Goal: Task Accomplishment & Management: Manage account settings

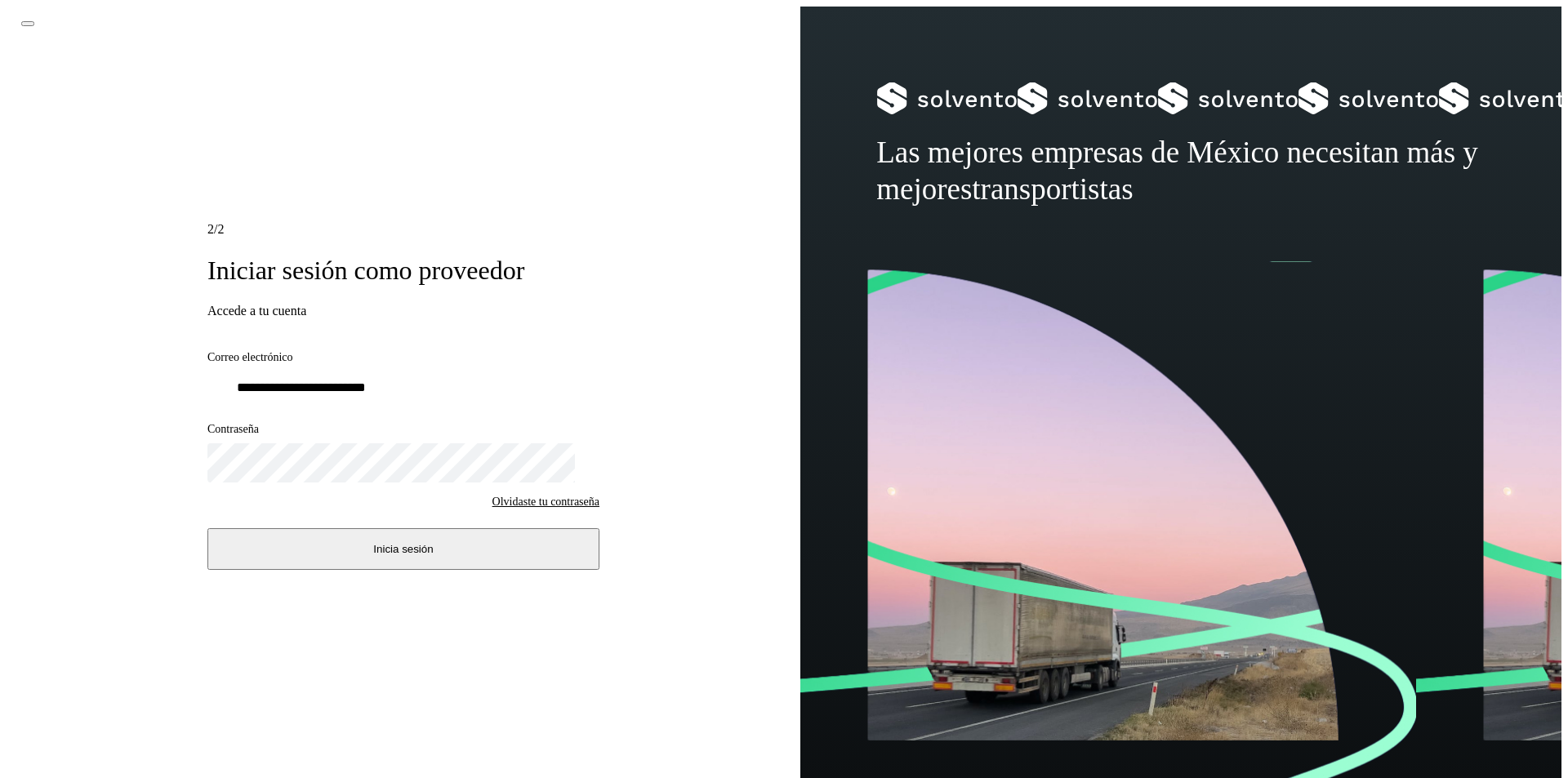
click at [325, 535] on button "Inicia sesión" at bounding box center [403, 549] width 392 height 42
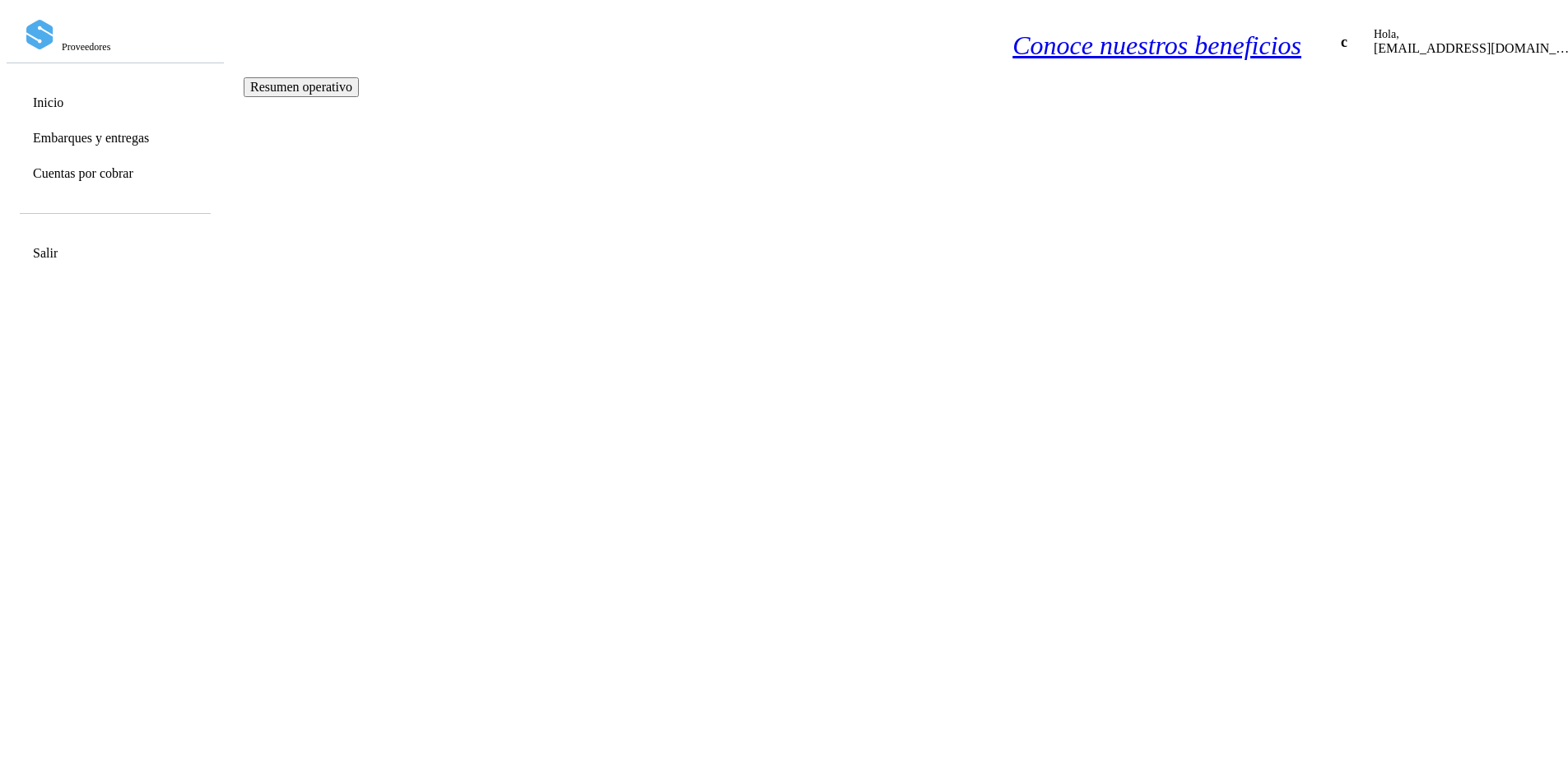
click at [149, 140] on link "Embarques y entregas" at bounding box center [91, 137] width 116 height 16
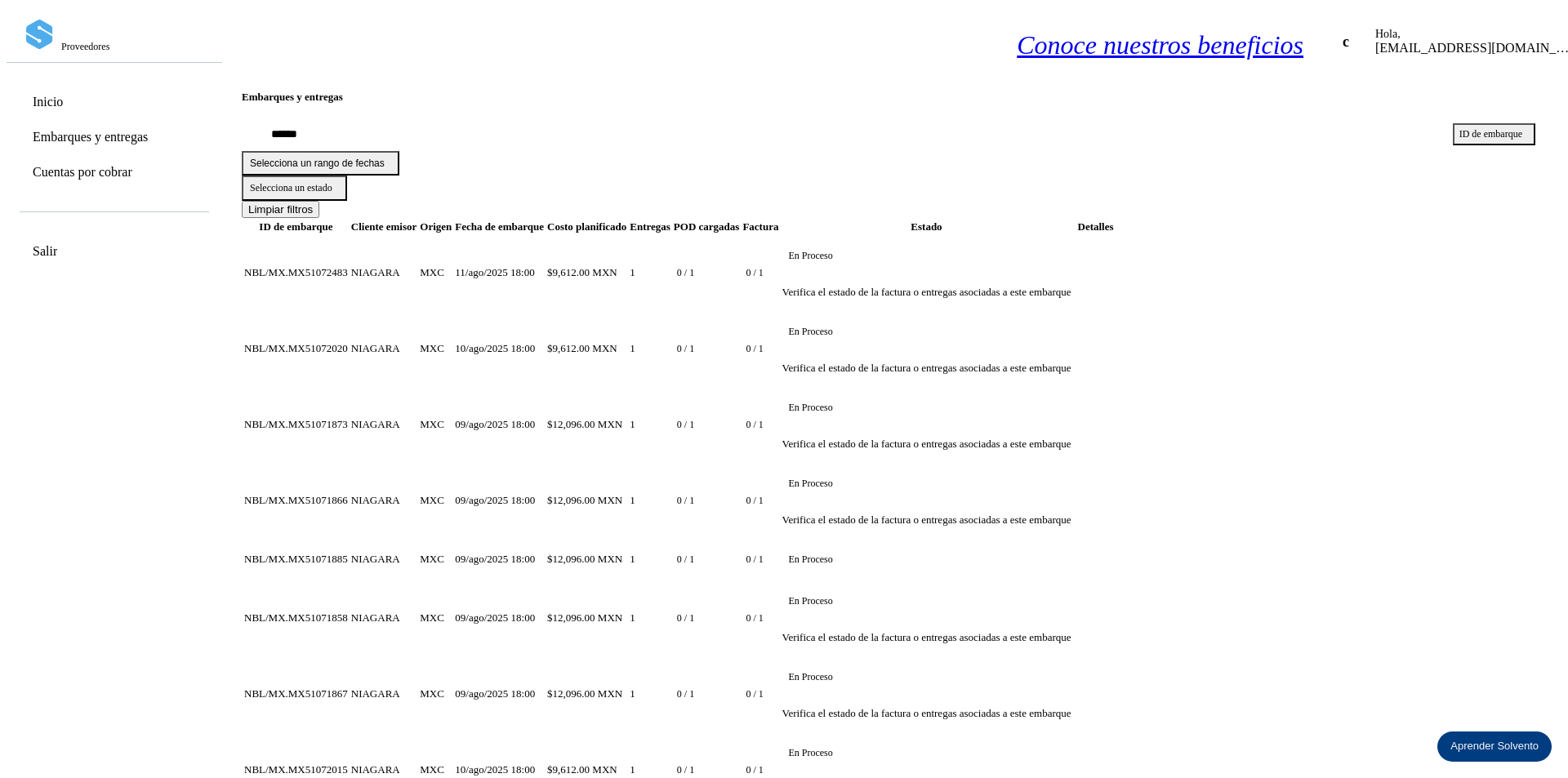
click at [564, 137] on input "text" at bounding box center [840, 135] width 1197 height 33
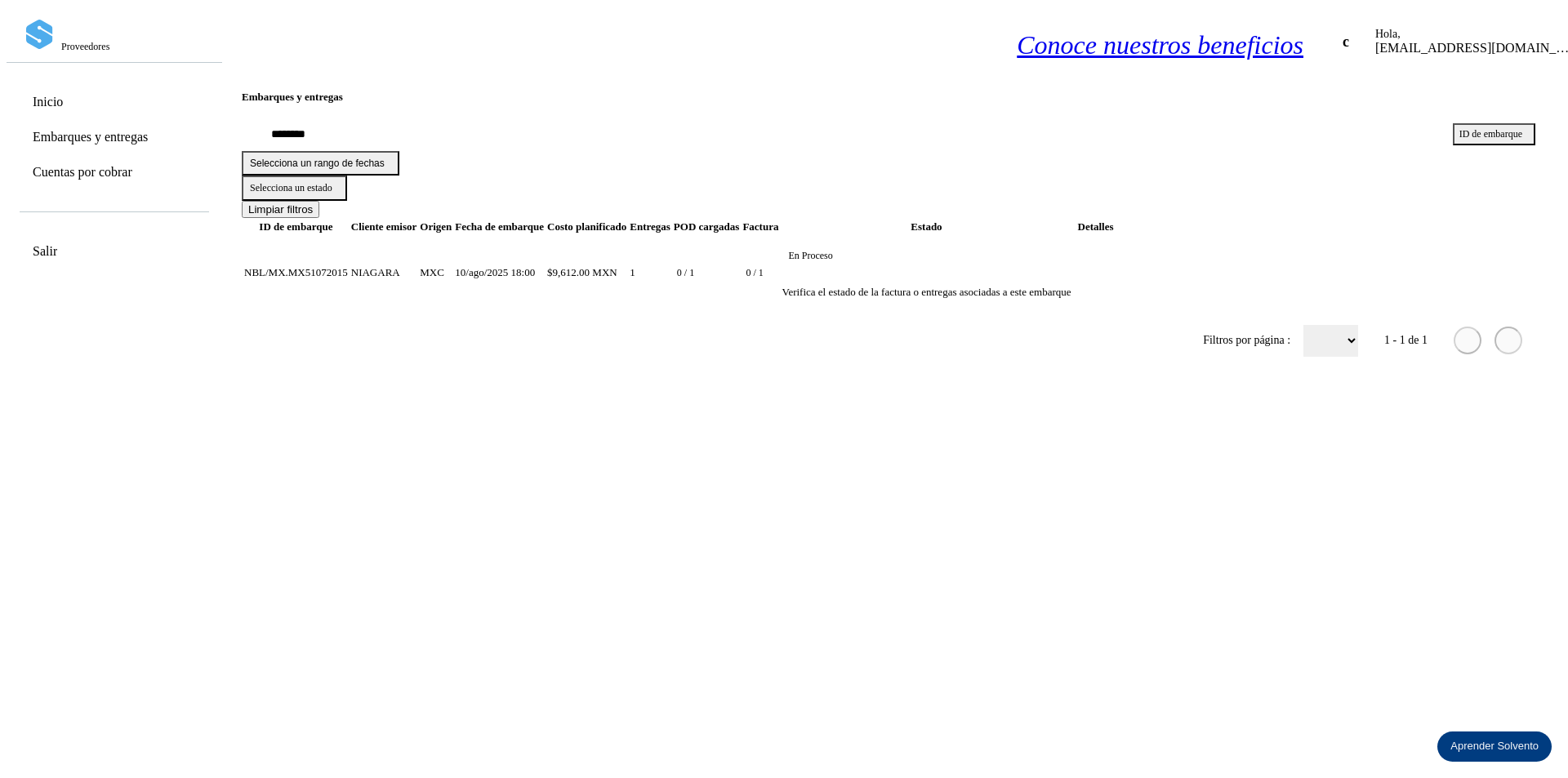
type input "********"
click at [452, 236] on td "NIAGARA" at bounding box center [436, 273] width 34 height 74
click at [431, 236] on td "NIAGARA" at bounding box center [436, 273] width 34 height 74
click at [535, 266] on span "10/ago/2025 18:00" at bounding box center [494, 272] width 80 height 12
click at [671, 237] on td "$9,612.00 MXN" at bounding box center [650, 273] width 43 height 74
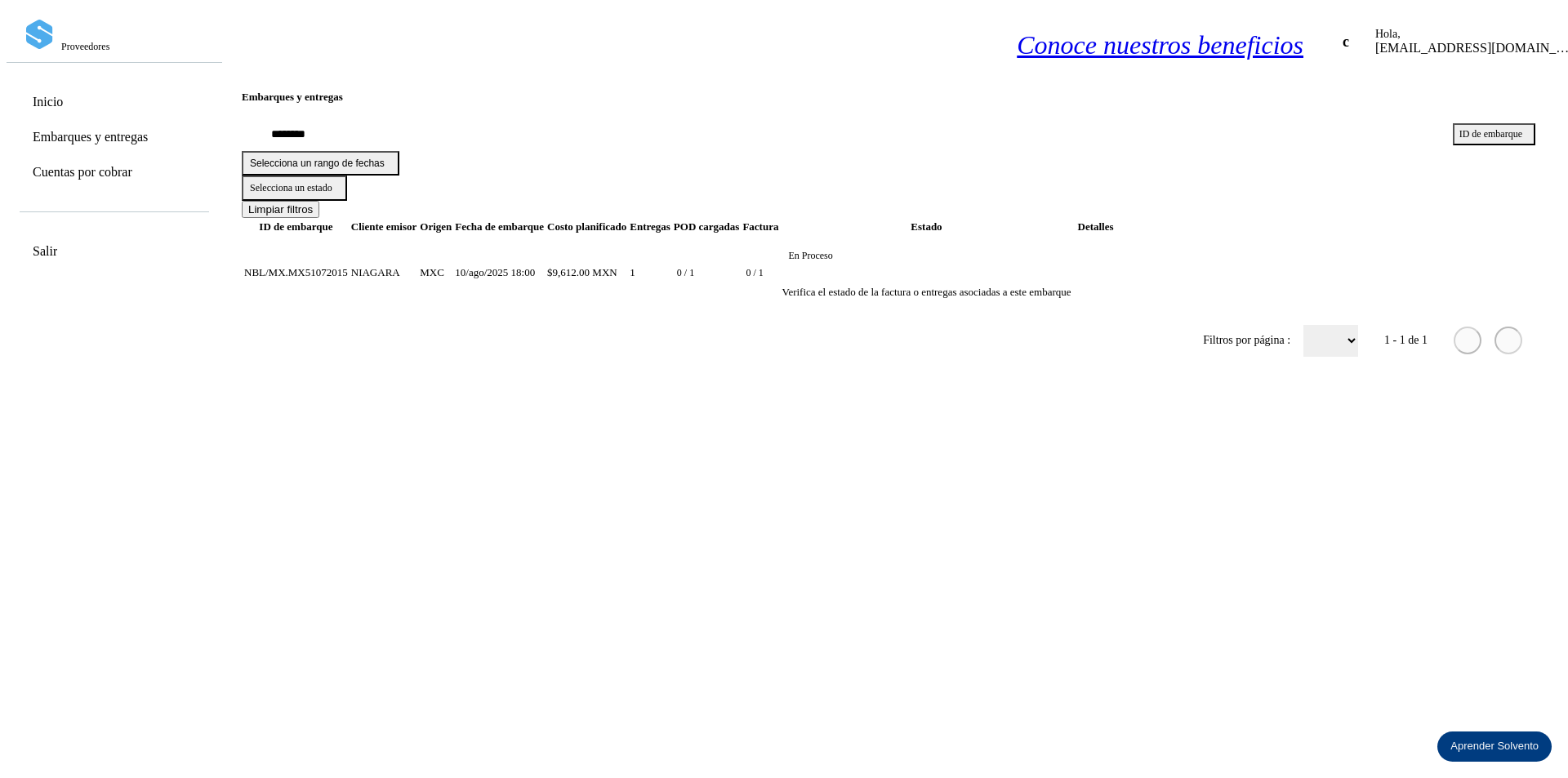
click at [671, 237] on td "$9,612.00 MXN" at bounding box center [650, 273] width 43 height 74
click at [157, 123] on div "Embarques y entregas" at bounding box center [113, 136] width 191 height 32
click at [1567, 32] on icon at bounding box center [1593, 40] width 16 height 16
click at [1460, 76] on div "Cerrar sesión" at bounding box center [1515, 67] width 222 height 31
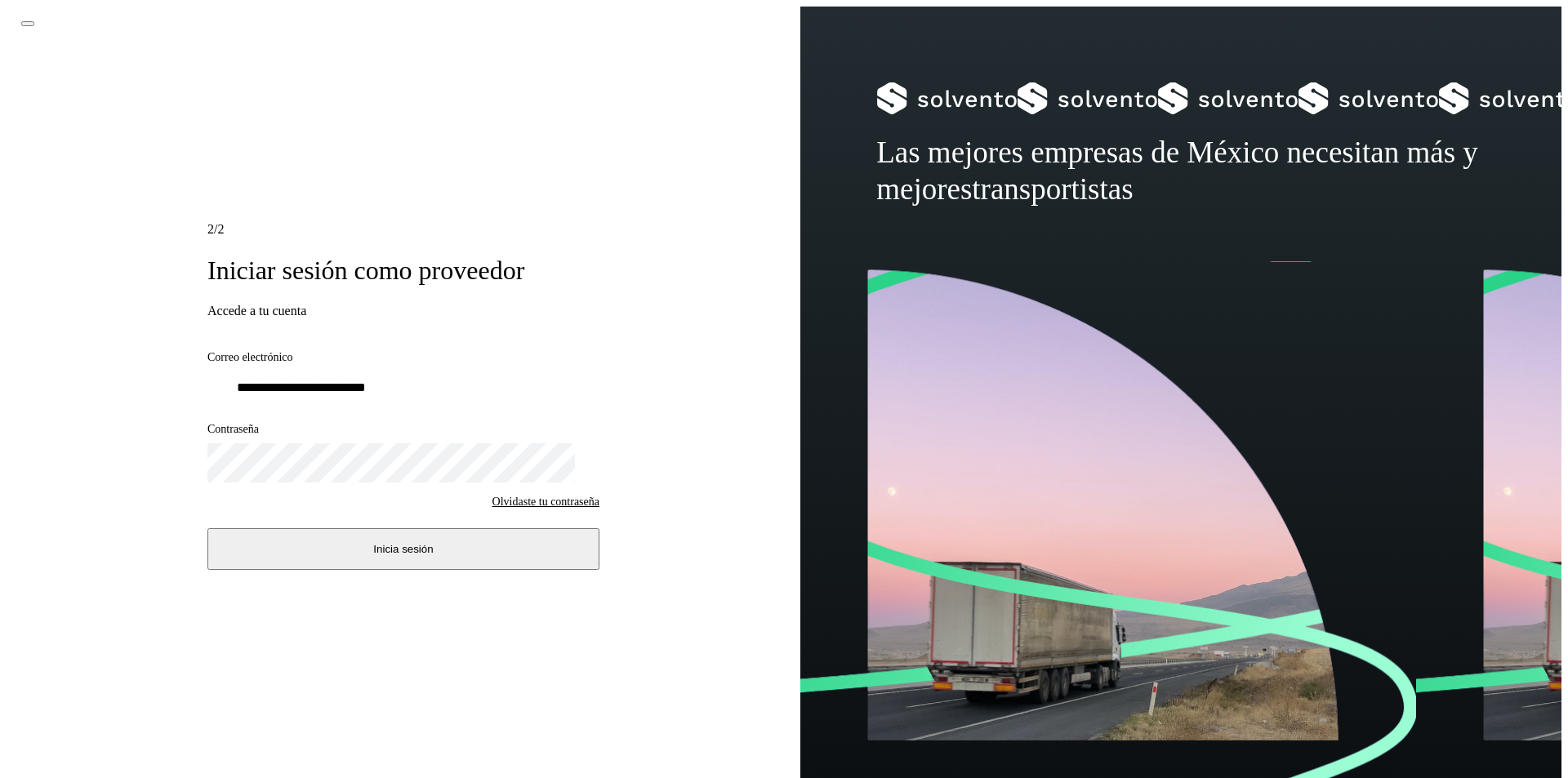
click at [393, 550] on span "Inicia sesión" at bounding box center [403, 549] width 60 height 12
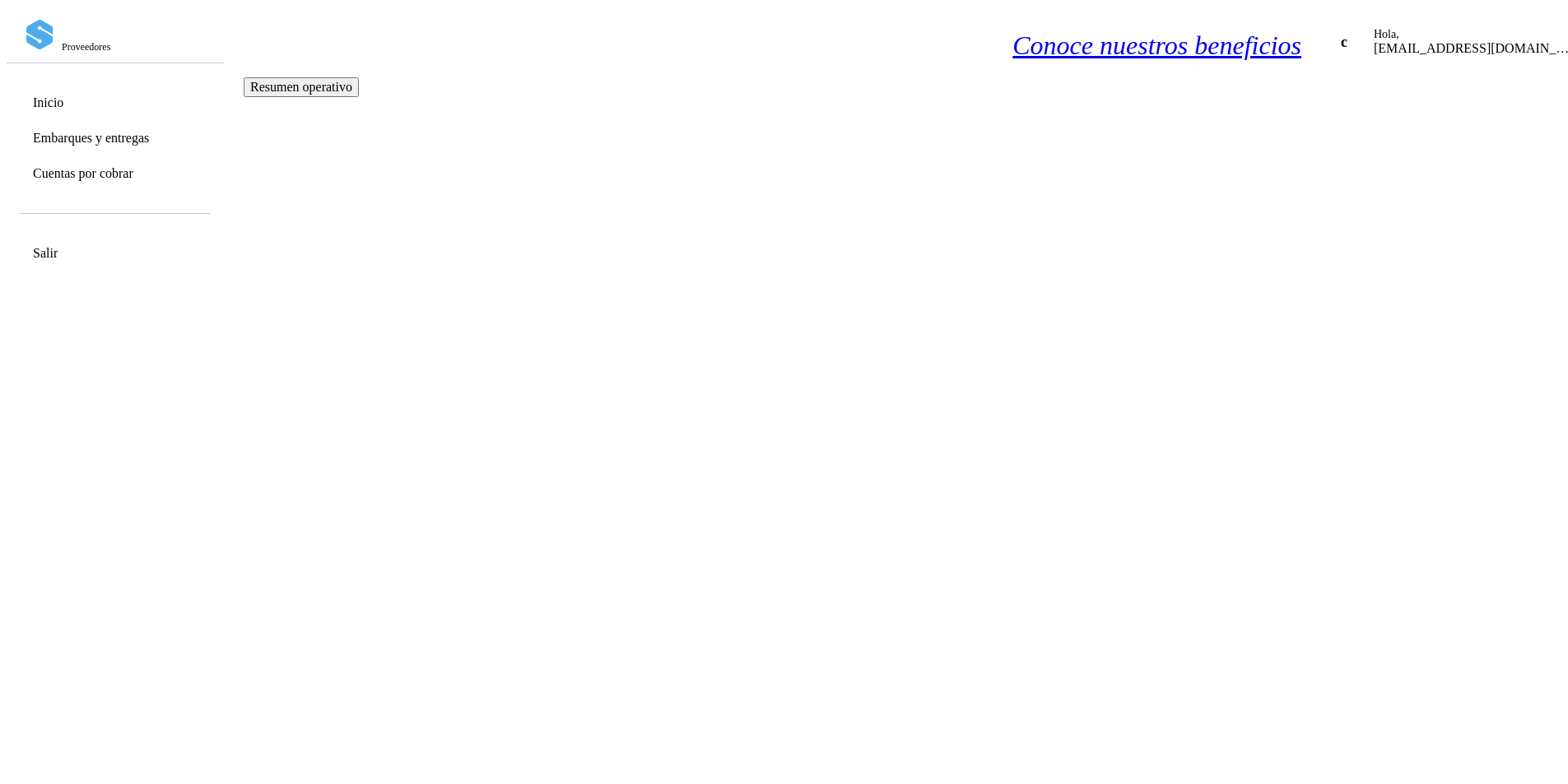
click at [191, 132] on div "Embarques y entregas" at bounding box center [114, 137] width 193 height 32
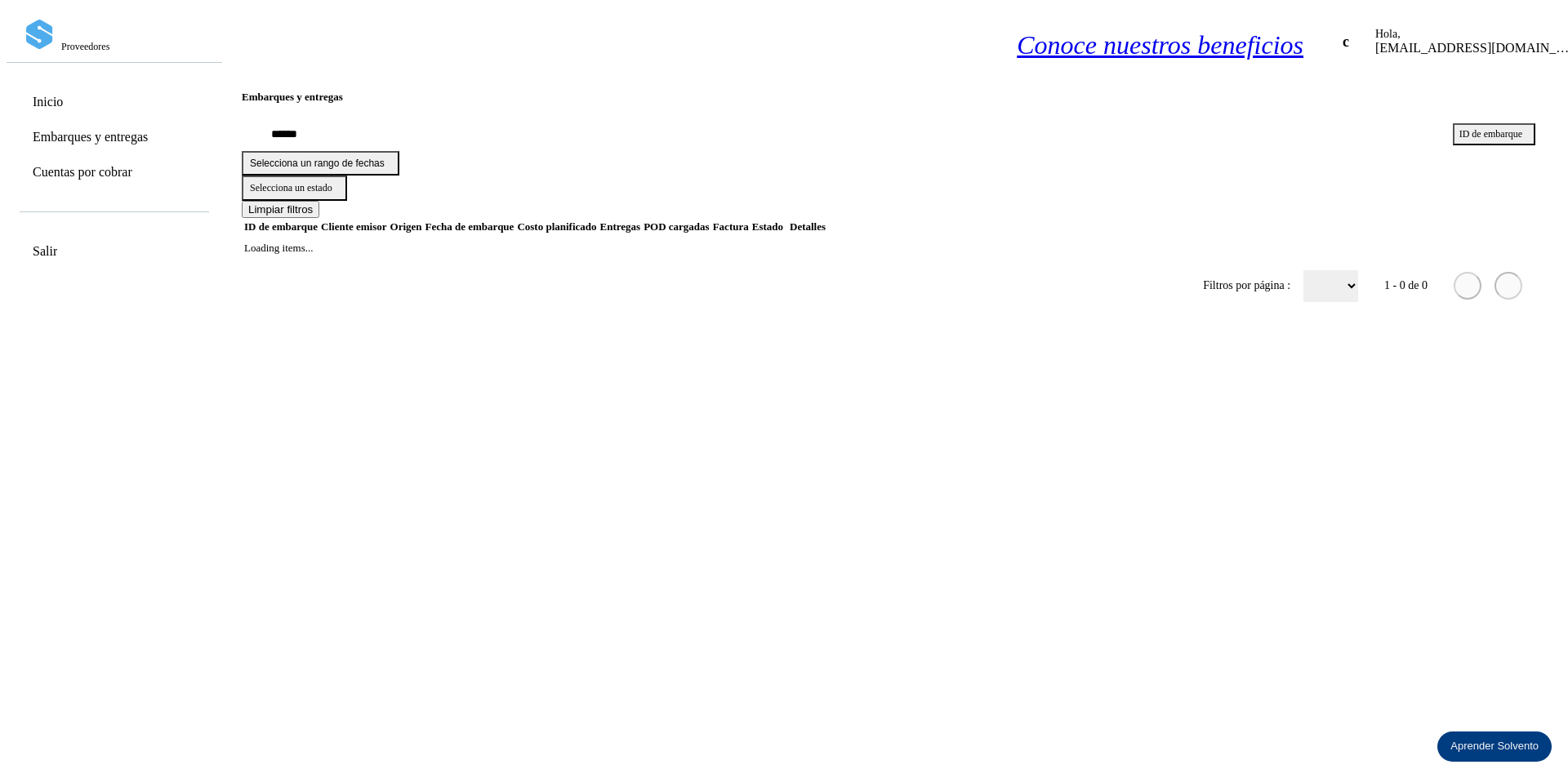
click at [574, 143] on input "text" at bounding box center [840, 135] width 1197 height 33
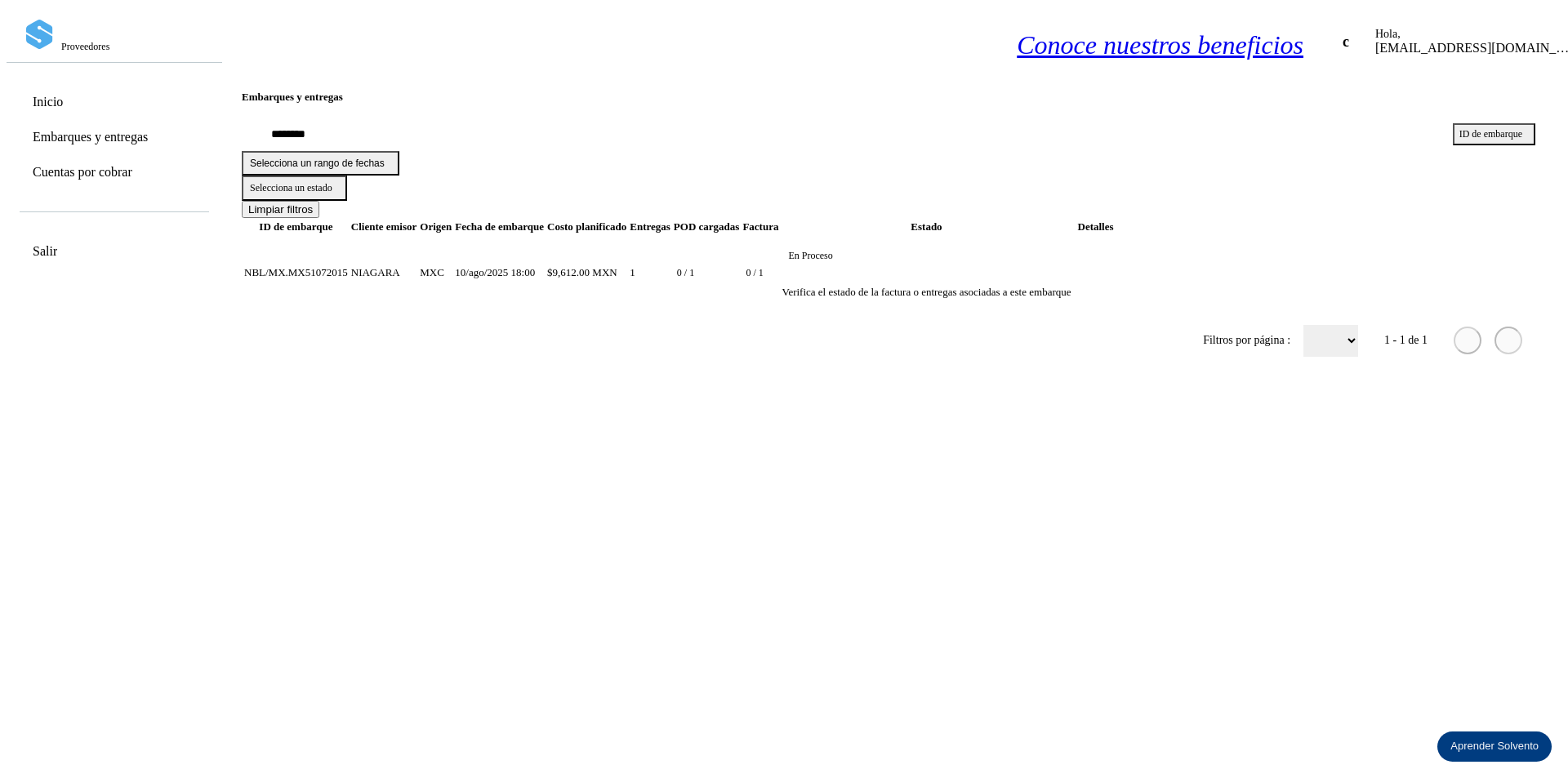
click at [545, 236] on td "MXC" at bounding box center [499, 273] width 90 height 74
click at [671, 236] on td "$9,612.00 MXN" at bounding box center [650, 273] width 43 height 74
click at [452, 236] on td "NIAGARA" at bounding box center [436, 273] width 34 height 74
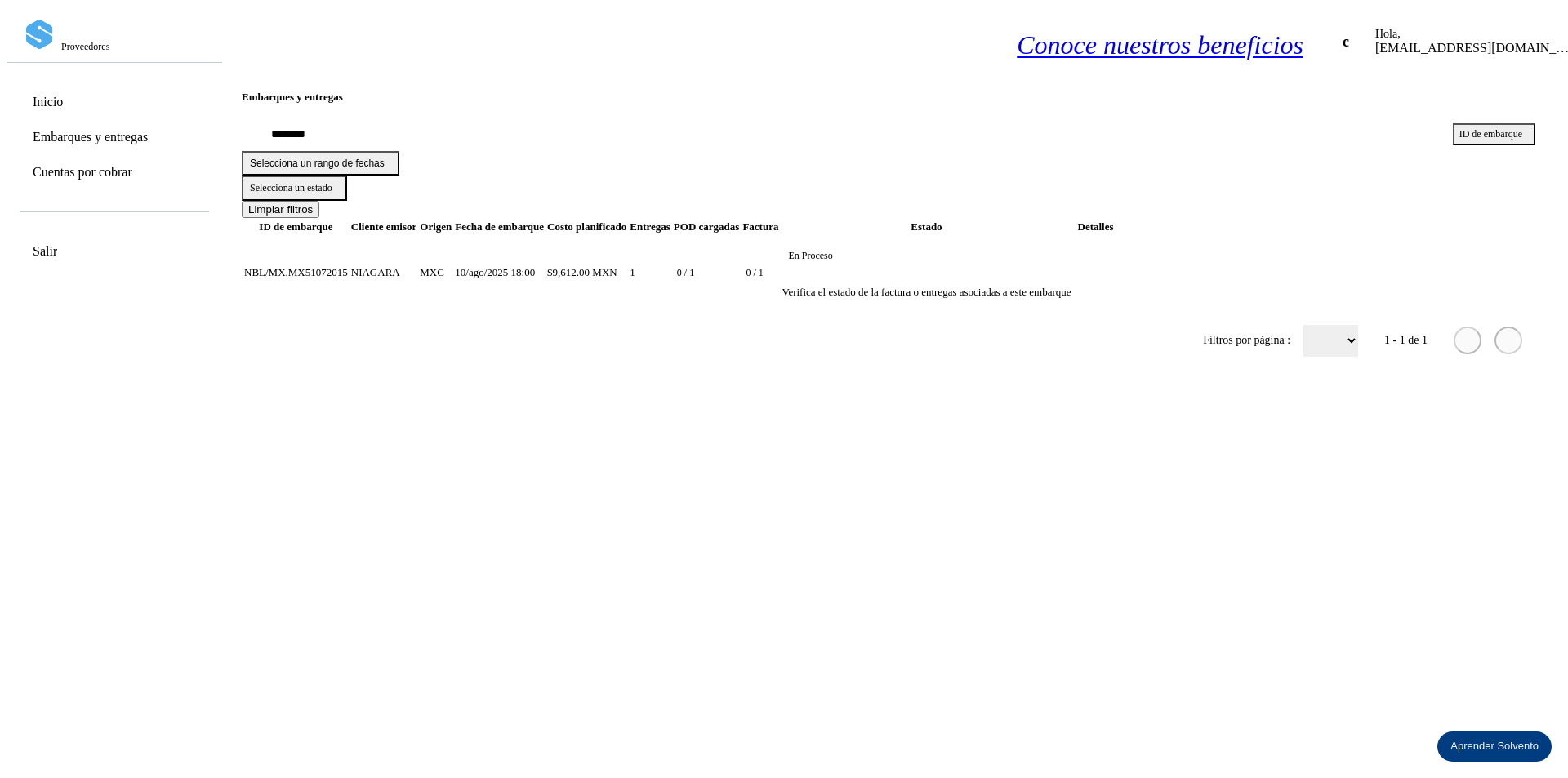
drag, startPoint x: 388, startPoint y: 223, endPoint x: 314, endPoint y: 223, distance: 74.0
click at [386, 236] on td "NBL/MX.MX51072015" at bounding box center [384, 273] width 67 height 74
click at [350, 236] on td "NBL/MX.MX51072015" at bounding box center [384, 273] width 67 height 74
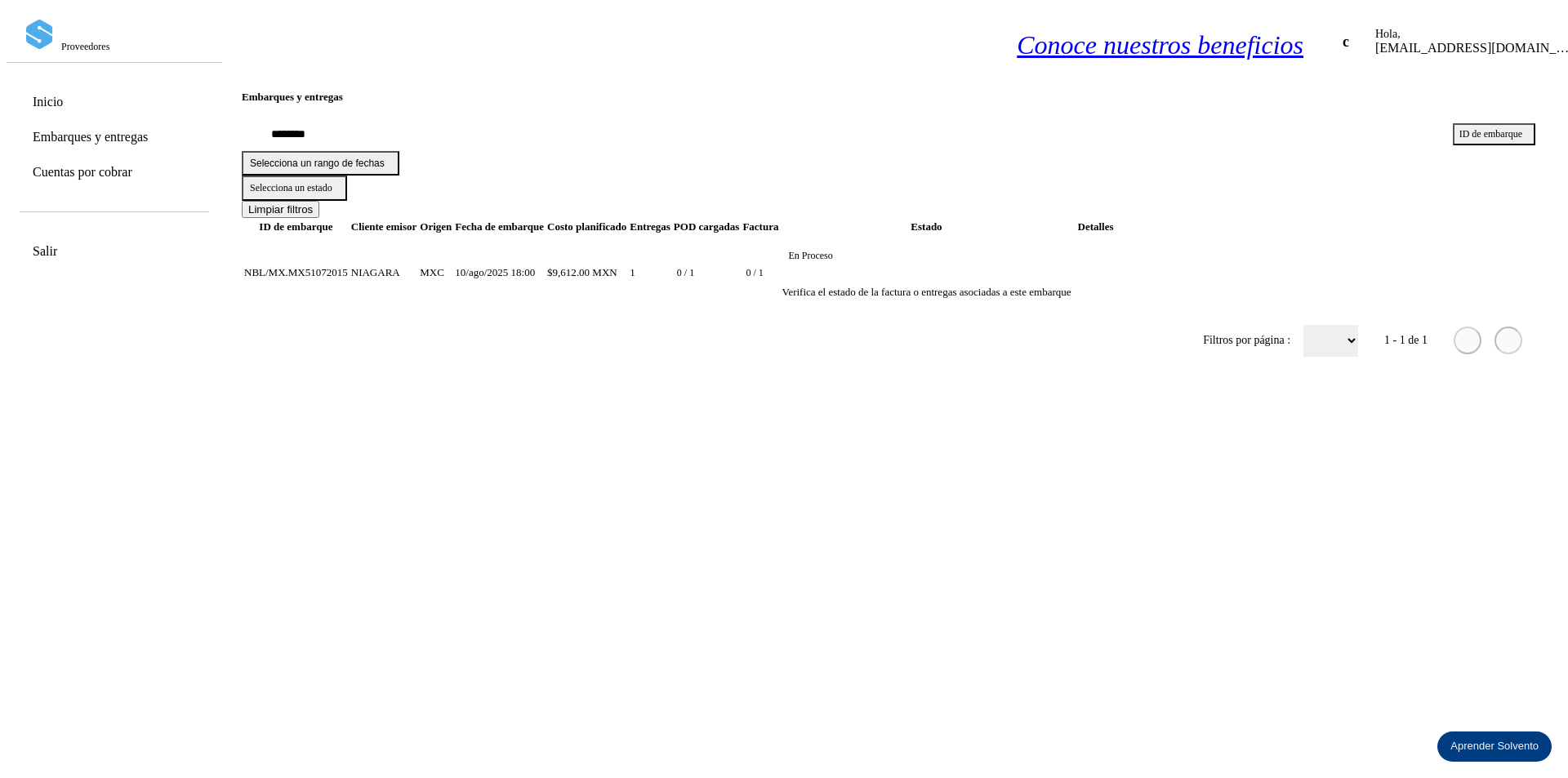
click at [514, 127] on input "********" at bounding box center [840, 135] width 1197 height 33
type input "*"
type input "********"
click at [436, 254] on td "NIAGARA" at bounding box center [436, 273] width 34 height 74
click at [452, 237] on td "NIAGARA" at bounding box center [436, 273] width 34 height 74
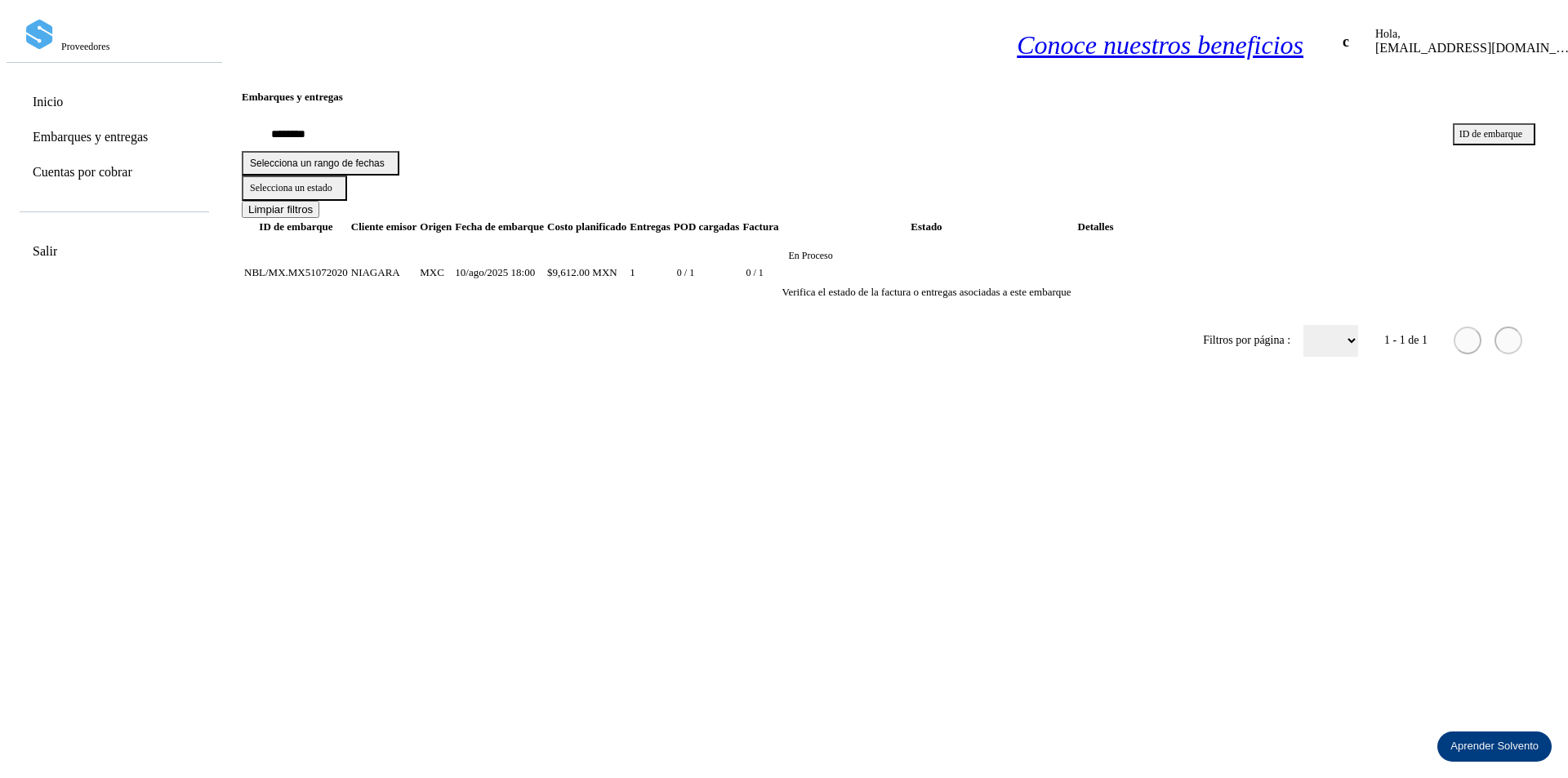
click at [452, 237] on td "NIAGARA" at bounding box center [436, 273] width 34 height 74
drag, startPoint x: 1055, startPoint y: 210, endPoint x: 1040, endPoint y: 229, distance: 24.2
click at [740, 236] on td "1" at bounding box center [707, 273] width 67 height 74
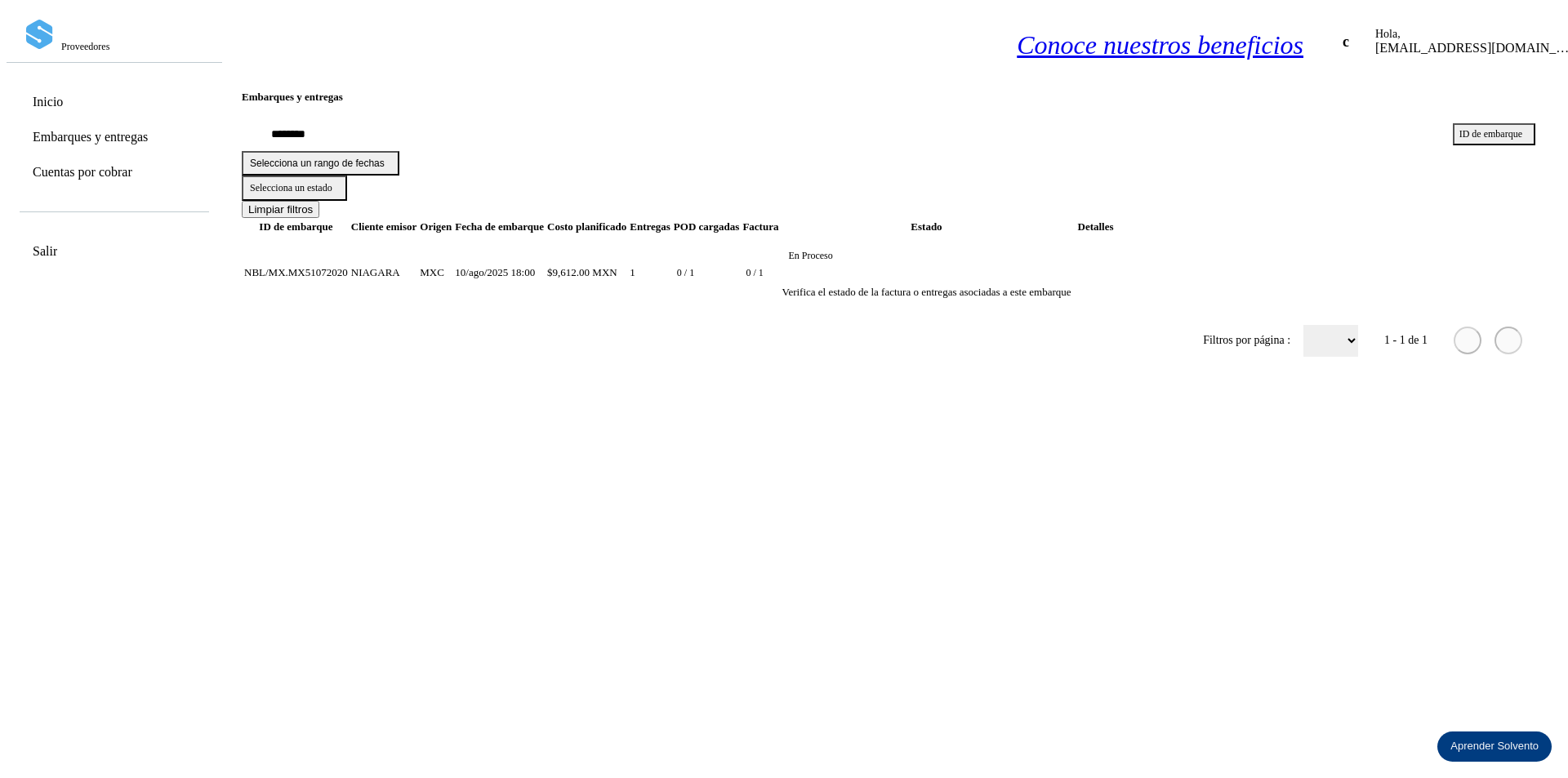
click at [740, 236] on td "1" at bounding box center [707, 273] width 67 height 74
click at [779, 236] on td "0 / 1" at bounding box center [760, 273] width 38 height 74
click at [832, 250] on p "En proceso" at bounding box center [810, 255] width 44 height 12
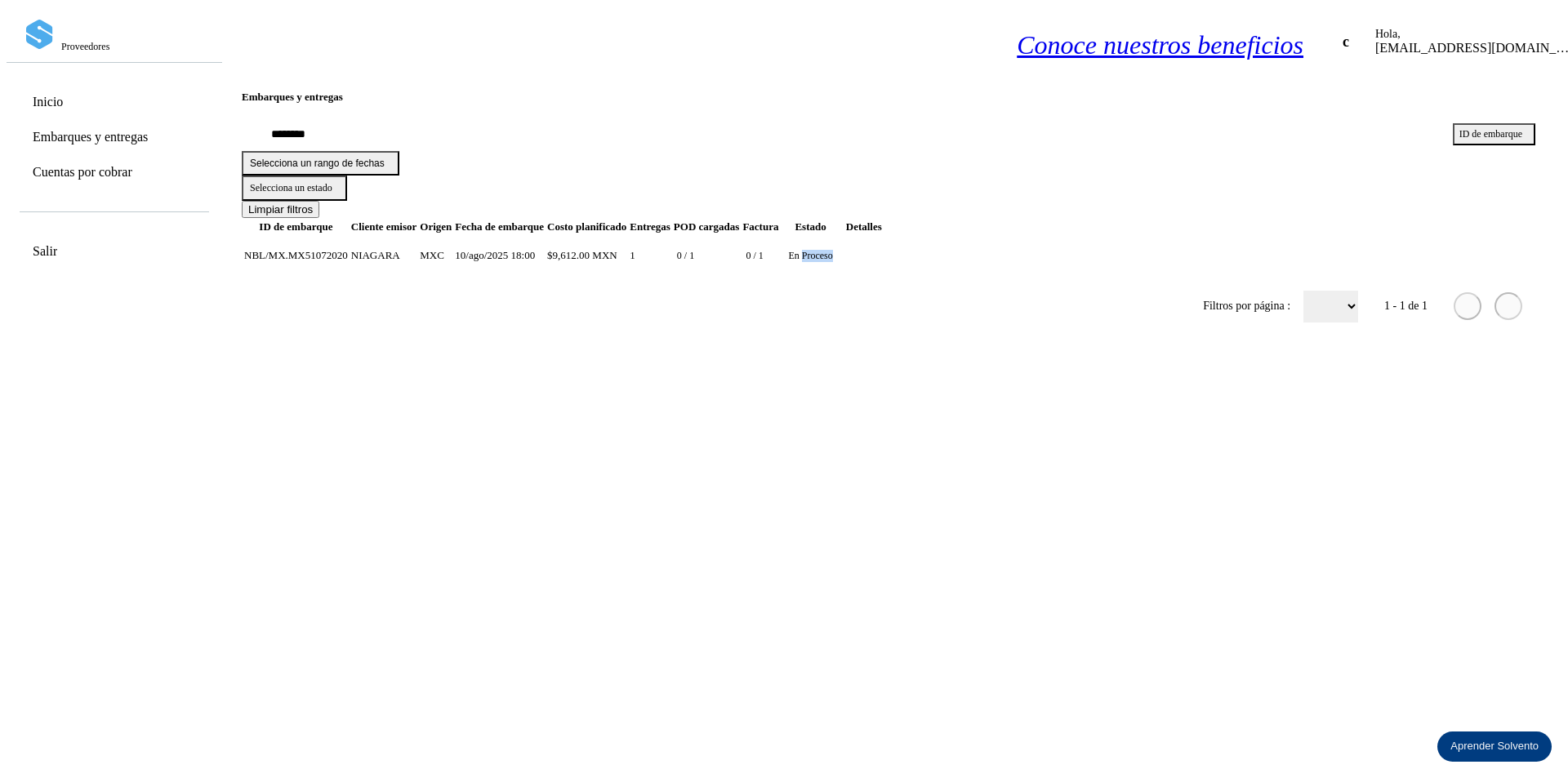
click at [832, 250] on p "En proceso" at bounding box center [810, 255] width 44 height 12
click at [698, 247] on div "0 / 1" at bounding box center [685, 255] width 24 height 16
drag, startPoint x: 835, startPoint y: 219, endPoint x: 768, endPoint y: 219, distance: 67.0
click at [671, 236] on td "$9,612.00 MXN" at bounding box center [650, 255] width 43 height 40
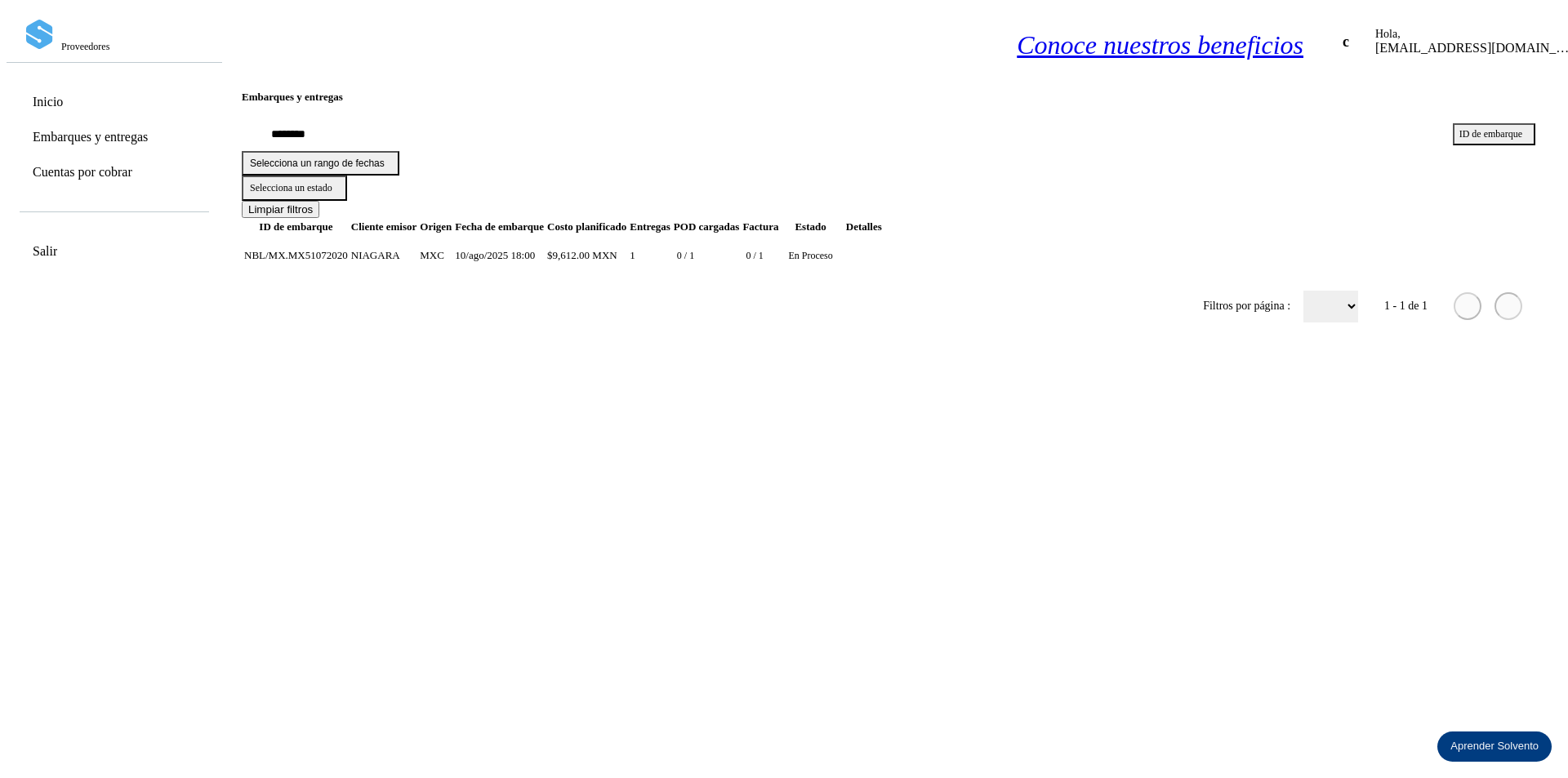
drag, startPoint x: 550, startPoint y: 219, endPoint x: 365, endPoint y: 219, distance: 185.0
click at [544, 236] on td "MXC" at bounding box center [499, 255] width 90 height 40
click at [364, 236] on td "NBL/MX.MX51072020" at bounding box center [384, 255] width 67 height 40
drag, startPoint x: 360, startPoint y: 219, endPoint x: 325, endPoint y: 223, distance: 35.2
click at [350, 236] on td "NBL/MX.MX51072020" at bounding box center [384, 255] width 67 height 40
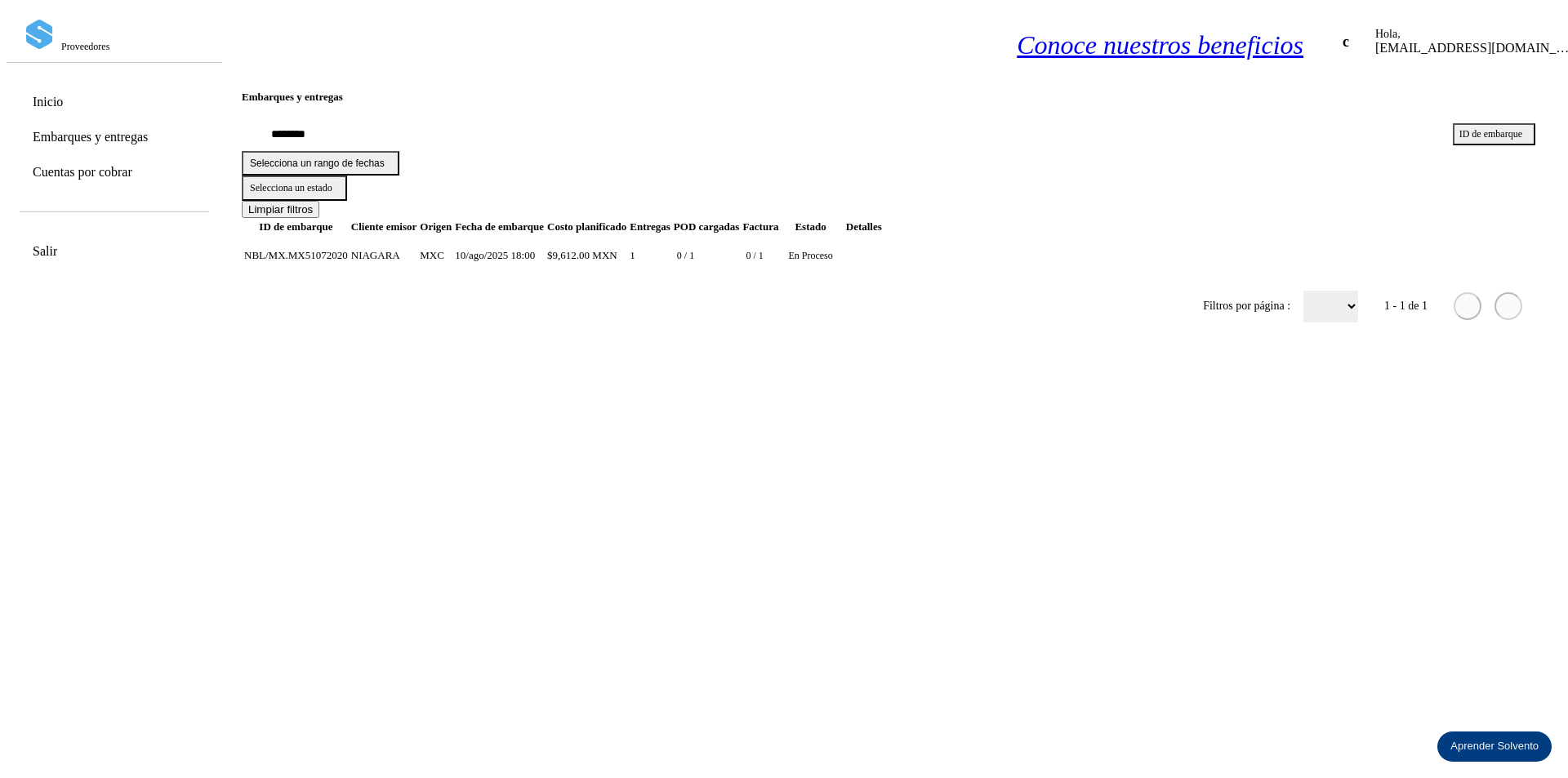
drag, startPoint x: 310, startPoint y: 223, endPoint x: 358, endPoint y: 226, distance: 48.1
click at [350, 236] on td "NBL/MX.MX51072020" at bounding box center [384, 255] width 67 height 40
click at [883, 238] on td at bounding box center [864, 255] width 38 height 40
click at [846, 255] on icon at bounding box center [846, 255] width 0 height 0
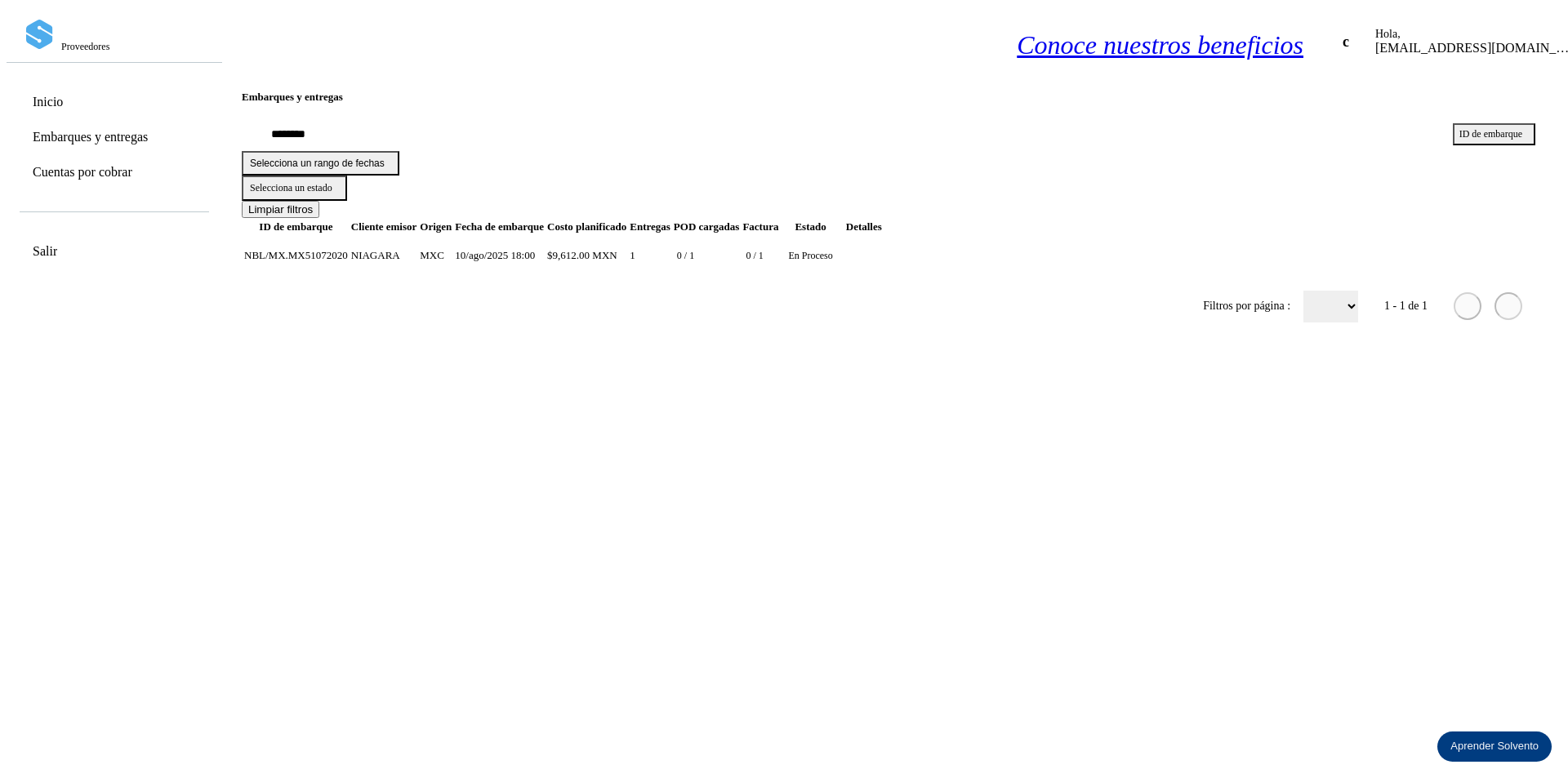
click at [846, 255] on icon at bounding box center [846, 255] width 0 height 0
click at [627, 236] on td "10/ago/2025 18:00" at bounding box center [587, 255] width 81 height 40
drag, startPoint x: 708, startPoint y: 222, endPoint x: 544, endPoint y: 223, distance: 164.0
click at [627, 236] on td "10/ago/2025 18:00" at bounding box center [587, 255] width 81 height 40
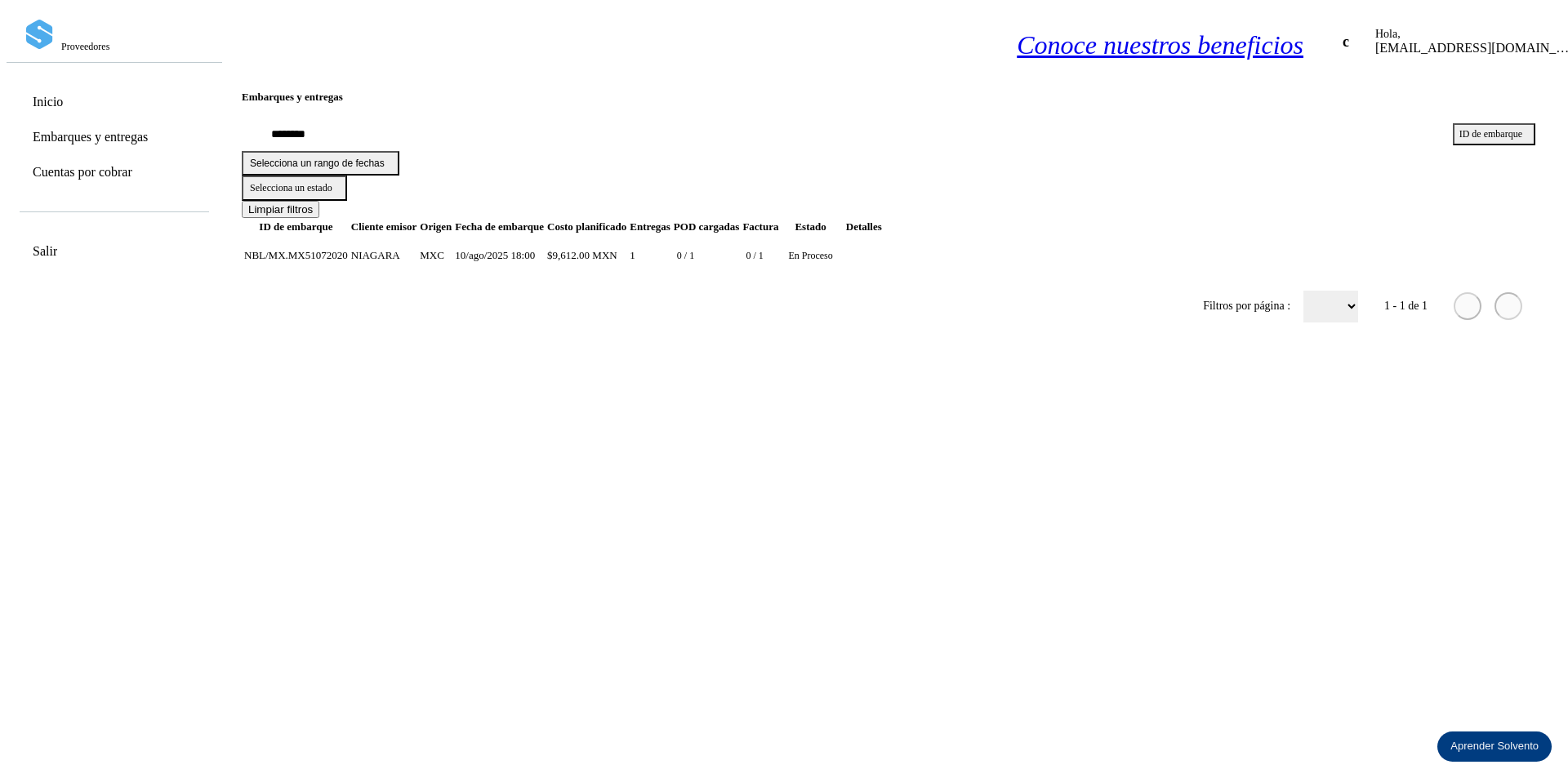
click at [419, 236] on td "NIAGARA" at bounding box center [436, 255] width 34 height 40
click at [318, 249] on span "NBL/MX.MX51072020" at bounding box center [296, 255] width 104 height 12
click at [452, 248] on td "NIAGARA" at bounding box center [436, 255] width 34 height 40
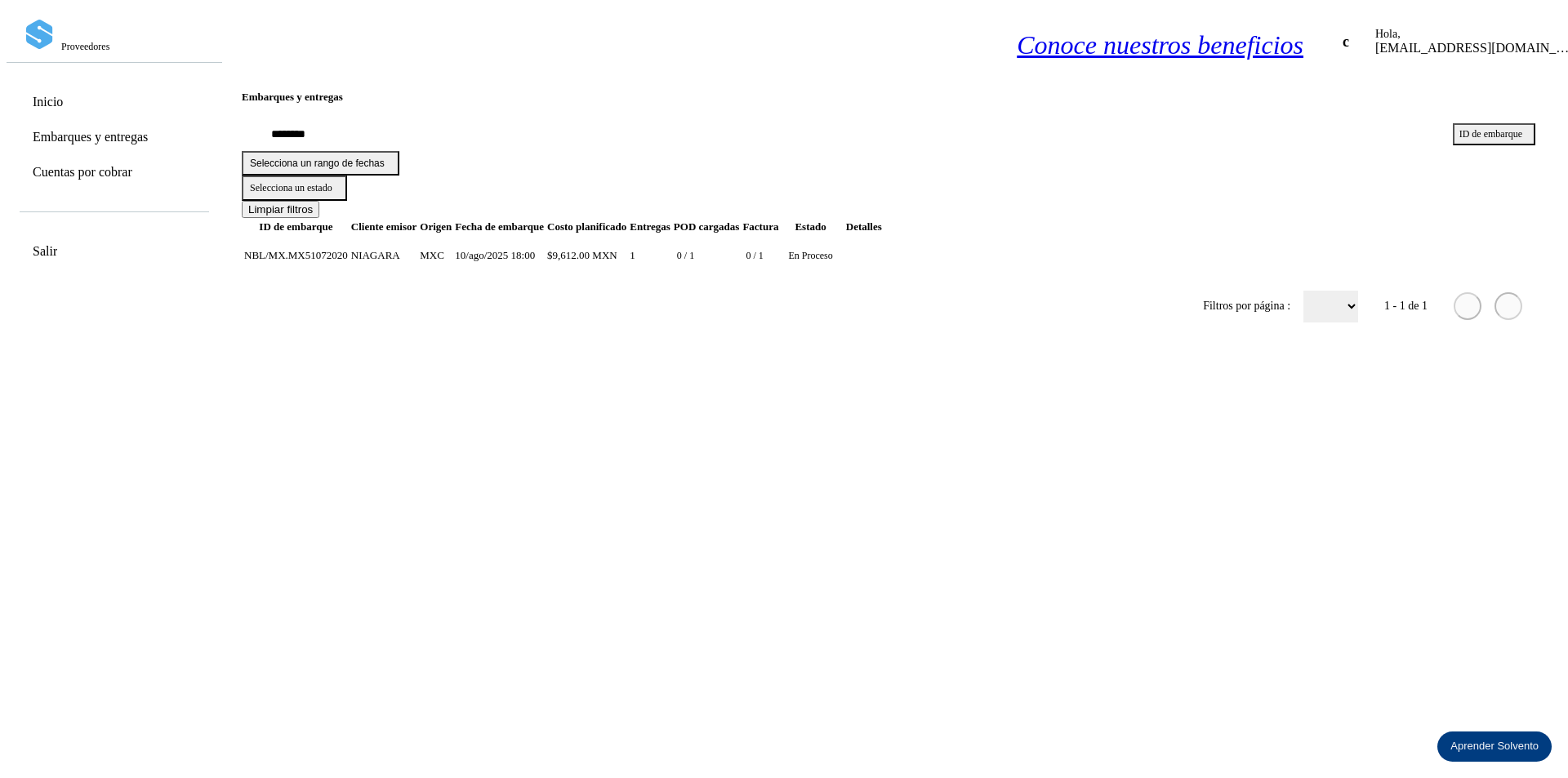
click at [452, 248] on td "NIAGARA" at bounding box center [436, 255] width 34 height 40
click at [452, 236] on td "NIAGARA" at bounding box center [436, 255] width 34 height 40
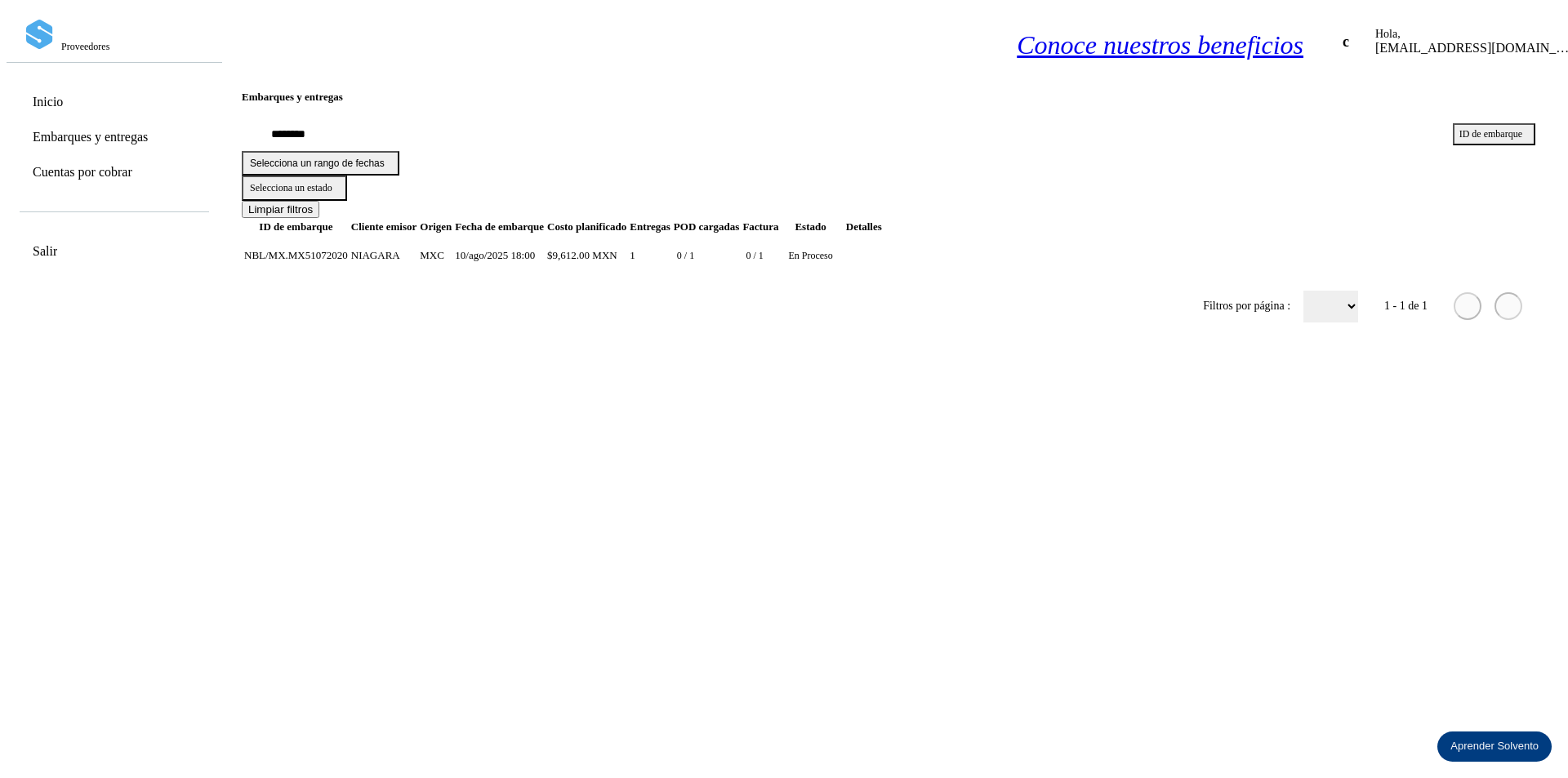
click at [545, 239] on td "MXC" at bounding box center [499, 255] width 90 height 40
click at [627, 251] on td "10/ago/2025 18:00" at bounding box center [587, 255] width 81 height 40
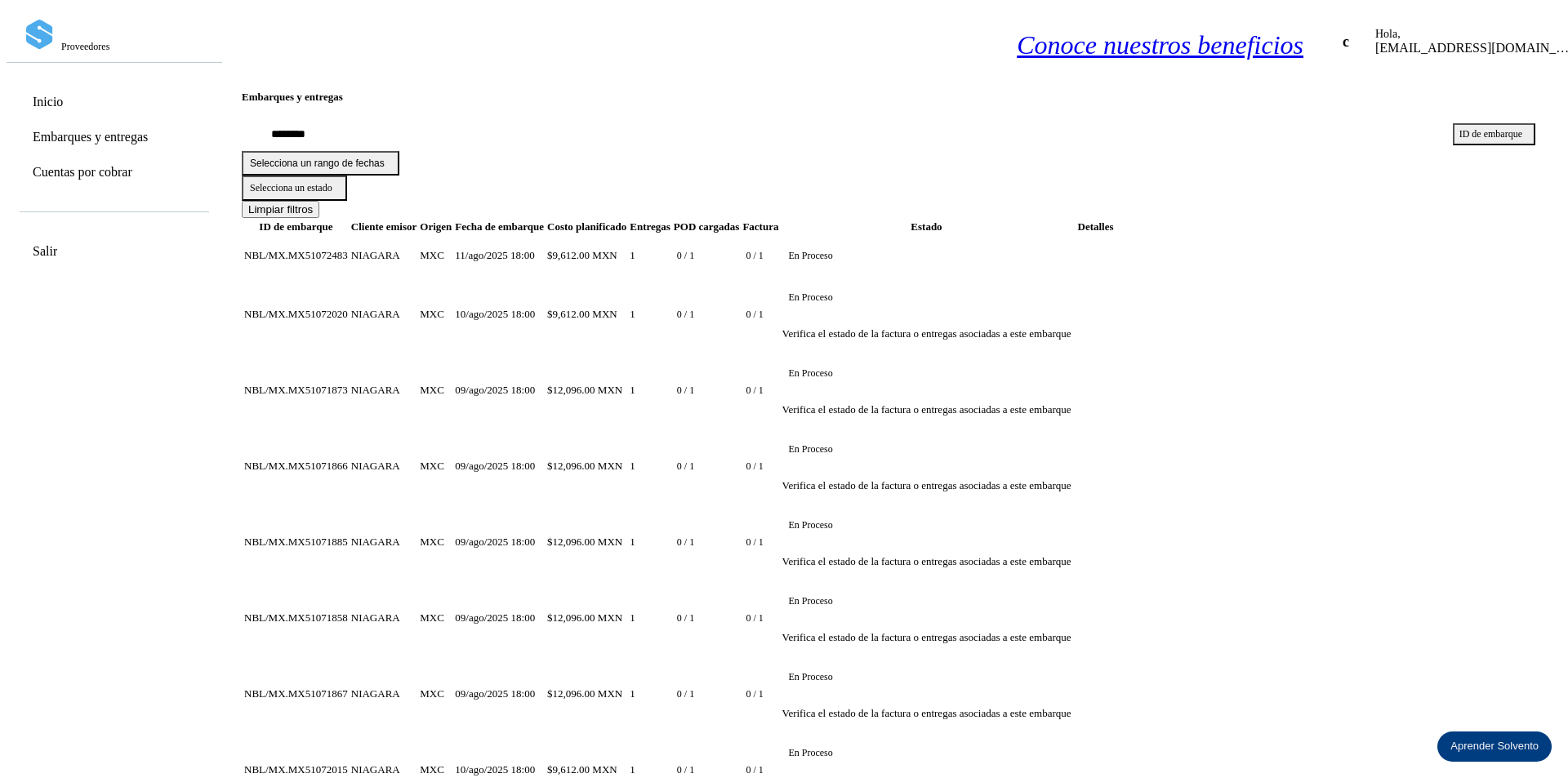
click at [303, 239] on td "NBL/MX.MX51072483" at bounding box center [296, 255] width 105 height 40
click at [1439, 135] on icon at bounding box center [1439, 135] width 0 height 0
click at [594, 136] on input "text" at bounding box center [840, 135] width 1197 height 33
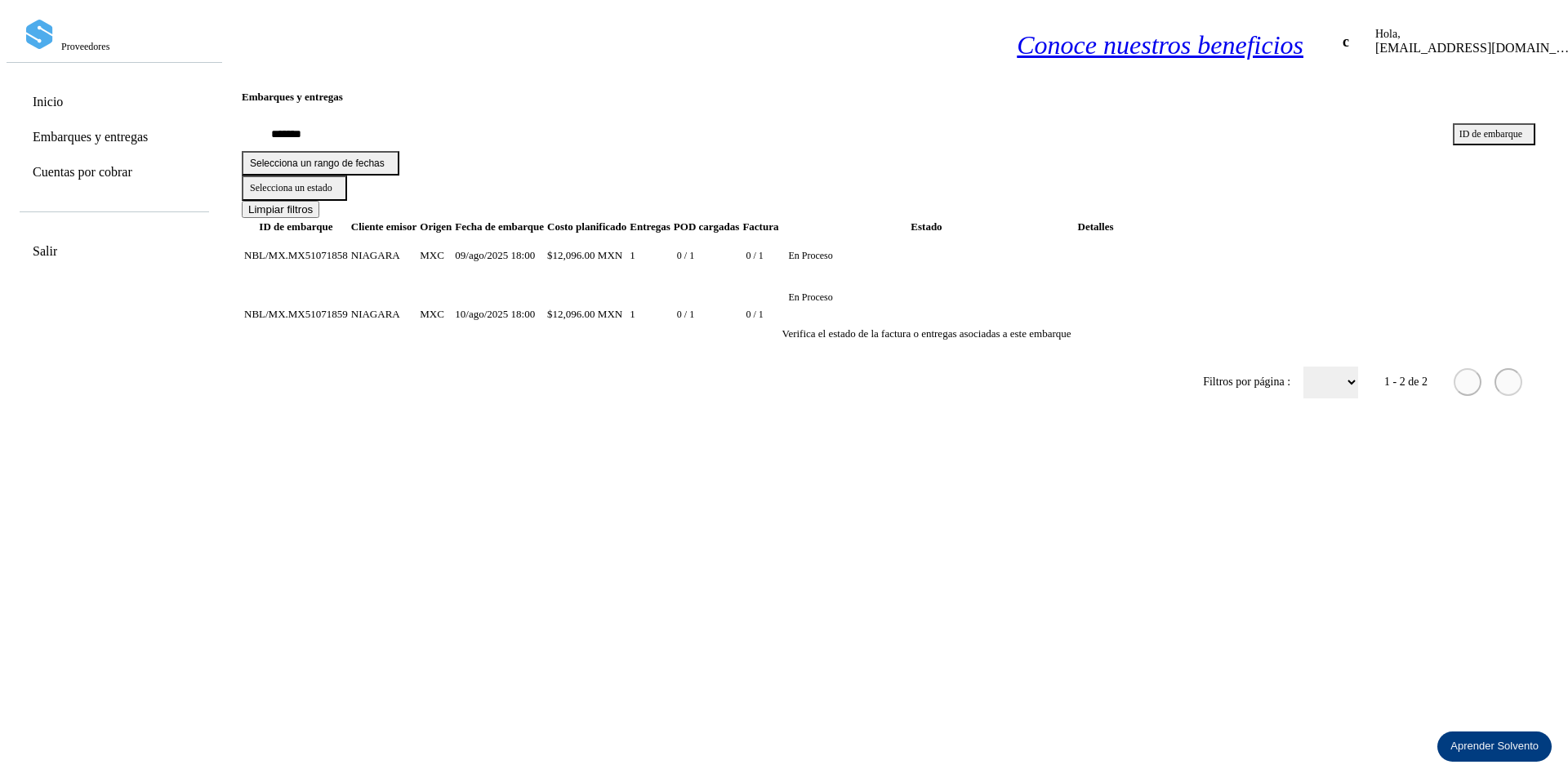
click at [418, 278] on td "NIAGARA" at bounding box center [384, 315] width 67 height 74
click at [627, 278] on td "$12,096.00 MXN" at bounding box center [587, 315] width 81 height 74
click at [740, 278] on td "0 / 1" at bounding box center [707, 315] width 67 height 74
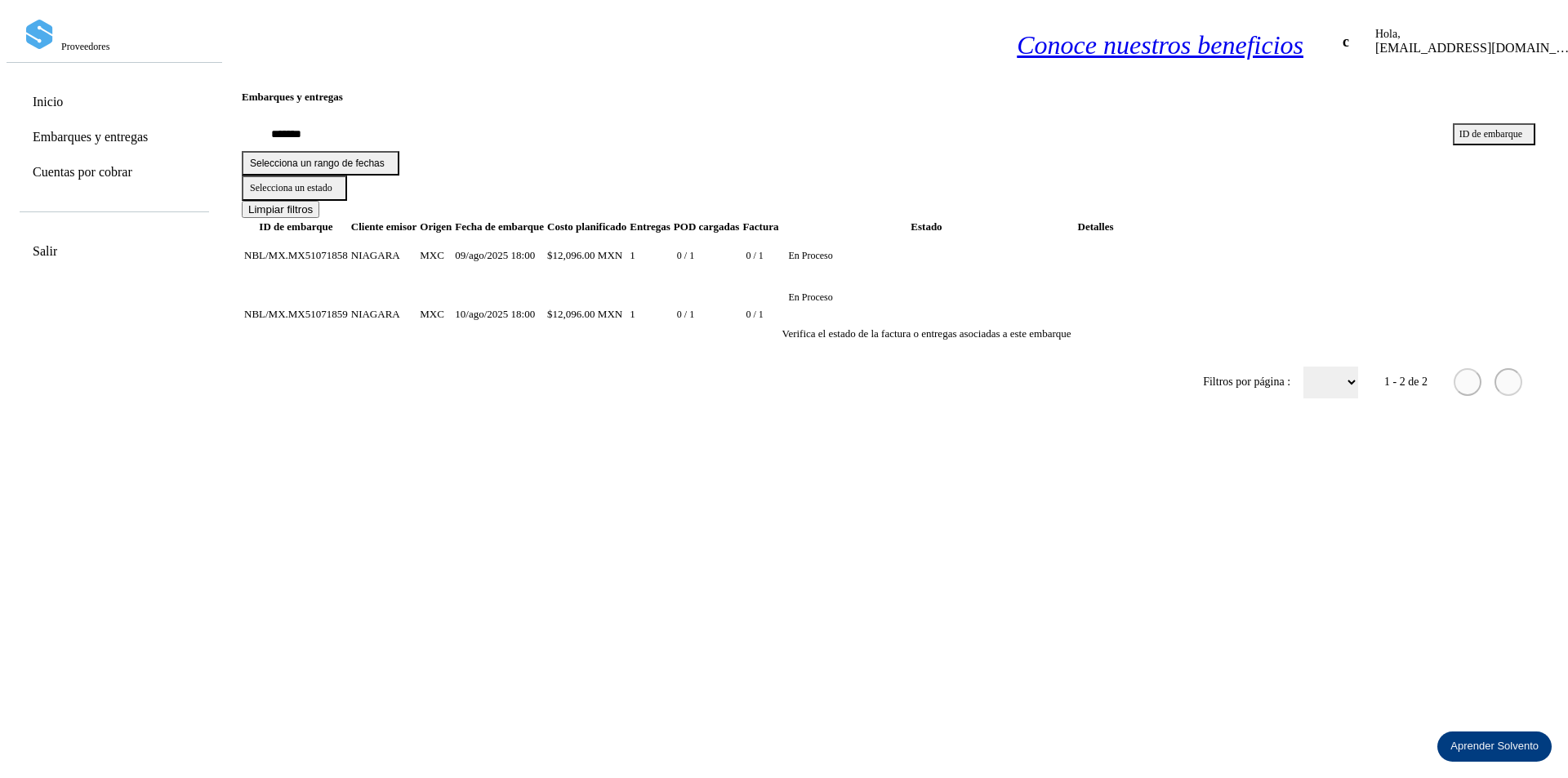
click at [740, 278] on td "0 / 1" at bounding box center [707, 315] width 67 height 74
click at [627, 293] on td "$12,096.00 MXN" at bounding box center [587, 315] width 81 height 74
drag, startPoint x: 797, startPoint y: 293, endPoint x: 760, endPoint y: 293, distance: 37.0
click at [545, 293] on td "10/ago/2025 18:00" at bounding box center [499, 315] width 90 height 74
click at [545, 292] on td "10/ago/2025 18:00" at bounding box center [499, 315] width 90 height 74
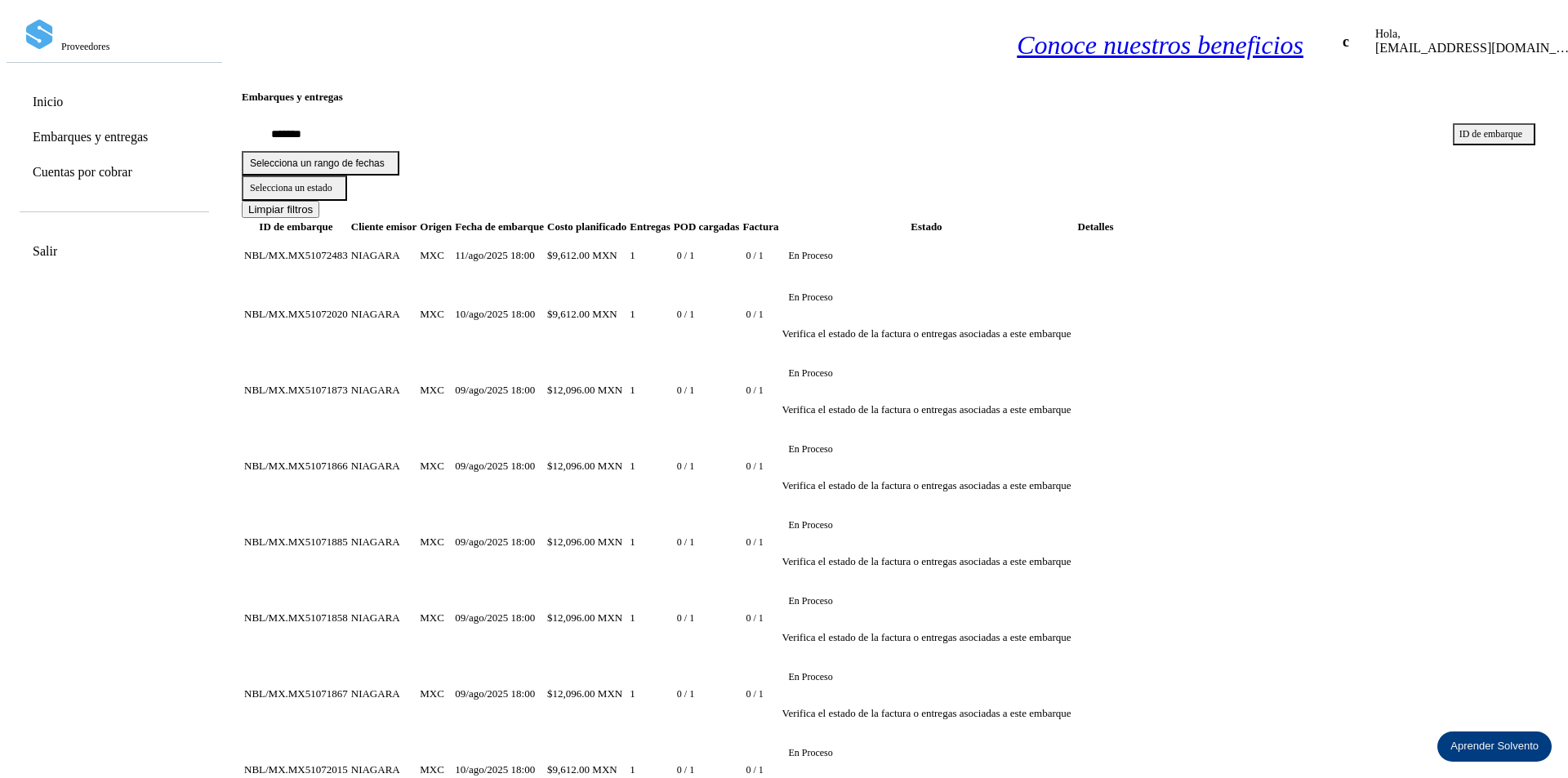
click at [625, 657] on tr "NBL/MX.MX51072020 NIAGARA MXC 10/ago/2025 18:00 $9,612.00 MXN 1 0 / 1 0 / 1 En …" at bounding box center [679, 694] width 871 height 74
click at [477, 142] on input "*******" at bounding box center [840, 135] width 1197 height 33
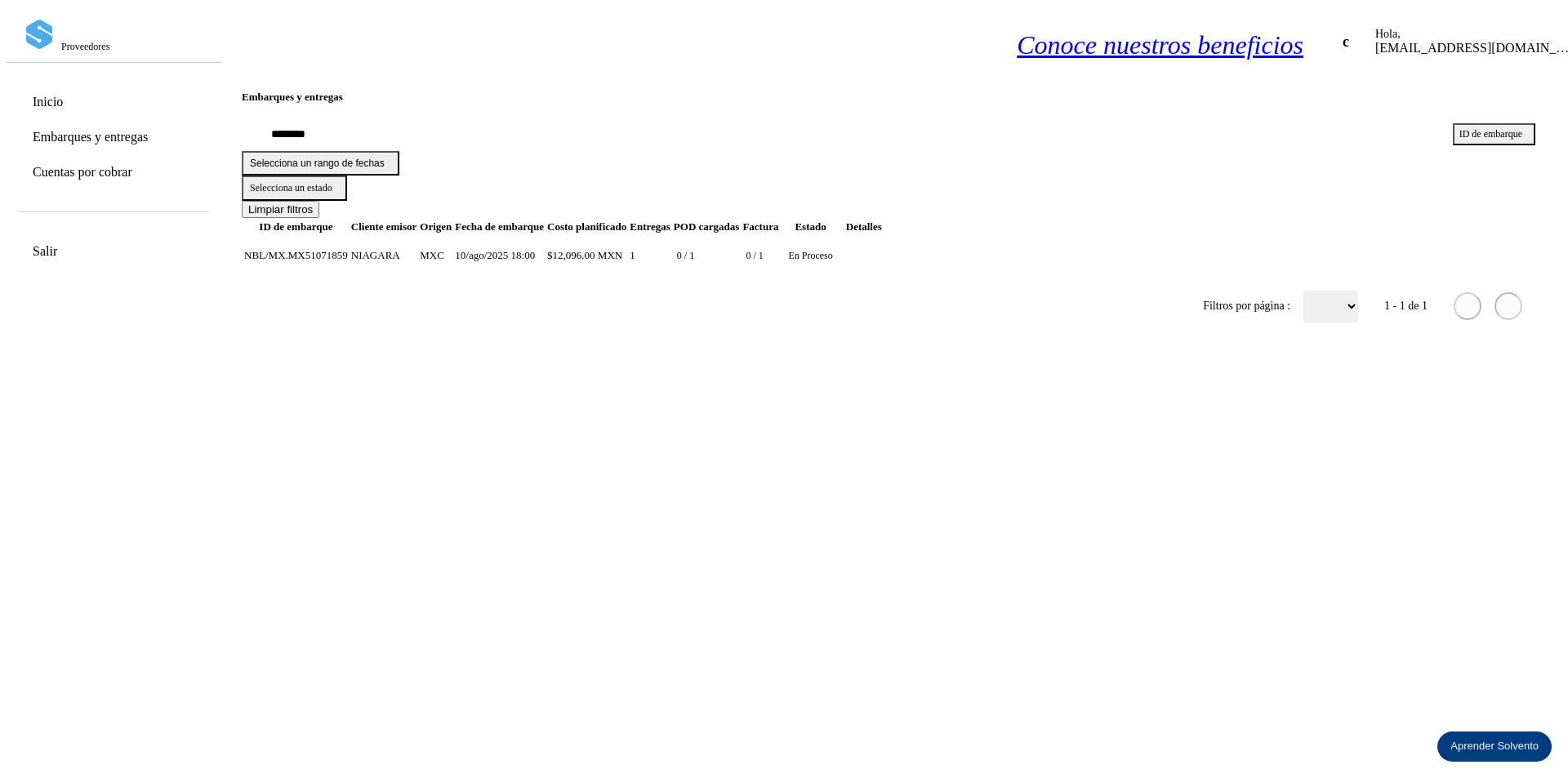
type input "********"
click at [445, 236] on td "NIAGARA" at bounding box center [436, 255] width 34 height 40
click at [452, 248] on td "NIAGARA" at bounding box center [436, 255] width 34 height 40
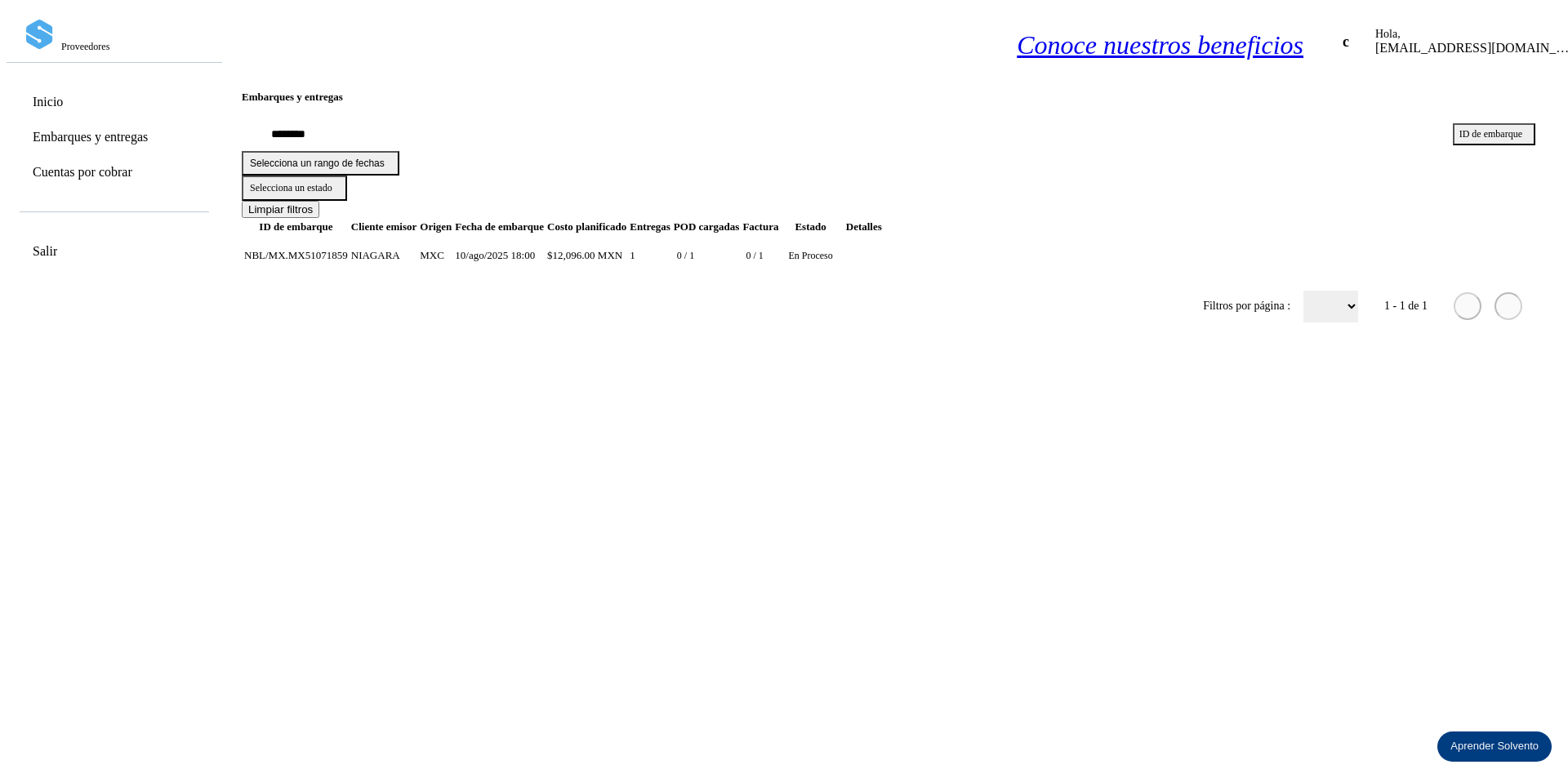
click at [452, 246] on td "NIAGARA" at bounding box center [436, 255] width 34 height 40
click at [671, 239] on td "$12,096.00 MXN" at bounding box center [650, 255] width 43 height 40
click at [452, 237] on td "NIAGARA" at bounding box center [436, 255] width 34 height 40
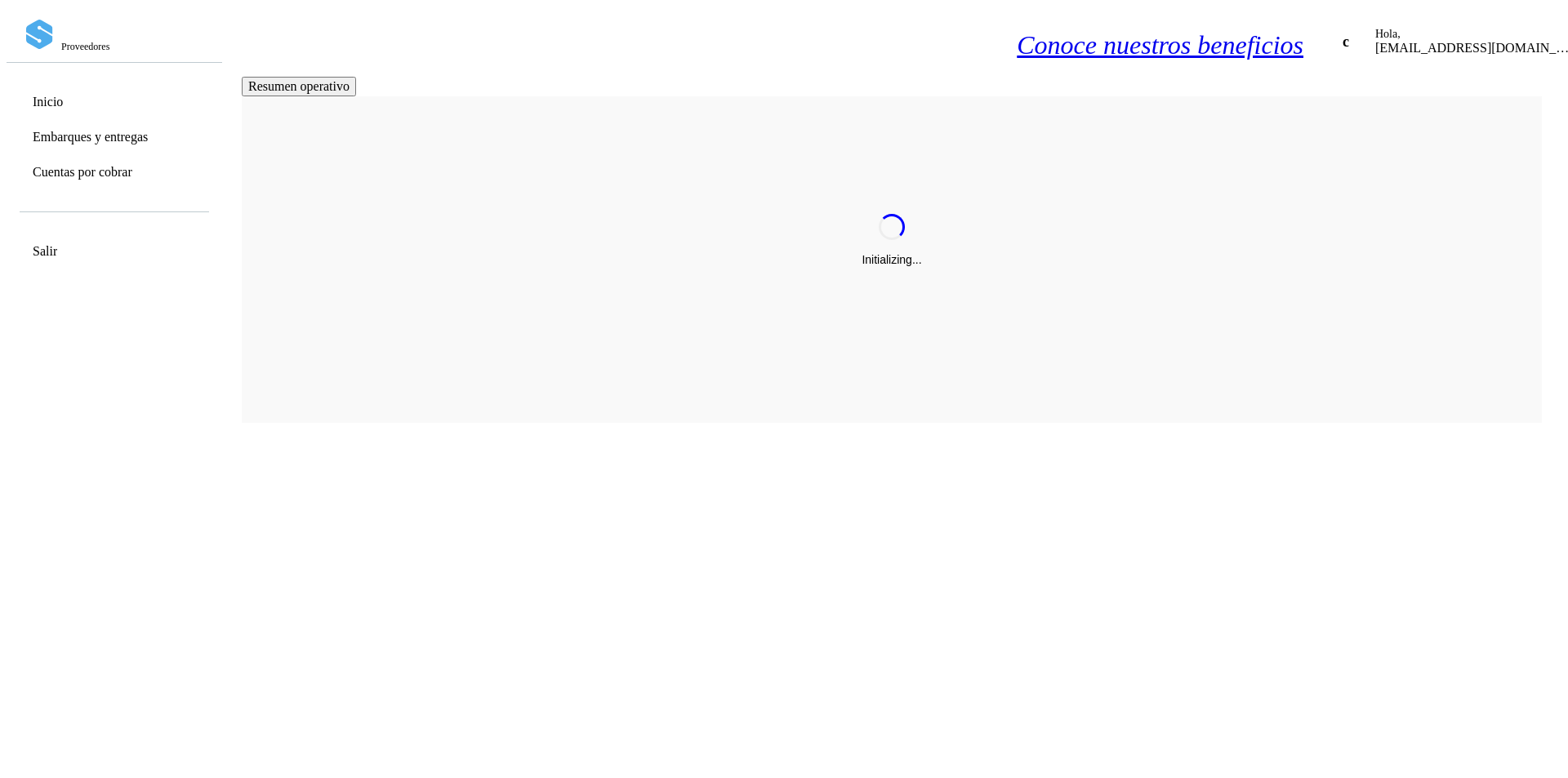
click at [1567, 35] on icon at bounding box center [1593, 40] width 16 height 16
click at [1455, 81] on div "Cerrar sesión" at bounding box center [1515, 67] width 222 height 31
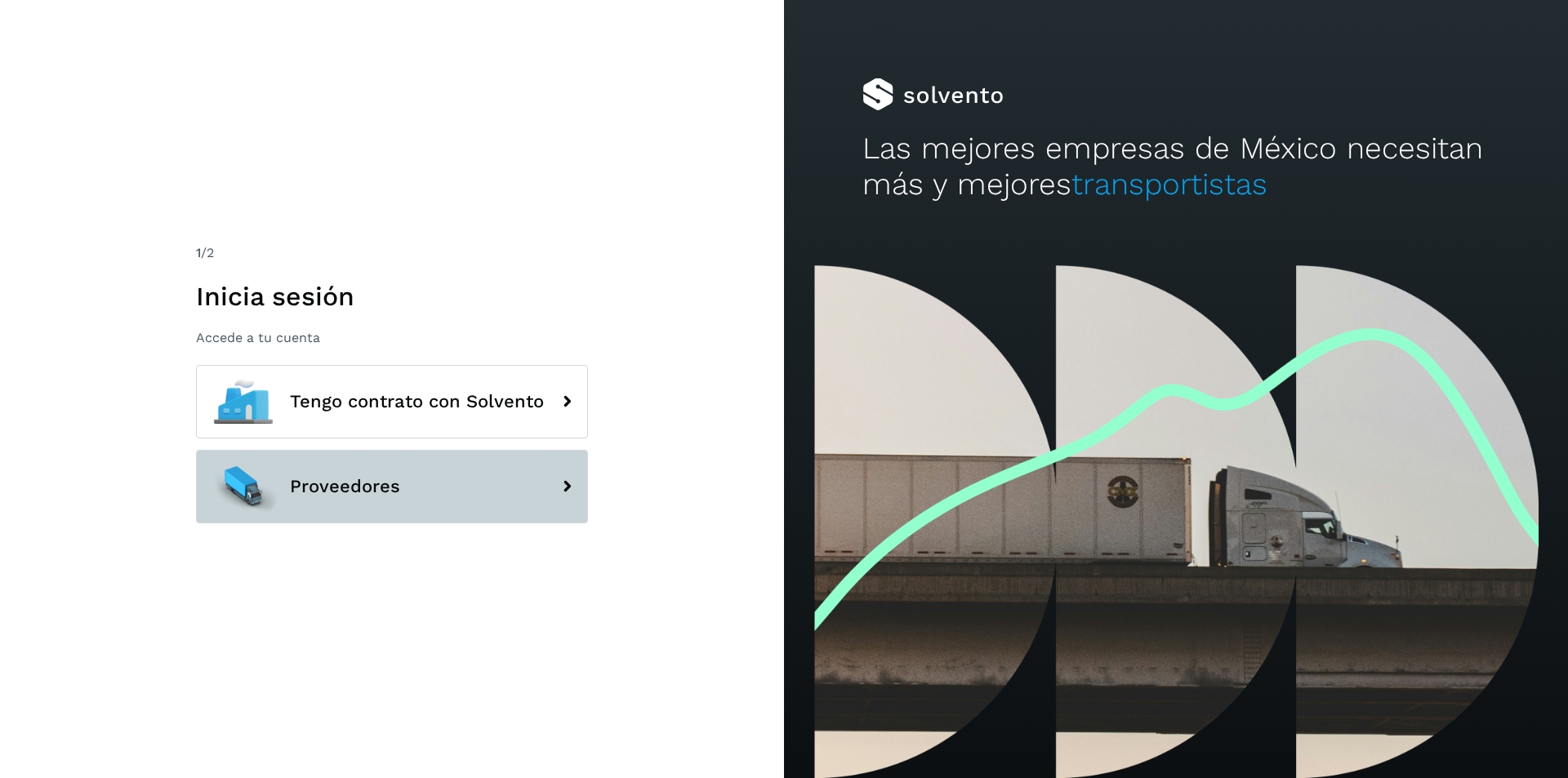
click at [420, 516] on button "Proveedores" at bounding box center [391, 486] width 392 height 73
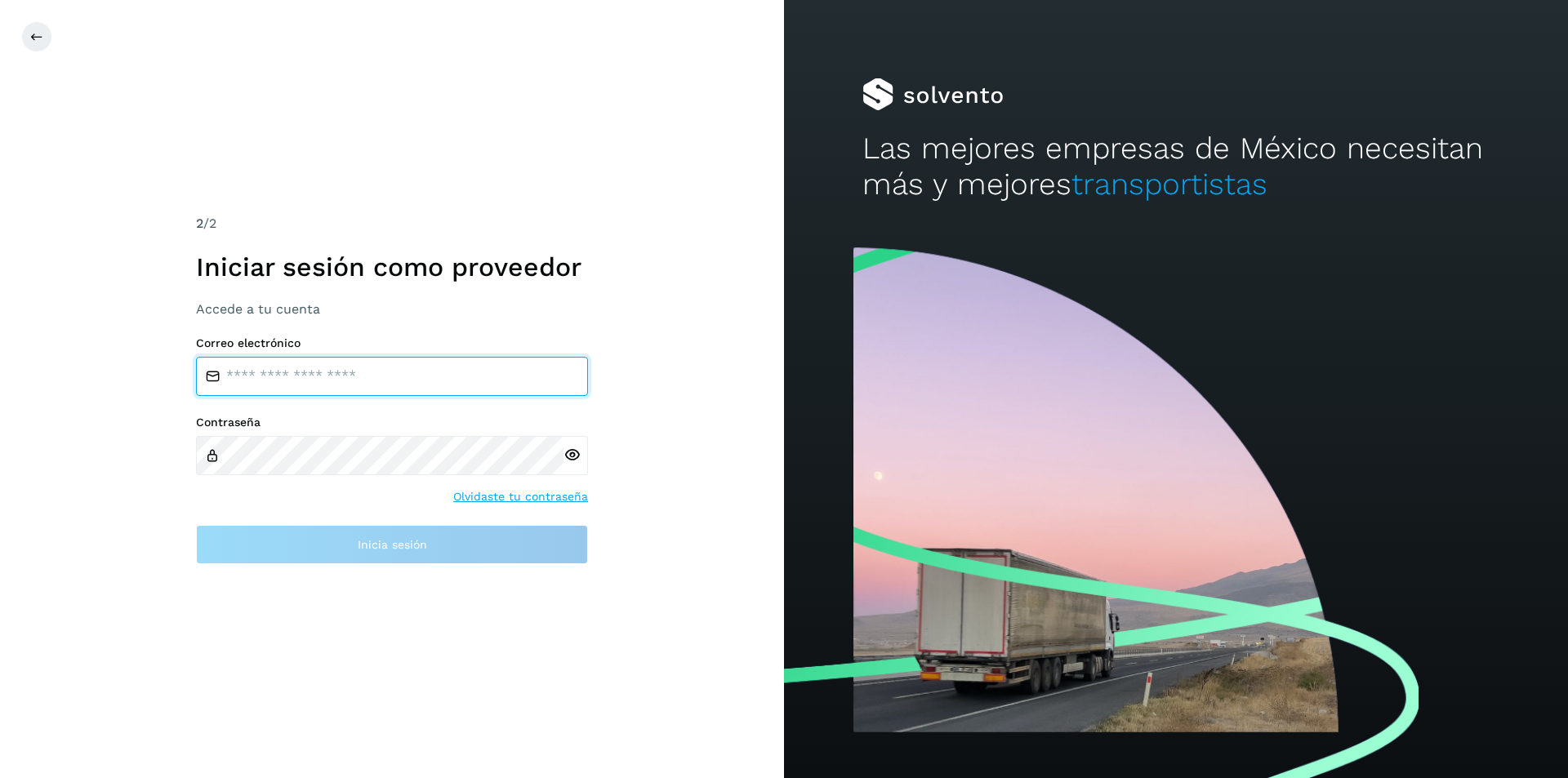
type input "**********"
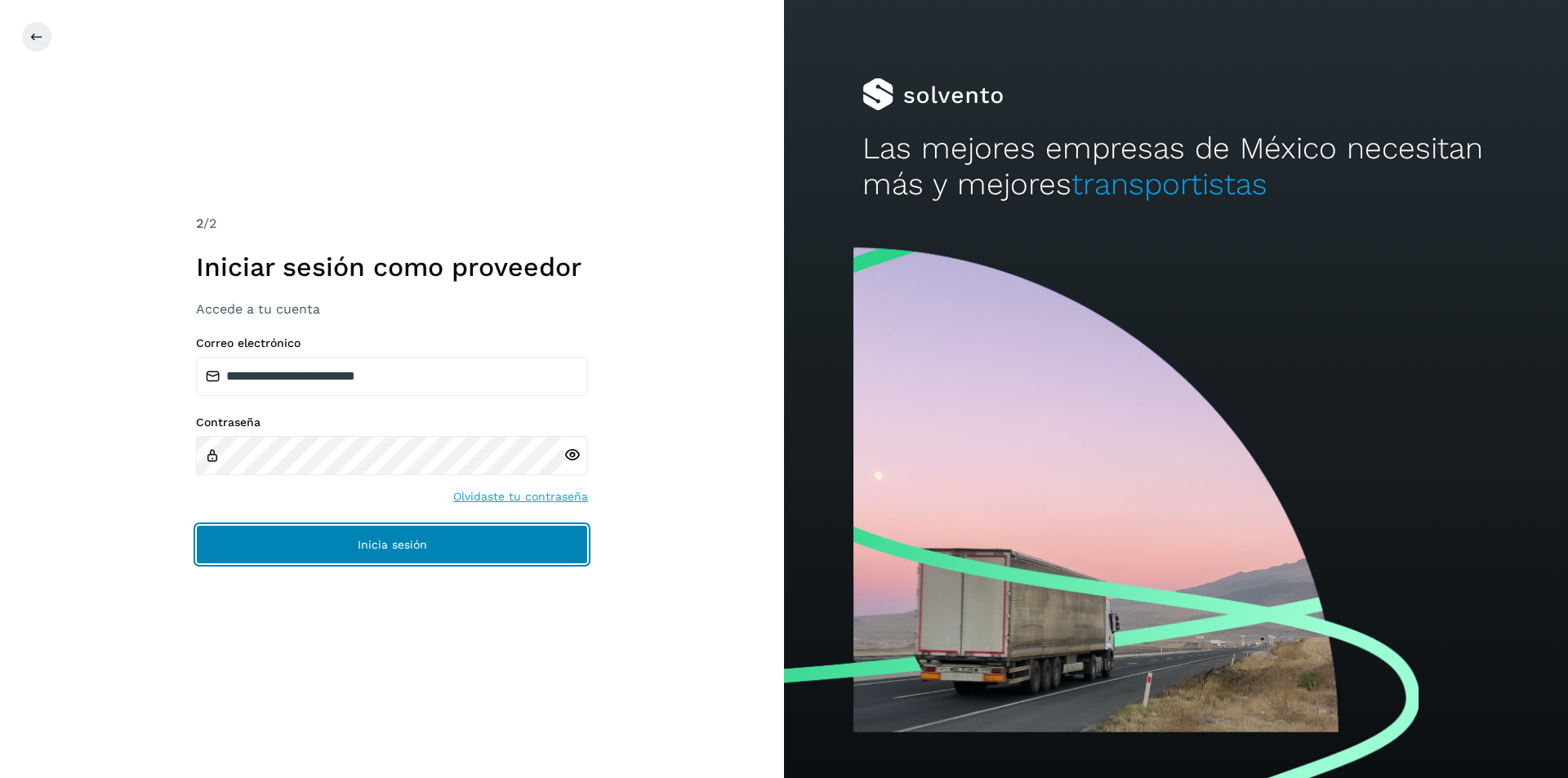
click at [438, 538] on button "Inicia sesión" at bounding box center [391, 545] width 392 height 39
click at [439, 539] on button "Inicia sesión" at bounding box center [391, 545] width 392 height 39
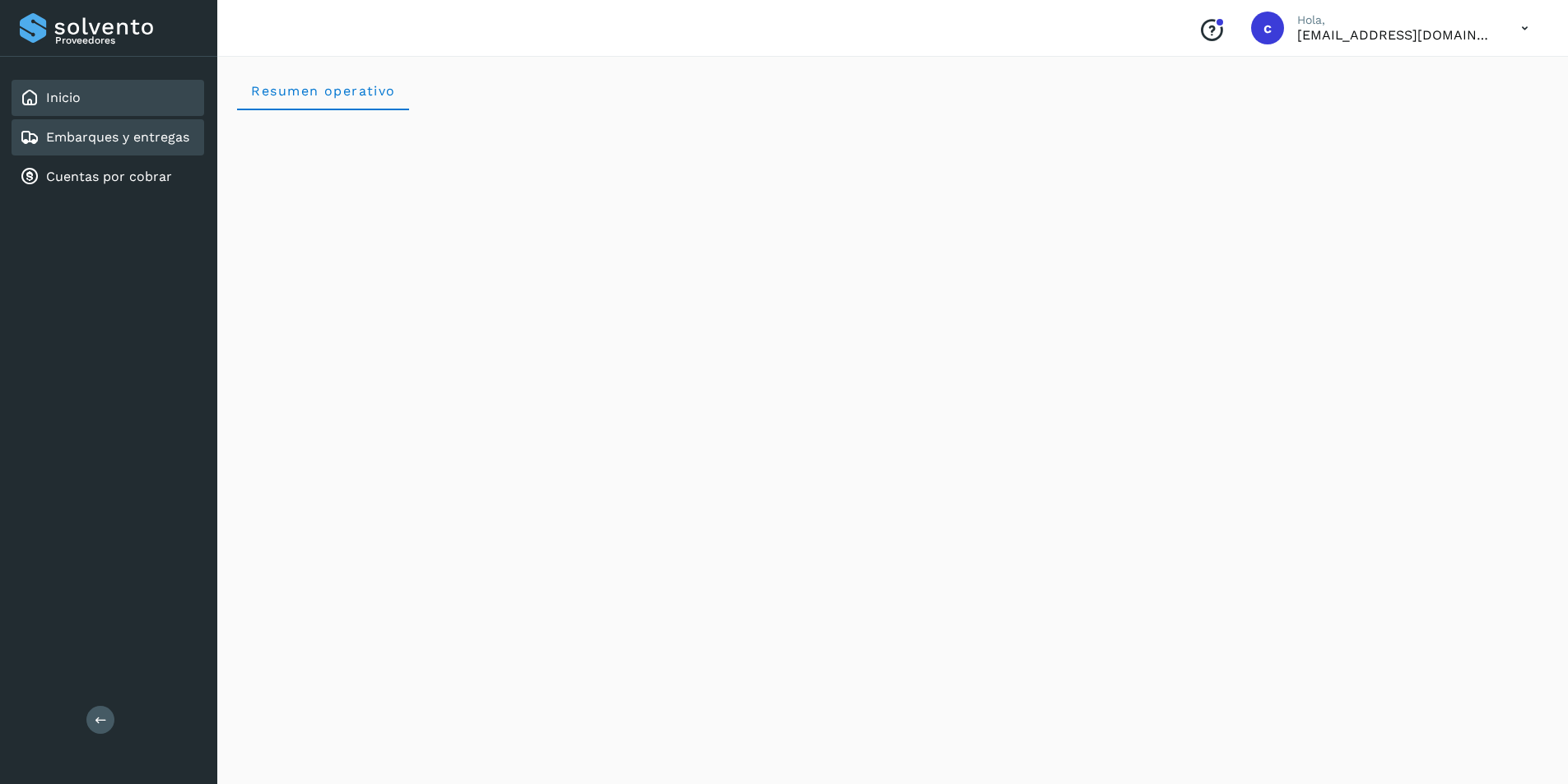
click at [147, 147] on div "Embarques y entregas" at bounding box center [104, 137] width 170 height 20
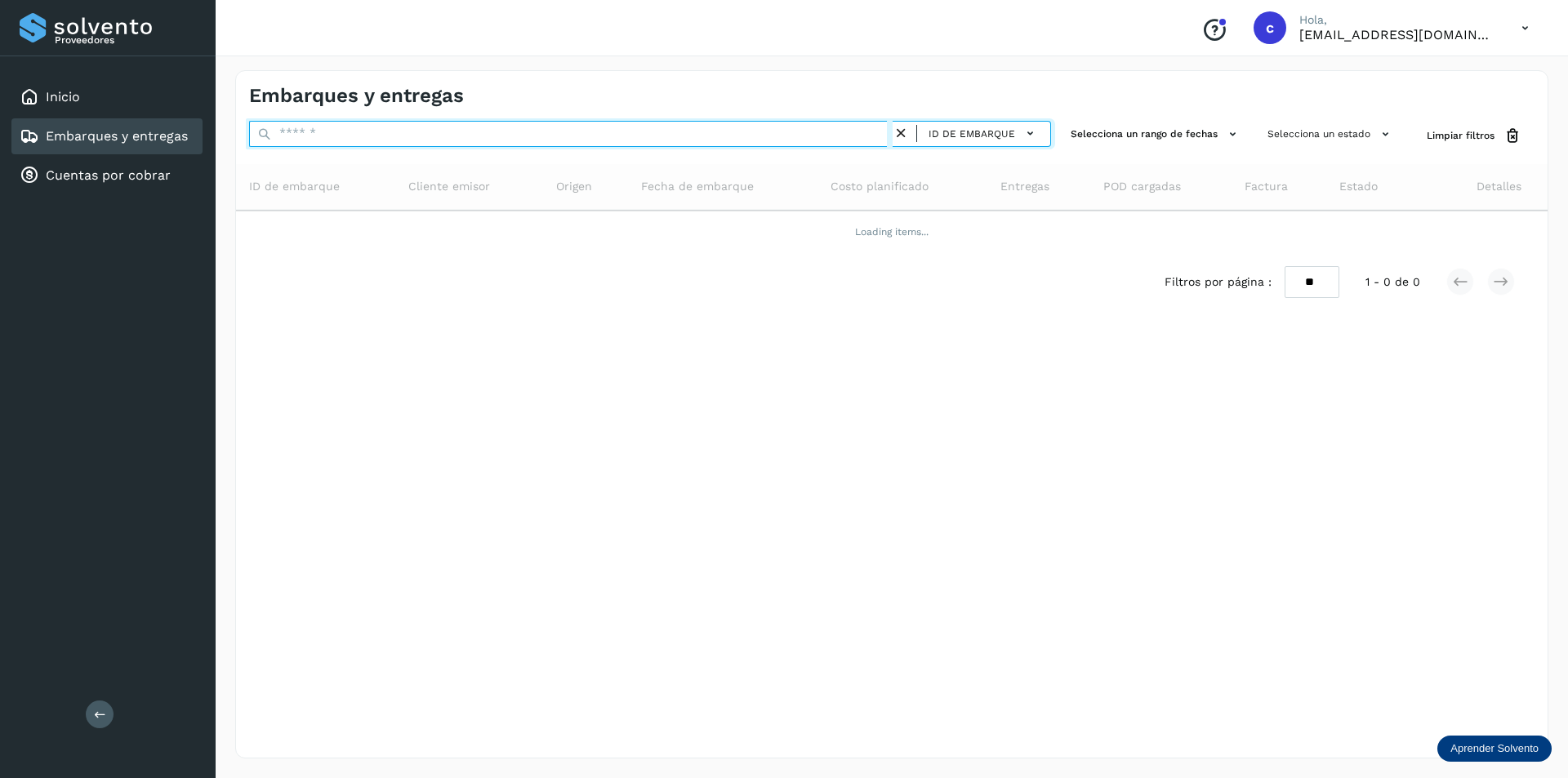
click at [670, 137] on input "text" at bounding box center [570, 134] width 643 height 26
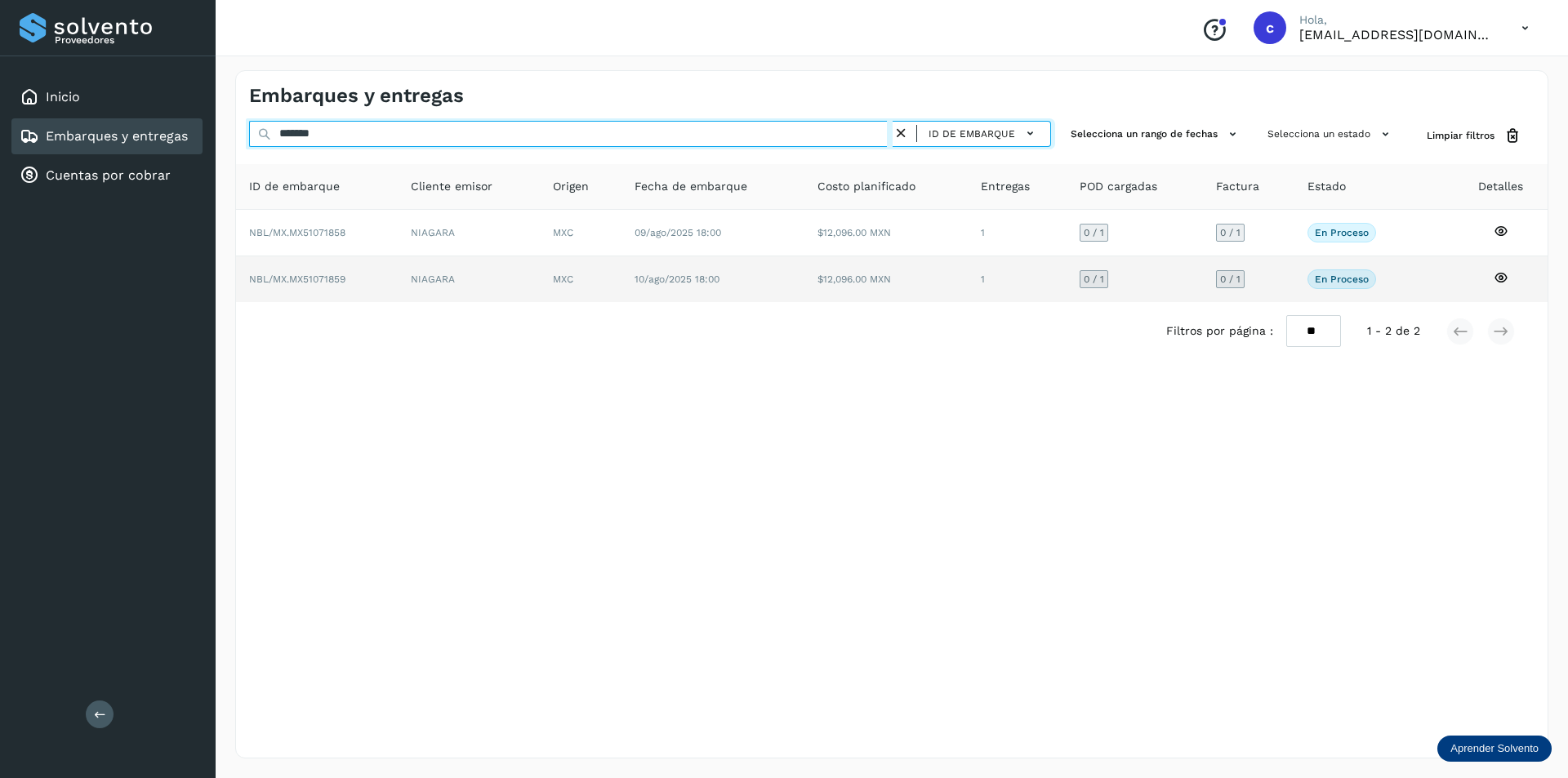
type input "*******"
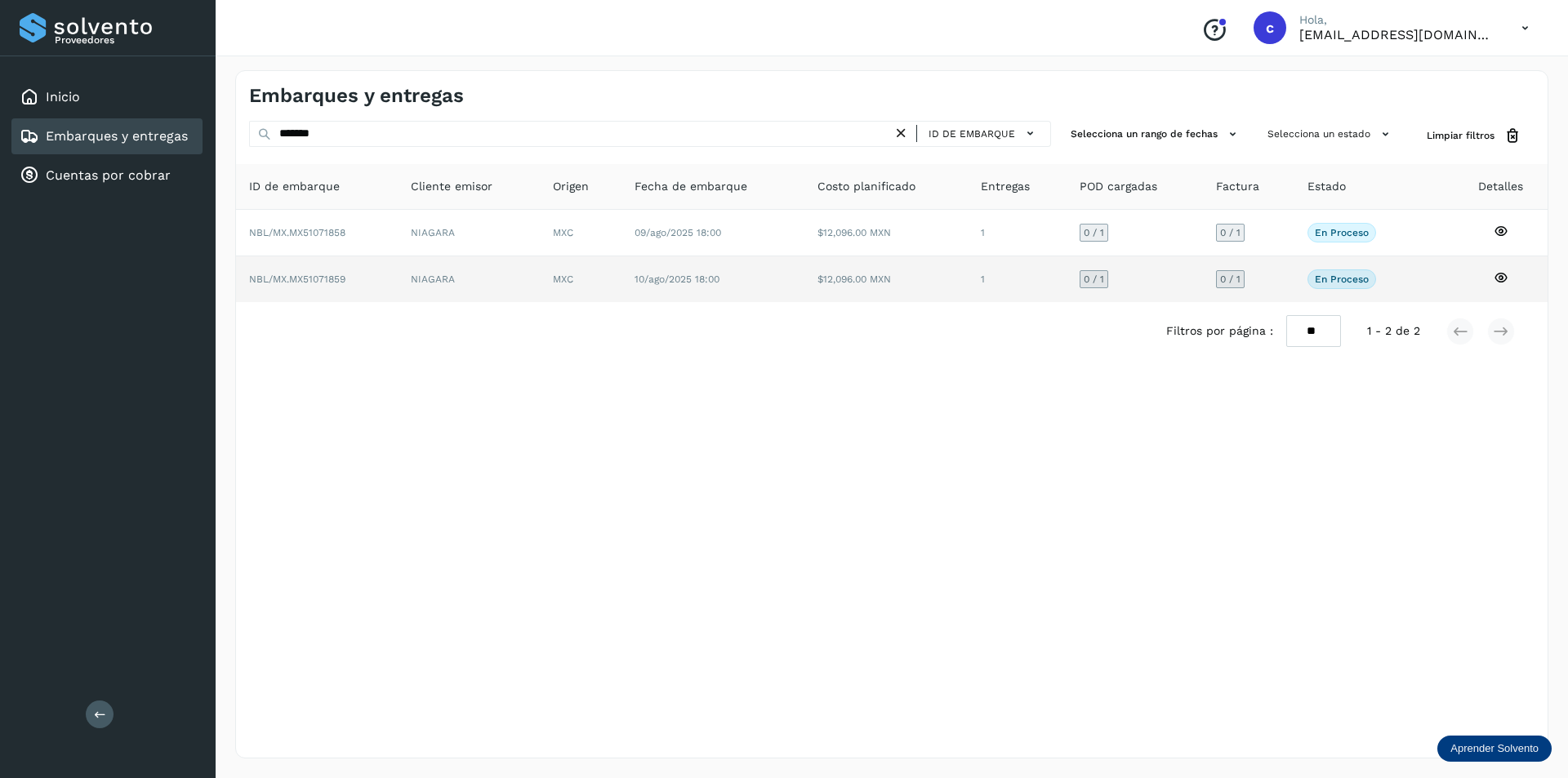
click at [528, 261] on td "NIAGARA" at bounding box center [468, 279] width 142 height 46
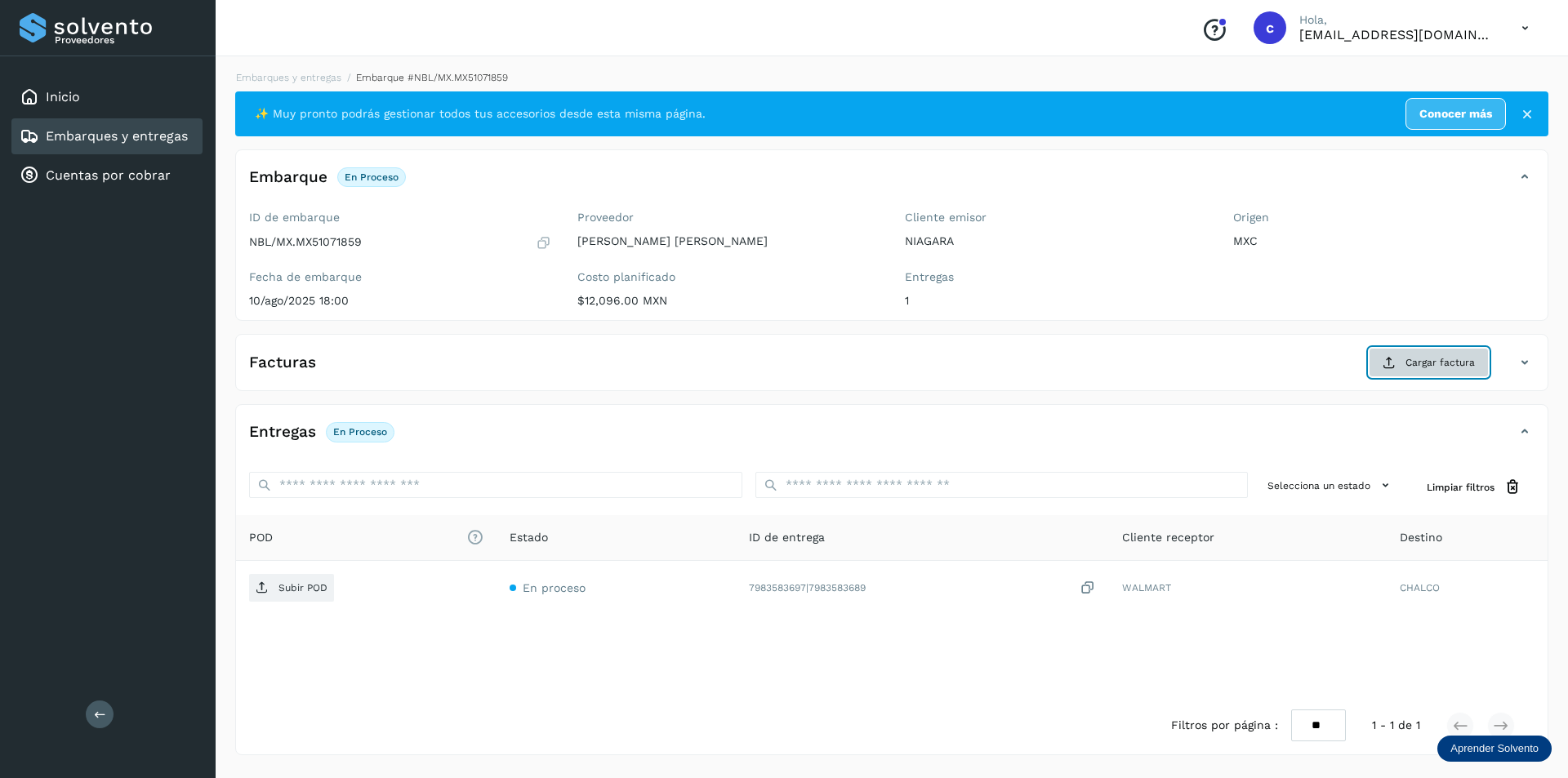
click at [1421, 351] on button "Cargar factura" at bounding box center [1428, 362] width 120 height 30
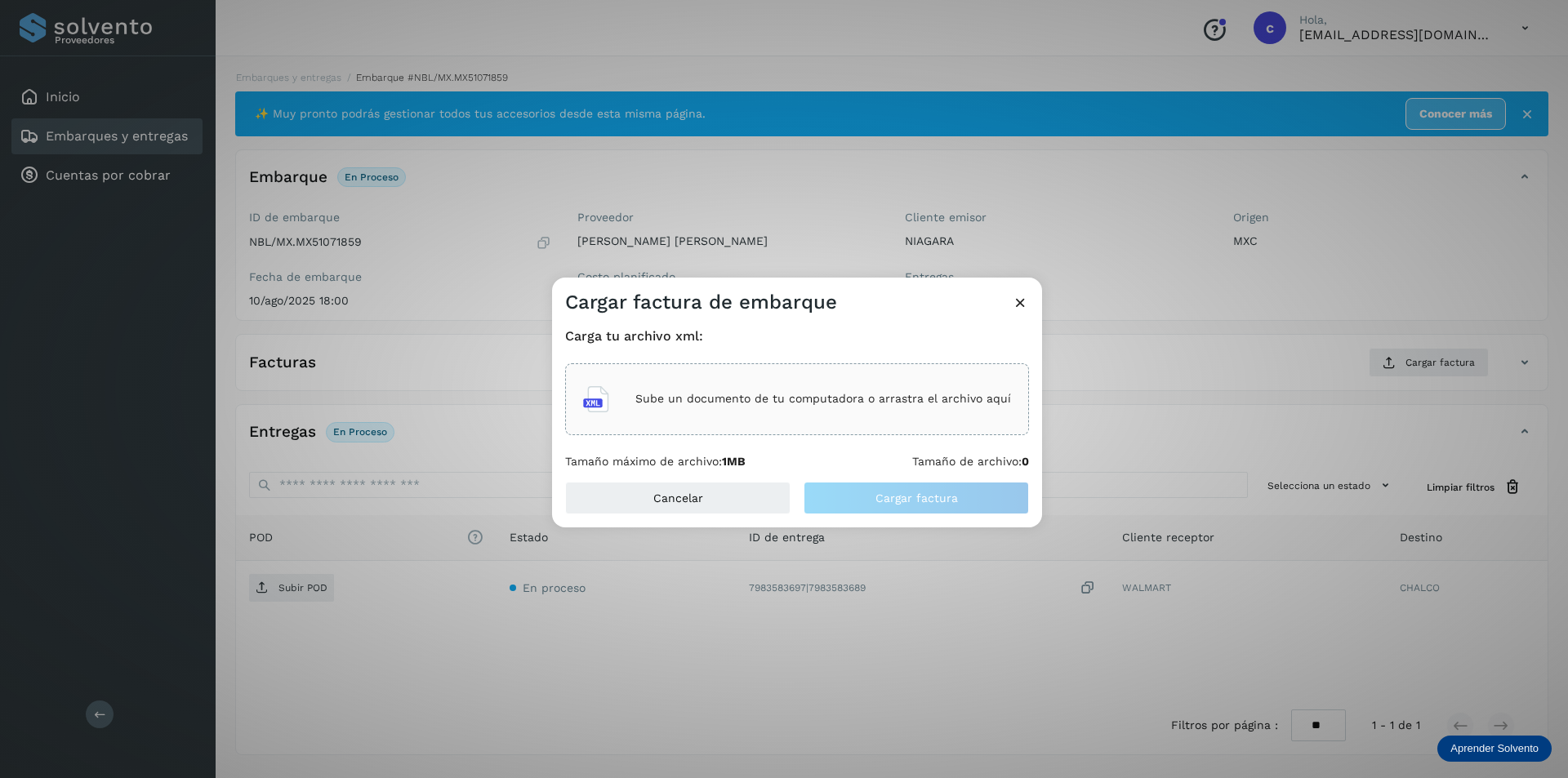
click at [851, 412] on div "Sube un documento de tu computadora o arrastra el archivo aquí" at bounding box center [796, 399] width 428 height 44
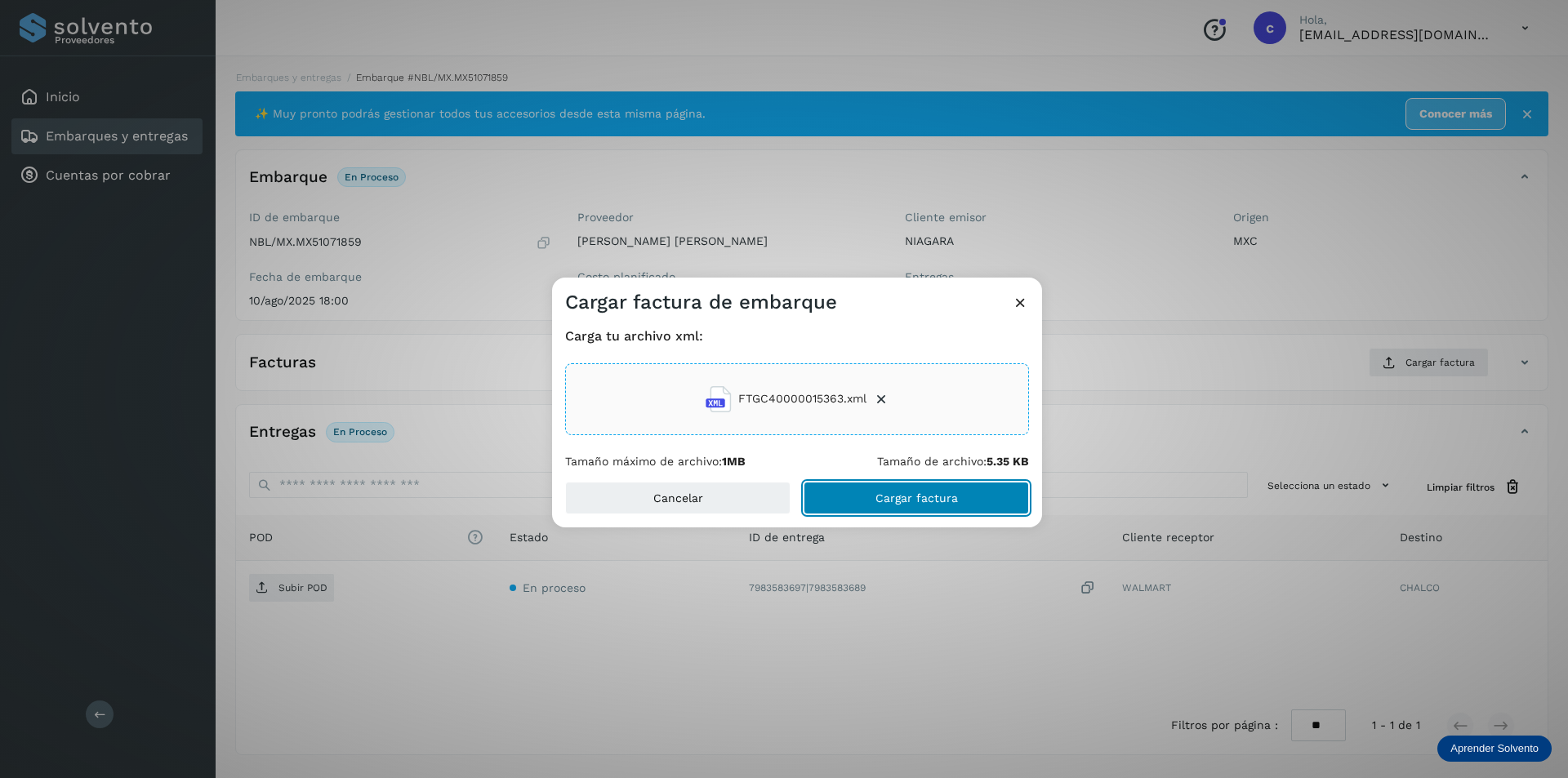
click at [950, 490] on button "Cargar factura" at bounding box center [916, 498] width 225 height 33
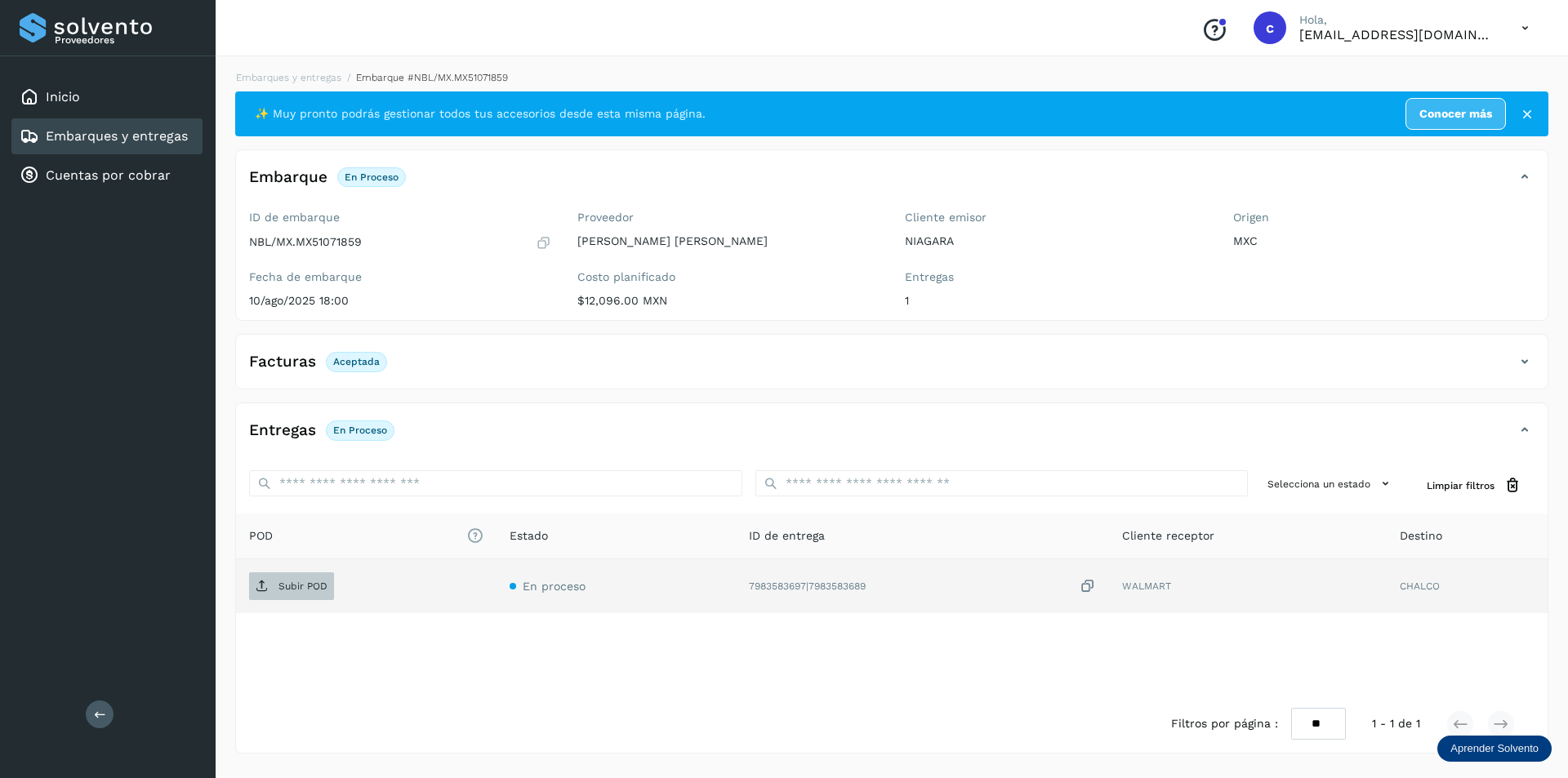
click at [311, 590] on p "Subir POD" at bounding box center [303, 586] width 49 height 12
click at [82, 134] on link "Embarques y entregas" at bounding box center [117, 136] width 142 height 16
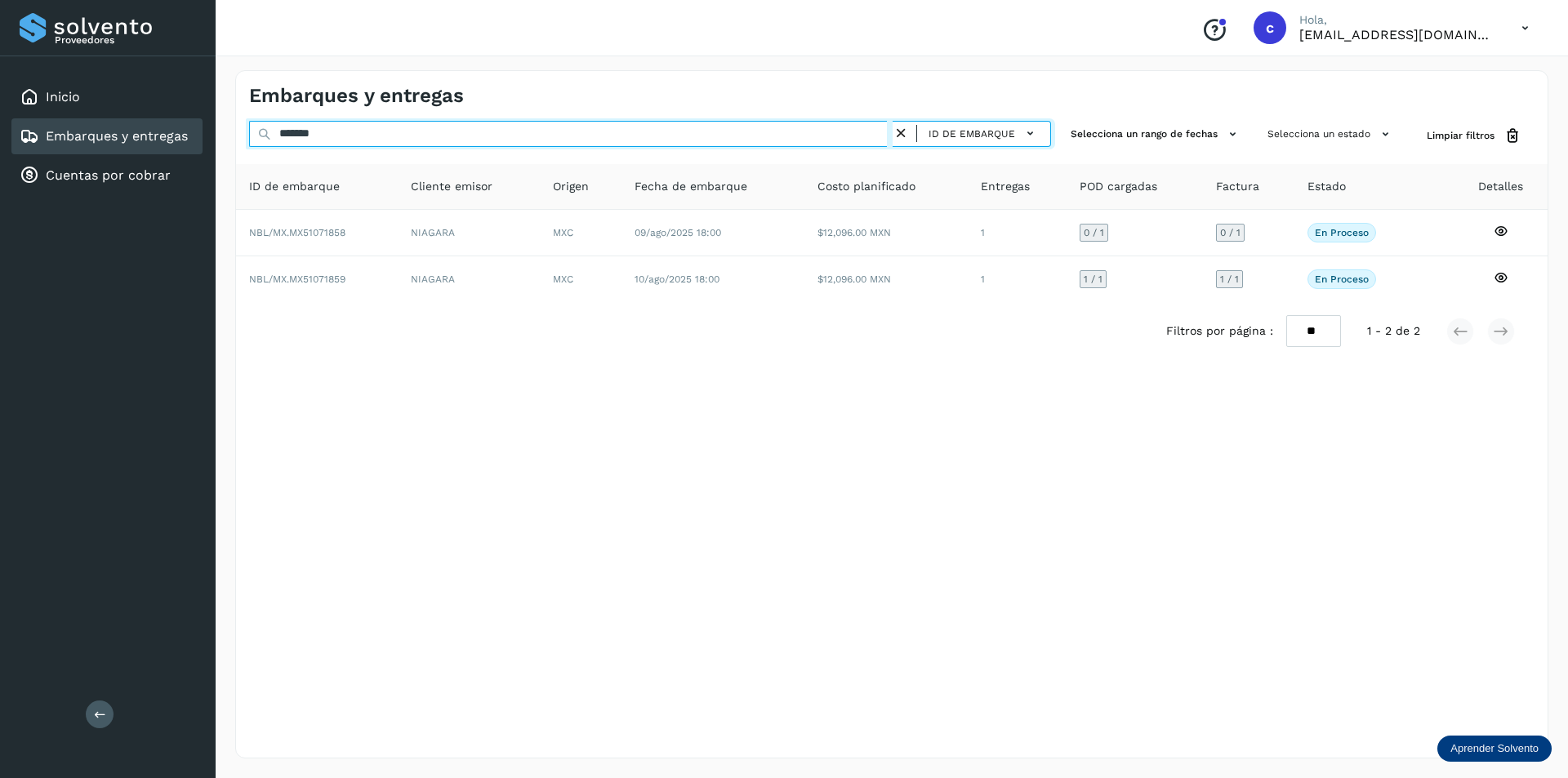
click at [484, 127] on input "*******" at bounding box center [570, 134] width 643 height 26
type input "*"
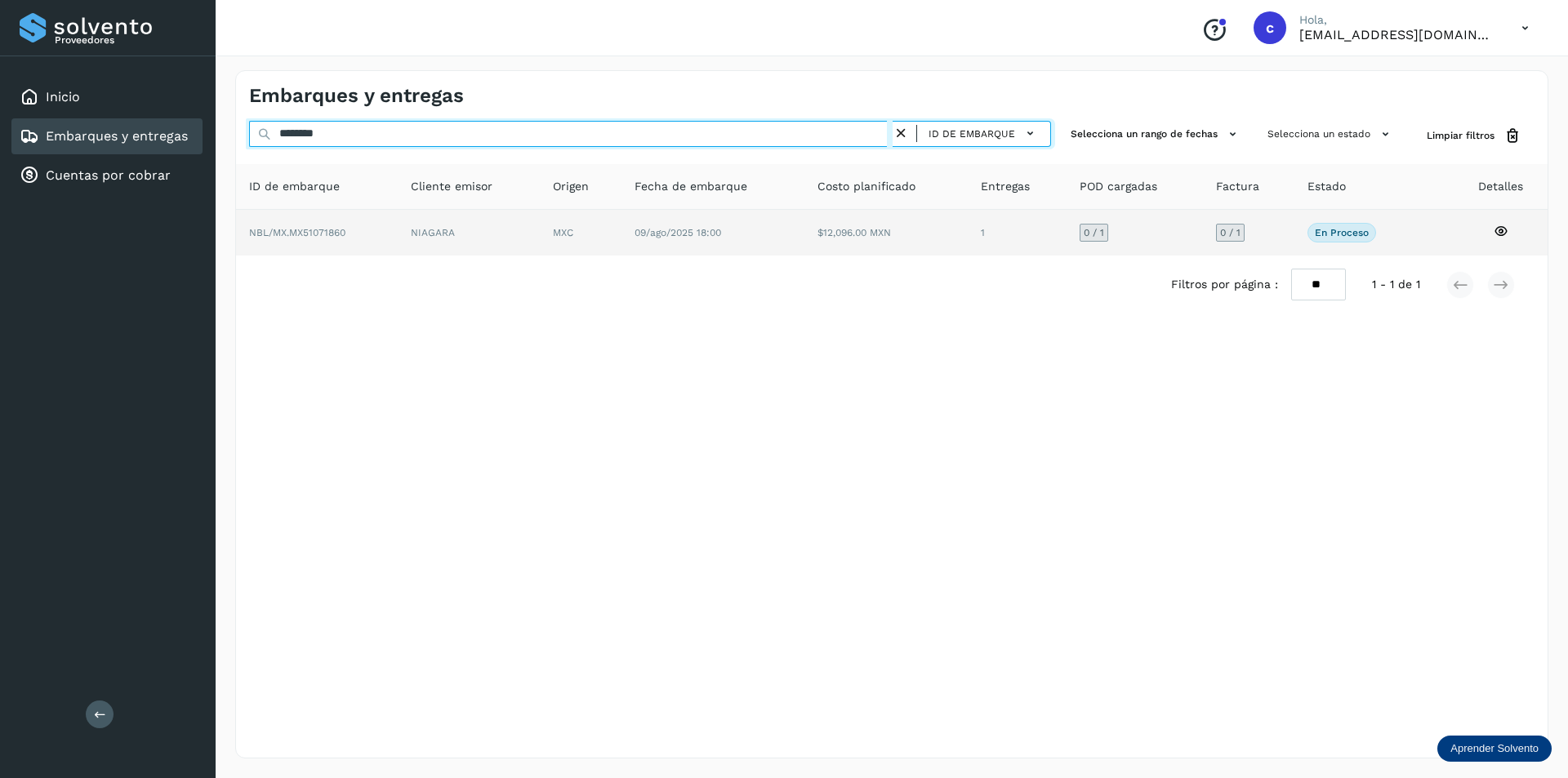
type input "********"
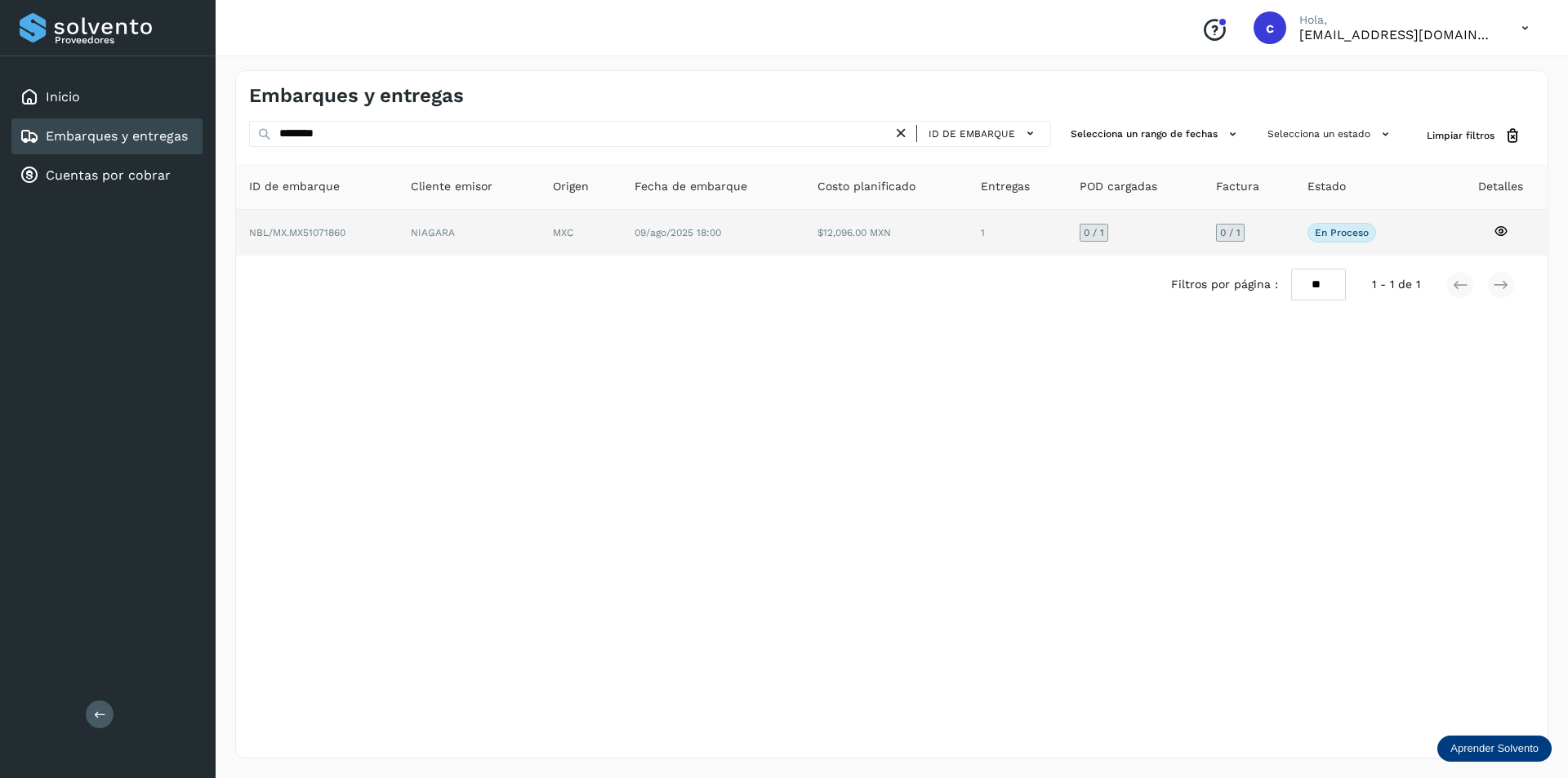
click at [540, 237] on td "NIAGARA" at bounding box center [580, 232] width 81 height 46
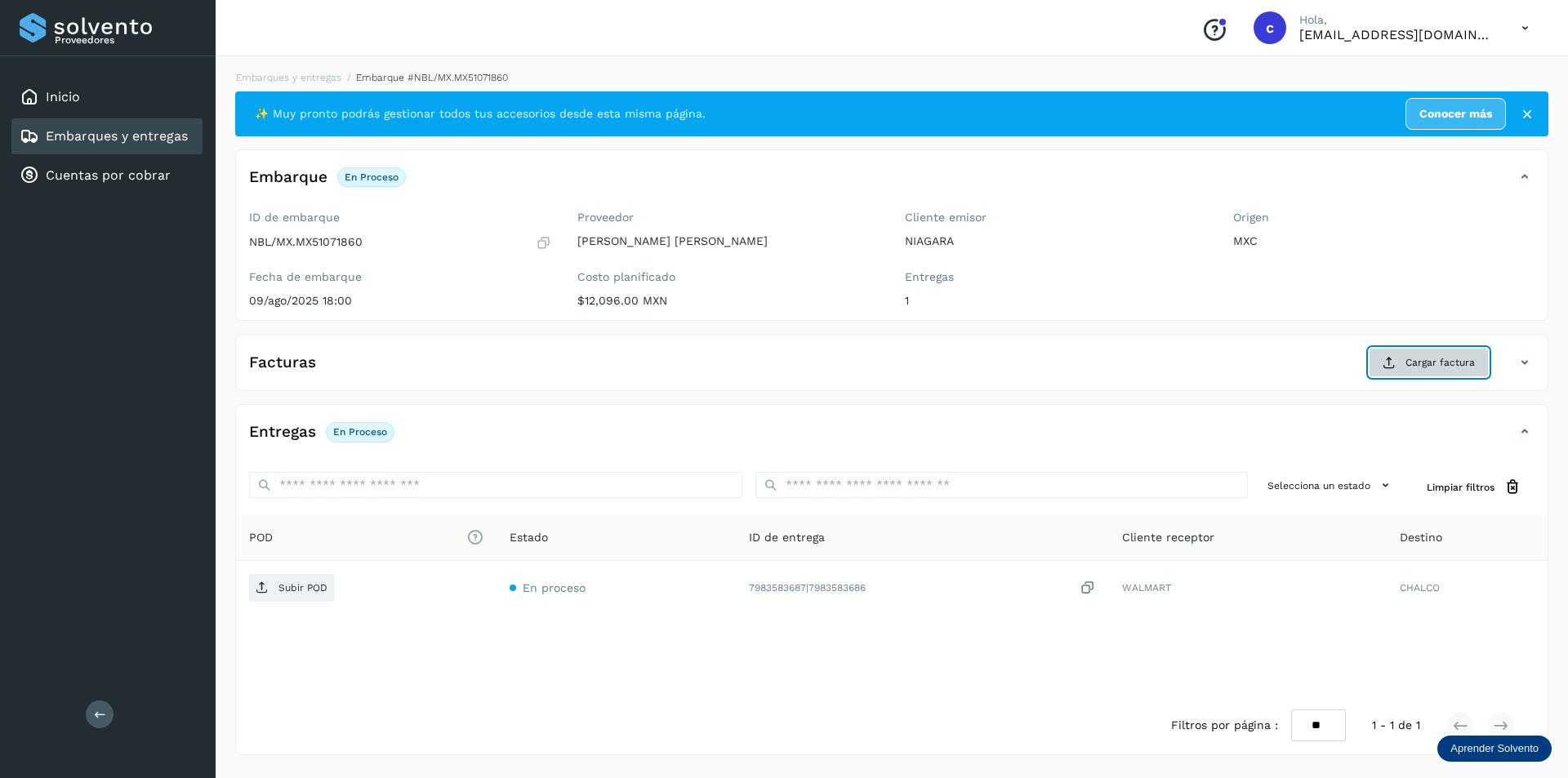
click at [1420, 366] on span "Cargar factura" at bounding box center [1440, 362] width 69 height 15
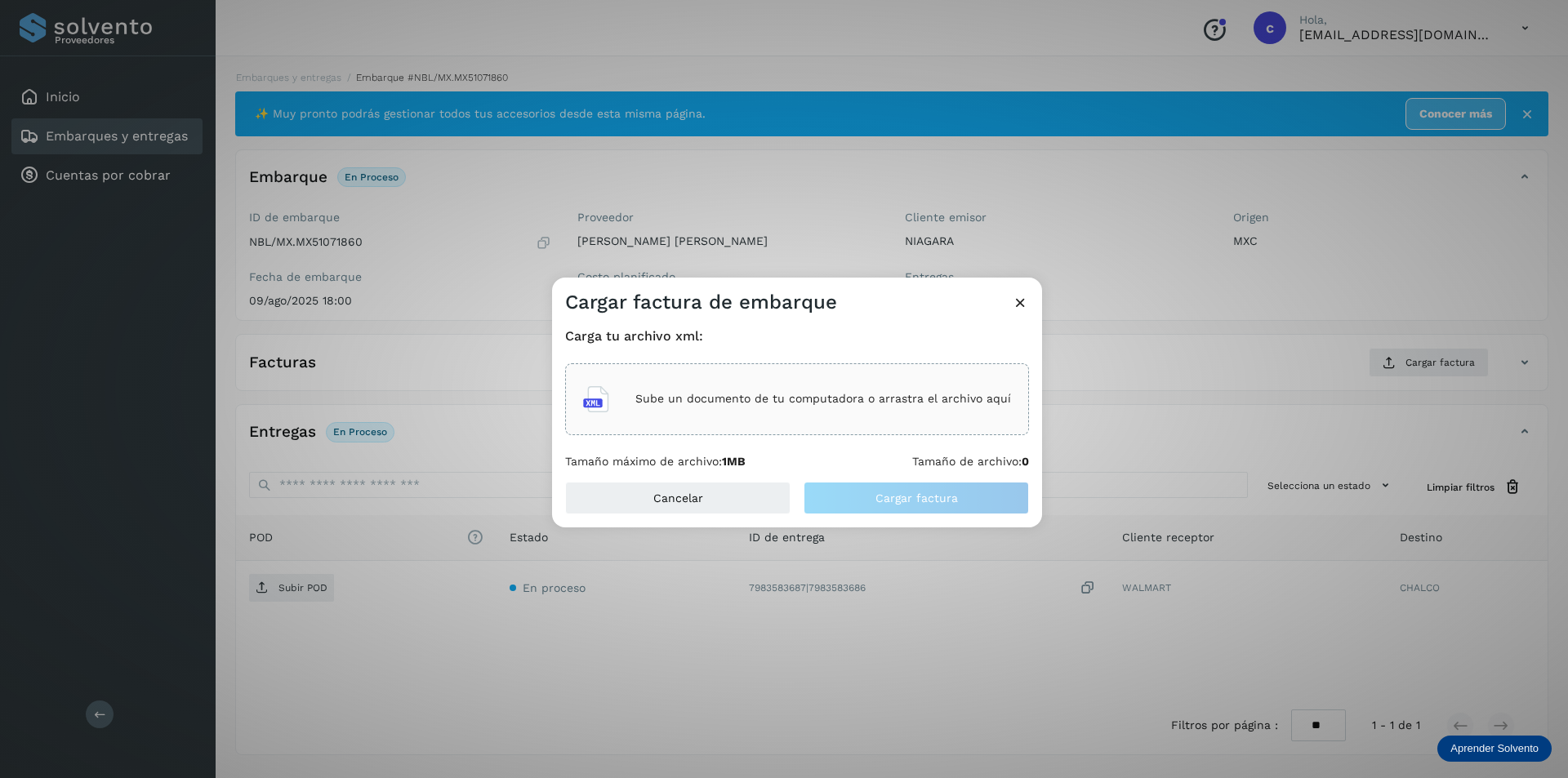
click at [765, 412] on div "Sube un documento de tu computadora o arrastra el archivo aquí" at bounding box center [796, 399] width 428 height 44
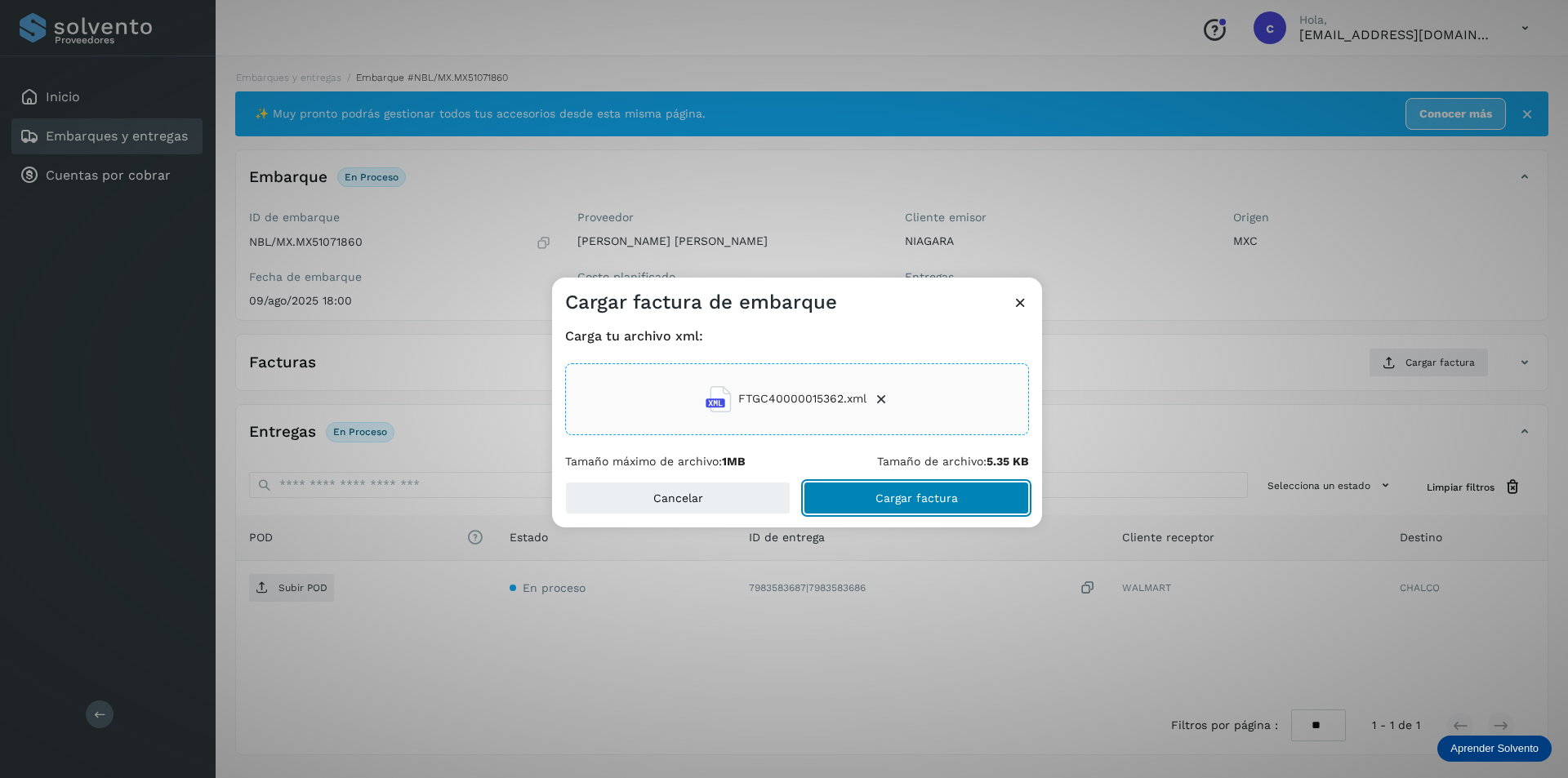
click at [944, 492] on span "Cargar factura" at bounding box center [916, 498] width 82 height 12
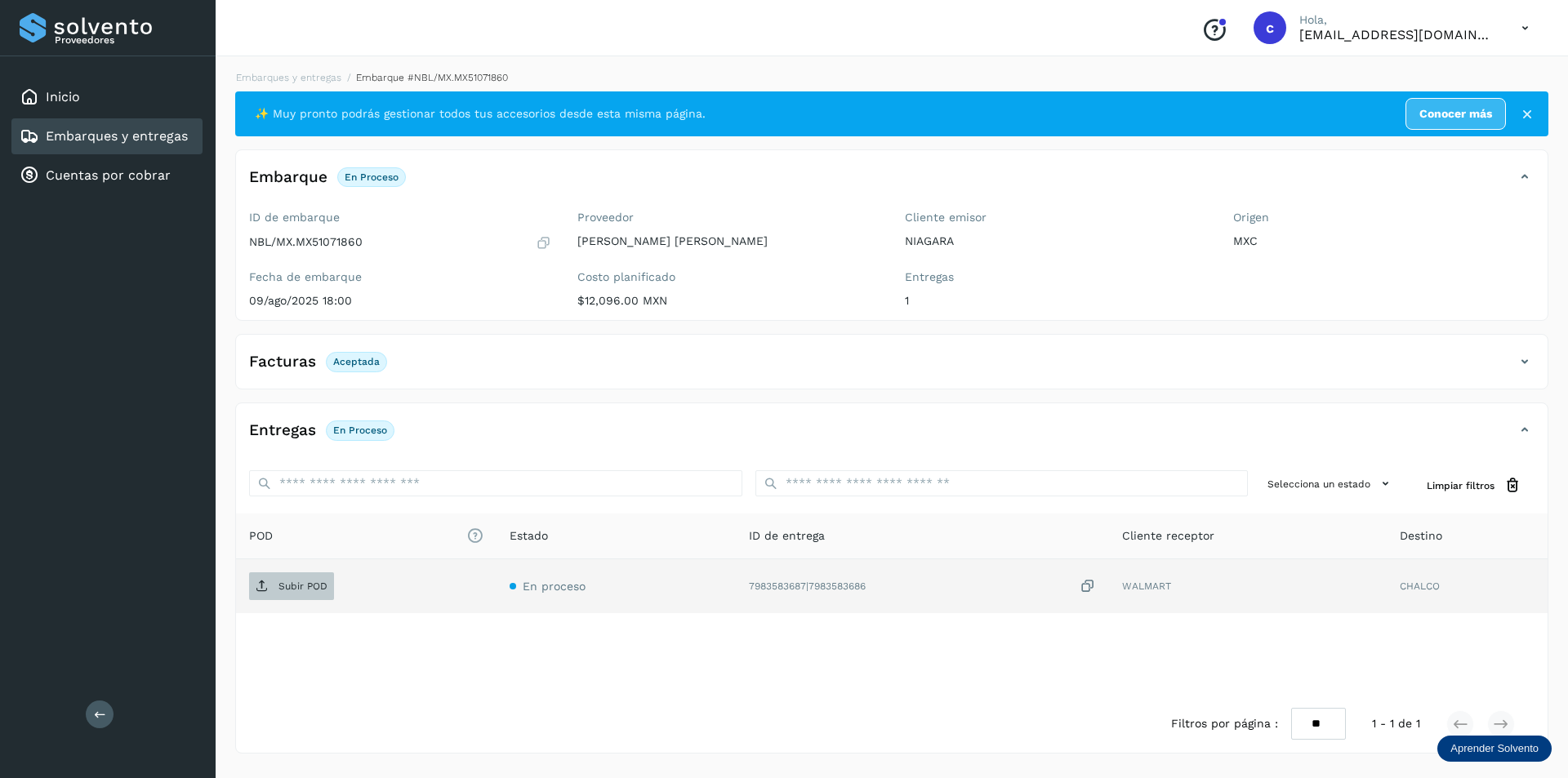
click at [307, 581] on p "Subir POD" at bounding box center [303, 586] width 49 height 12
click at [298, 595] on span "PDF" at bounding box center [276, 587] width 55 height 26
click at [309, 586] on button "PDF" at bounding box center [289, 587] width 81 height 28
click at [301, 585] on span "PDF" at bounding box center [276, 587] width 55 height 26
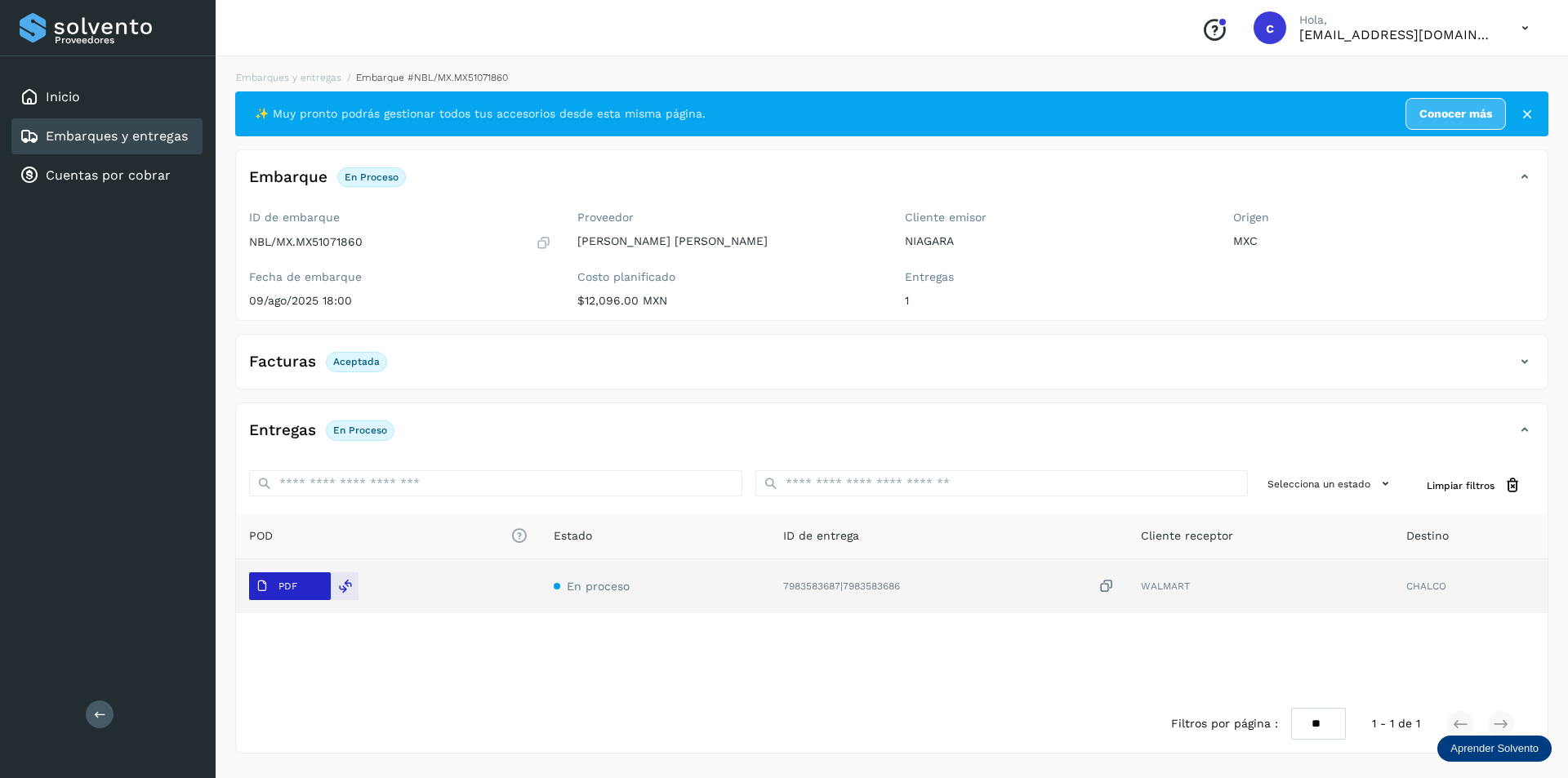
click at [301, 585] on span "PDF" at bounding box center [276, 587] width 55 height 26
click at [290, 586] on p "PDF" at bounding box center [288, 586] width 19 height 12
click at [310, 581] on button "PDF" at bounding box center [289, 587] width 81 height 28
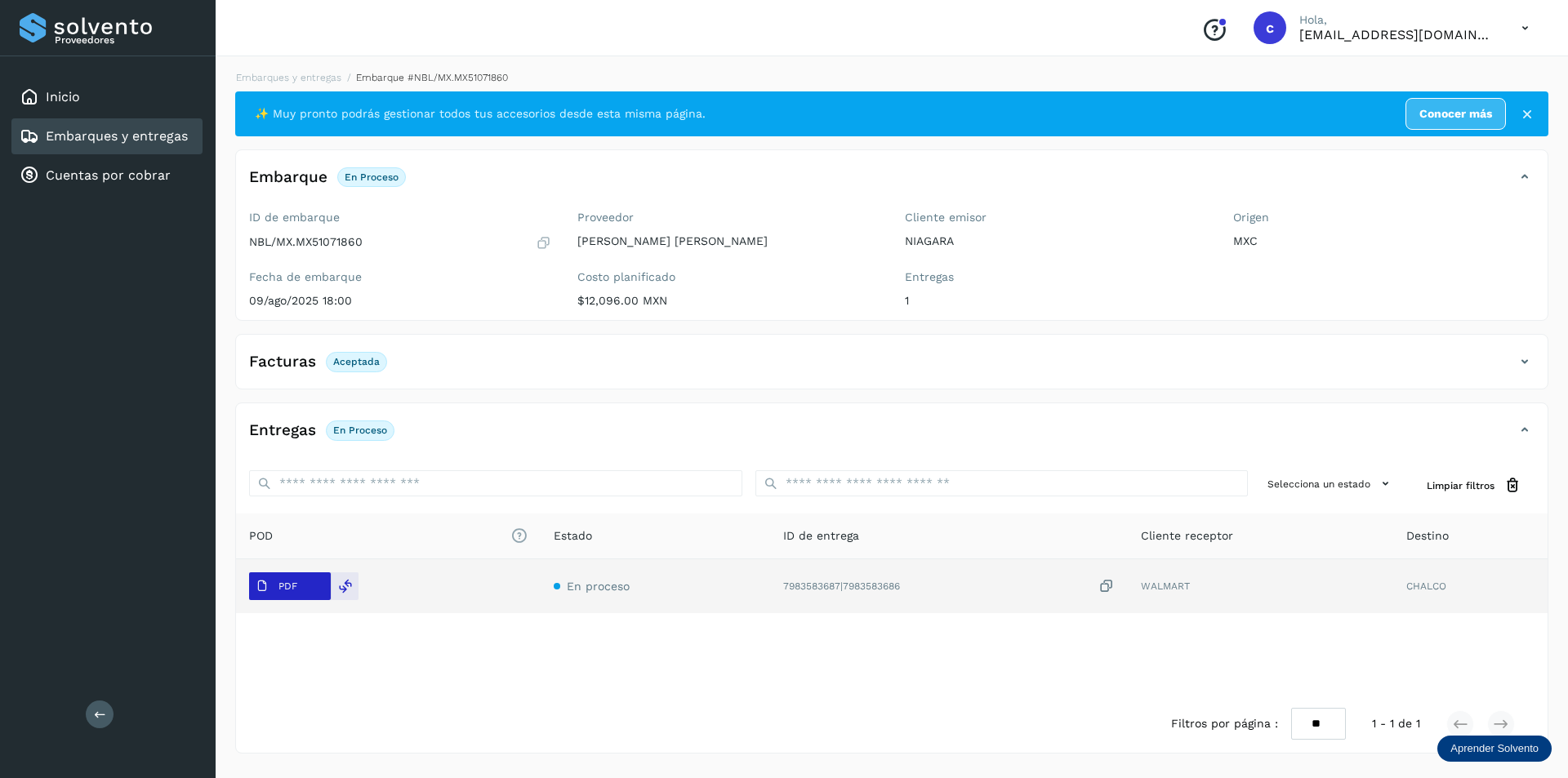
click at [310, 581] on button "PDF" at bounding box center [289, 587] width 81 height 28
click at [293, 586] on p "PDF" at bounding box center [288, 586] width 19 height 12
click at [293, 585] on p "PDF" at bounding box center [288, 586] width 19 height 12
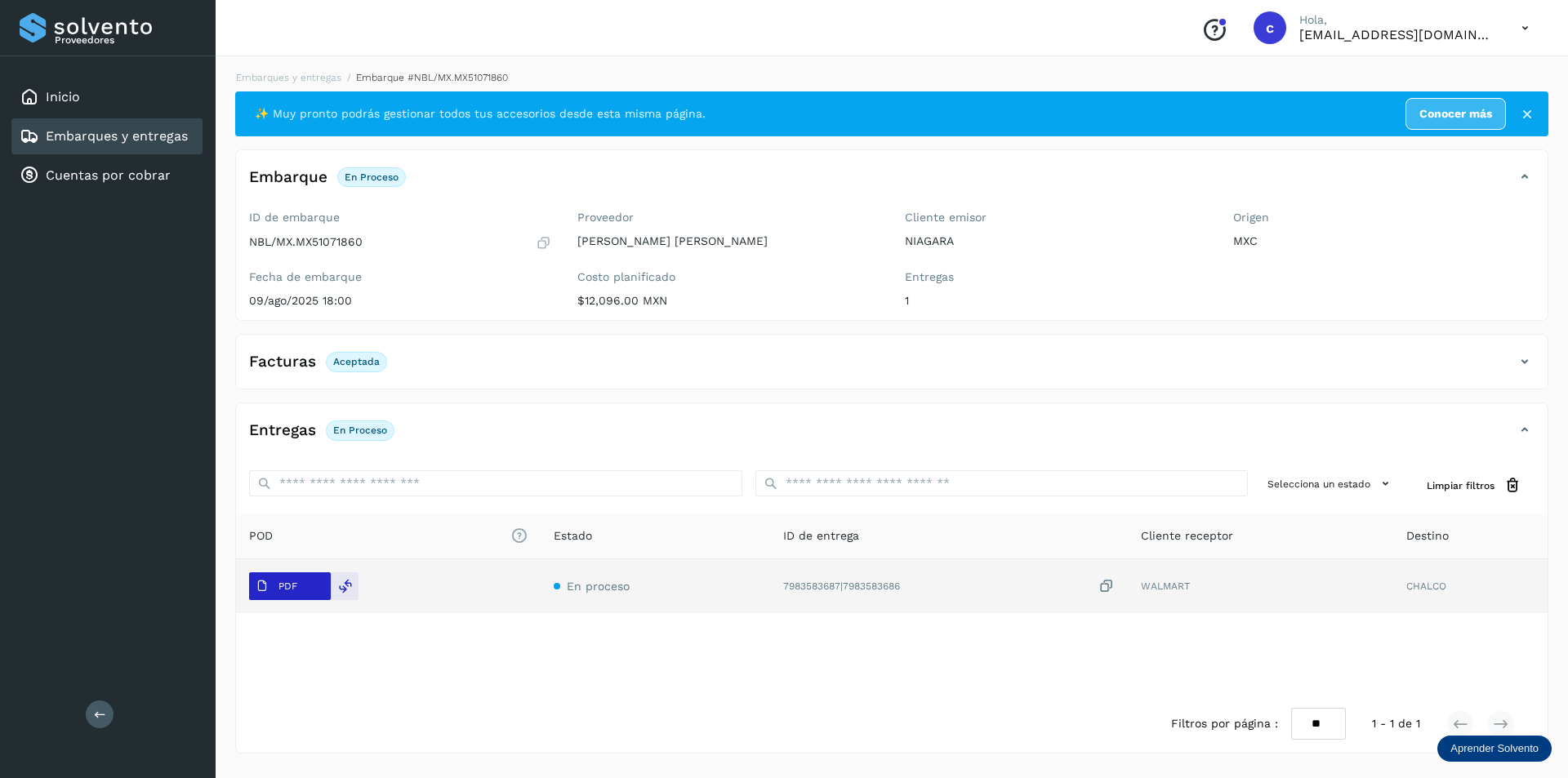
click at [293, 585] on p "PDF" at bounding box center [288, 586] width 19 height 12
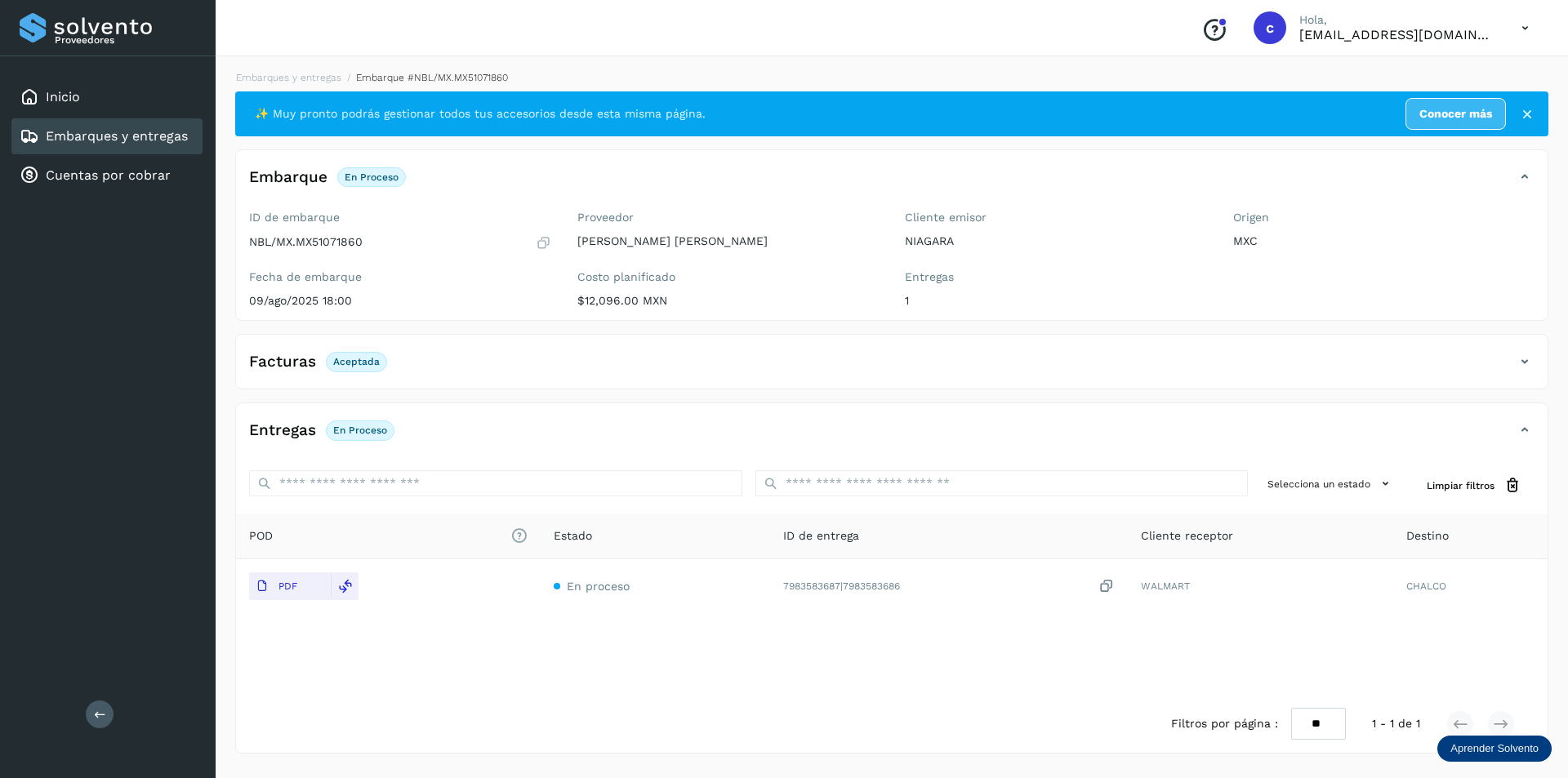
click at [92, 131] on link "Embarques y entregas" at bounding box center [117, 136] width 142 height 16
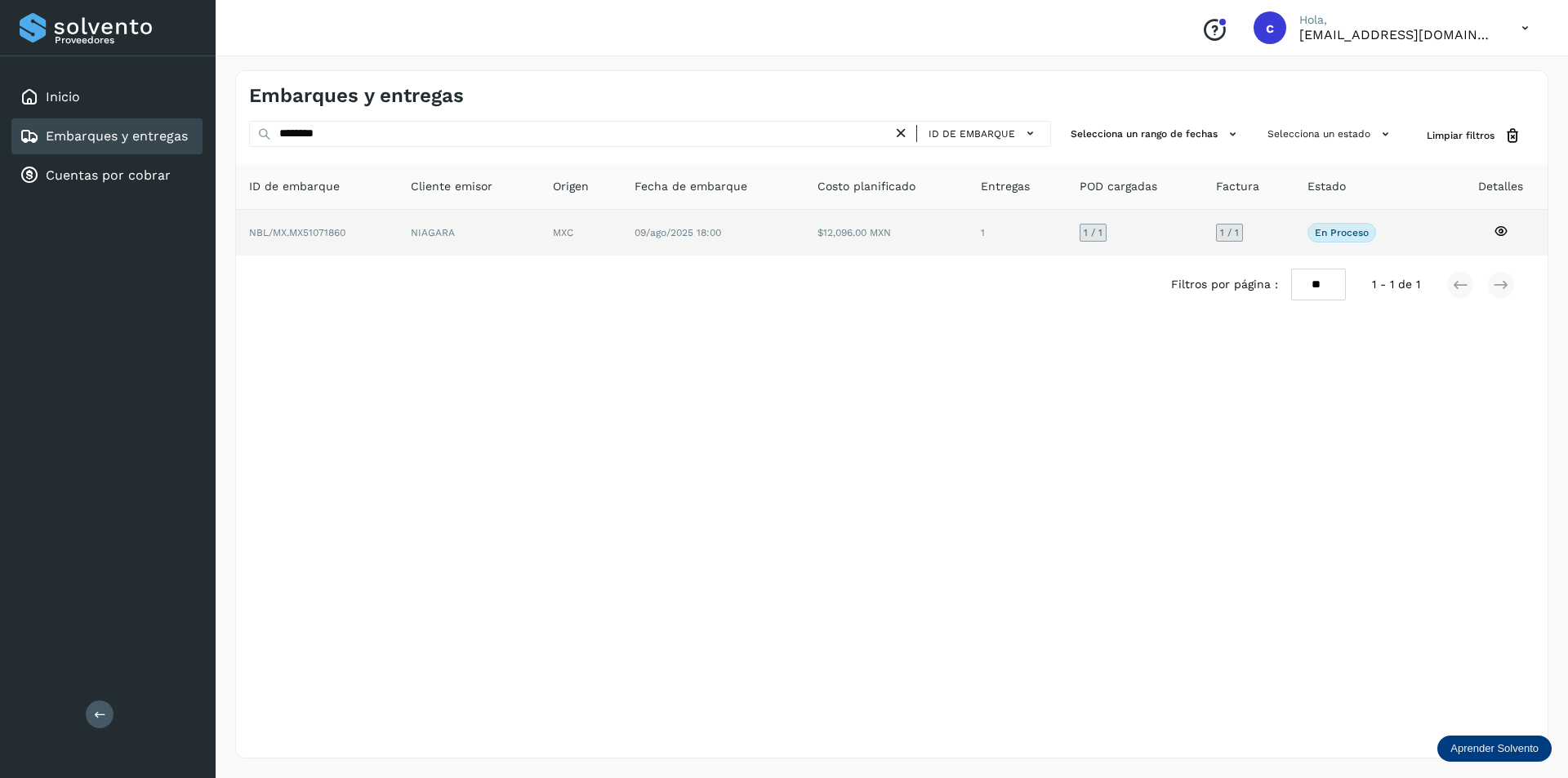
click at [621, 247] on td "MXC" at bounding box center [713, 232] width 183 height 46
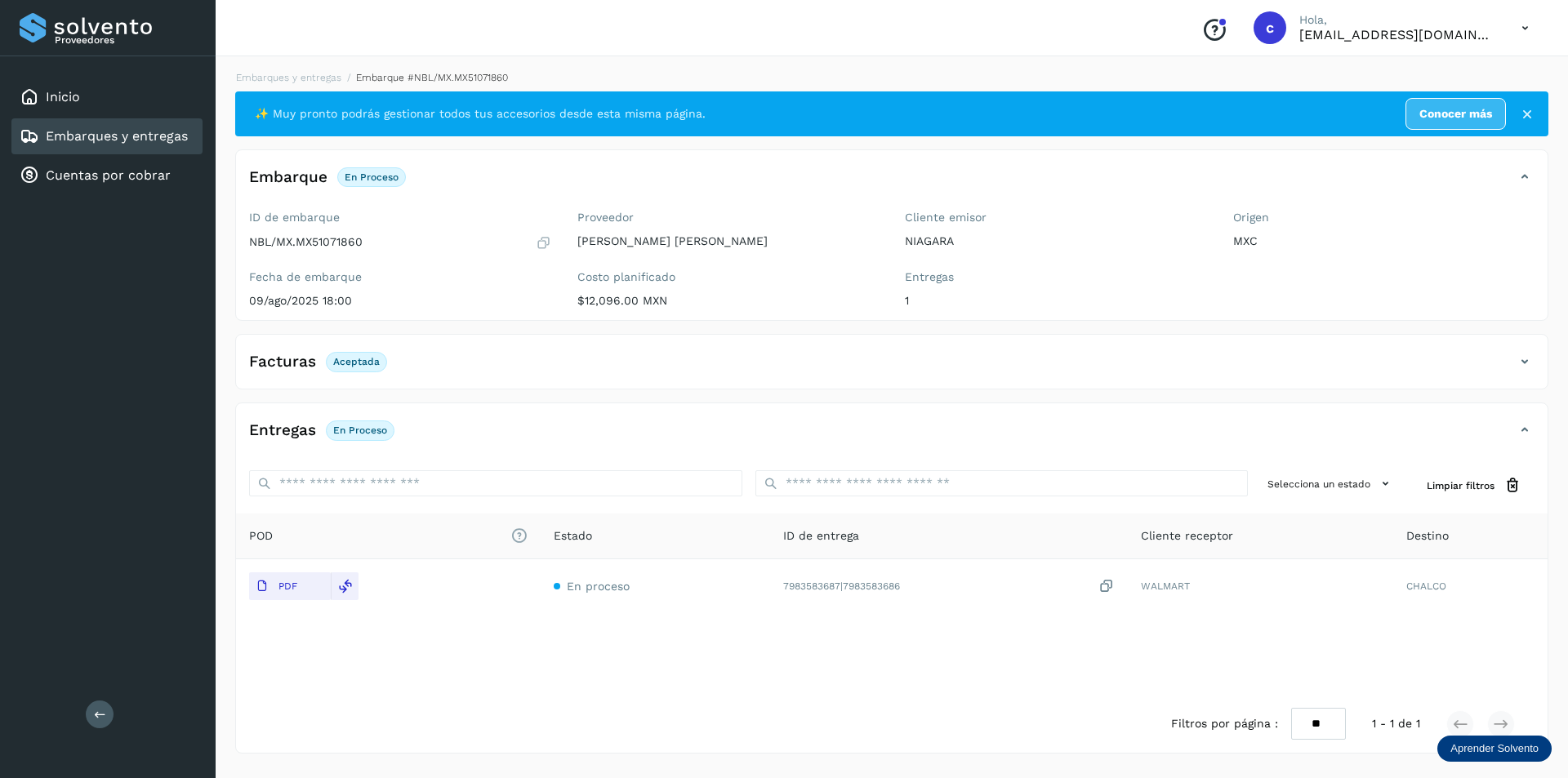
click at [302, 583] on span "PDF" at bounding box center [276, 587] width 55 height 26
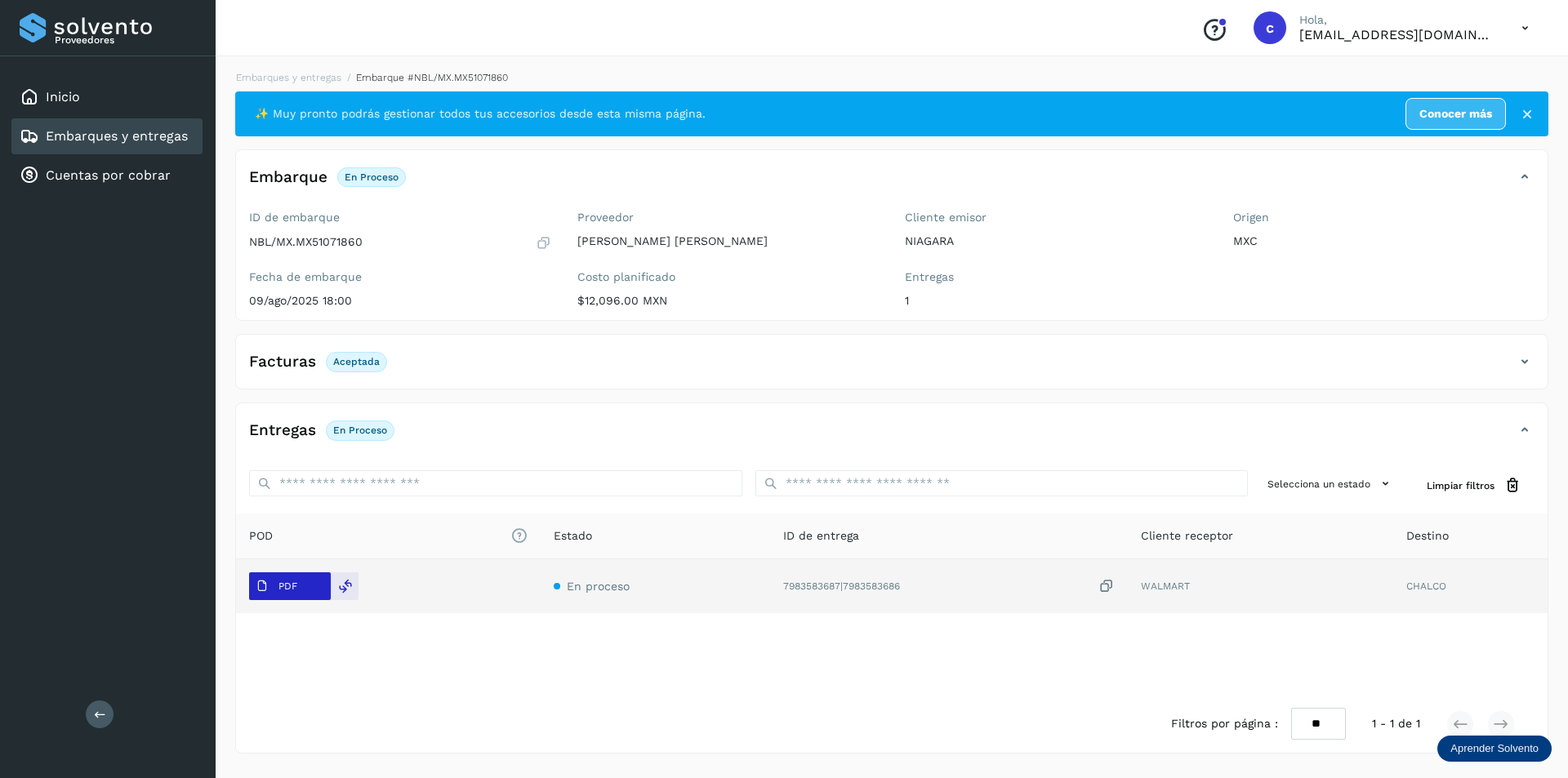
click at [302, 582] on span "PDF" at bounding box center [276, 587] width 55 height 26
click at [309, 581] on button "PDF" at bounding box center [289, 587] width 81 height 28
click at [280, 588] on p "PDF" at bounding box center [288, 586] width 19 height 12
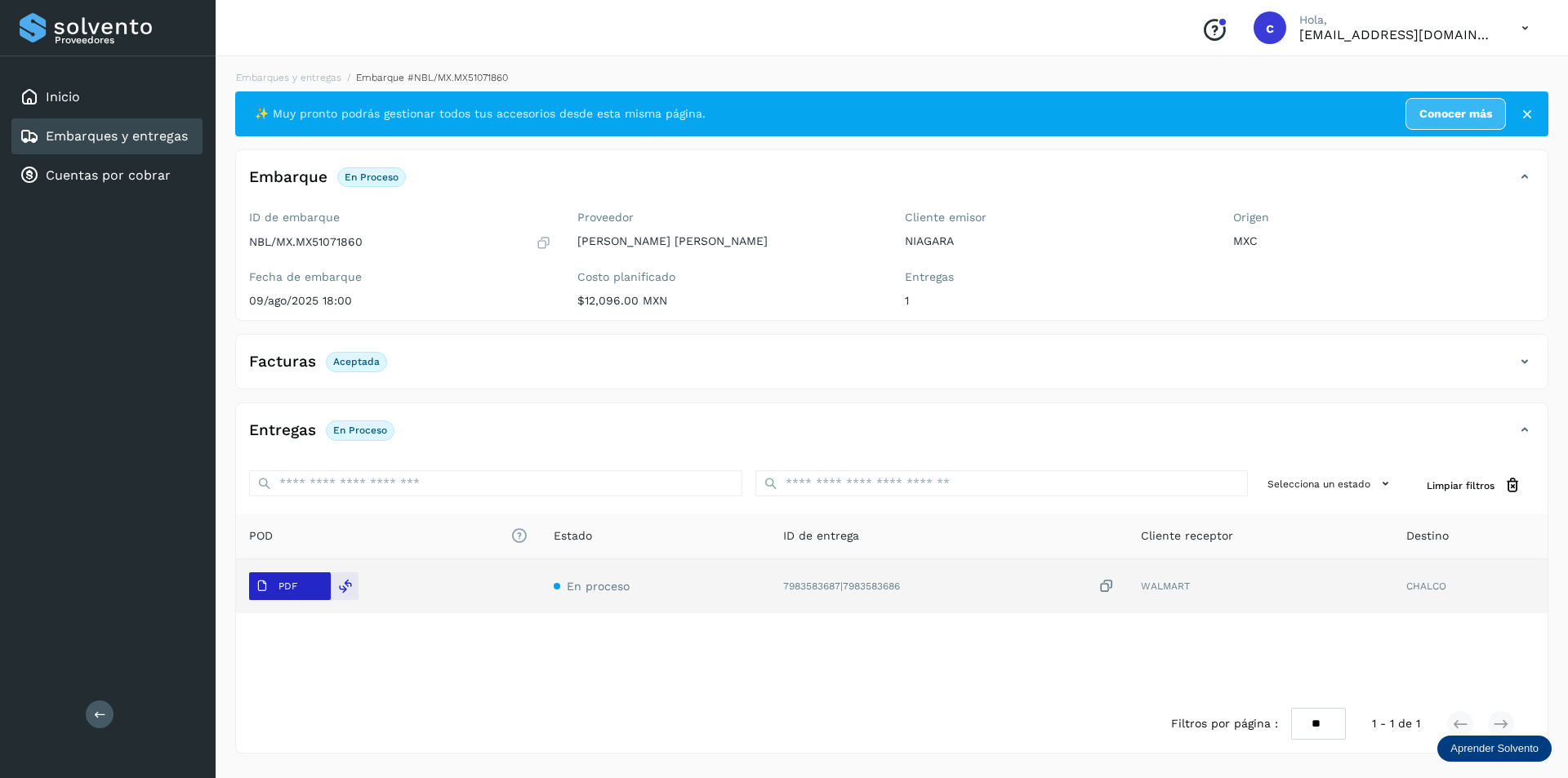
click at [280, 588] on p "PDF" at bounding box center [288, 586] width 19 height 12
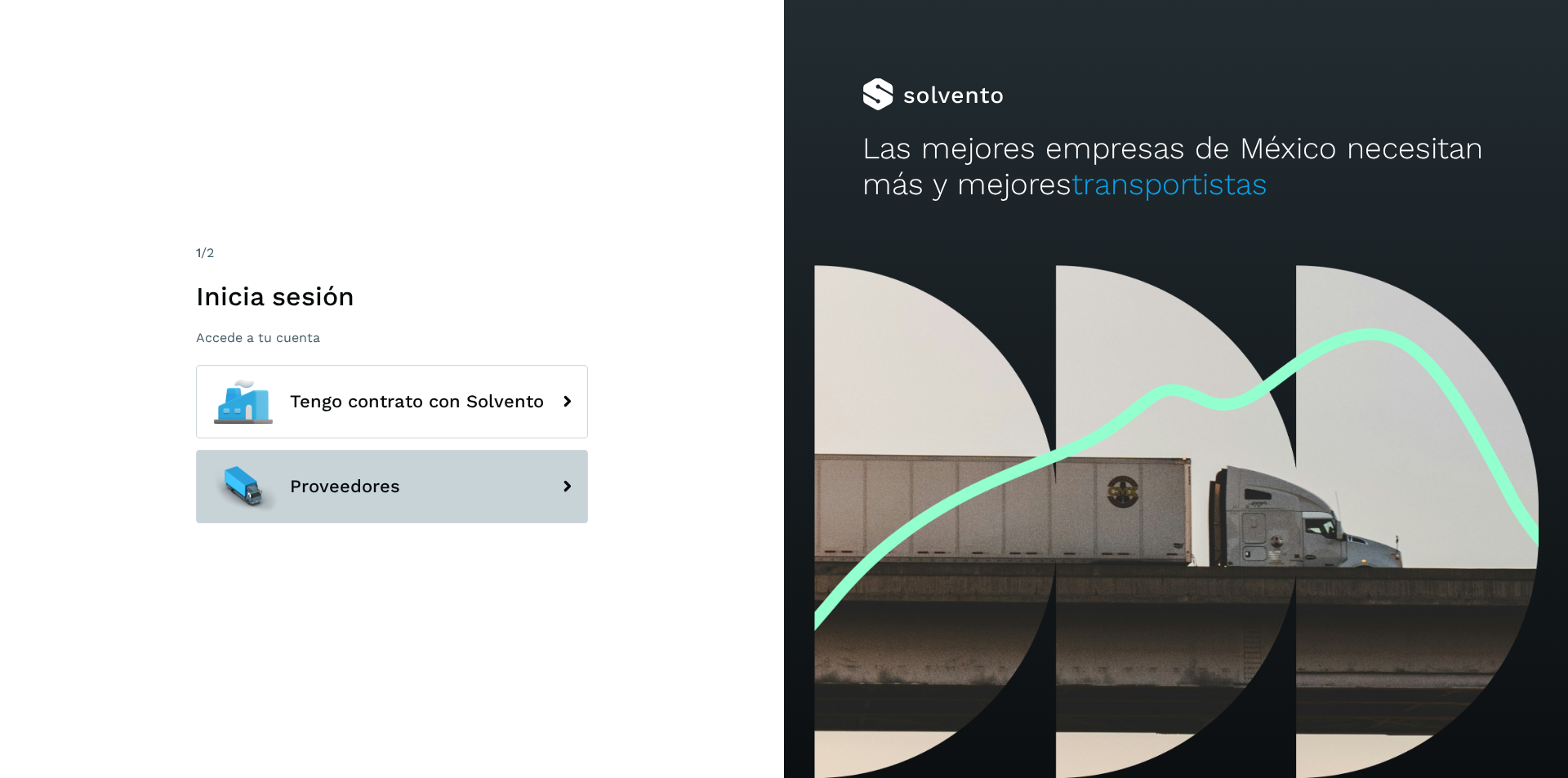
click at [418, 496] on button "Proveedores" at bounding box center [391, 486] width 392 height 73
click at [529, 491] on button "Proveedores" at bounding box center [391, 486] width 392 height 73
click at [487, 491] on button "Proveedores" at bounding box center [391, 486] width 392 height 73
click at [349, 518] on button "Proveedores" at bounding box center [391, 486] width 392 height 73
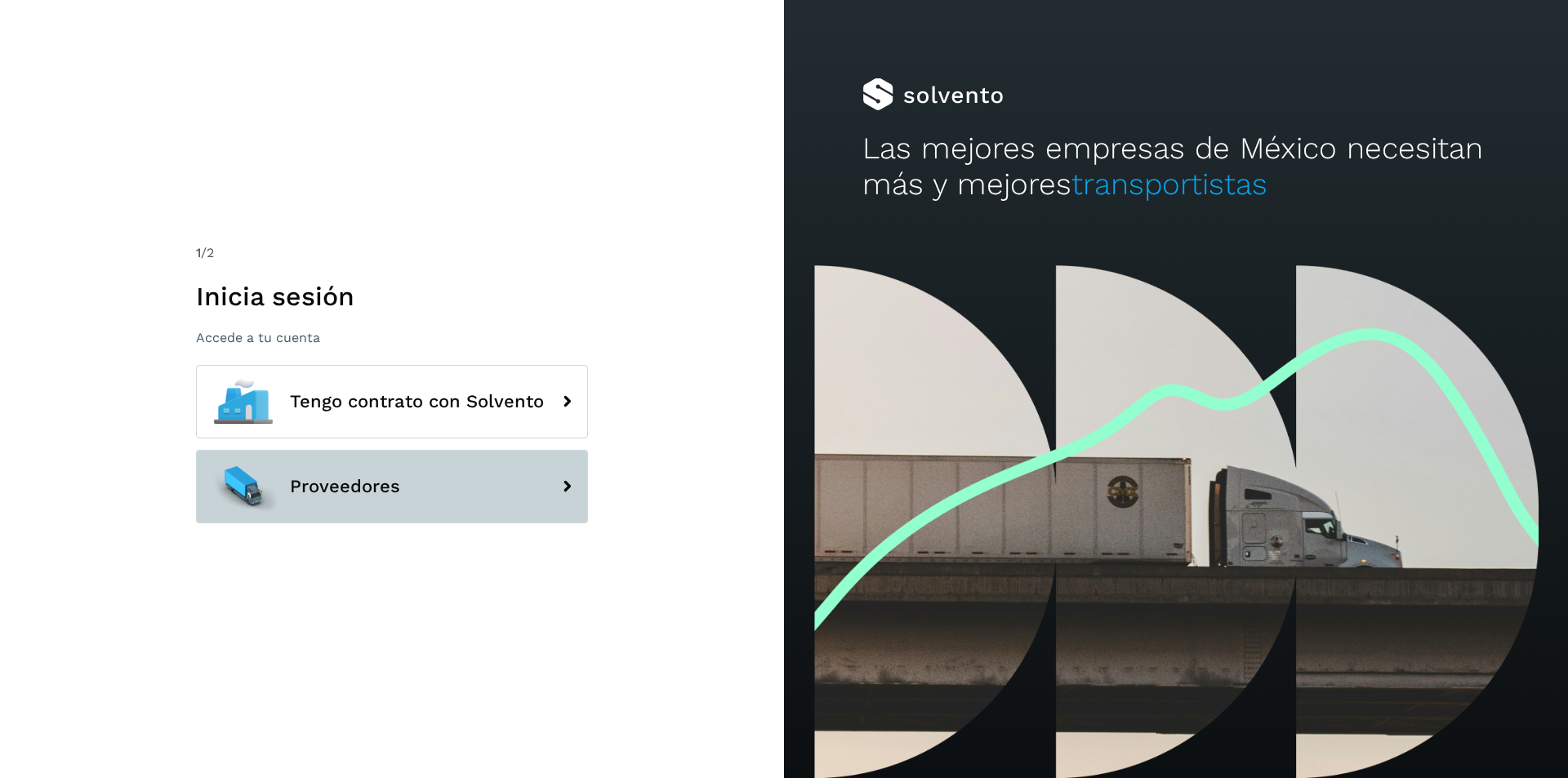
click at [349, 518] on button "Proveedores" at bounding box center [391, 486] width 392 height 73
click at [560, 485] on icon at bounding box center [567, 486] width 33 height 33
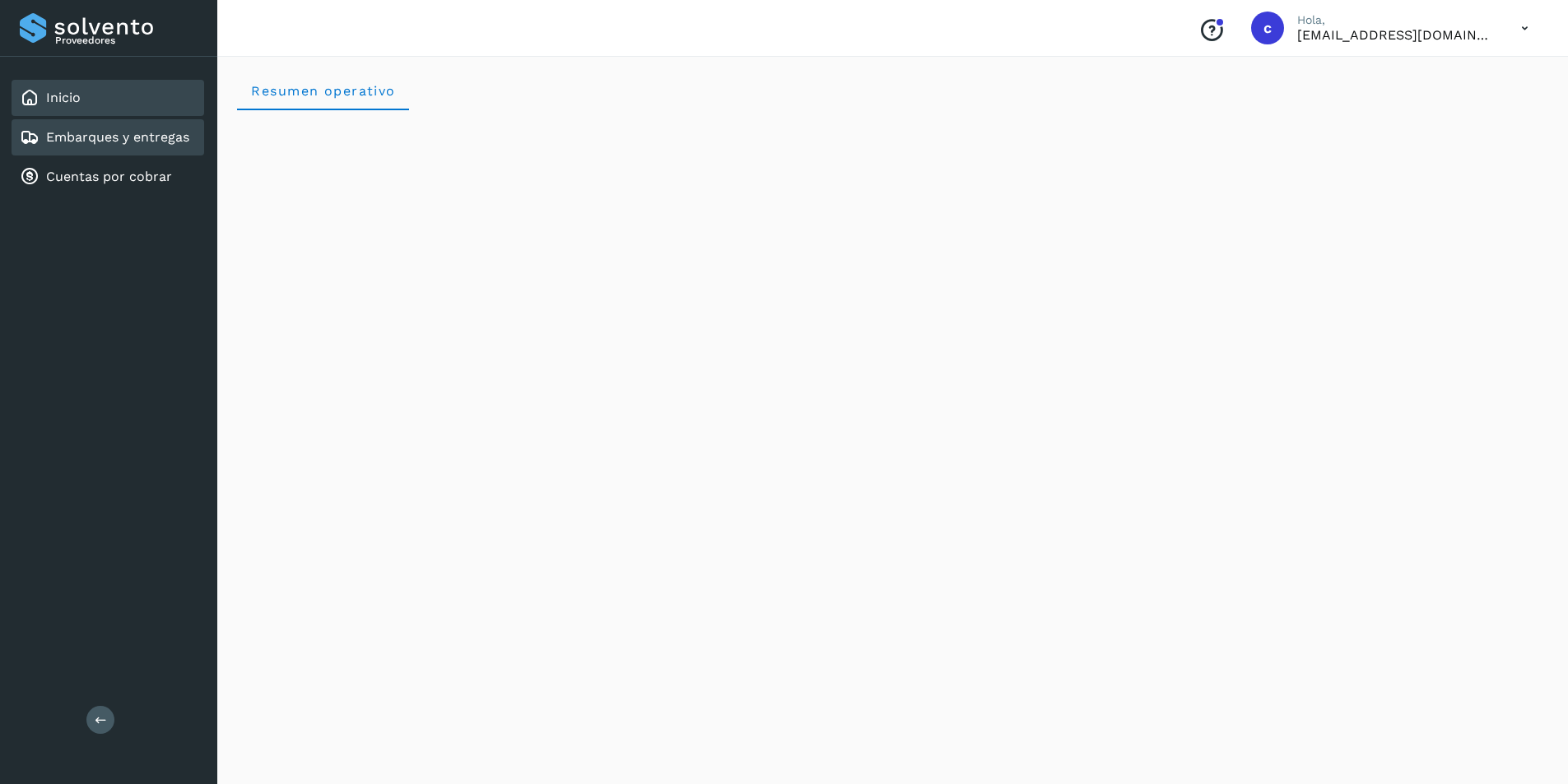
click at [174, 147] on div "Embarques y entregas" at bounding box center [108, 137] width 193 height 36
click at [174, 147] on div "Embarques y entregas" at bounding box center [104, 137] width 170 height 20
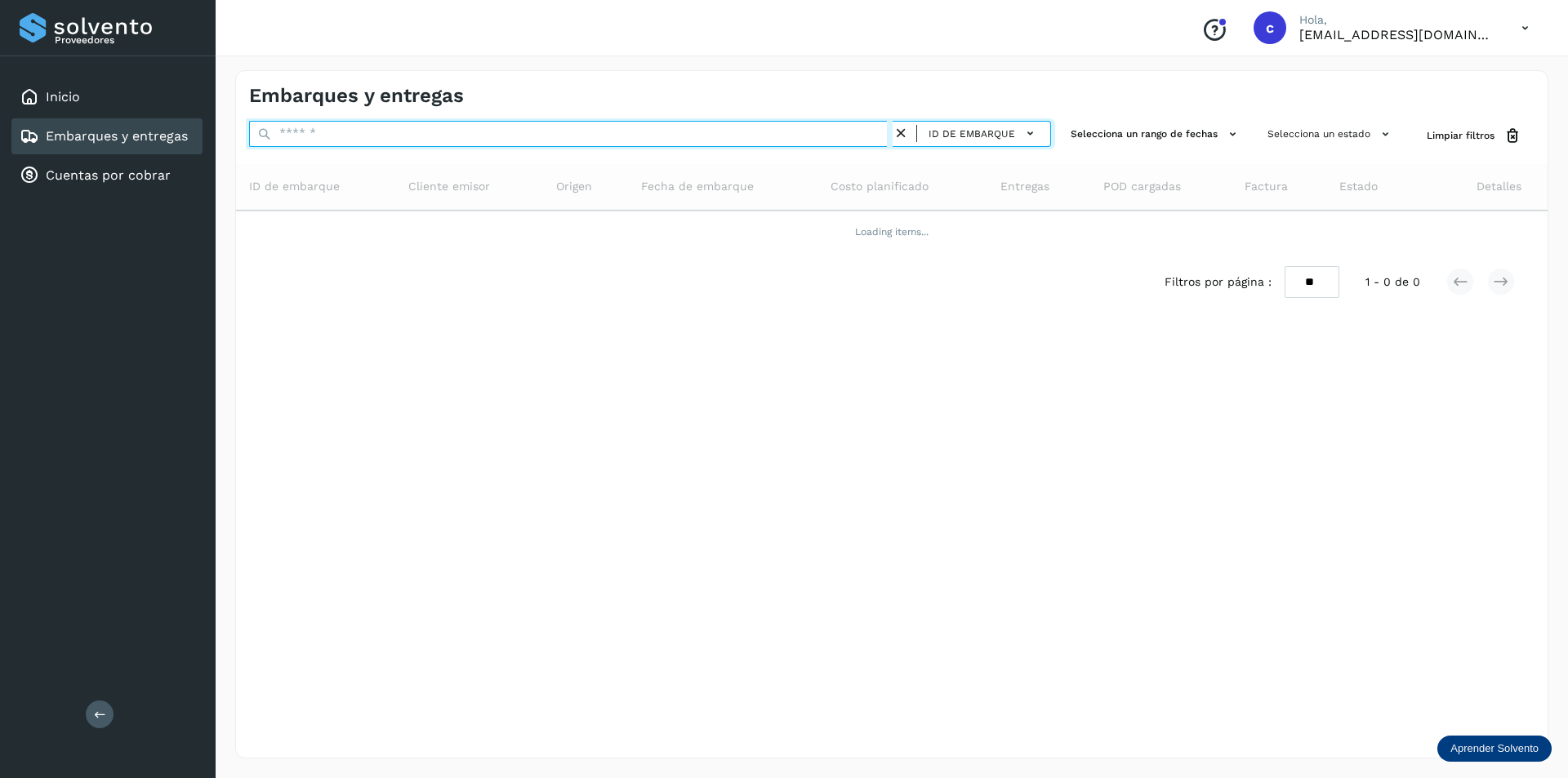
click at [776, 144] on input "text" at bounding box center [570, 134] width 643 height 26
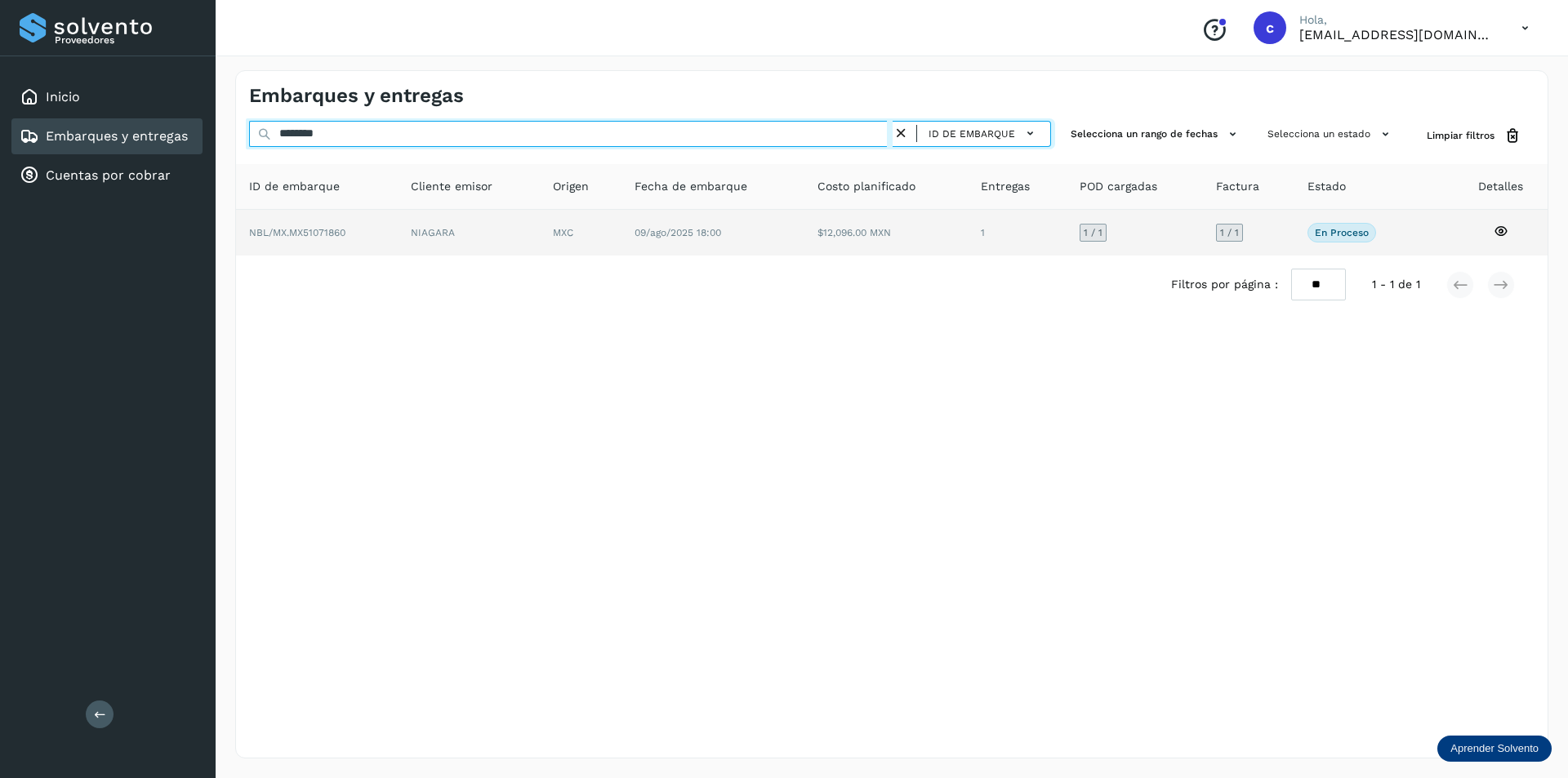
type input "********"
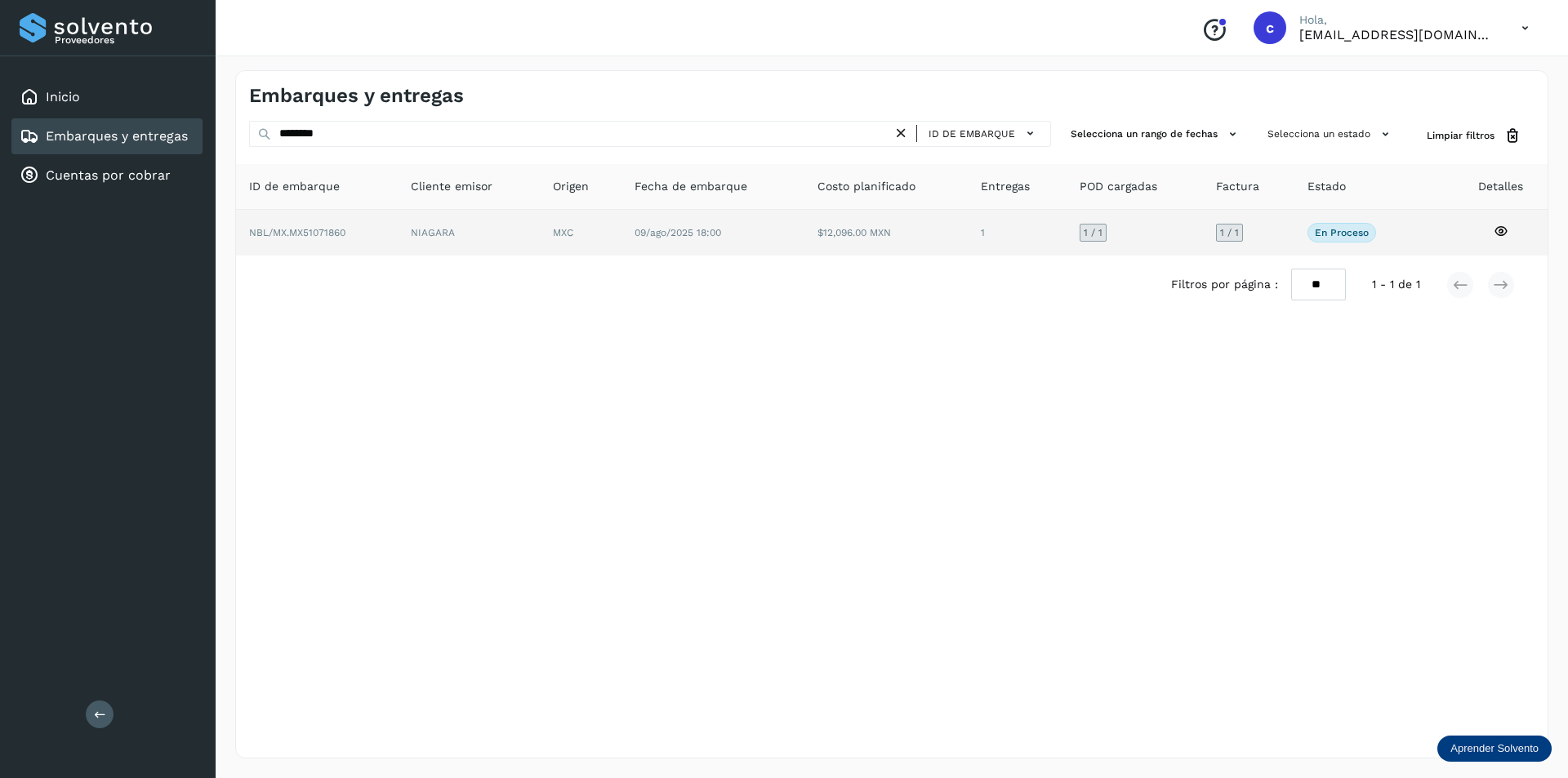
click at [398, 229] on td "NBL/MX.MX51071860" at bounding box center [468, 232] width 142 height 46
click at [540, 242] on td "NIAGARA" at bounding box center [580, 232] width 81 height 46
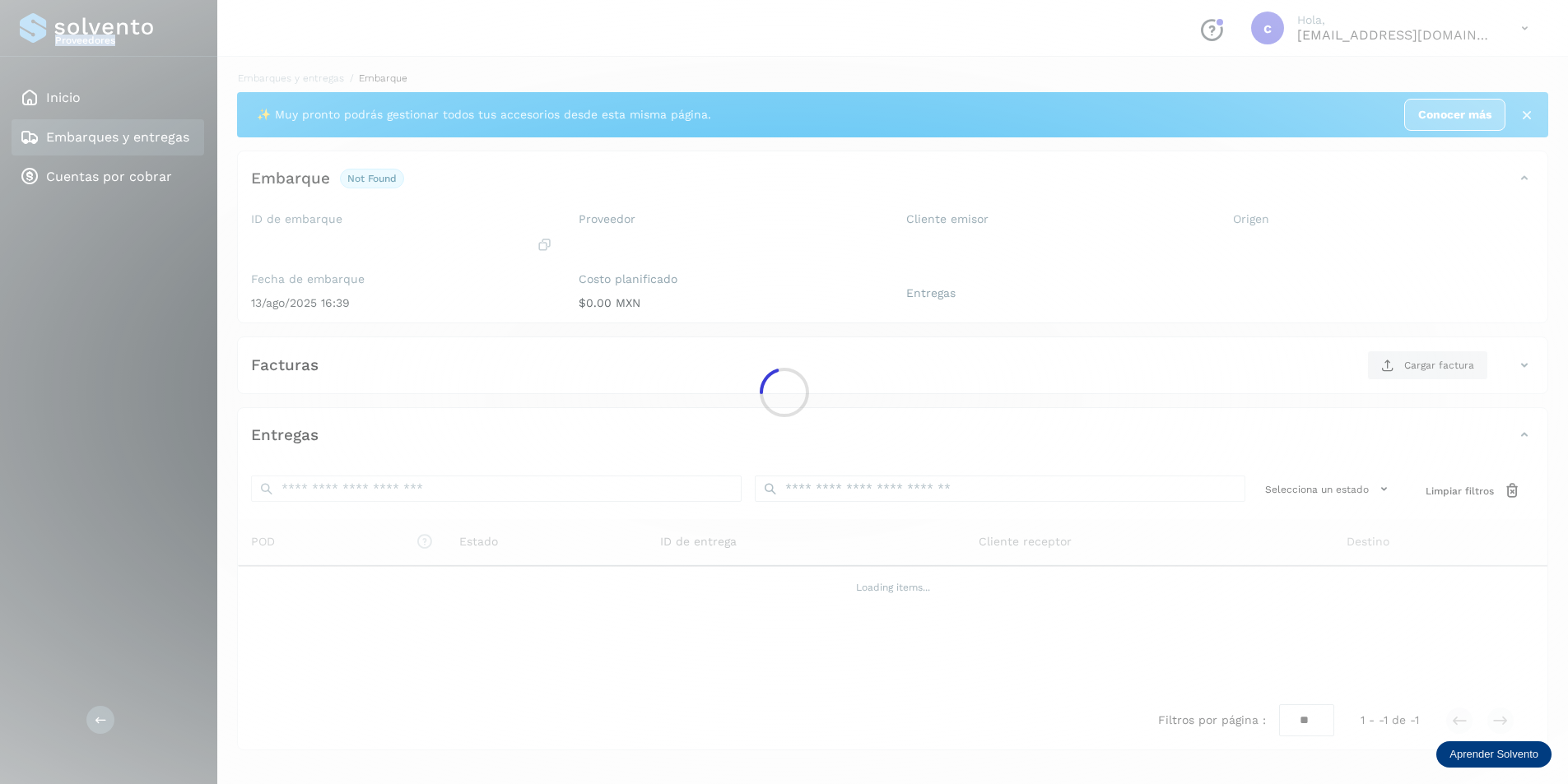
click at [580, 232] on div at bounding box center [784, 392] width 1568 height 784
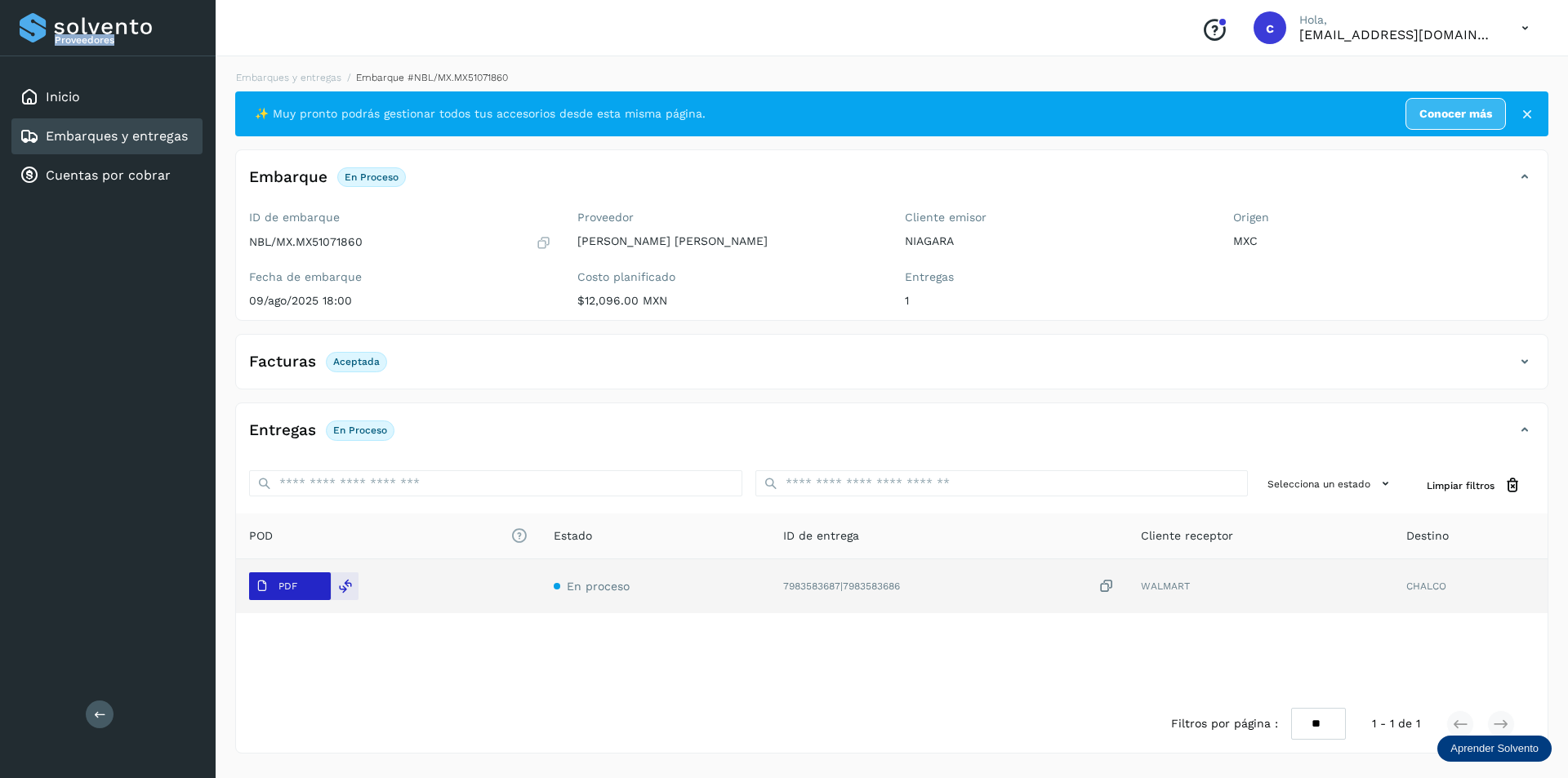
click at [262, 586] on icon at bounding box center [262, 586] width 13 height 13
click at [302, 585] on span "PDF" at bounding box center [276, 587] width 55 height 26
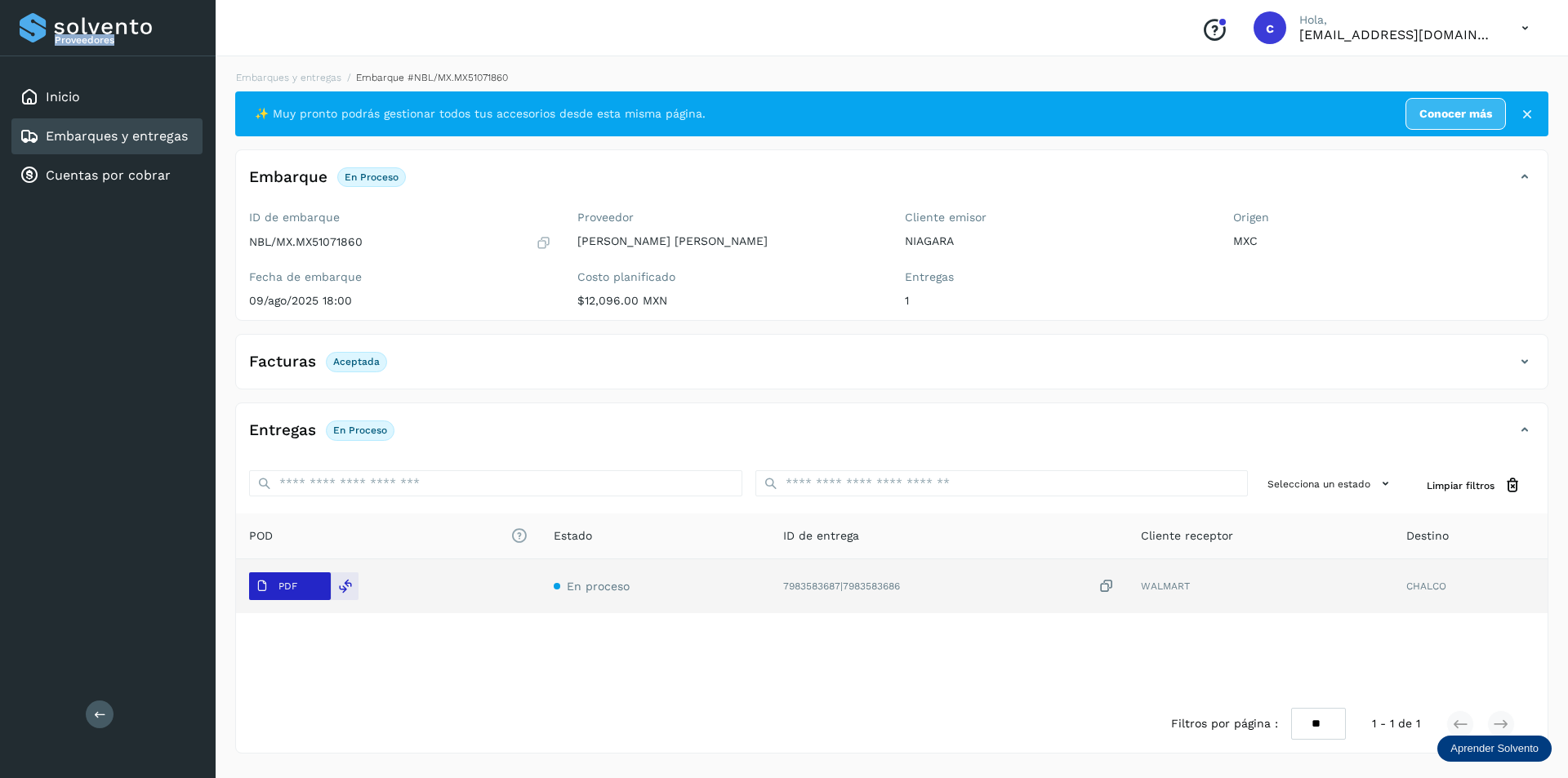
click at [302, 585] on span "PDF" at bounding box center [276, 587] width 55 height 26
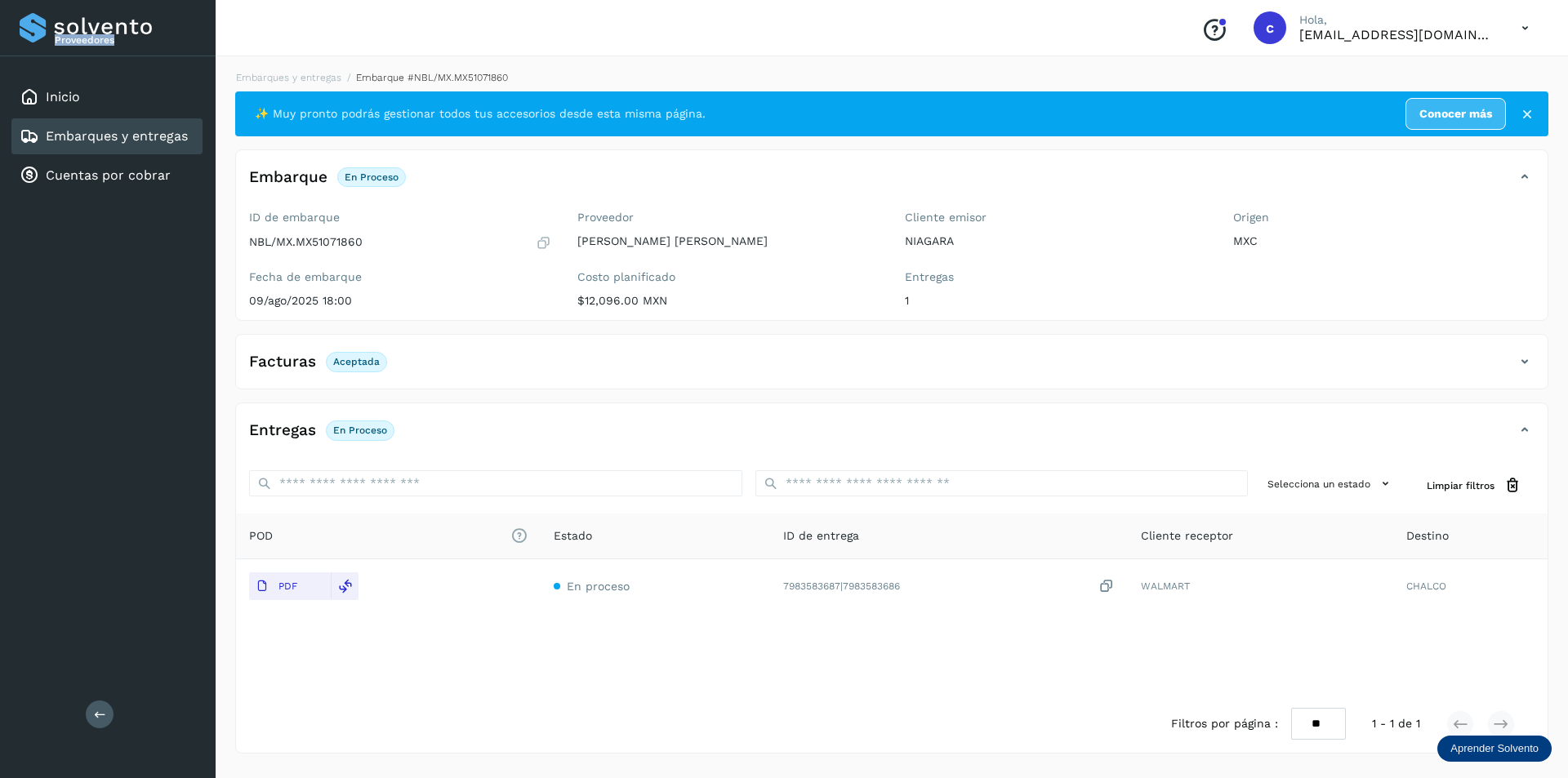
click at [159, 141] on link "Embarques y entregas" at bounding box center [117, 136] width 142 height 16
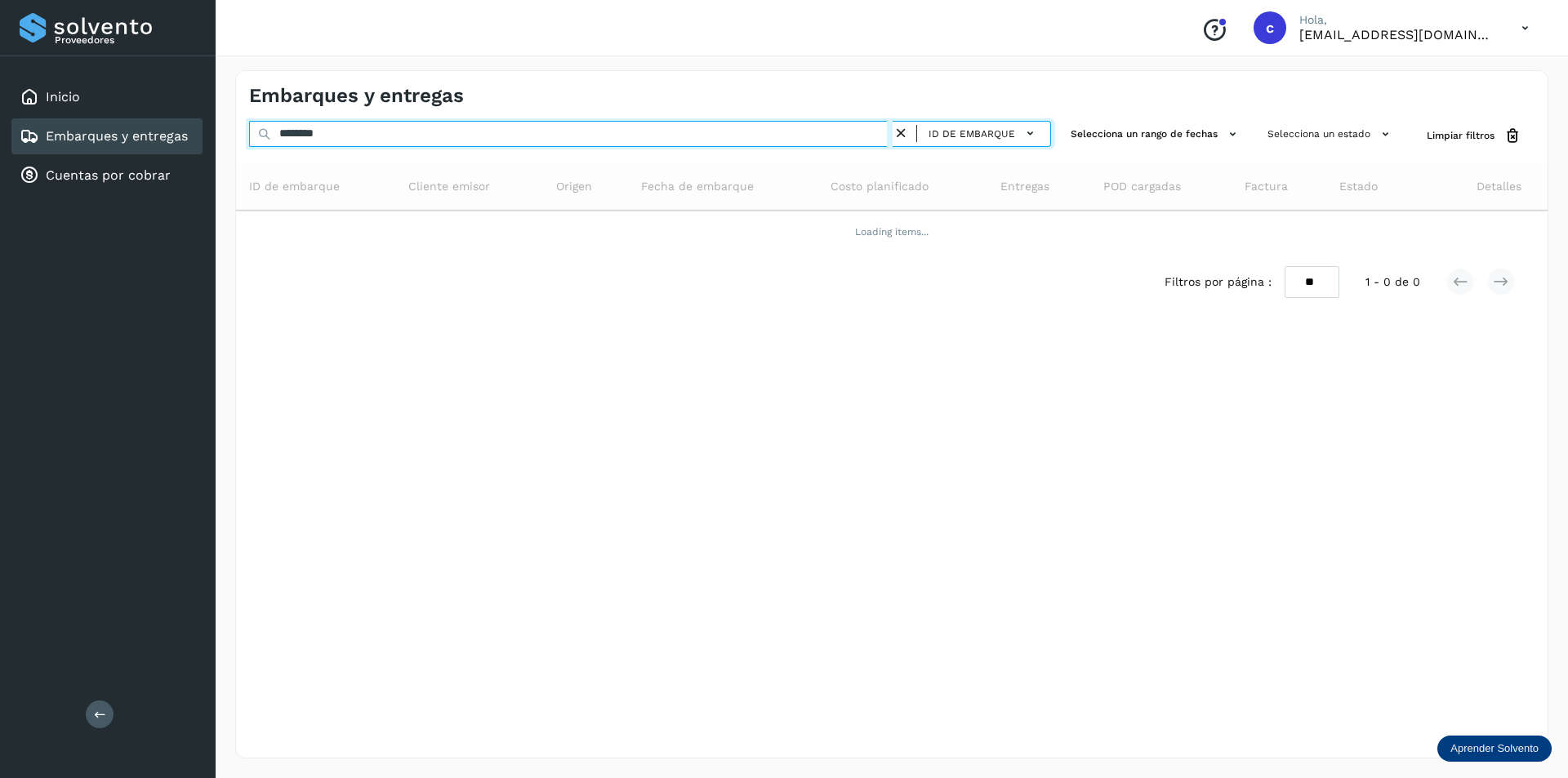
click at [403, 136] on input "********" at bounding box center [570, 134] width 643 height 26
type input "*"
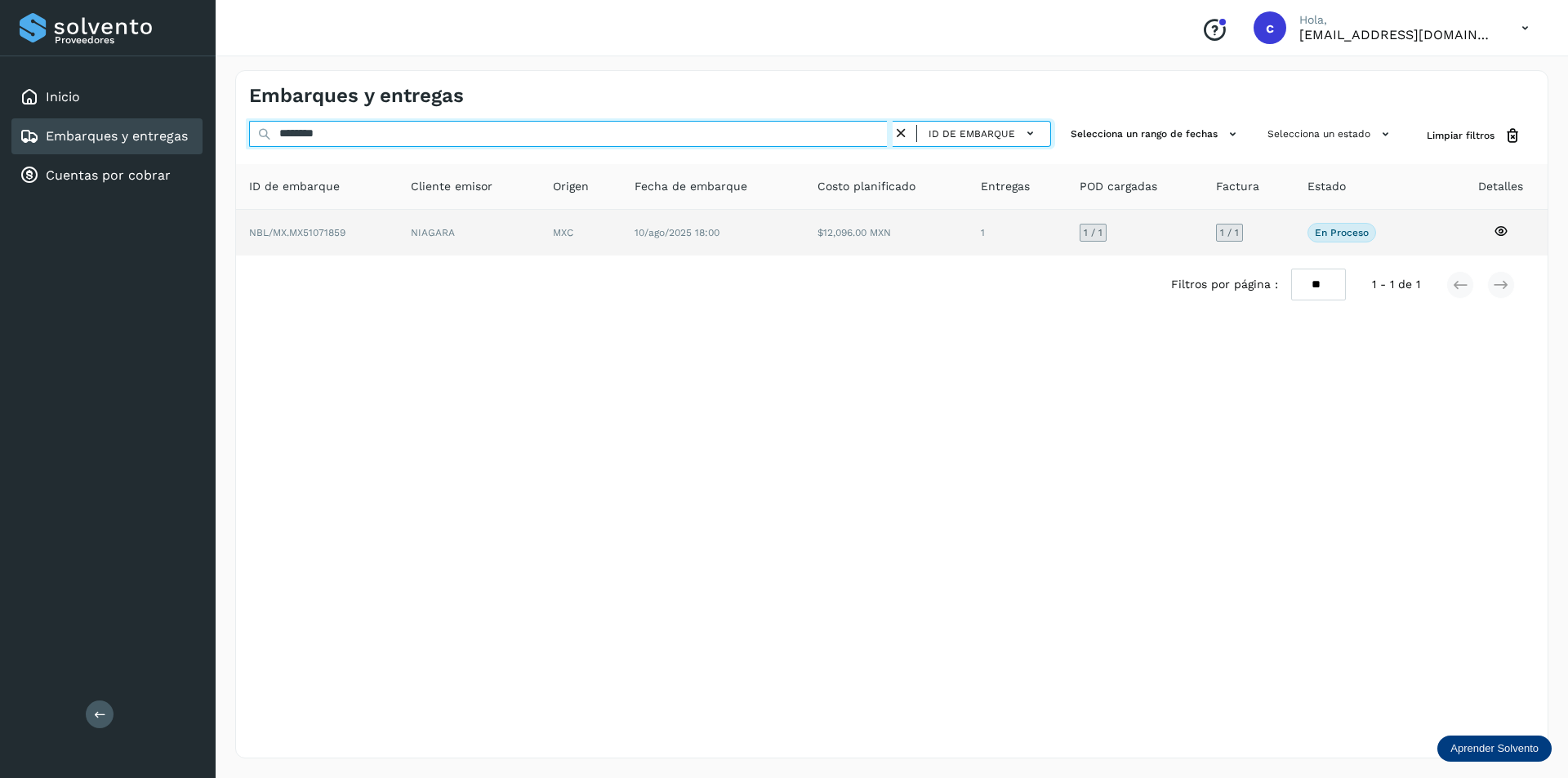
type input "********"
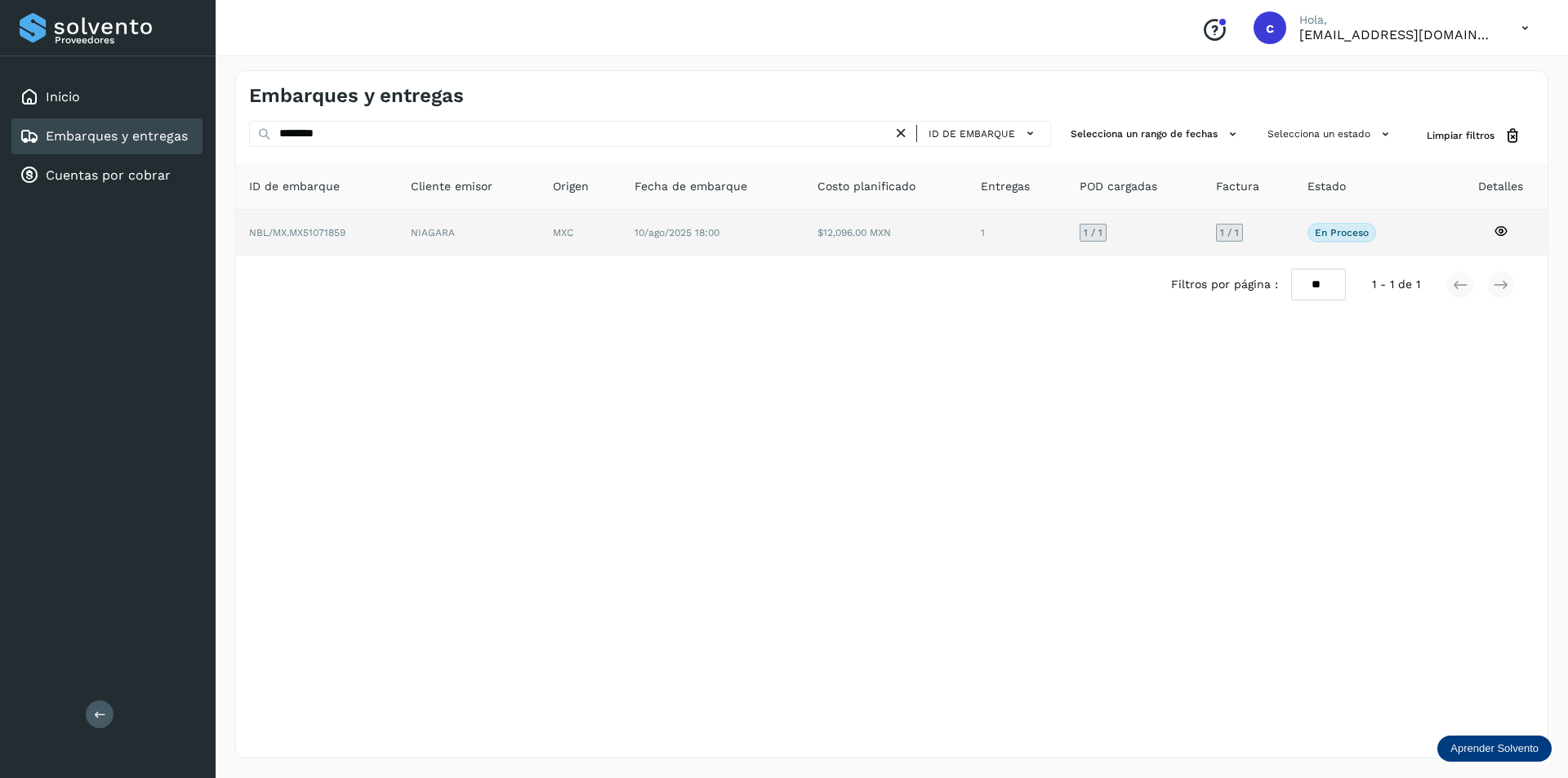
click at [540, 232] on td "NIAGARA" at bounding box center [580, 232] width 81 height 46
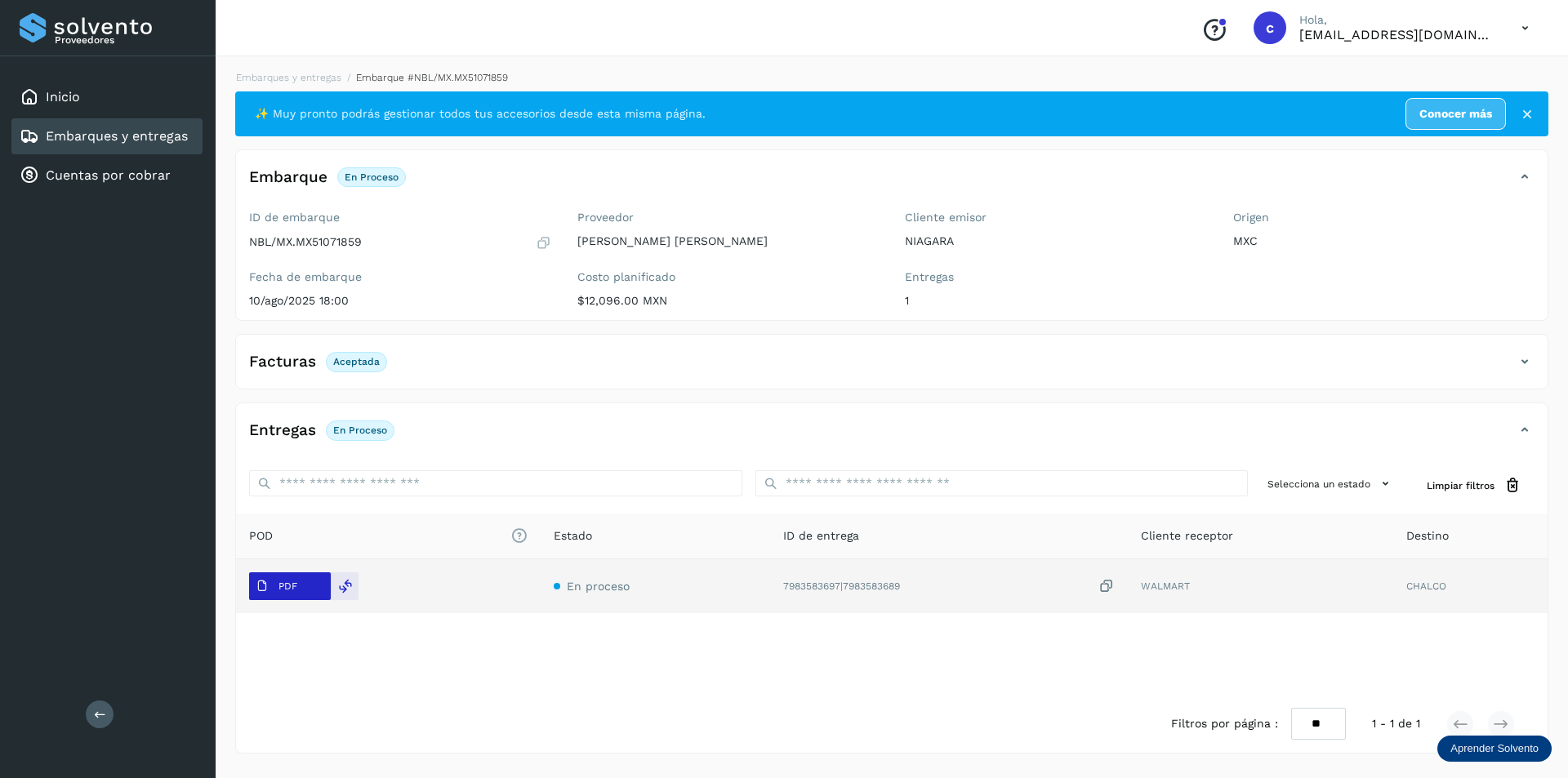
click at [283, 596] on span "PDF" at bounding box center [276, 587] width 55 height 26
click at [272, 575] on span "PDF" at bounding box center [276, 587] width 55 height 26
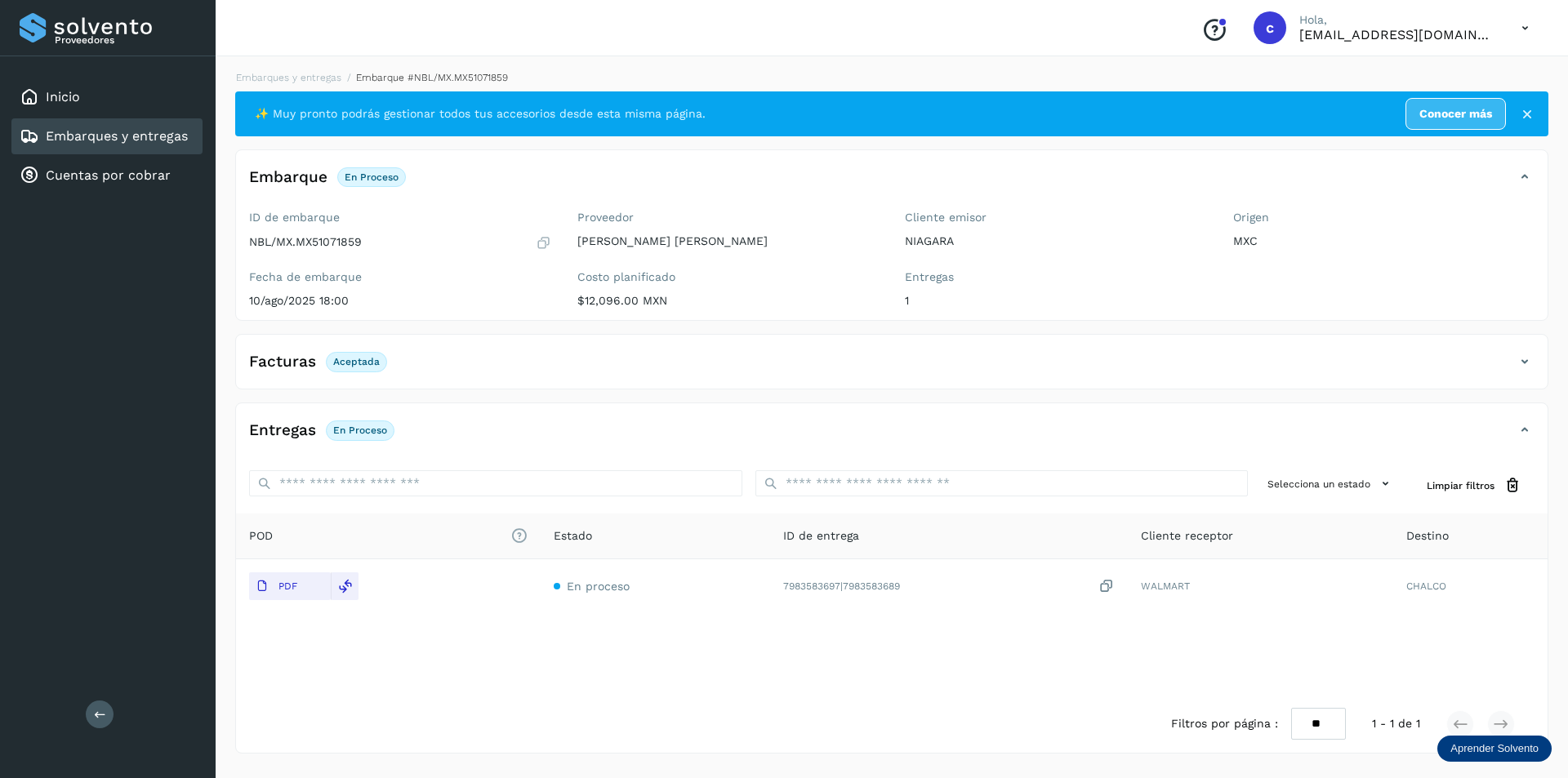
click at [86, 127] on div "Embarques y entregas" at bounding box center [104, 136] width 168 height 20
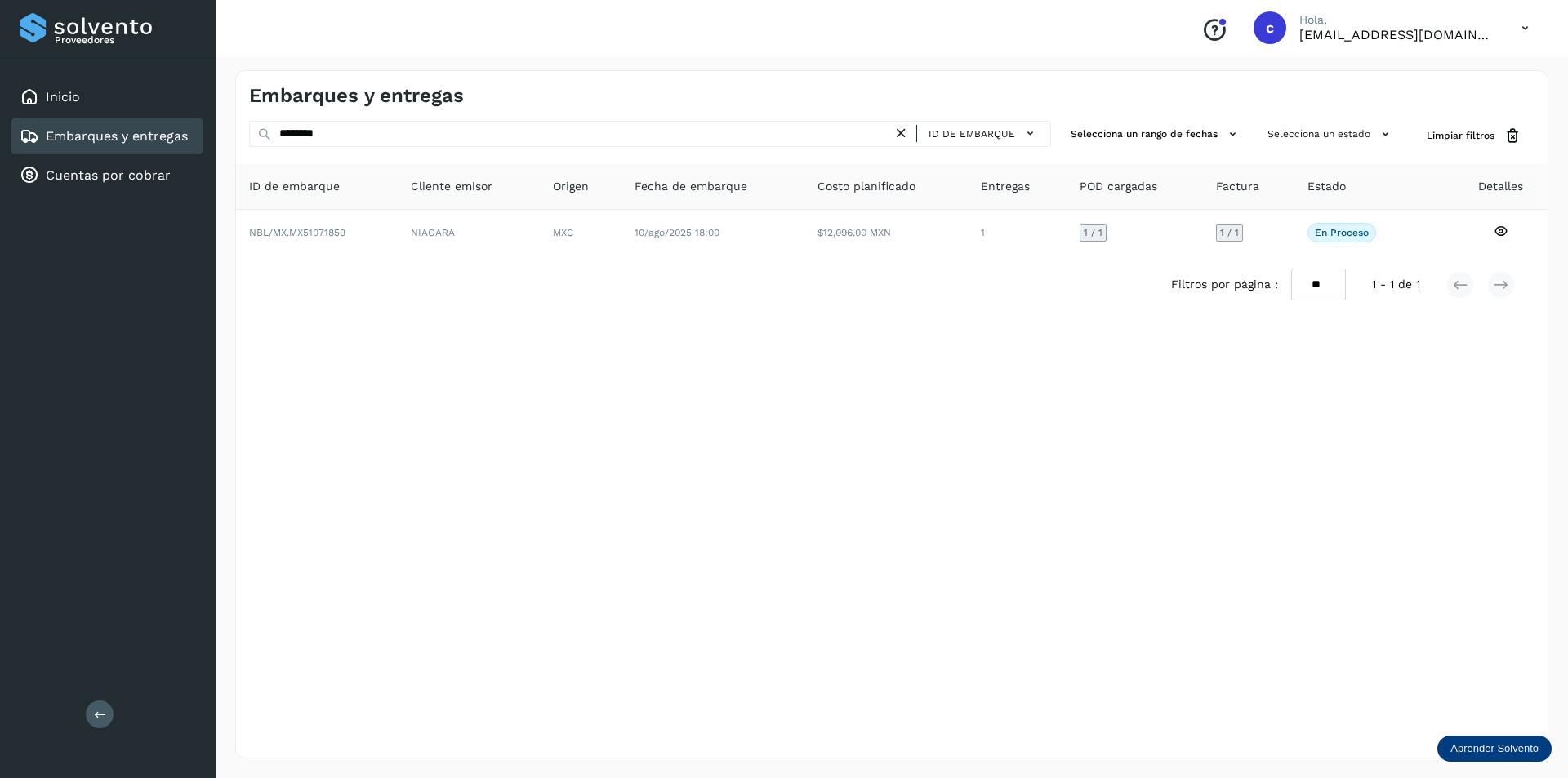
click at [901, 136] on icon at bounding box center [901, 133] width 17 height 17
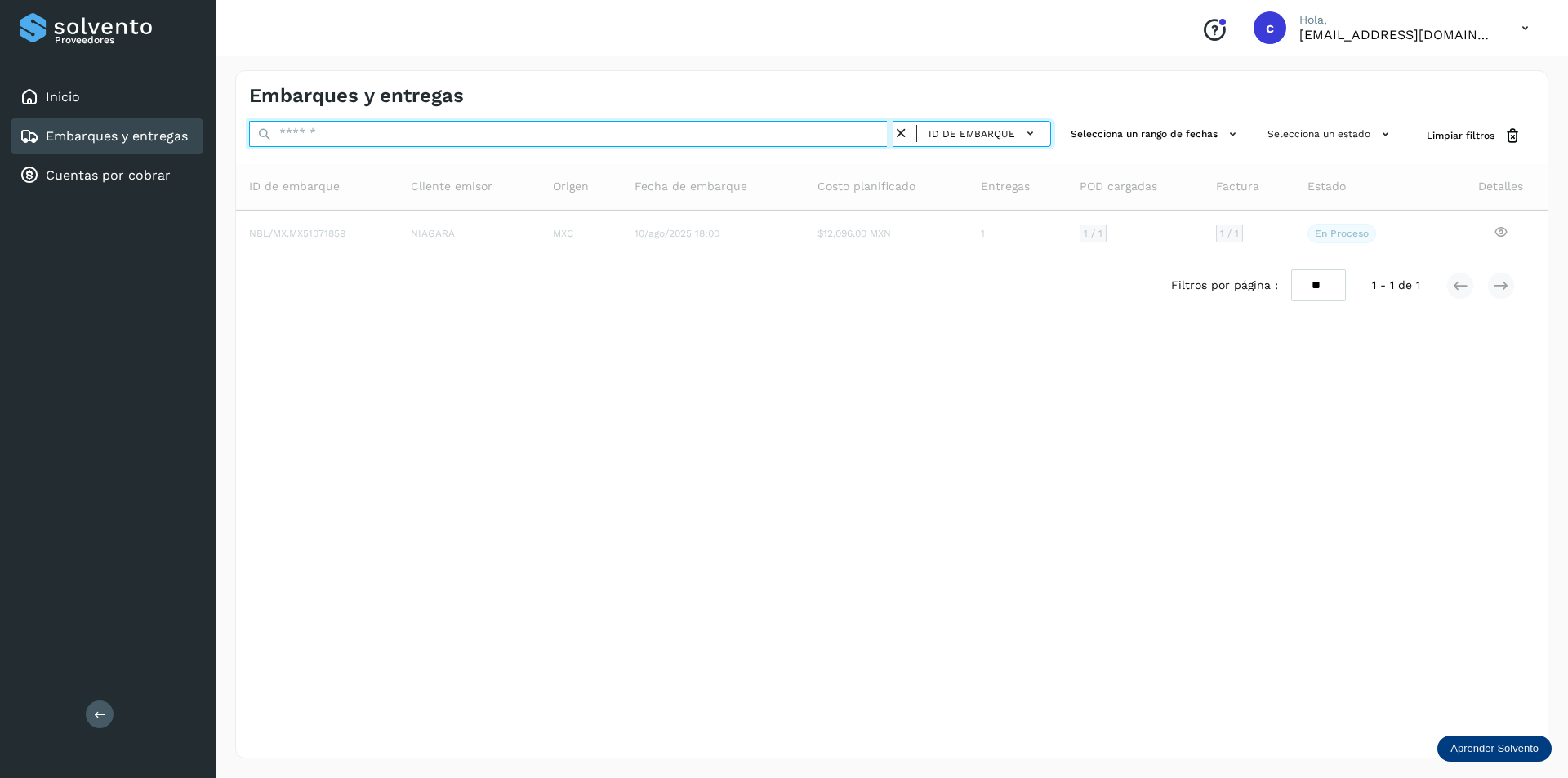
click at [722, 135] on input "text" at bounding box center [570, 134] width 643 height 26
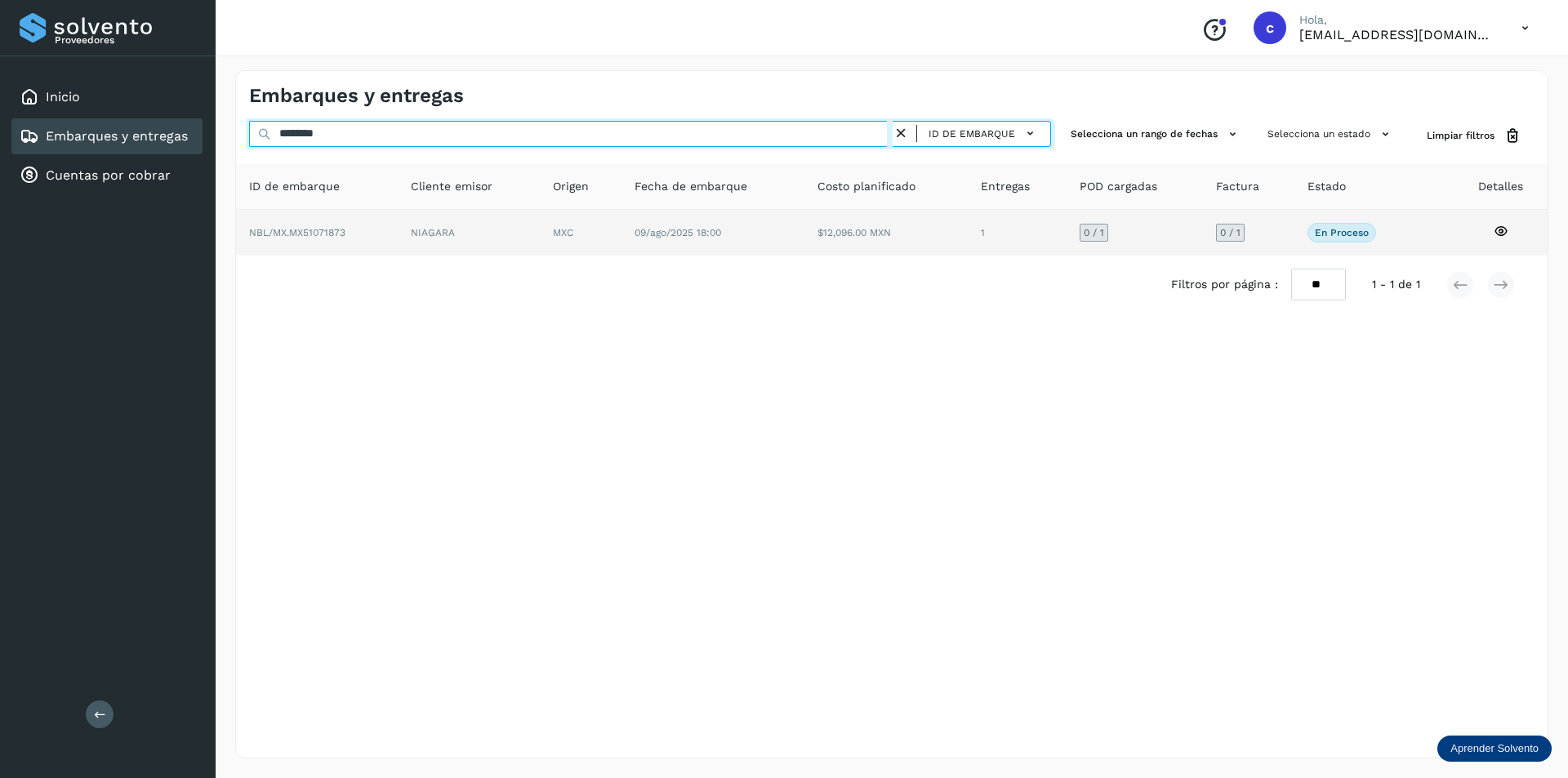
type input "********"
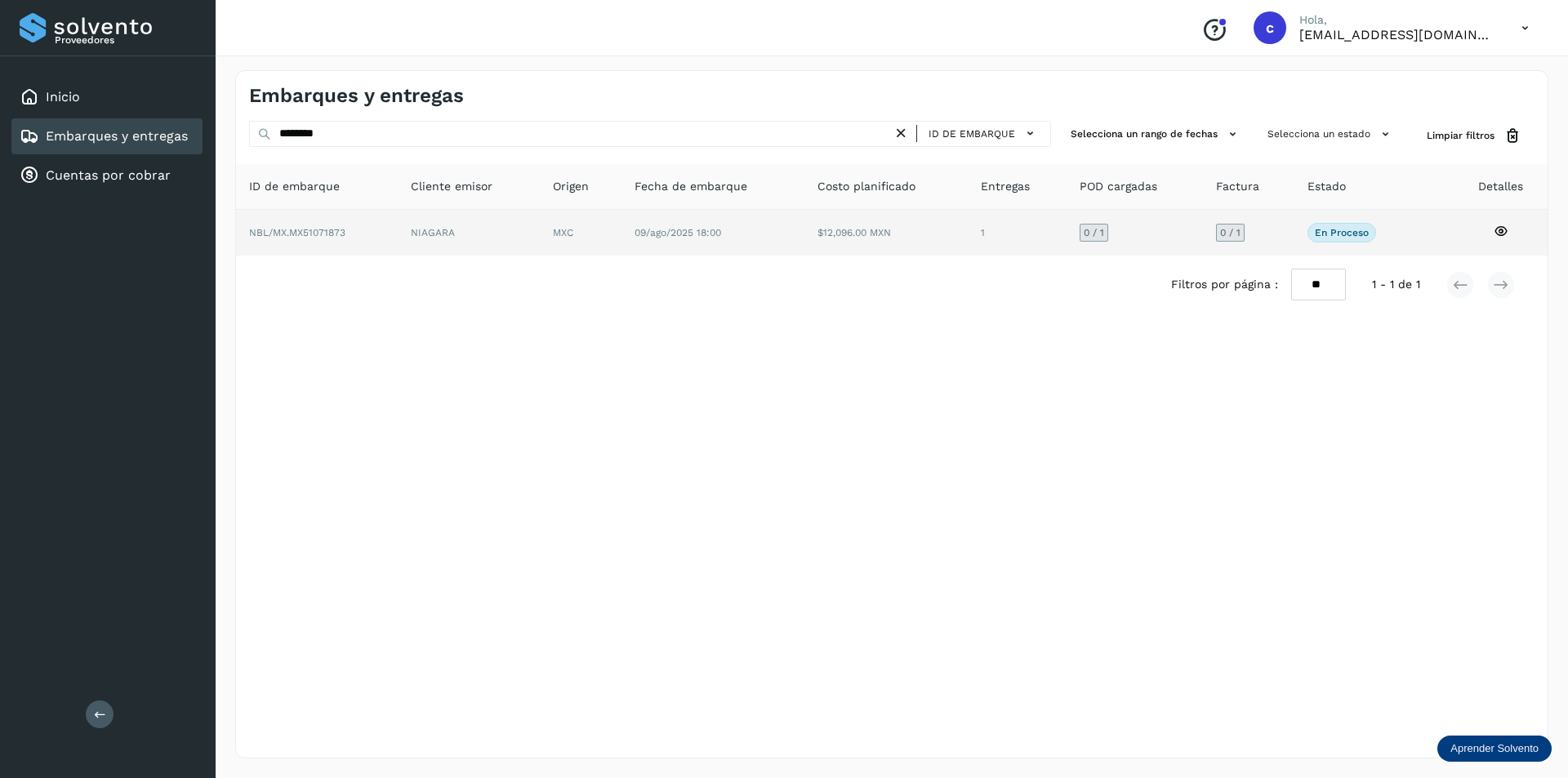
click at [540, 220] on td "NIAGARA" at bounding box center [580, 232] width 81 height 46
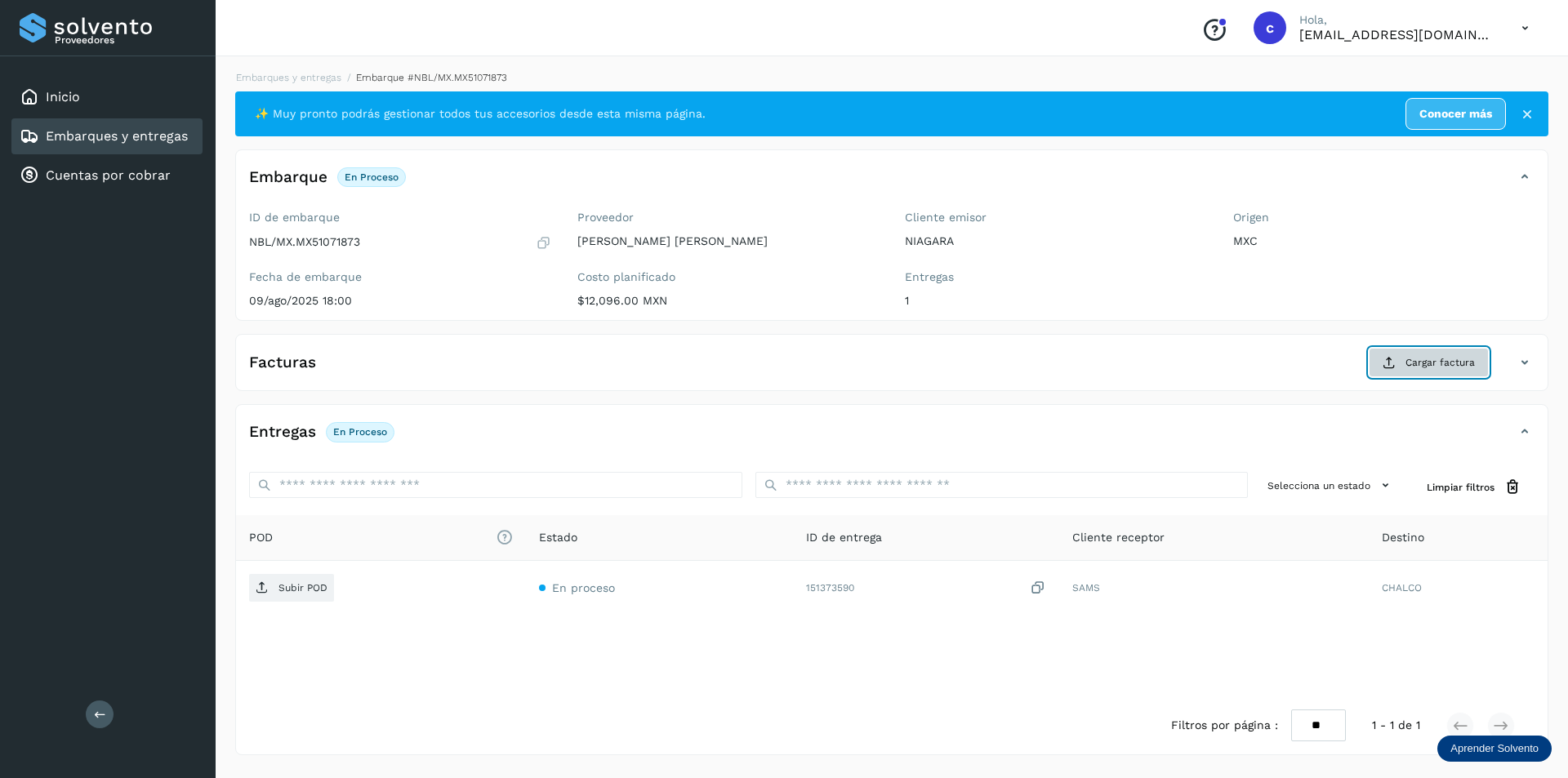
click at [1446, 371] on button "Cargar factura" at bounding box center [1428, 362] width 120 height 30
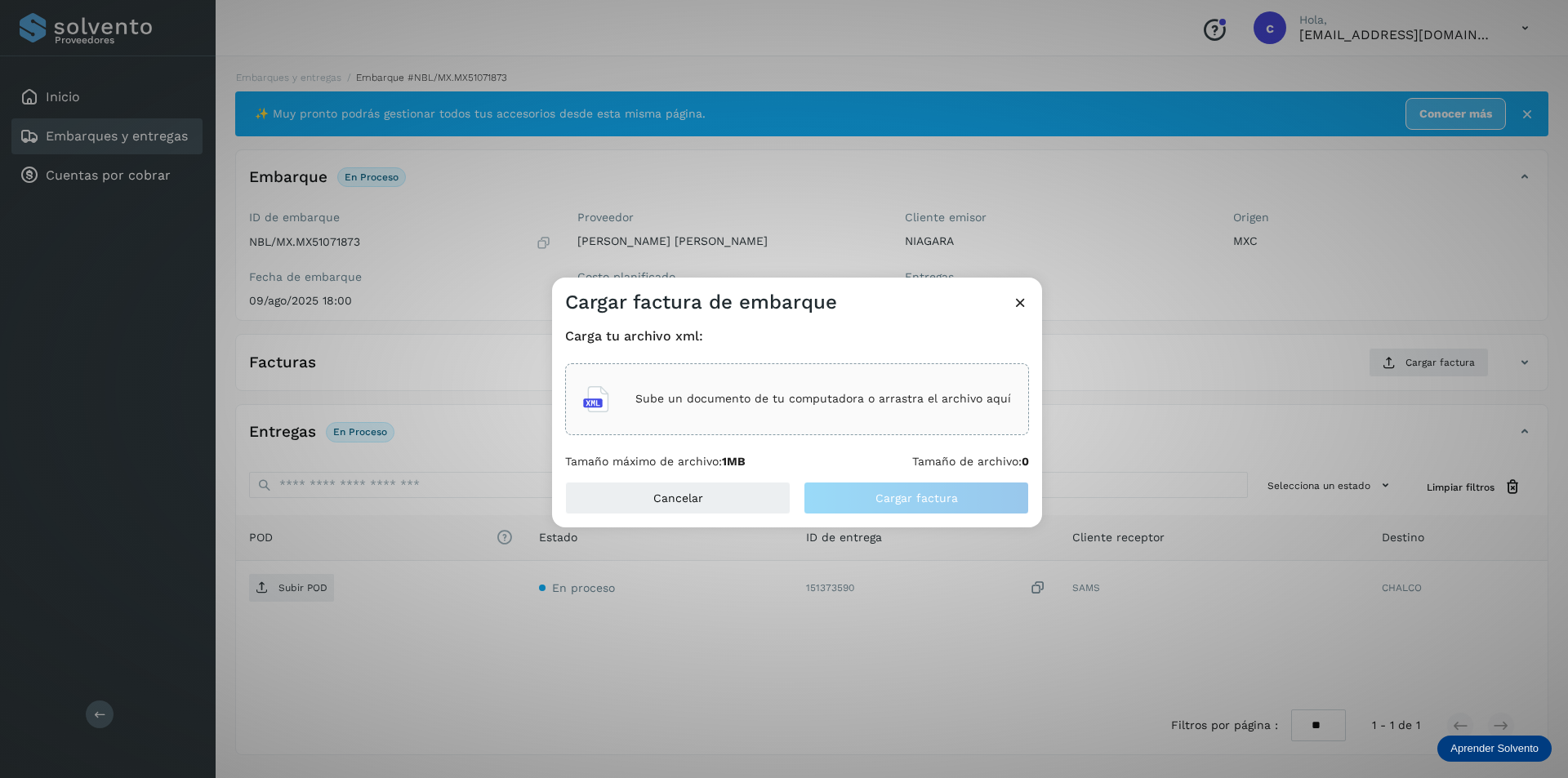
click at [804, 405] on p "Sube un documento de tu computadora o arrastra el archivo aquí" at bounding box center [823, 398] width 376 height 14
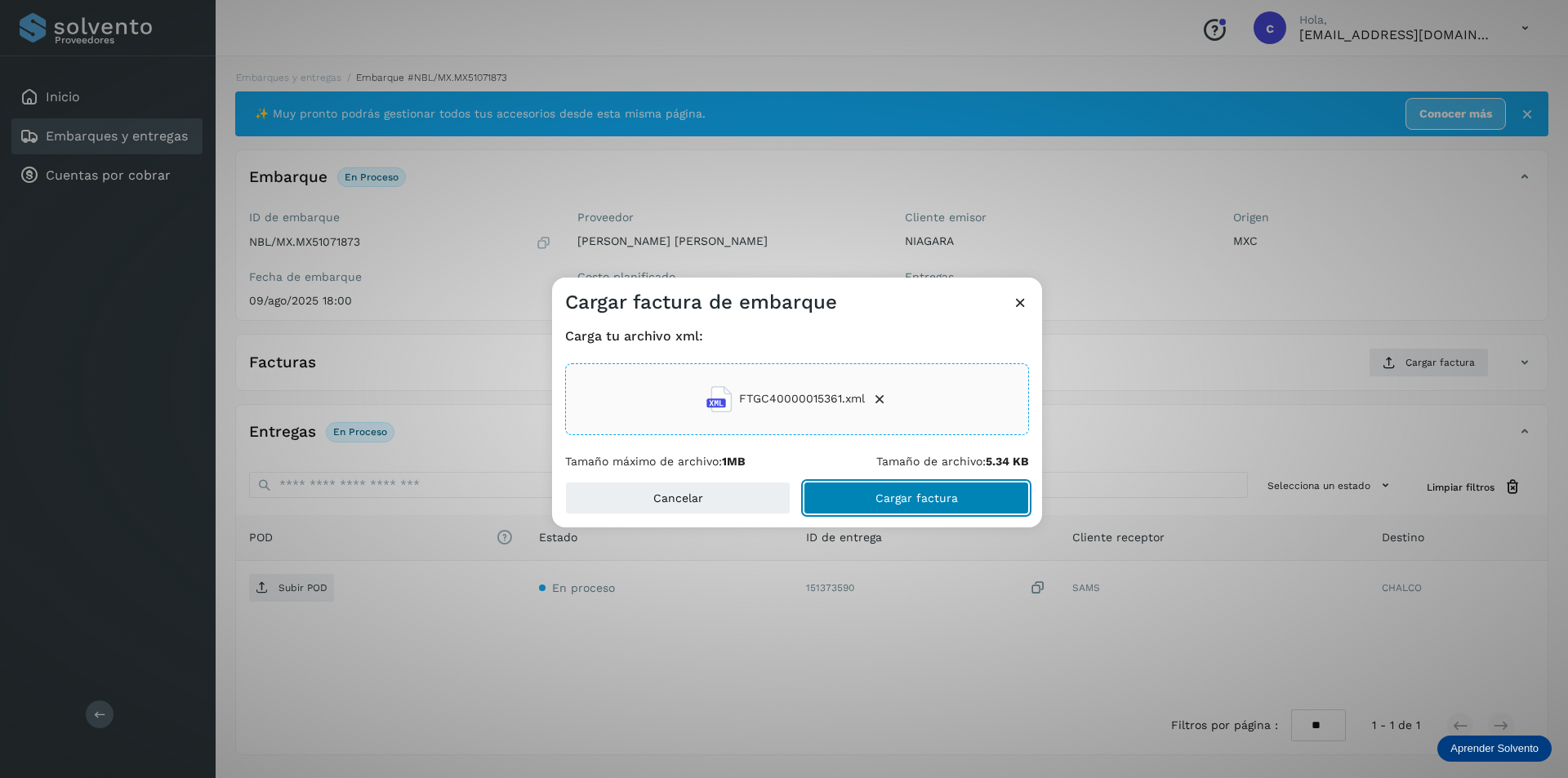
click at [913, 489] on button "Cargar factura" at bounding box center [916, 498] width 225 height 33
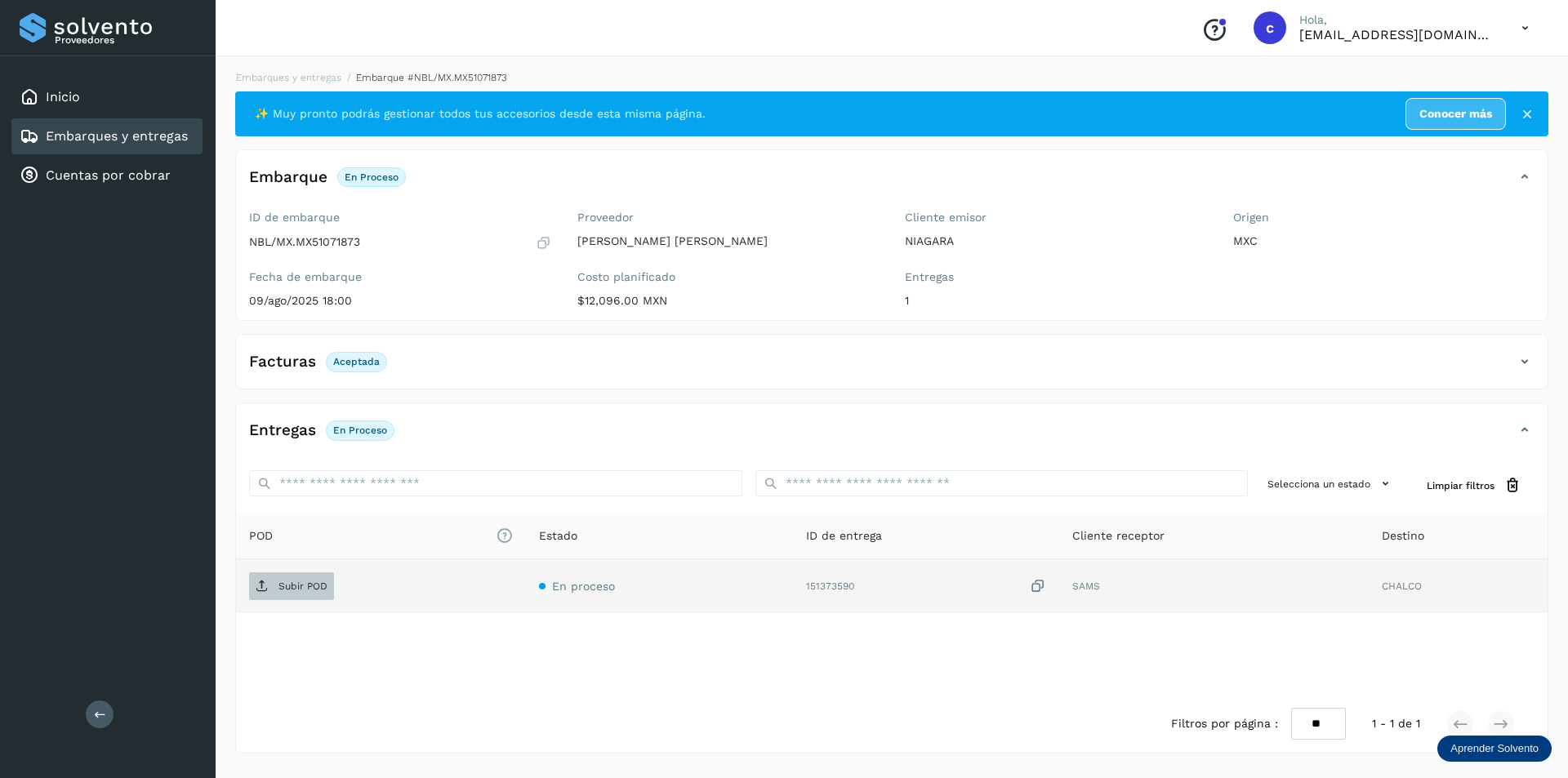
click at [274, 591] on span "Subir POD" at bounding box center [291, 587] width 85 height 26
click at [306, 580] on button "PDF" at bounding box center [289, 587] width 81 height 28
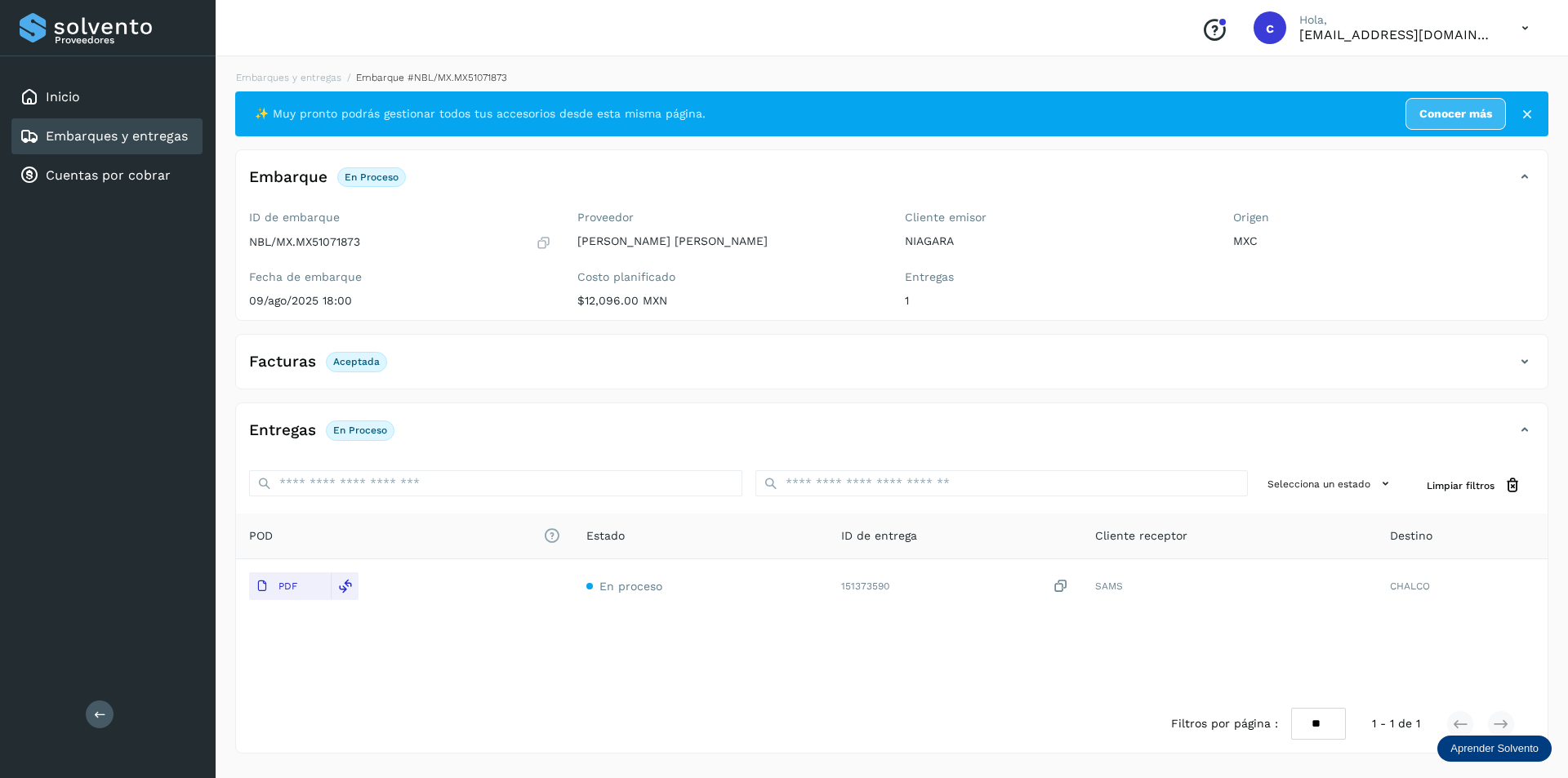
click at [97, 143] on link "Embarques y entregas" at bounding box center [117, 136] width 142 height 16
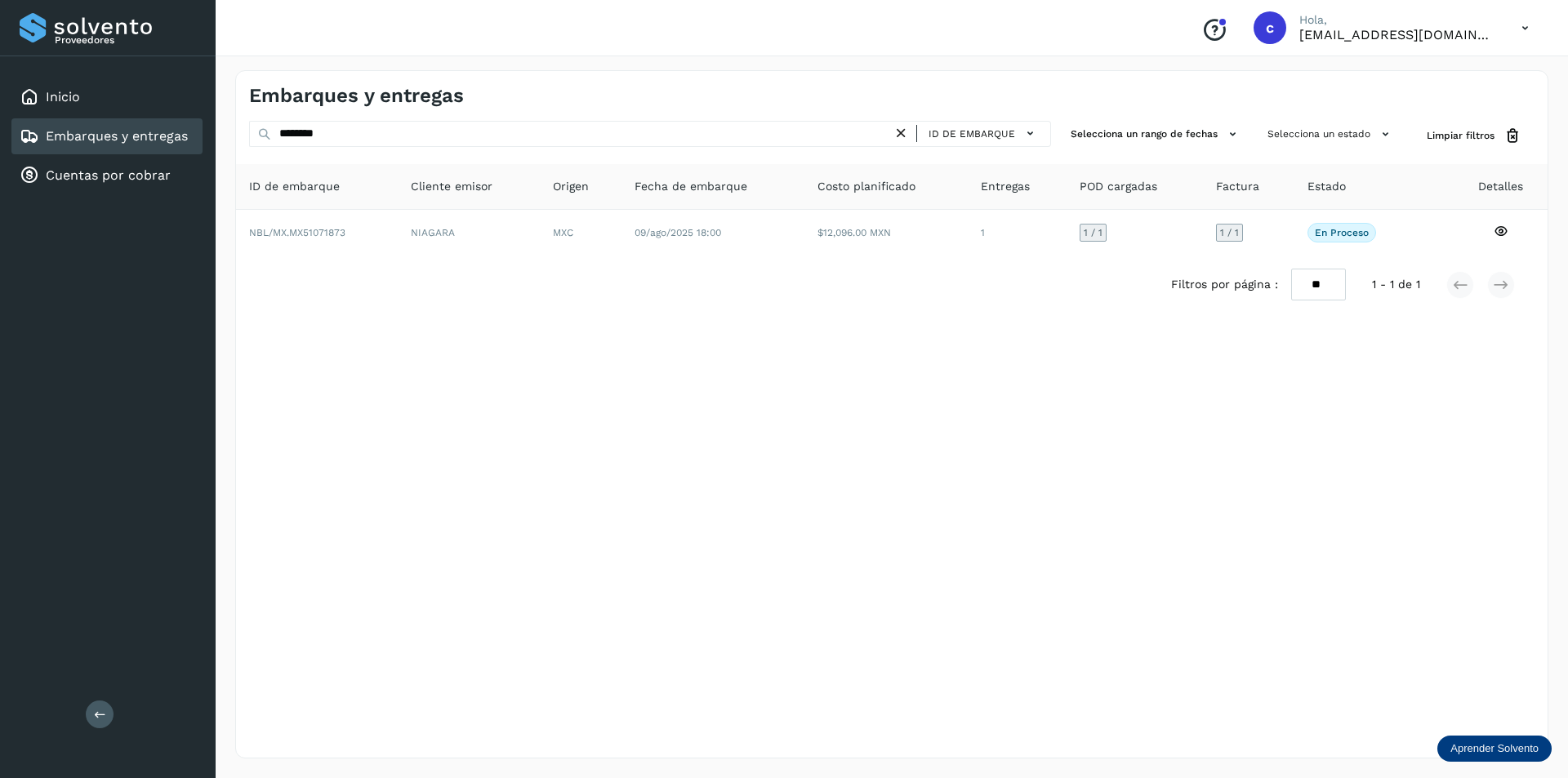
click at [910, 136] on icon at bounding box center [901, 133] width 17 height 17
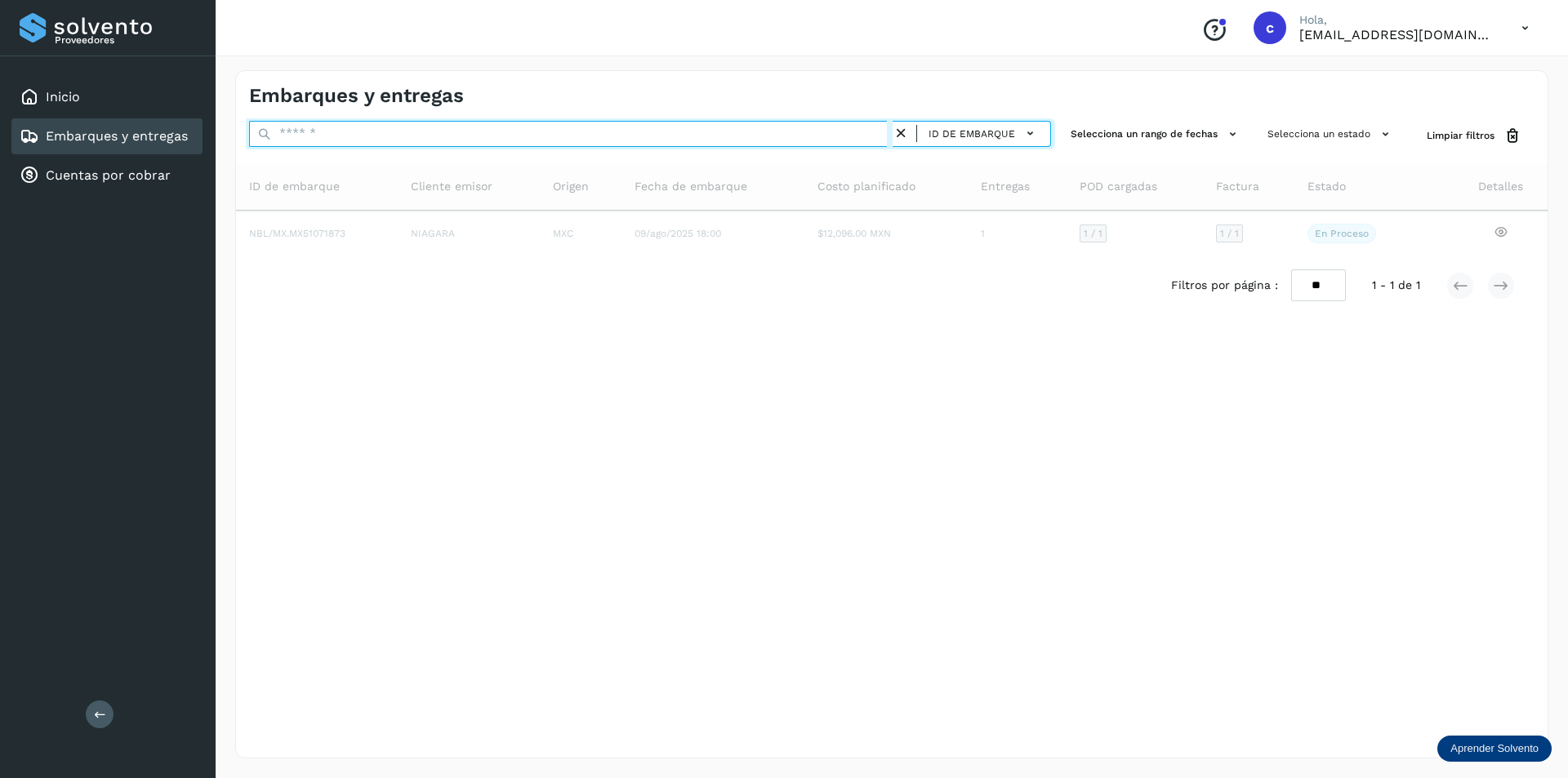
click at [796, 131] on input "text" at bounding box center [570, 134] width 643 height 26
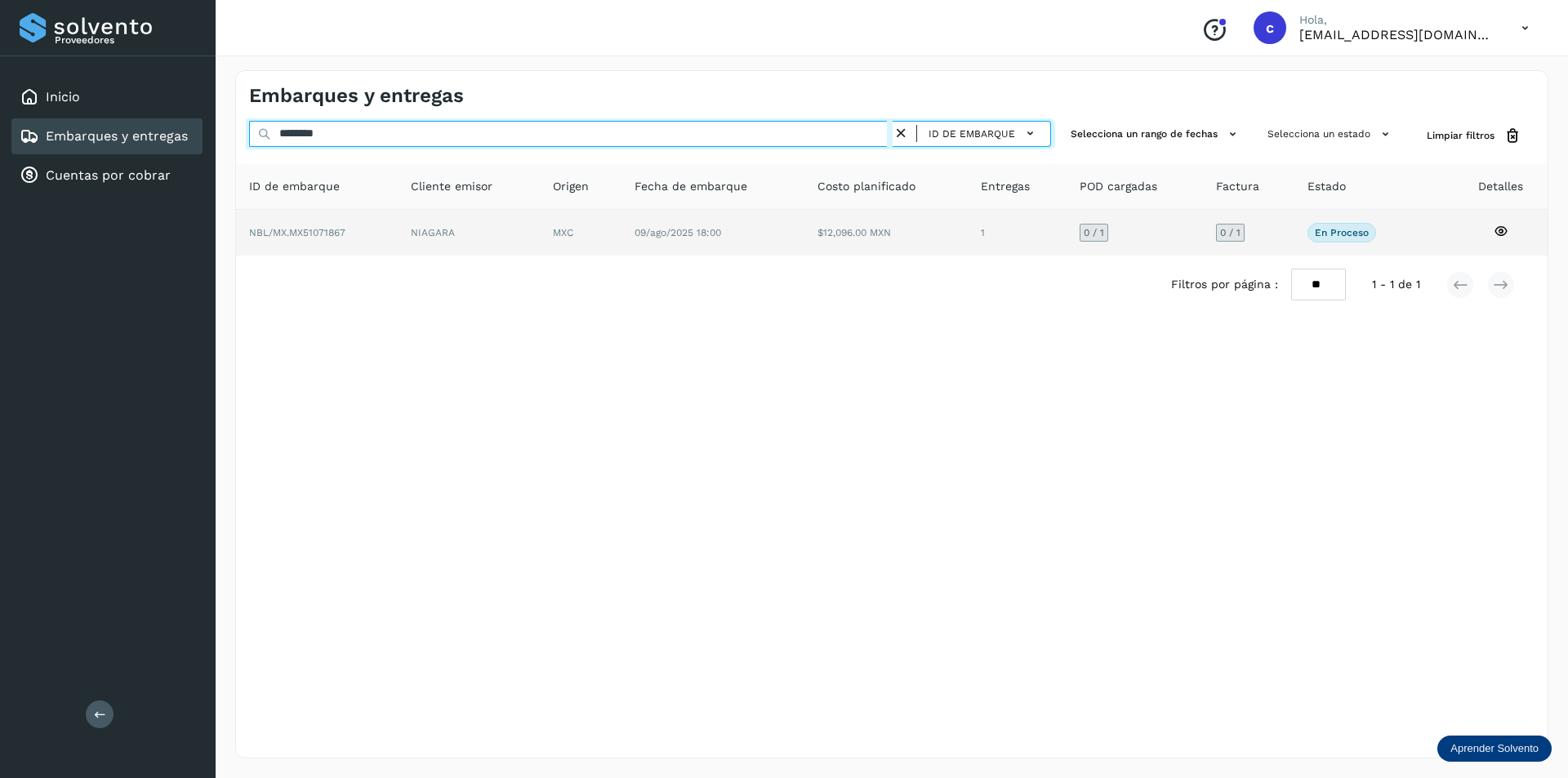
type input "********"
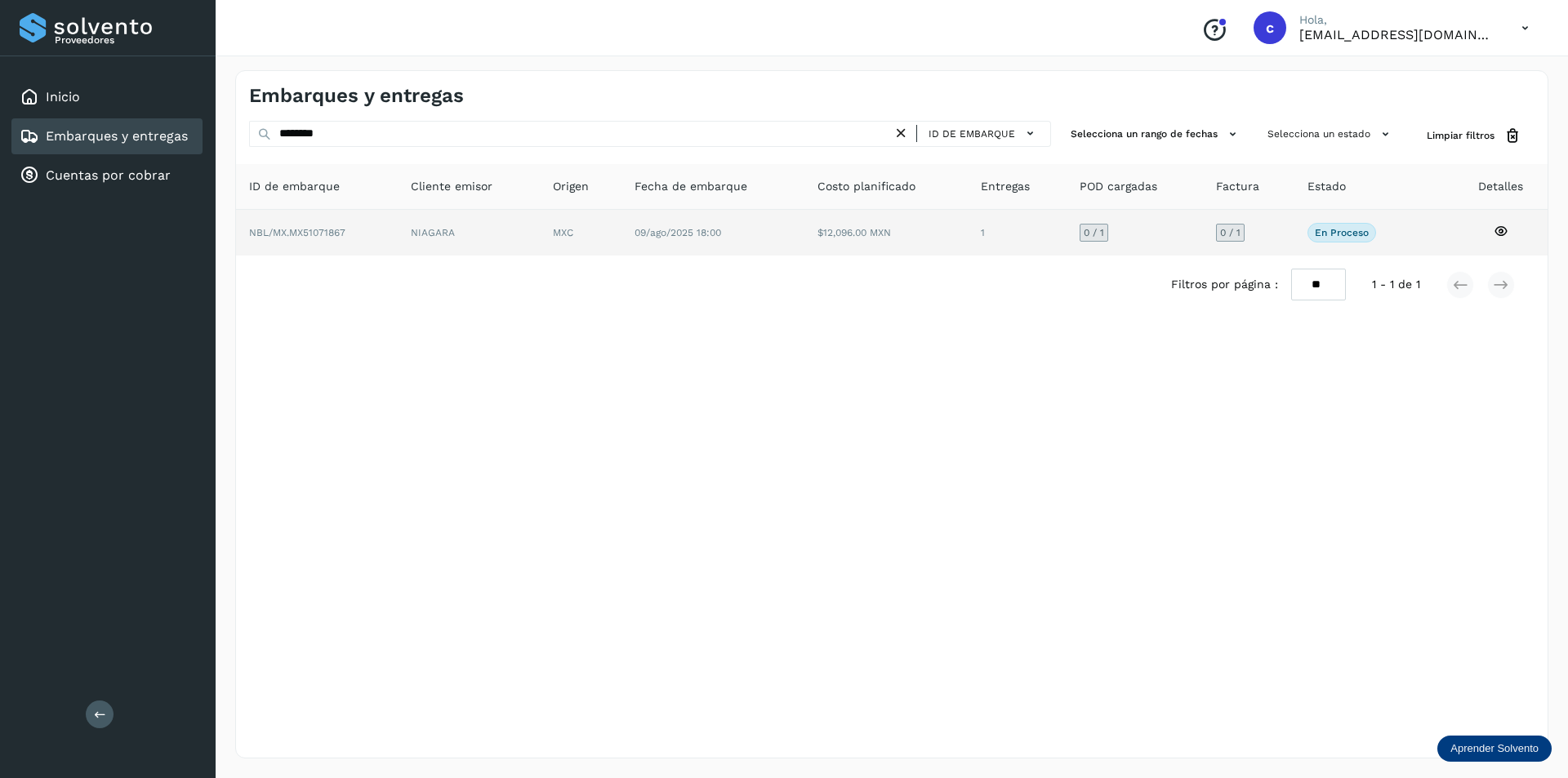
click at [540, 243] on td "NIAGARA" at bounding box center [580, 232] width 81 height 46
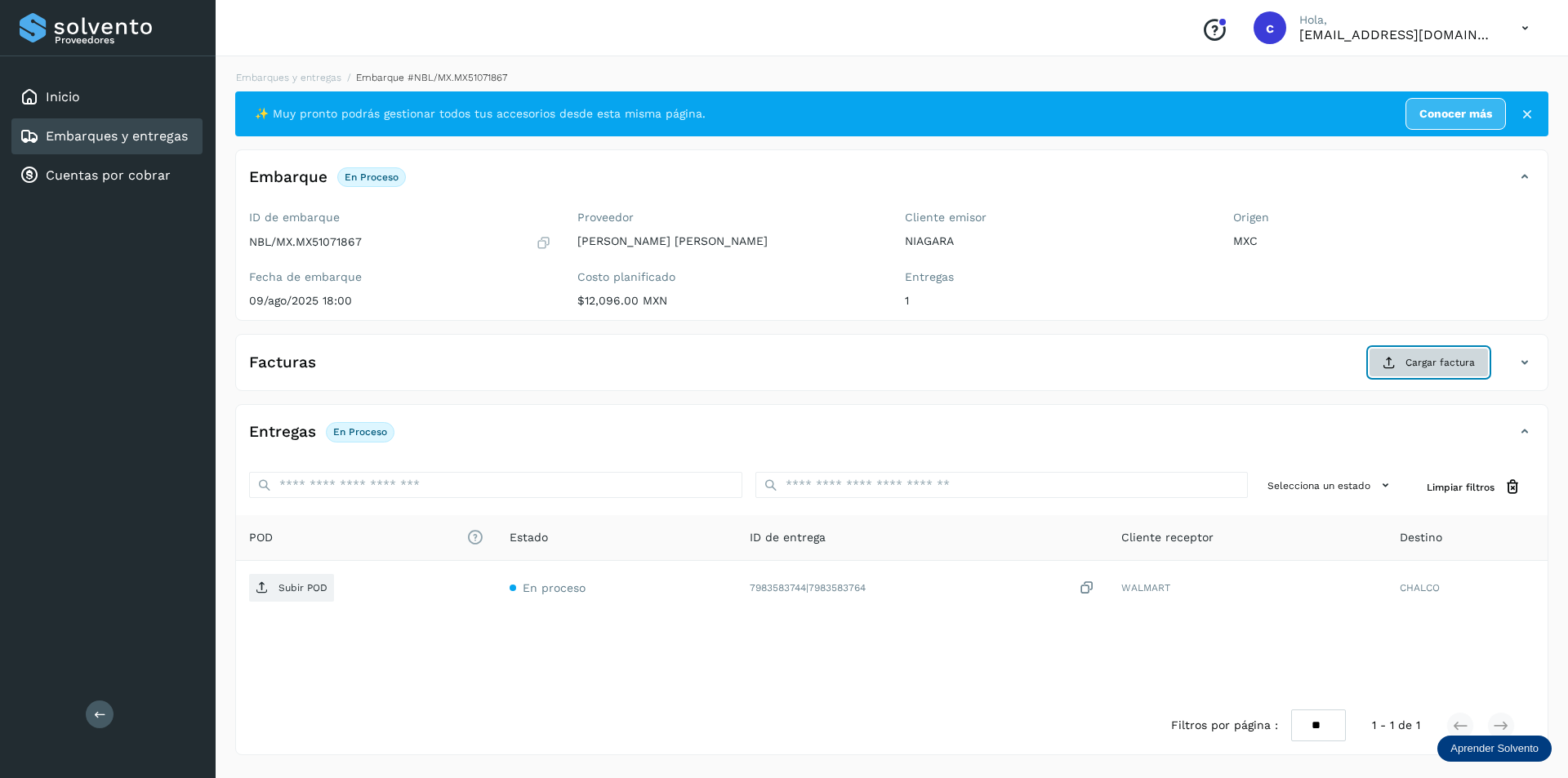
click at [1453, 369] on span "Cargar factura" at bounding box center [1440, 362] width 69 height 15
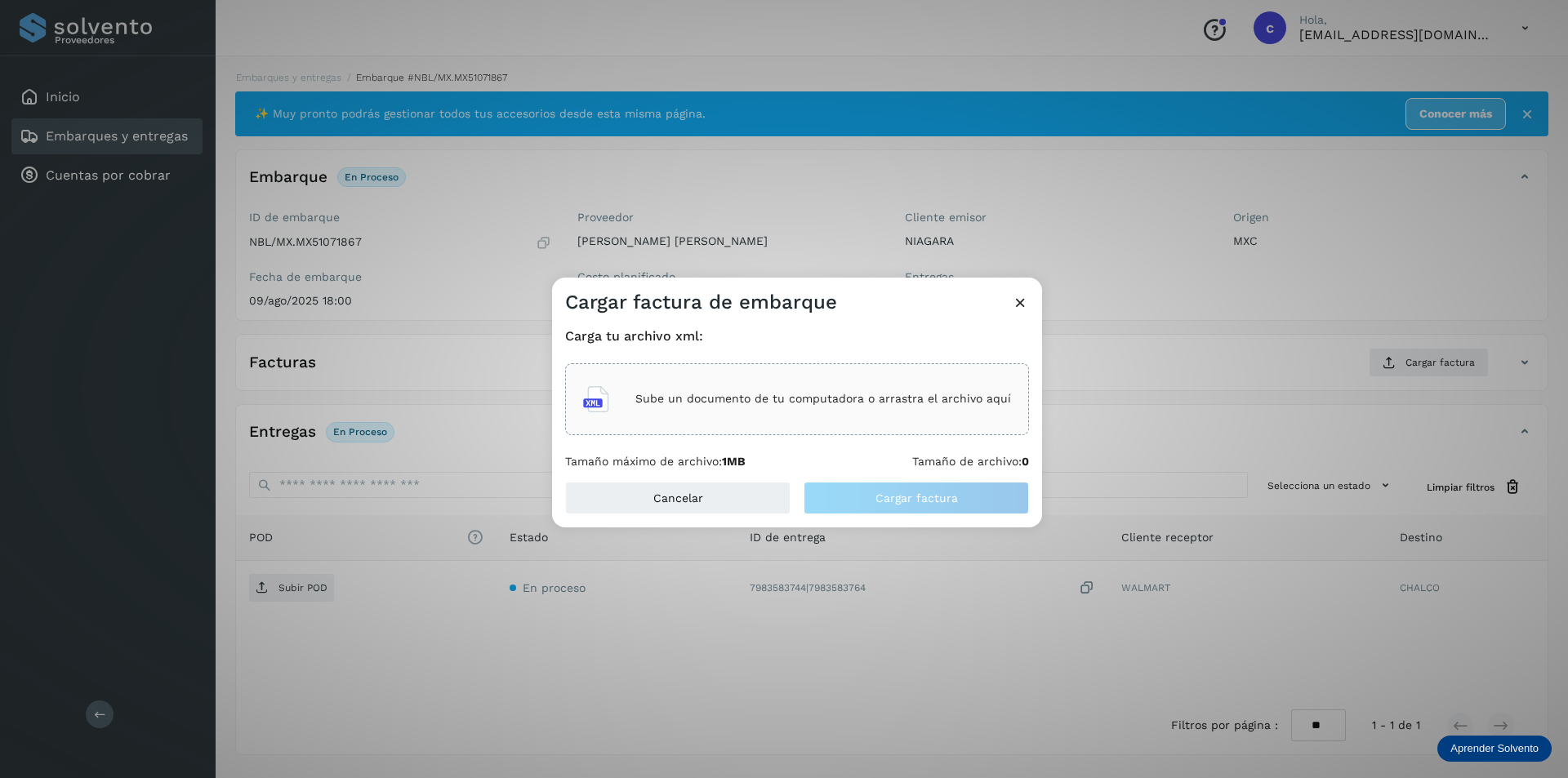
click at [830, 414] on div "Sube un documento de tu computadora o arrastra el archivo aquí" at bounding box center [796, 399] width 428 height 44
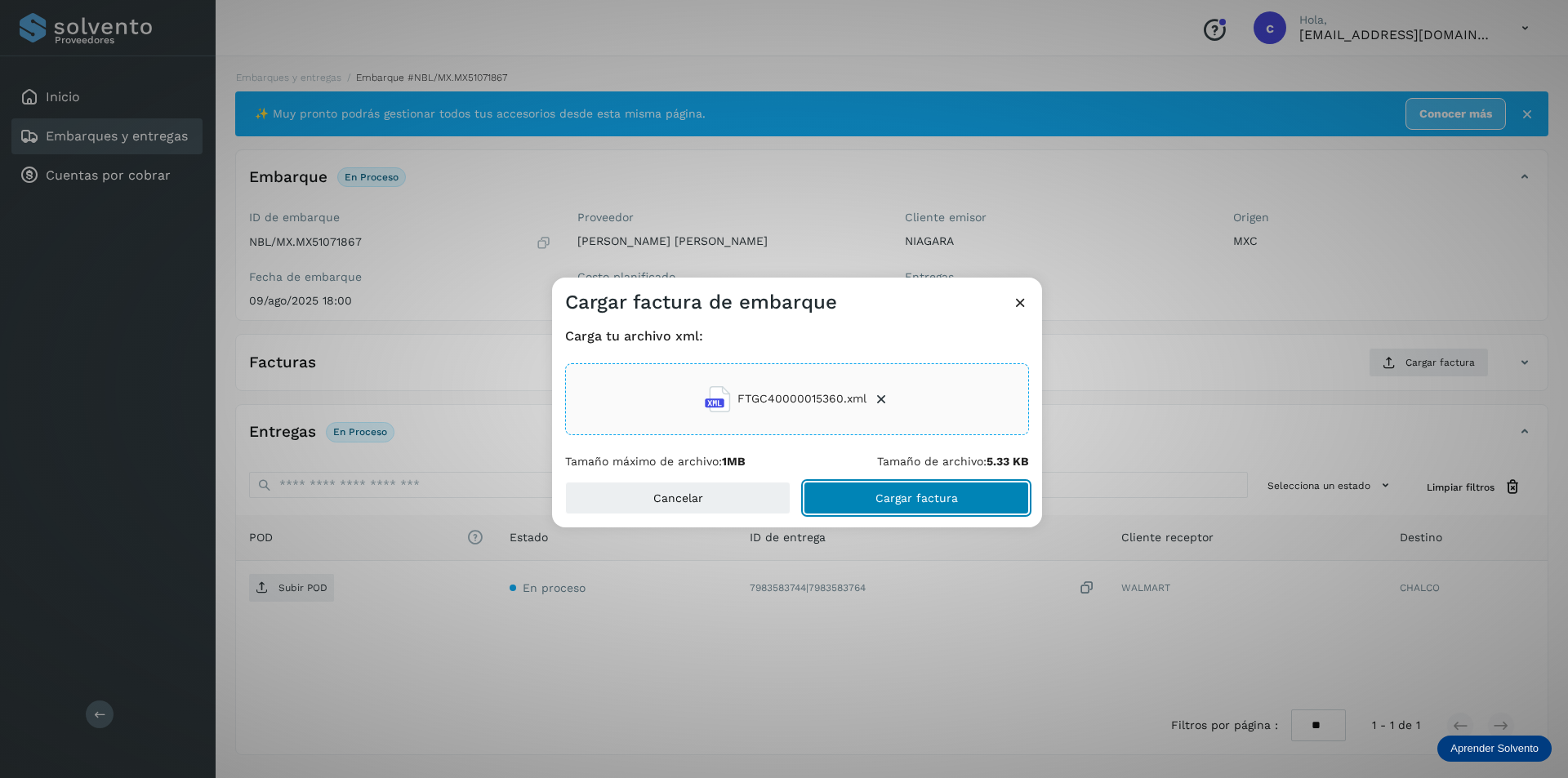
click at [864, 503] on button "Cargar factura" at bounding box center [916, 498] width 225 height 33
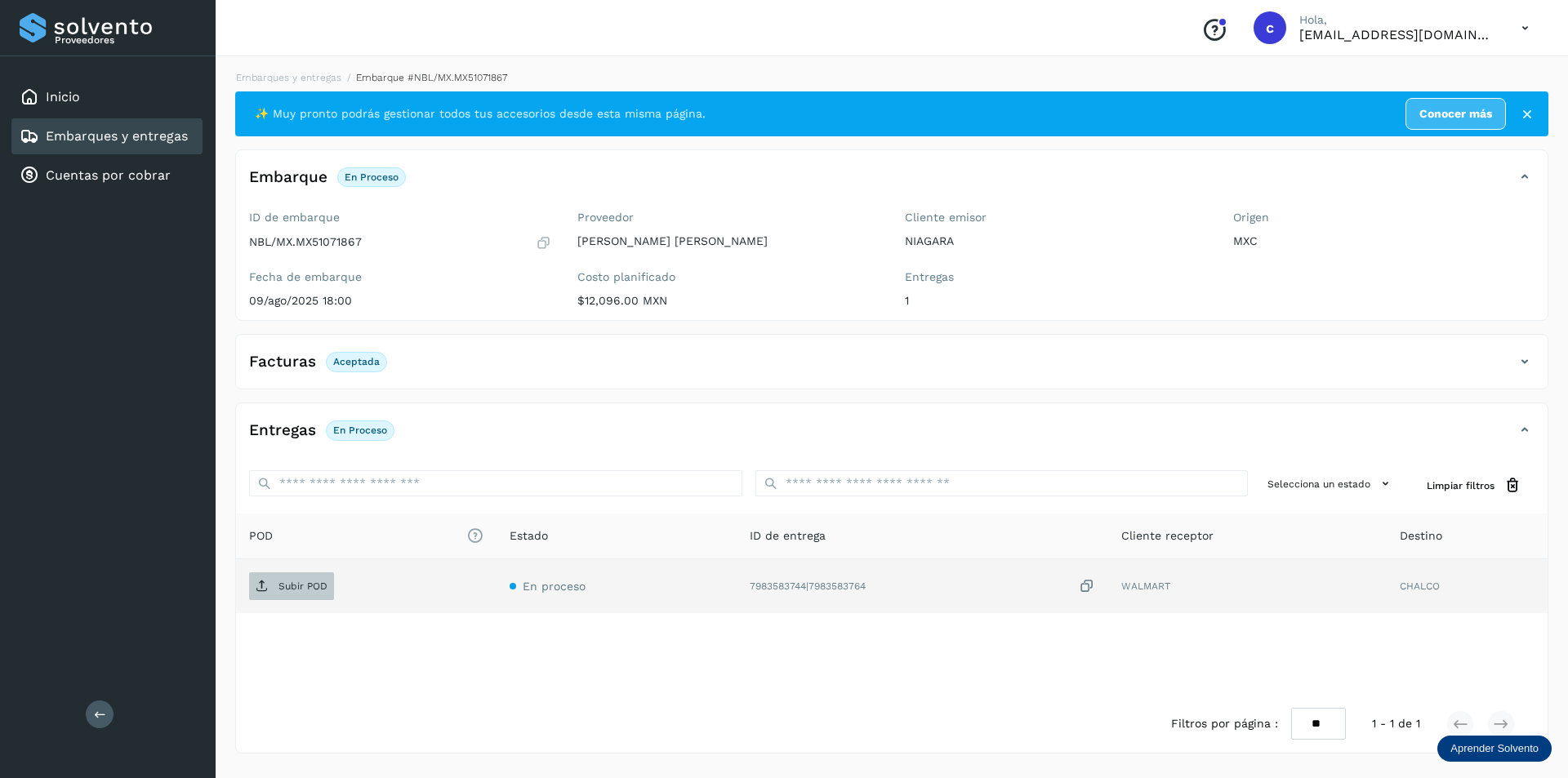
click at [304, 586] on p "Subir POD" at bounding box center [303, 586] width 49 height 12
click at [297, 573] on span "PDF" at bounding box center [276, 587] width 55 height 26
click at [283, 581] on p "PDF" at bounding box center [288, 586] width 19 height 12
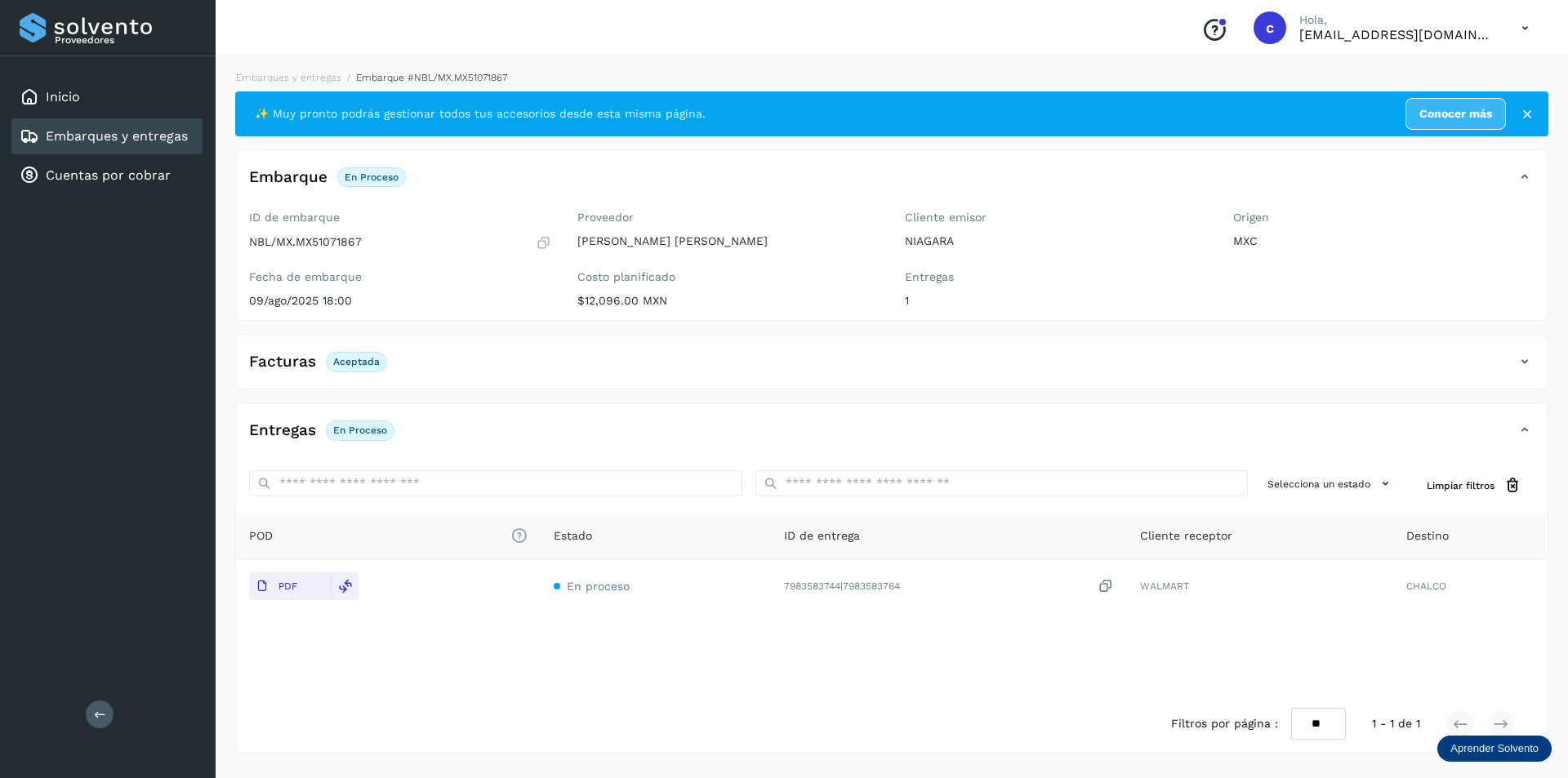
click at [158, 136] on link "Embarques y entregas" at bounding box center [117, 136] width 142 height 16
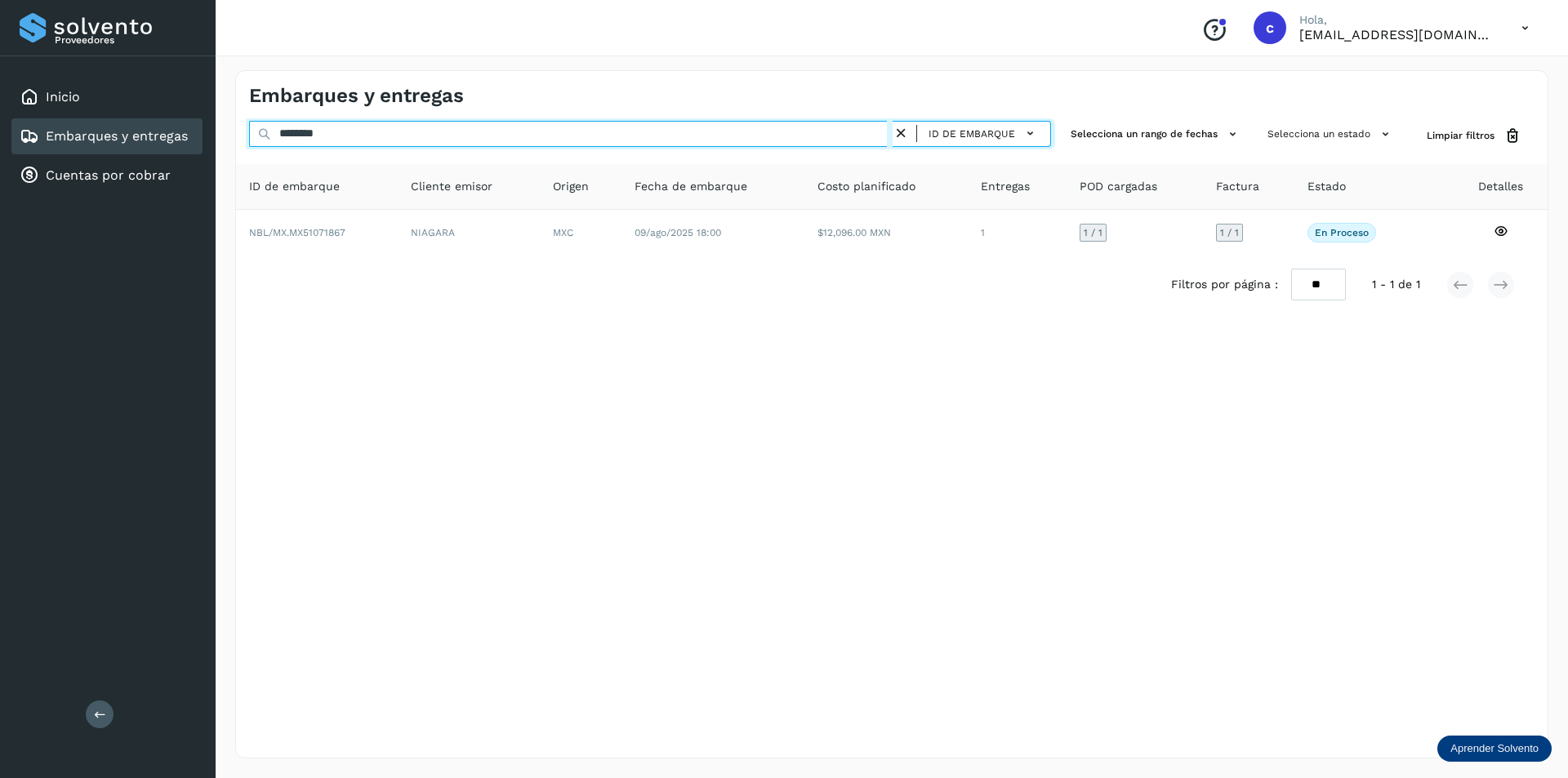
click at [450, 137] on input "********" at bounding box center [570, 134] width 643 height 26
type input "*"
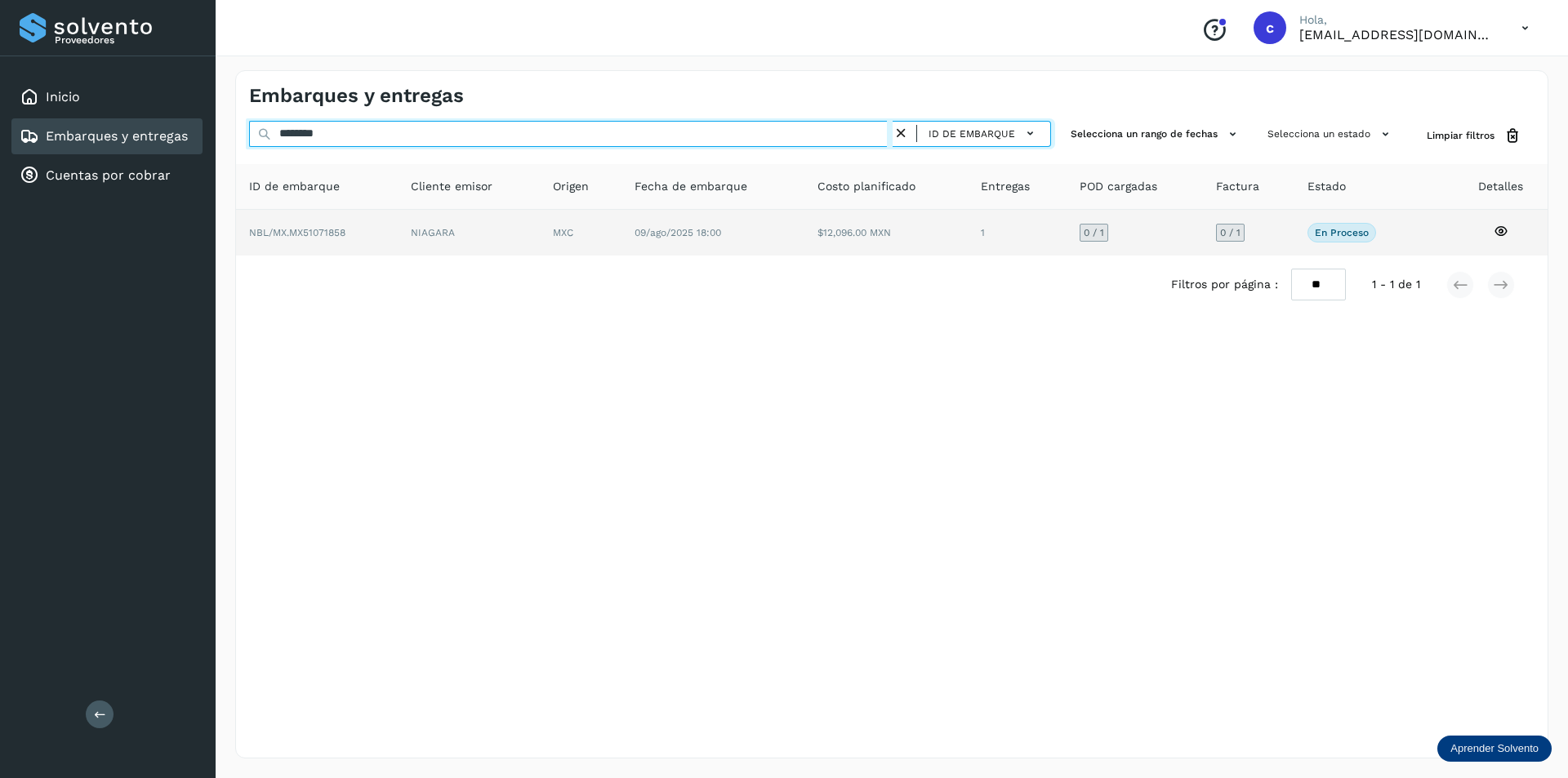
type input "********"
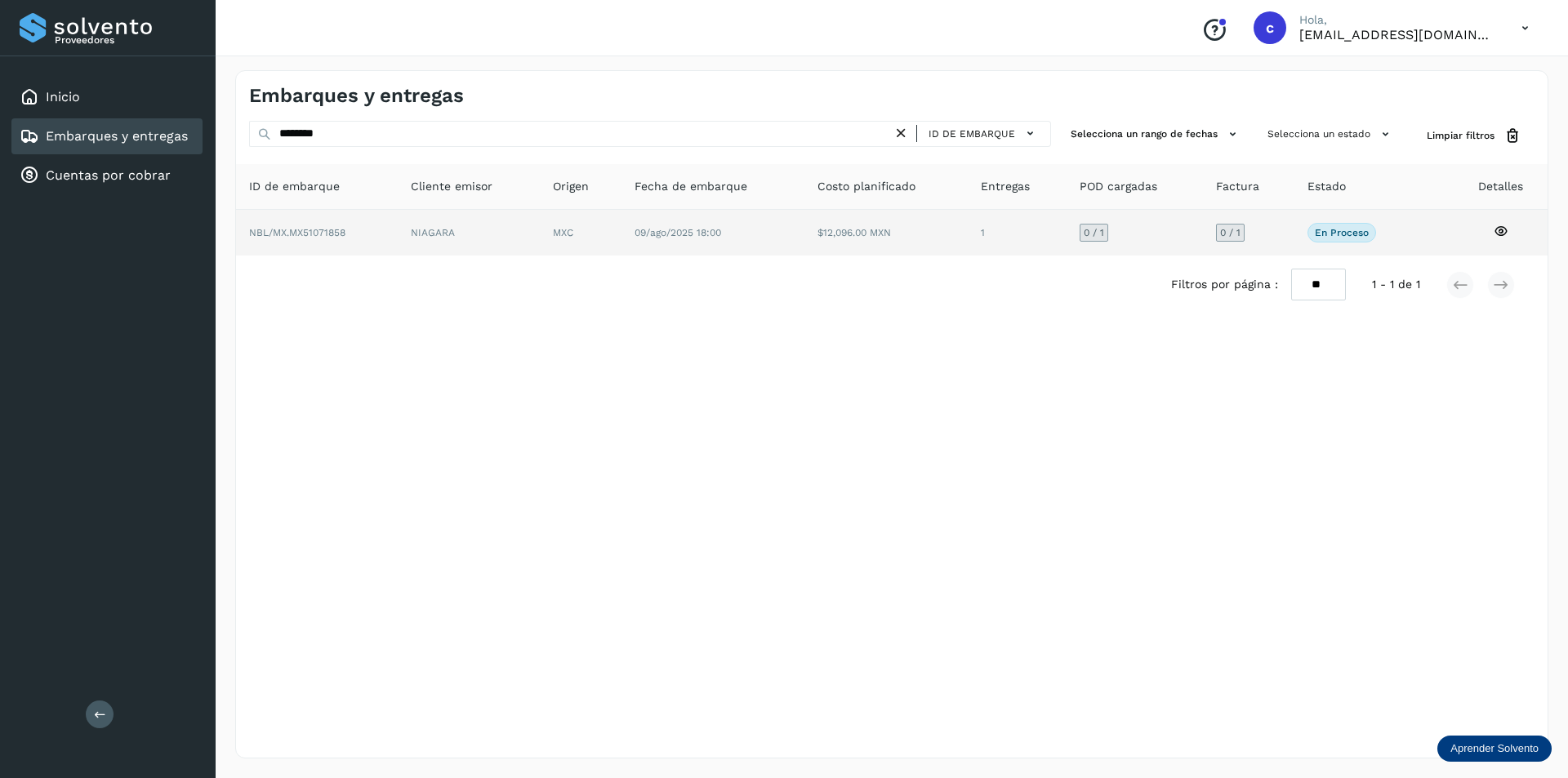
click at [540, 232] on td "NIAGARA" at bounding box center [580, 232] width 81 height 46
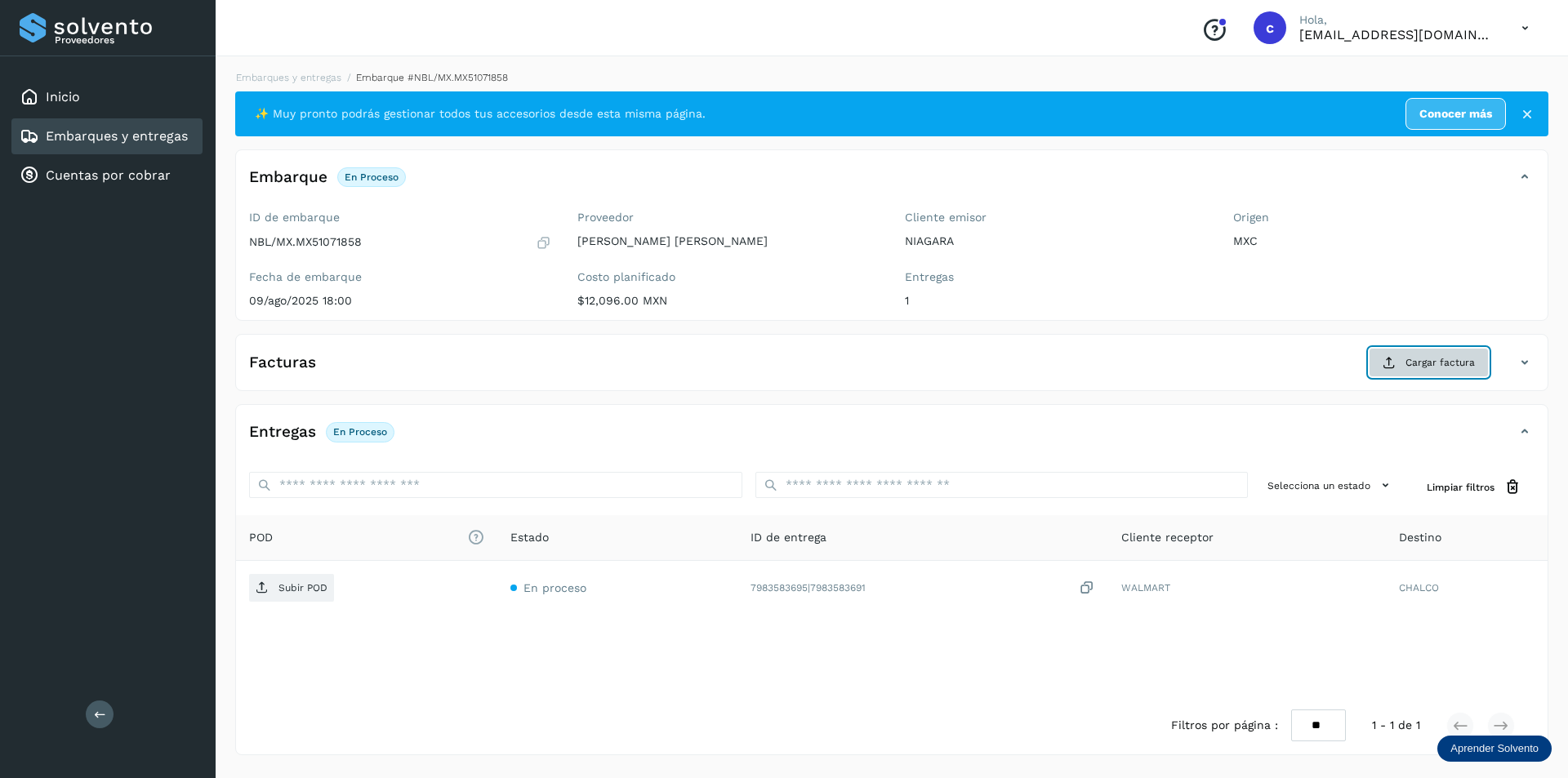
click at [1418, 368] on span "Cargar factura" at bounding box center [1440, 362] width 69 height 15
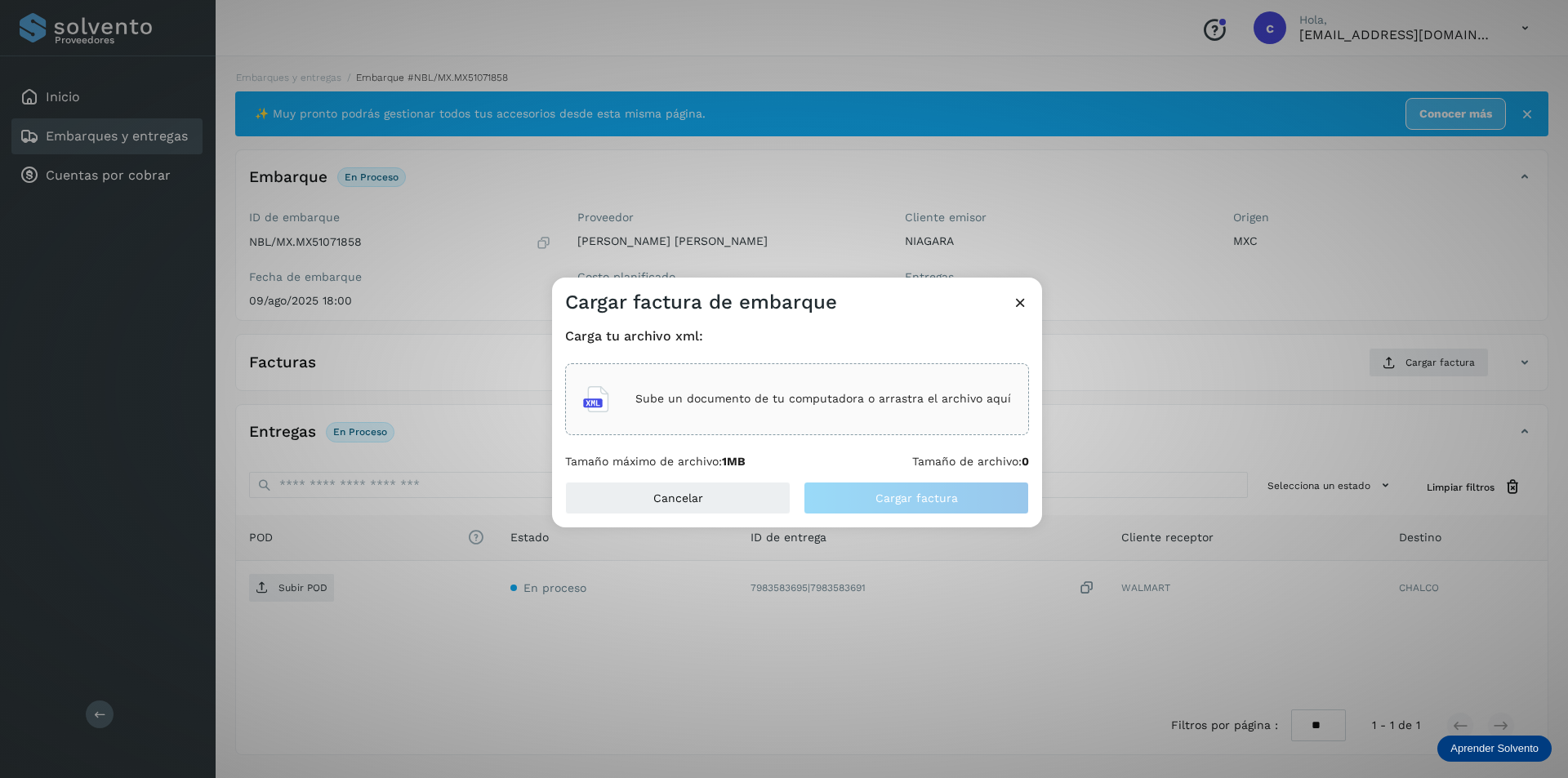
click at [930, 390] on div "Sube un documento de tu computadora o arrastra el archivo aquí" at bounding box center [796, 399] width 428 height 44
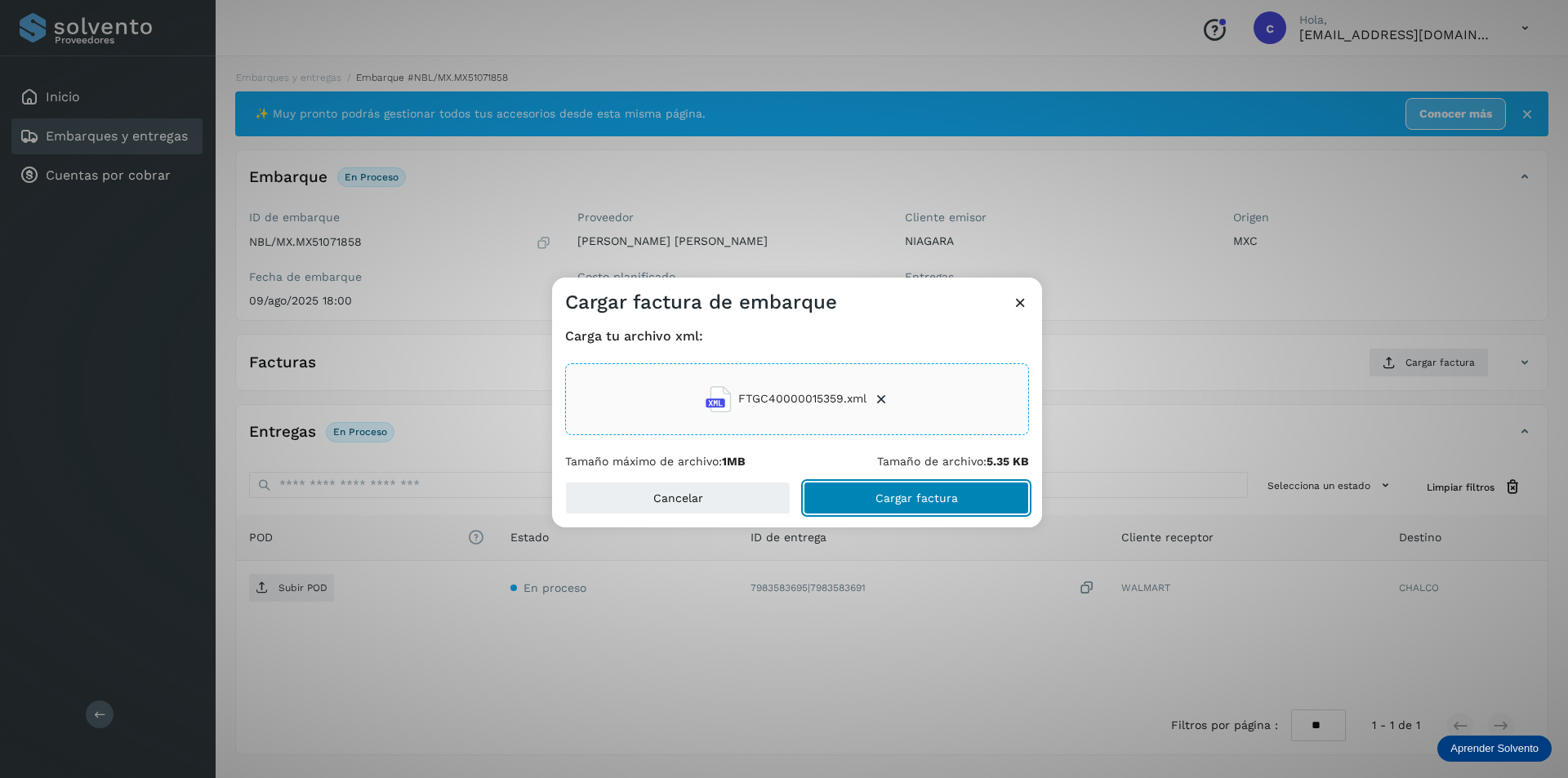
click at [997, 494] on button "Cargar factura" at bounding box center [916, 498] width 225 height 33
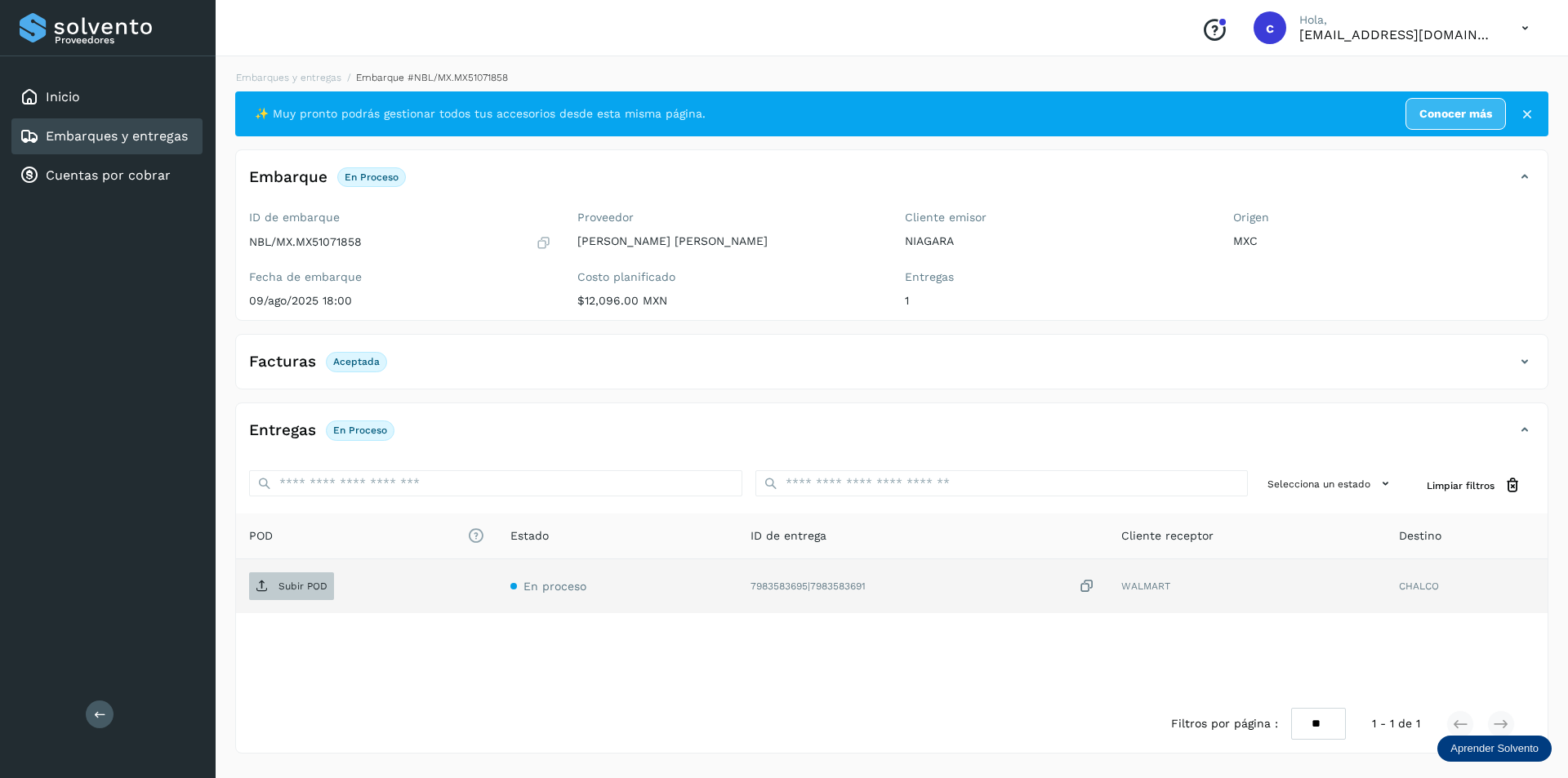
click at [274, 585] on span "Subir POD" at bounding box center [291, 587] width 85 height 26
click at [285, 588] on p "PDF" at bounding box center [288, 586] width 19 height 12
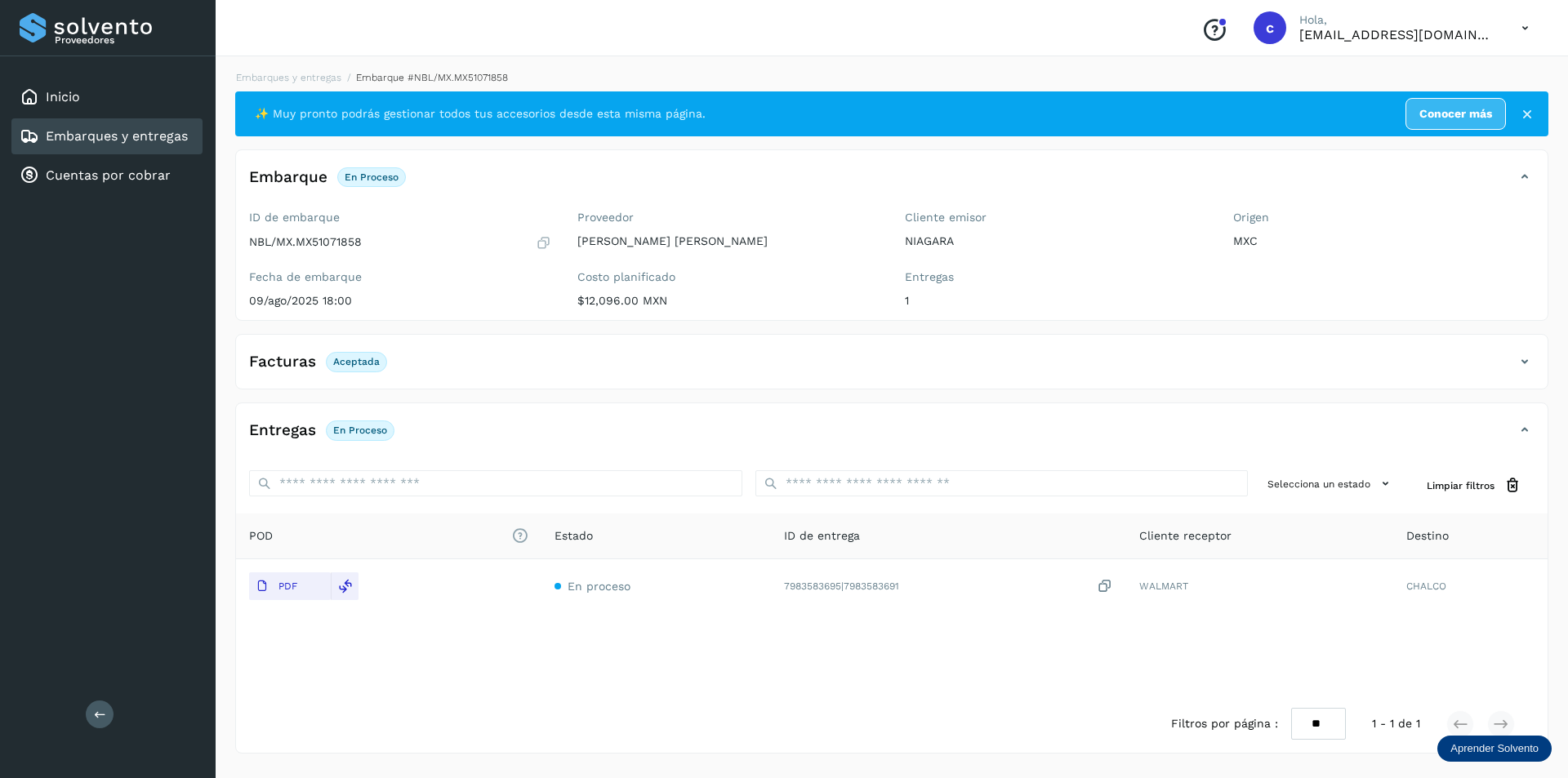
click at [152, 138] on link "Embarques y entregas" at bounding box center [117, 136] width 142 height 16
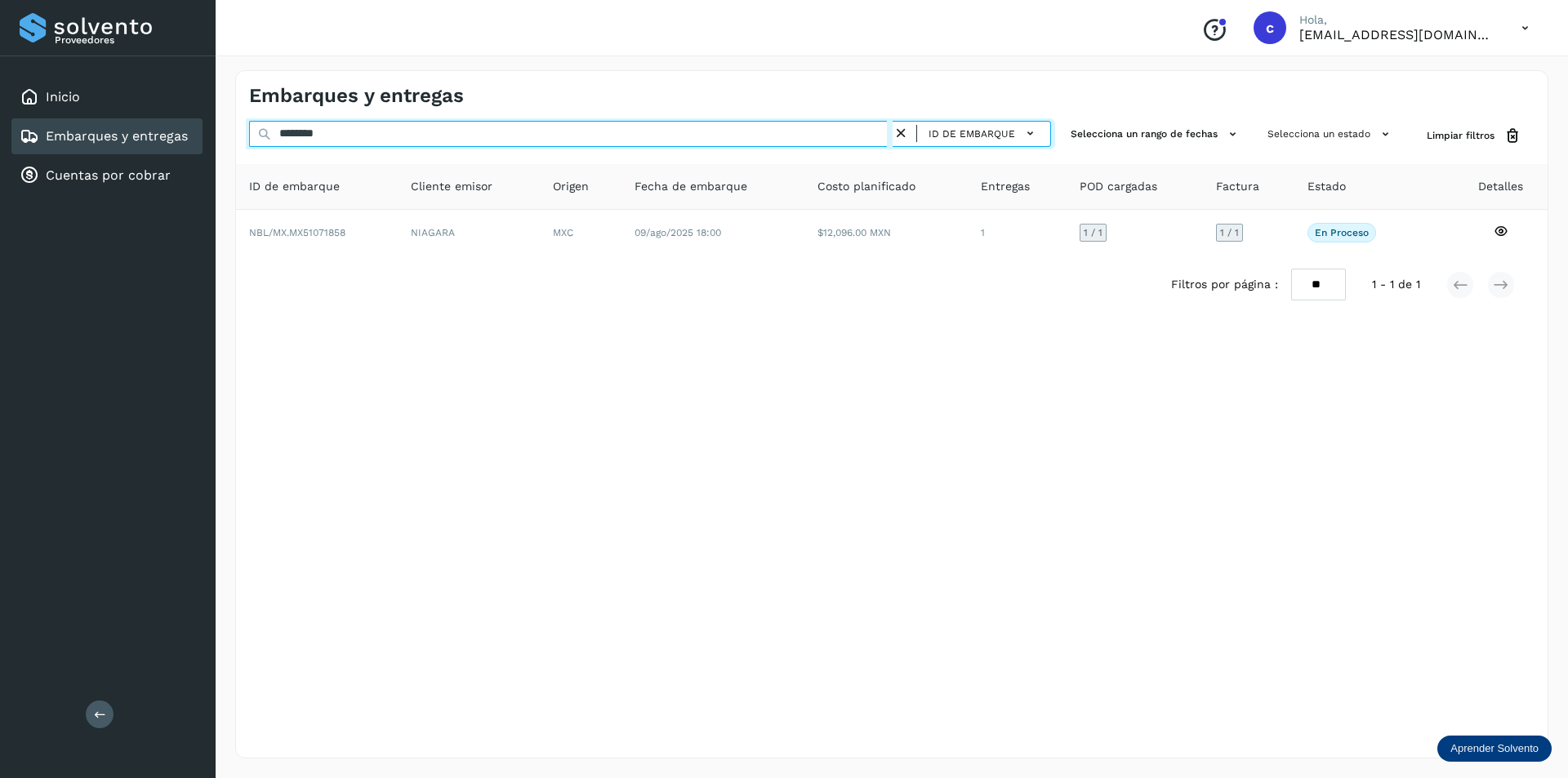
click at [505, 132] on input "********" at bounding box center [570, 134] width 643 height 26
type input "*"
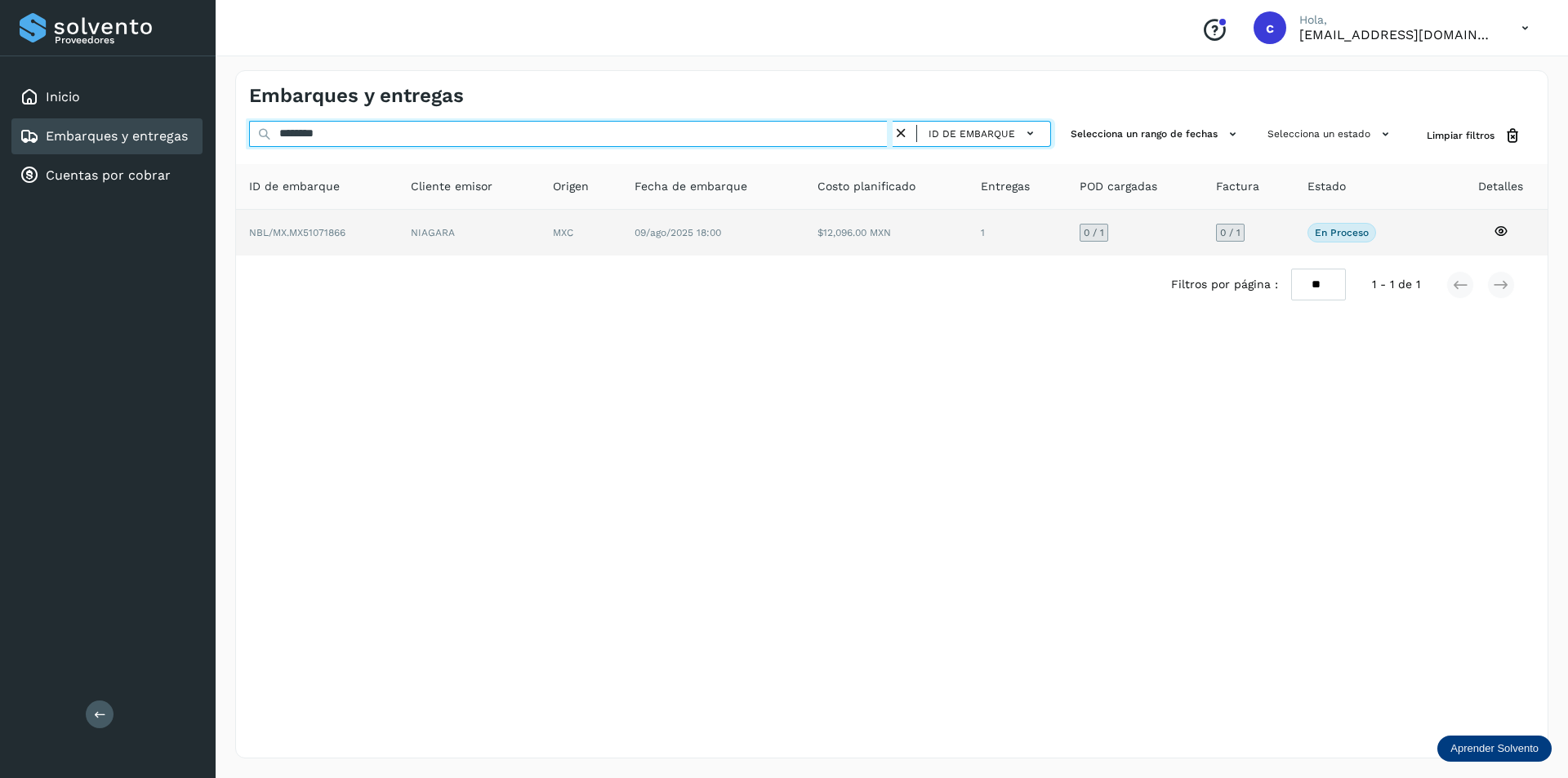
type input "********"
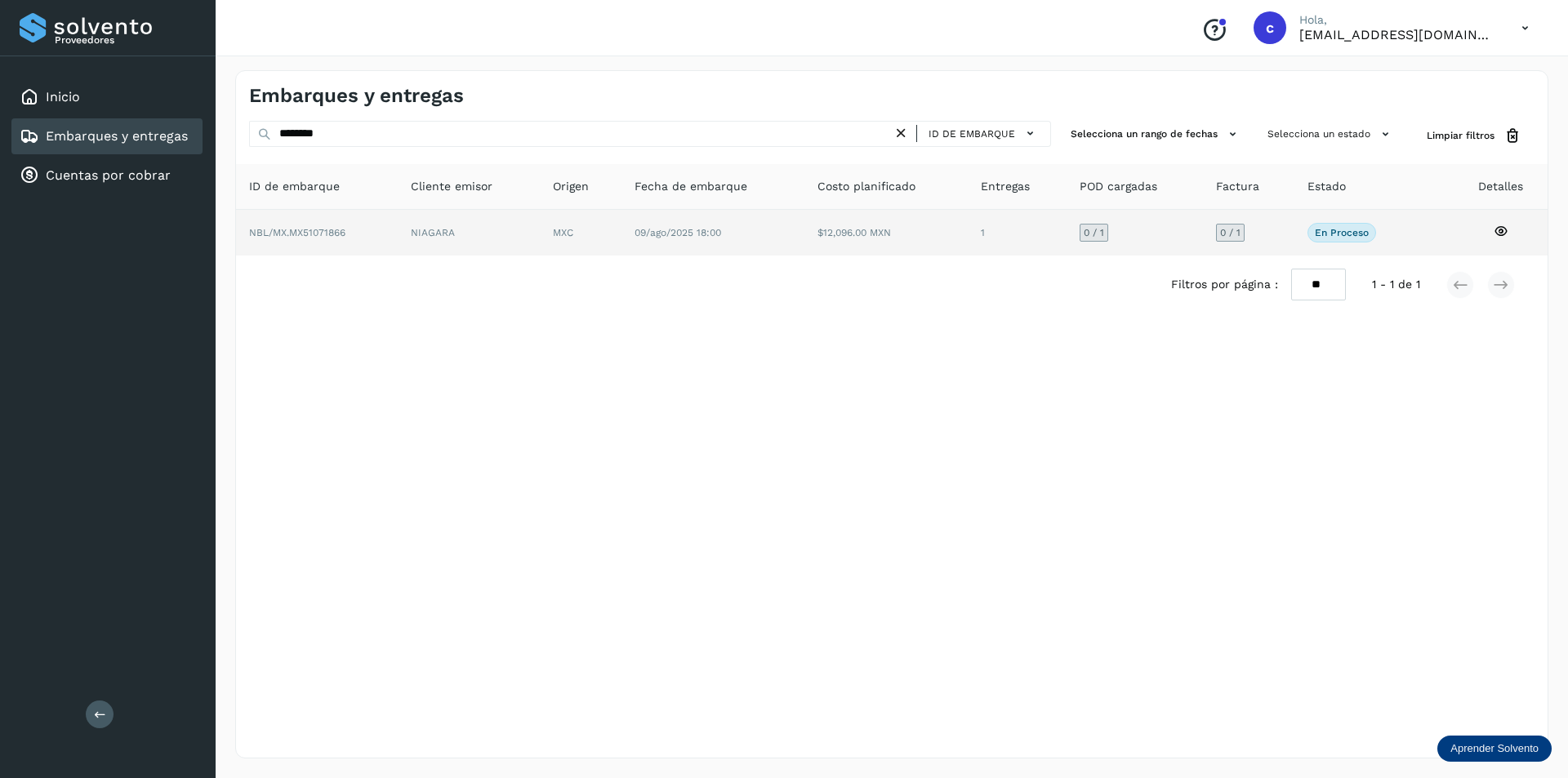
click at [540, 232] on td "NIAGARA" at bounding box center [580, 232] width 81 height 46
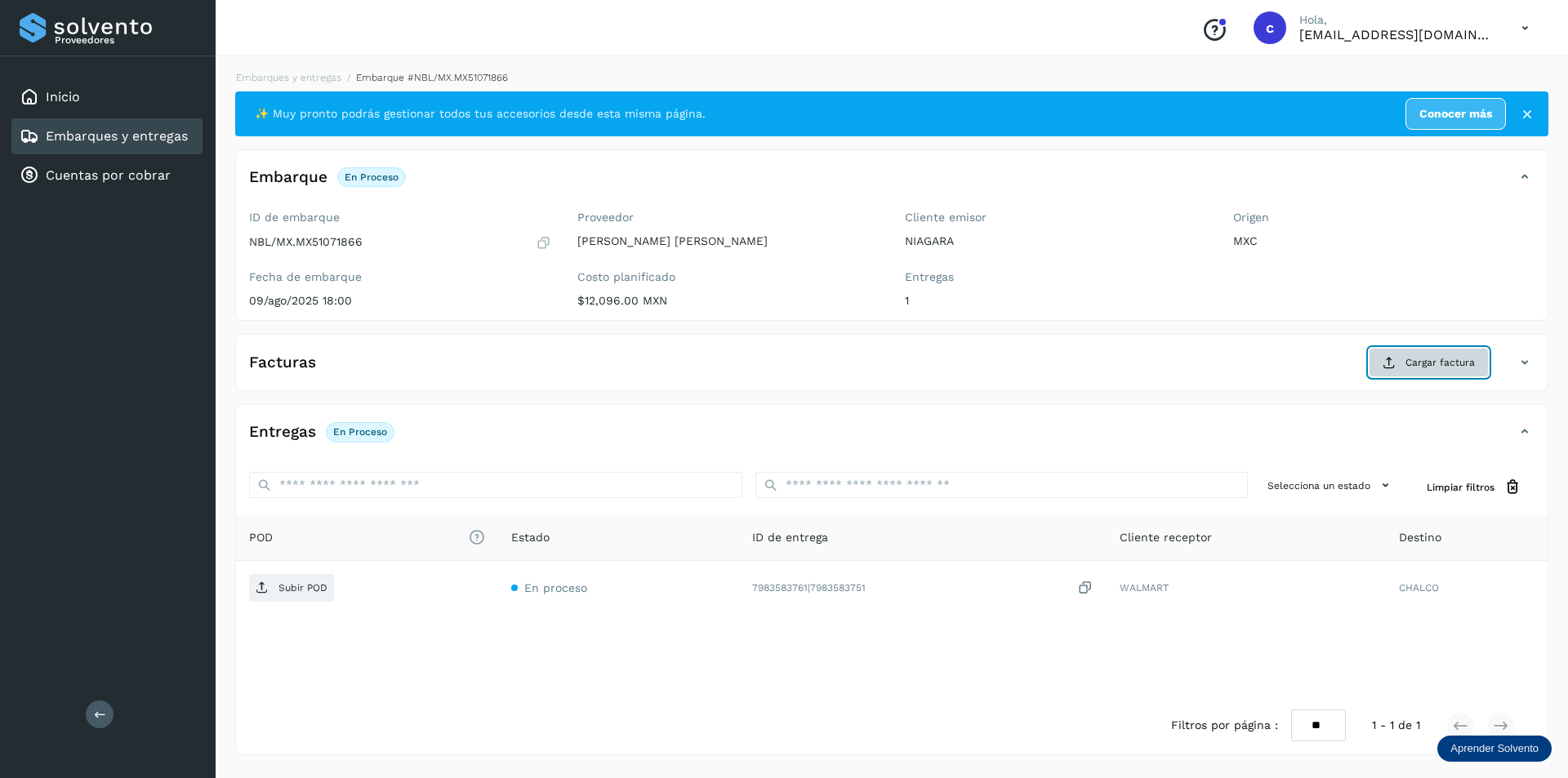
click at [1393, 357] on icon at bounding box center [1389, 362] width 13 height 13
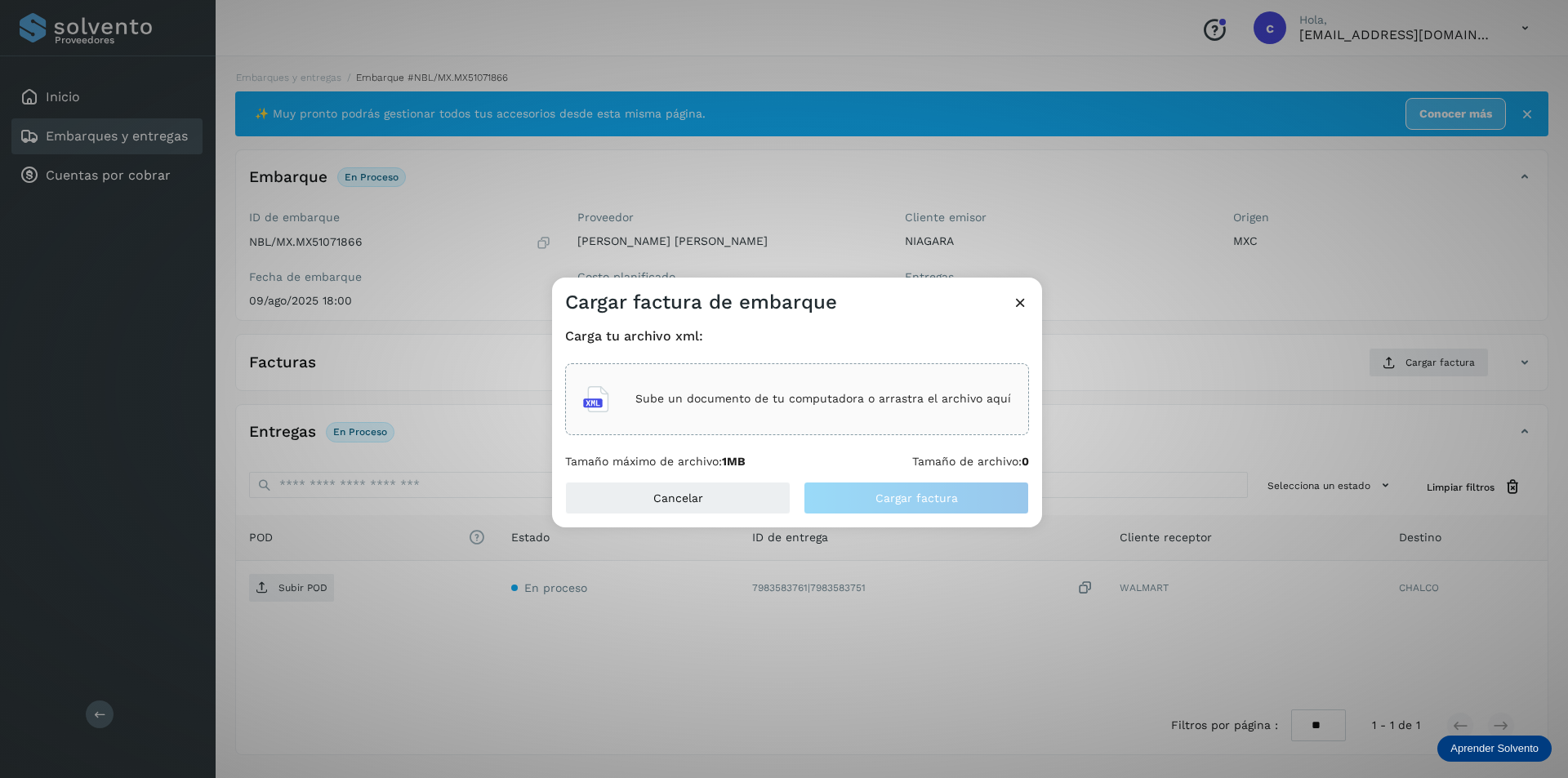
click at [804, 412] on div "Sube un documento de tu computadora o arrastra el archivo aquí" at bounding box center [796, 399] width 428 height 44
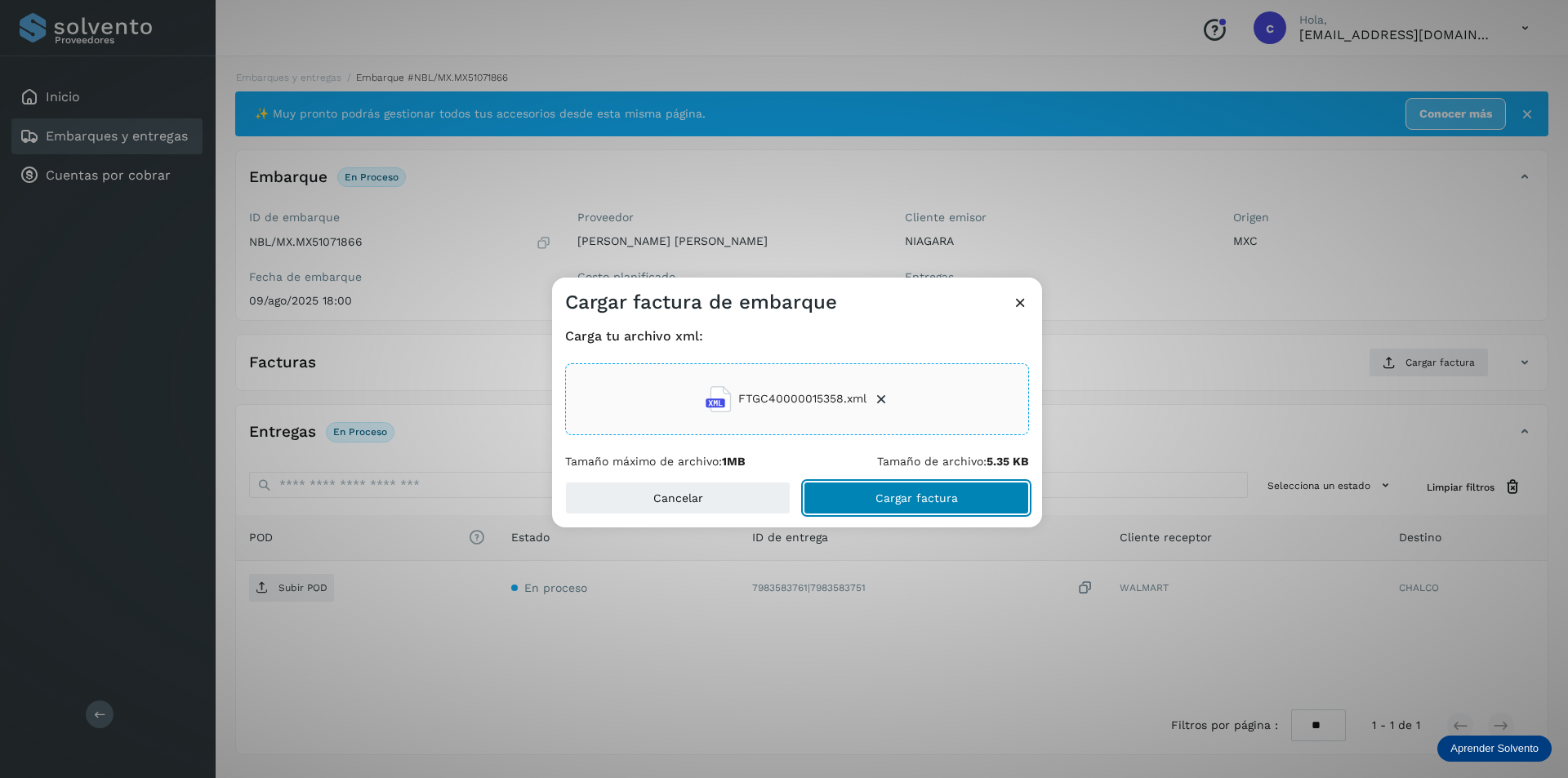
click at [957, 502] on button "Cargar factura" at bounding box center [916, 498] width 225 height 33
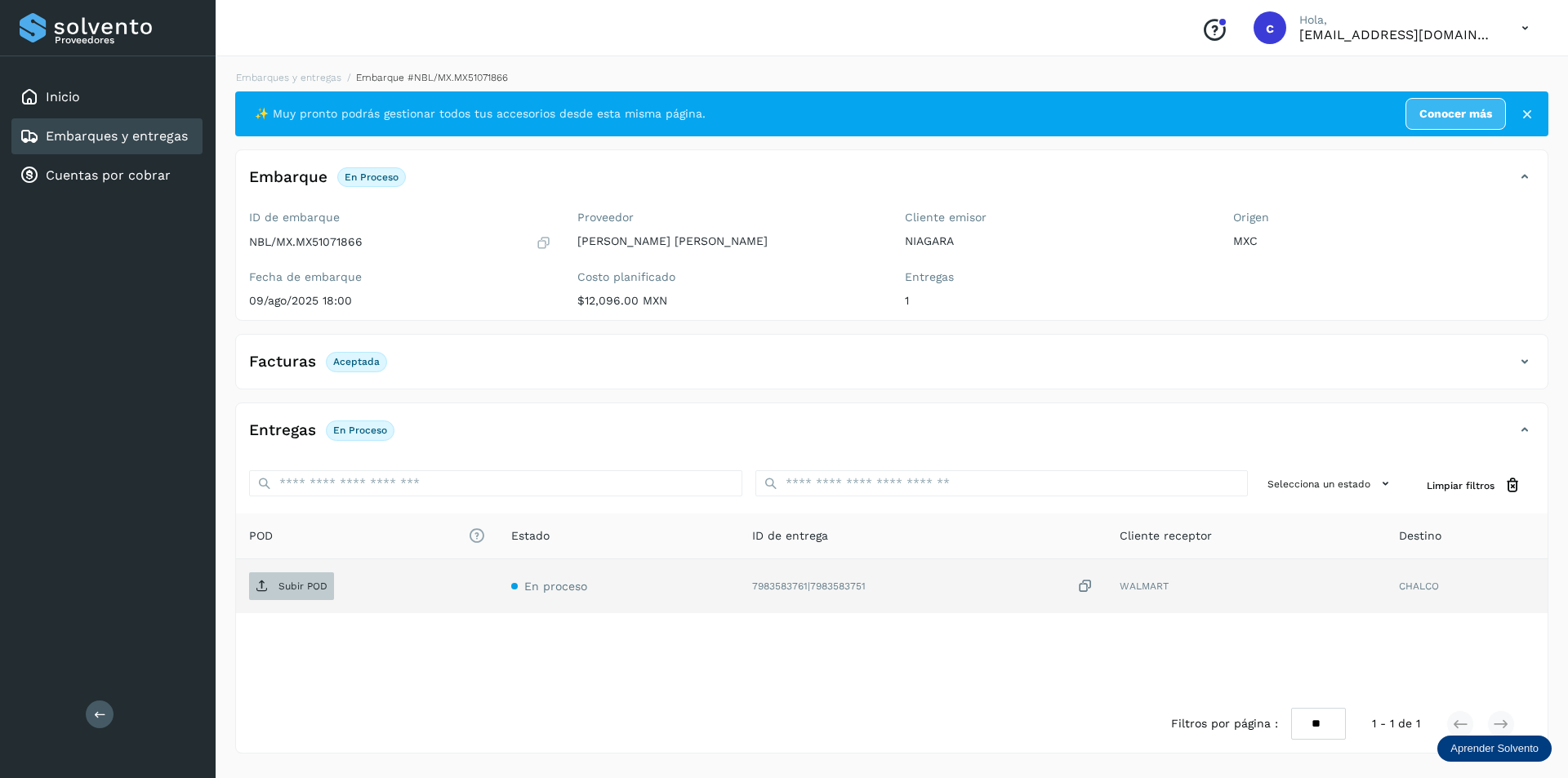
click at [306, 592] on p "Subir POD" at bounding box center [303, 586] width 49 height 12
click at [277, 581] on span "PDF" at bounding box center [276, 587] width 55 height 26
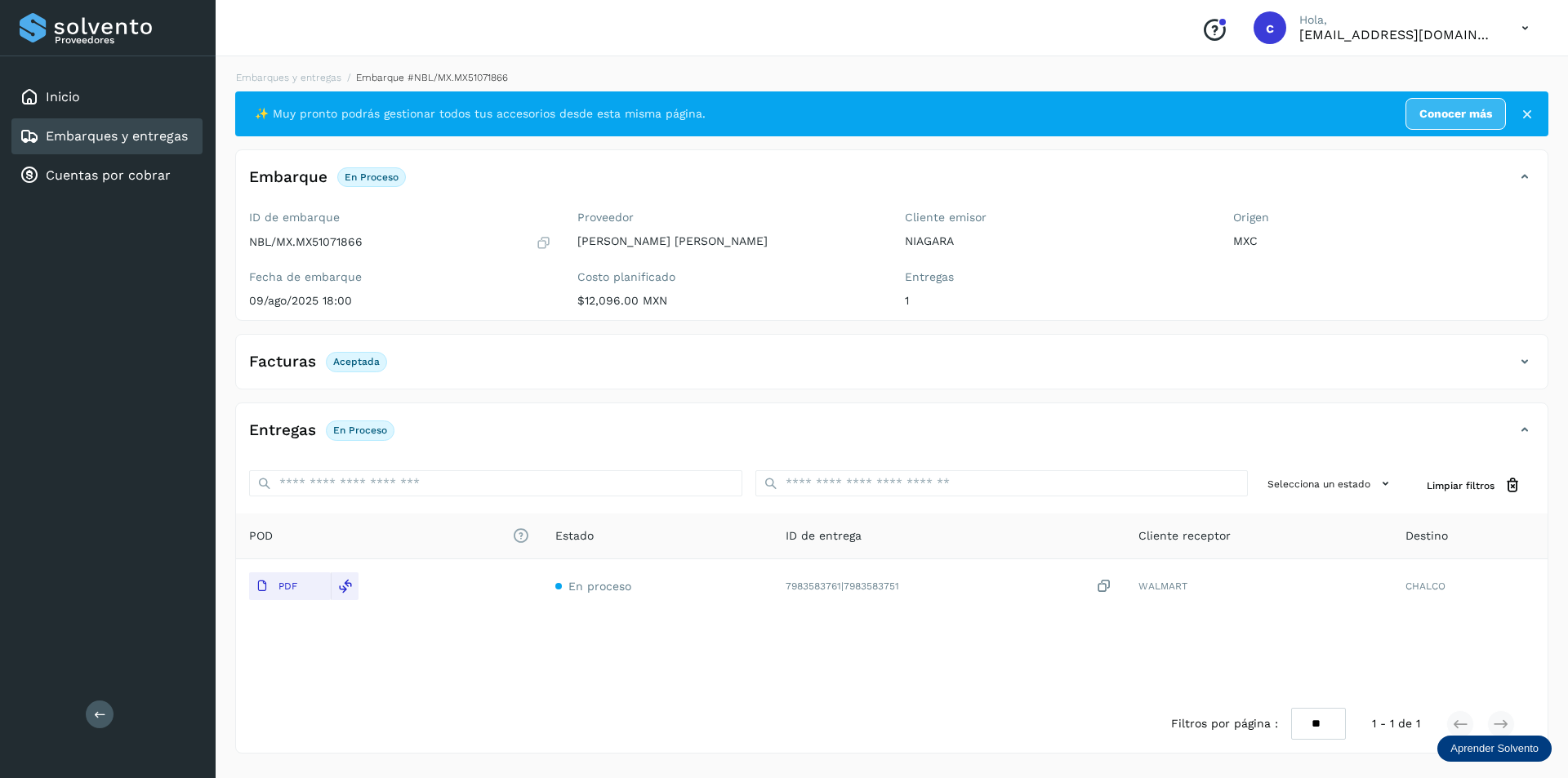
click at [129, 148] on div "Embarques y entregas" at bounding box center [107, 136] width 191 height 36
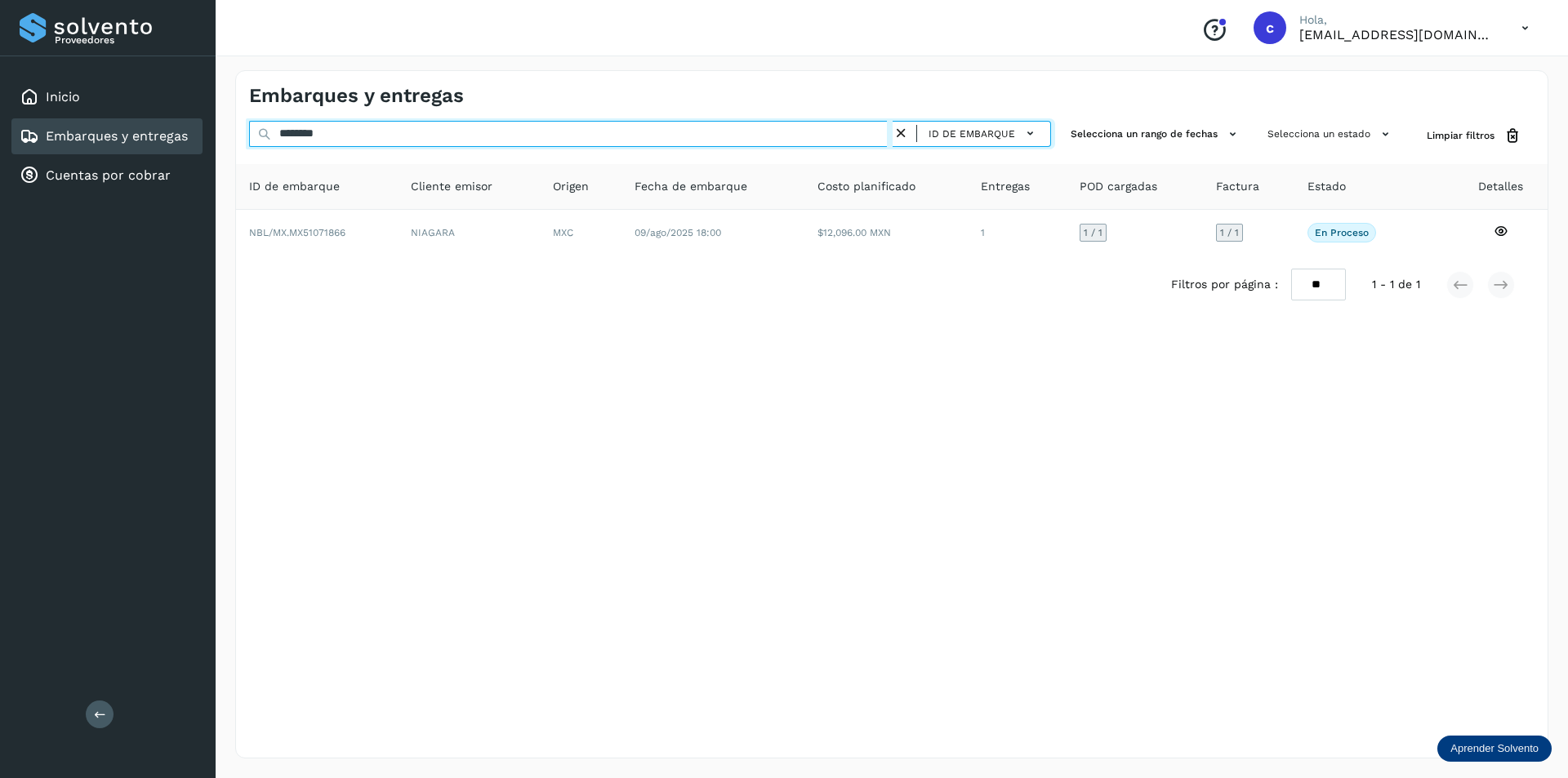
click at [529, 133] on input "********" at bounding box center [570, 134] width 643 height 26
type input "*"
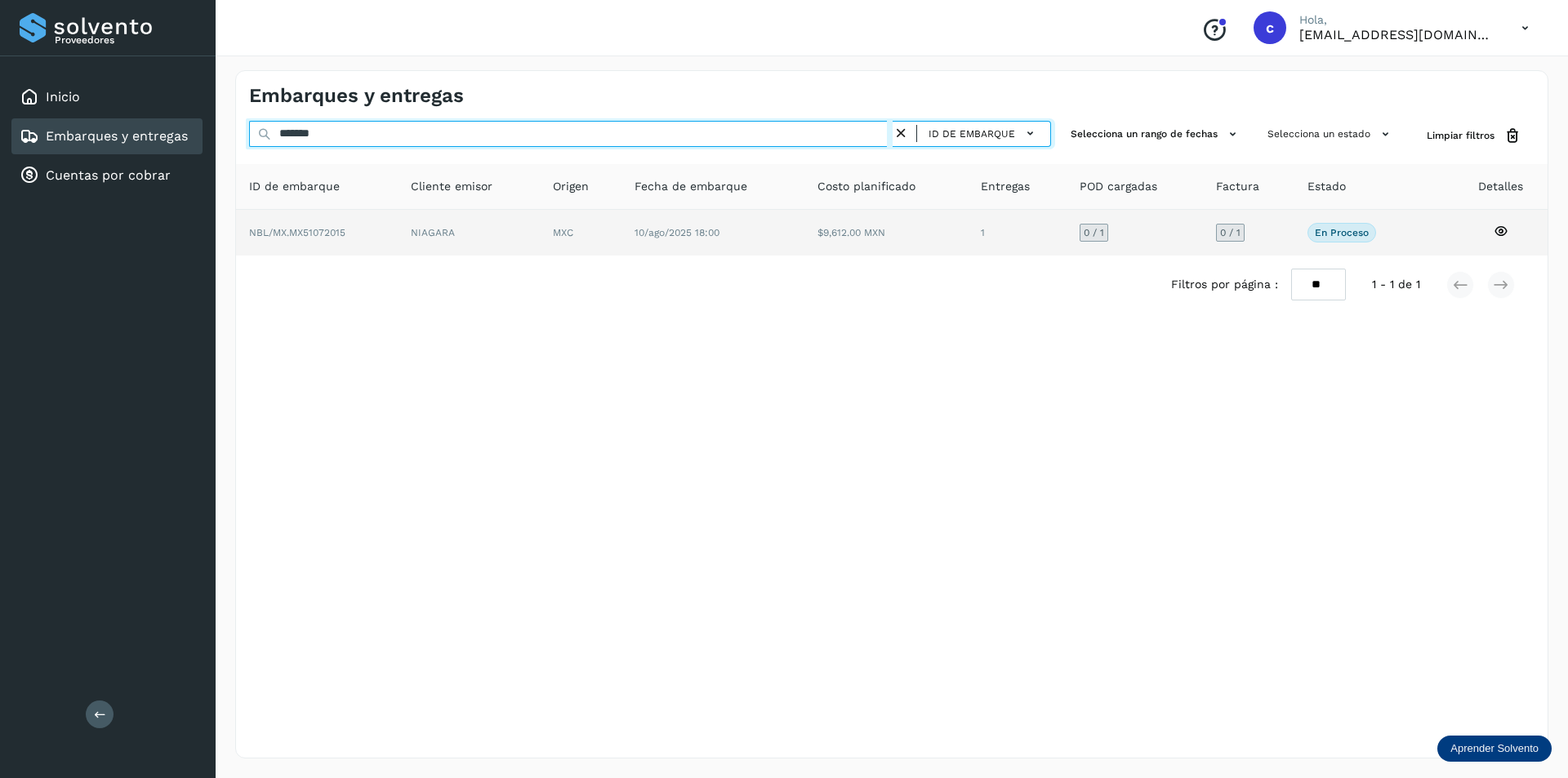
type input "*******"
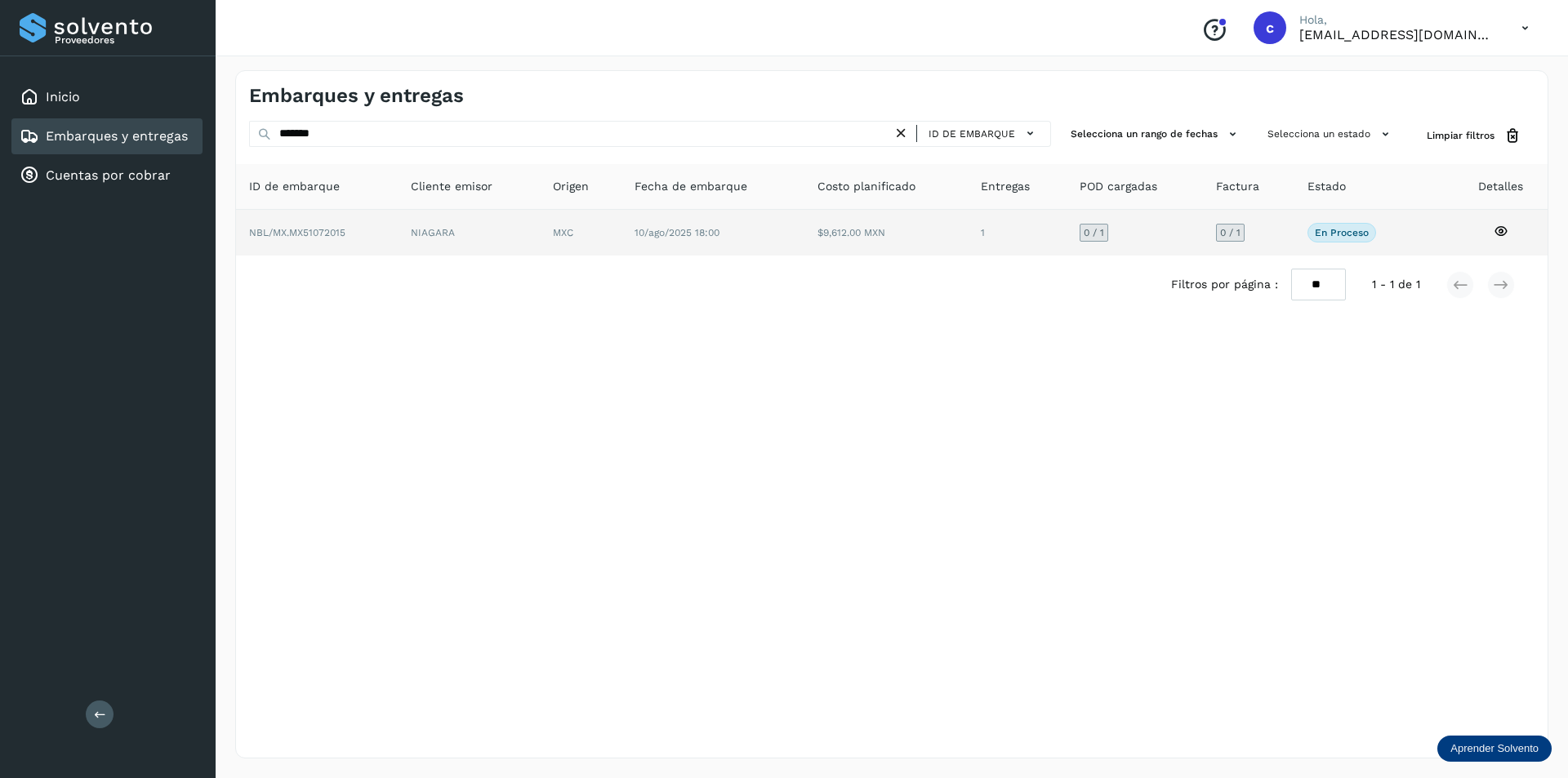
click at [540, 216] on td "NIAGARA" at bounding box center [580, 232] width 81 height 46
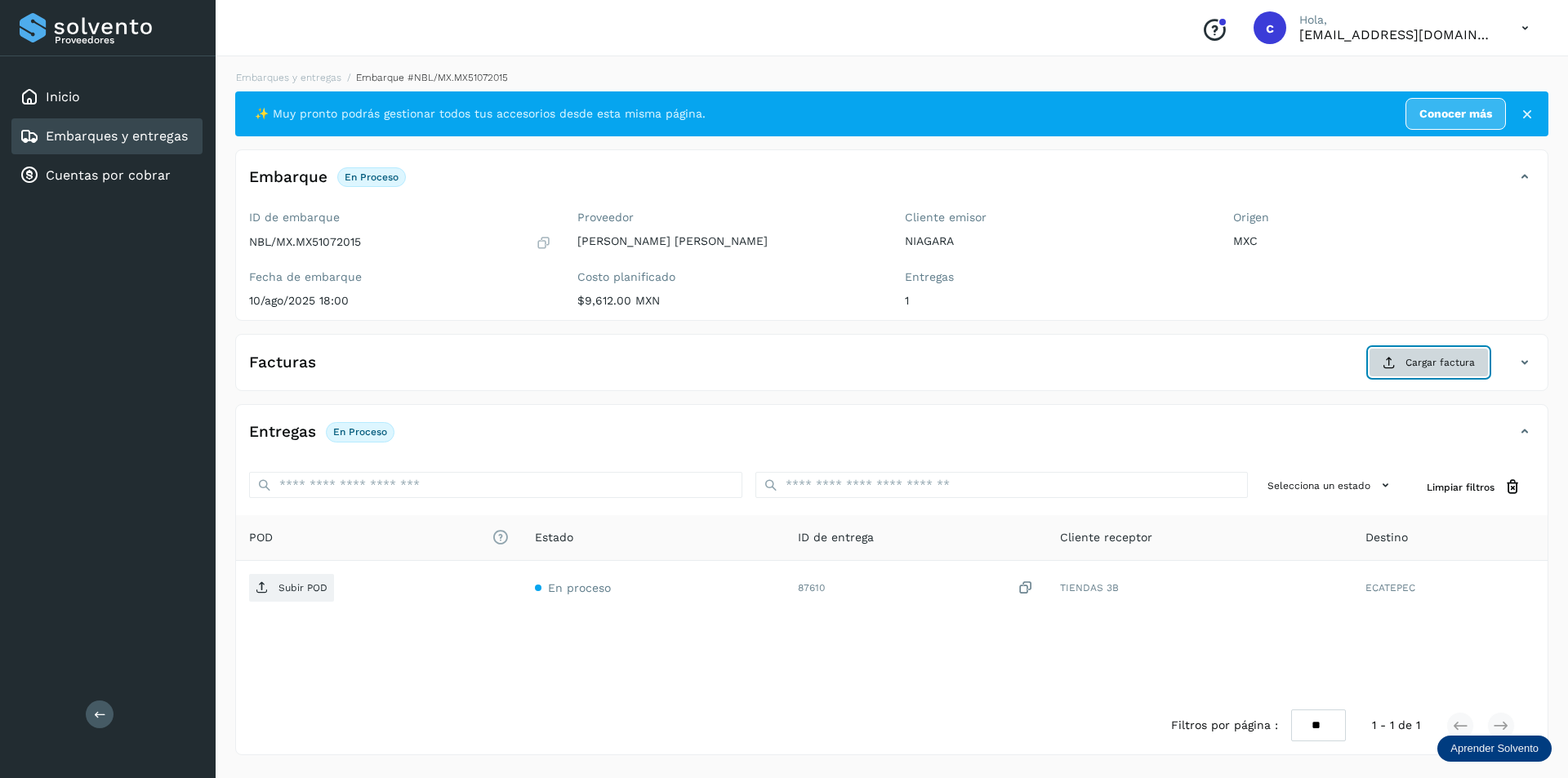
click at [1433, 357] on span "Cargar factura" at bounding box center [1440, 362] width 69 height 15
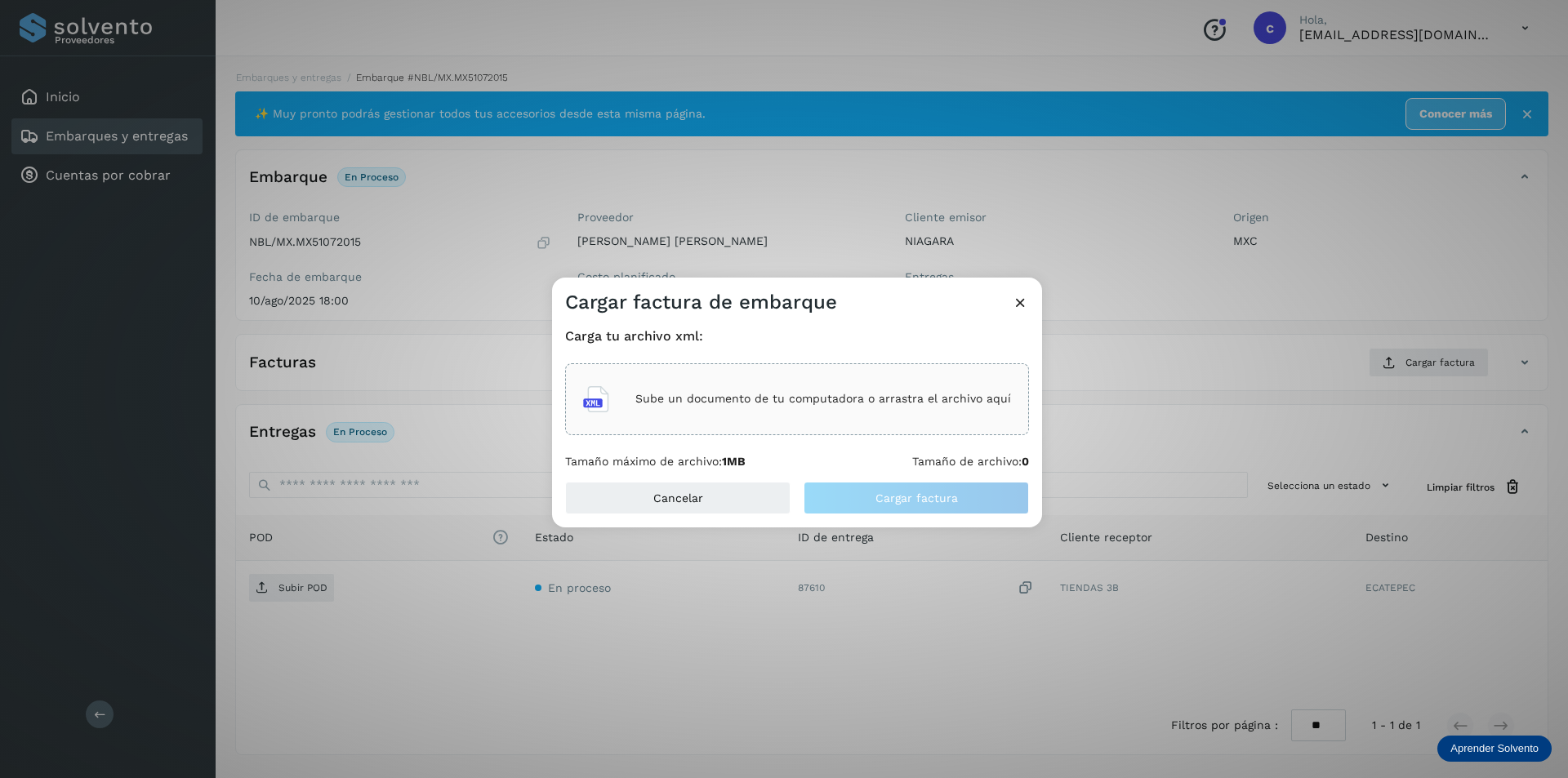
click at [772, 392] on p "Sube un documento de tu computadora o arrastra el archivo aquí" at bounding box center [823, 398] width 376 height 14
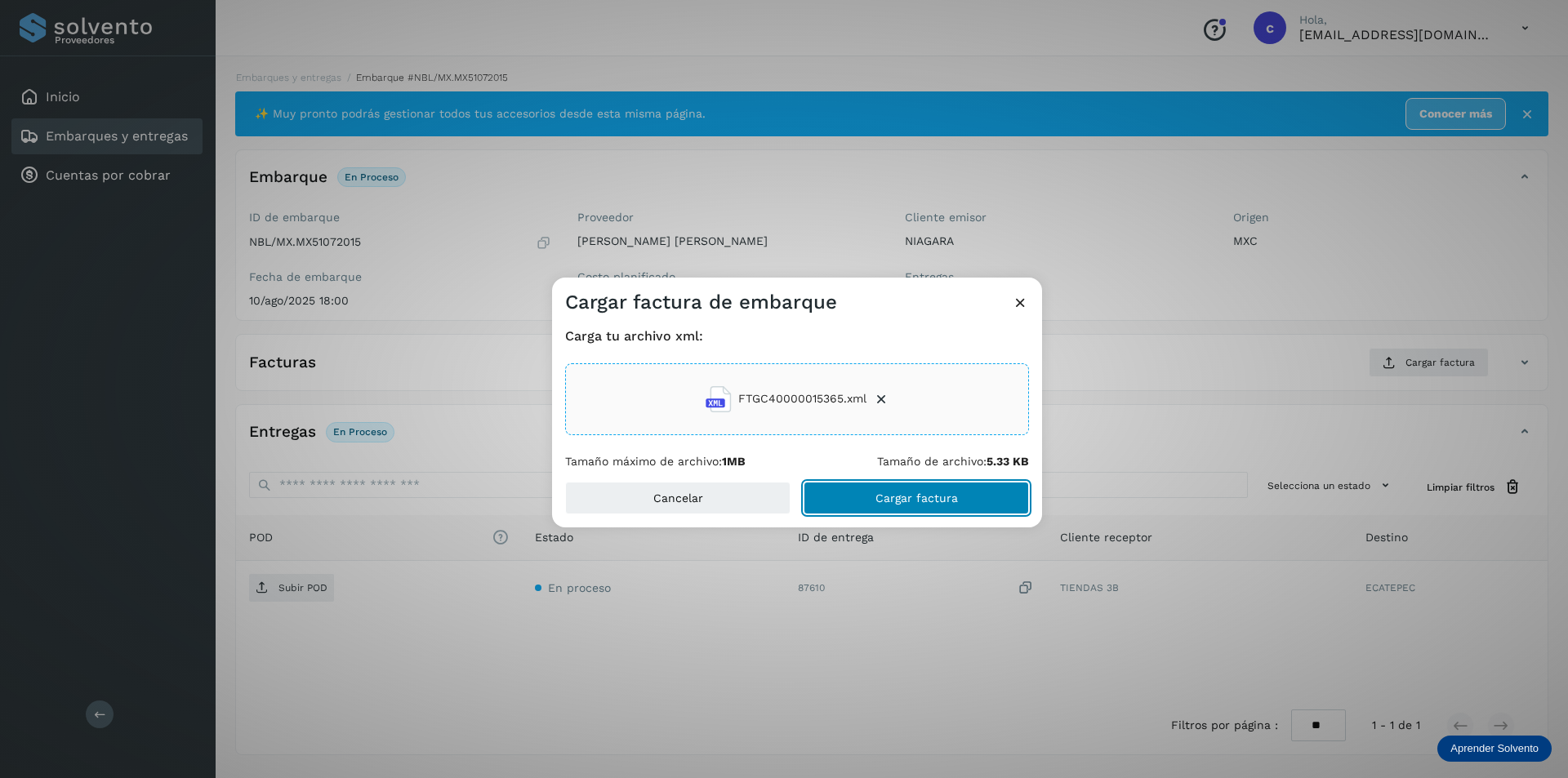
click at [947, 500] on span "Cargar factura" at bounding box center [916, 498] width 82 height 12
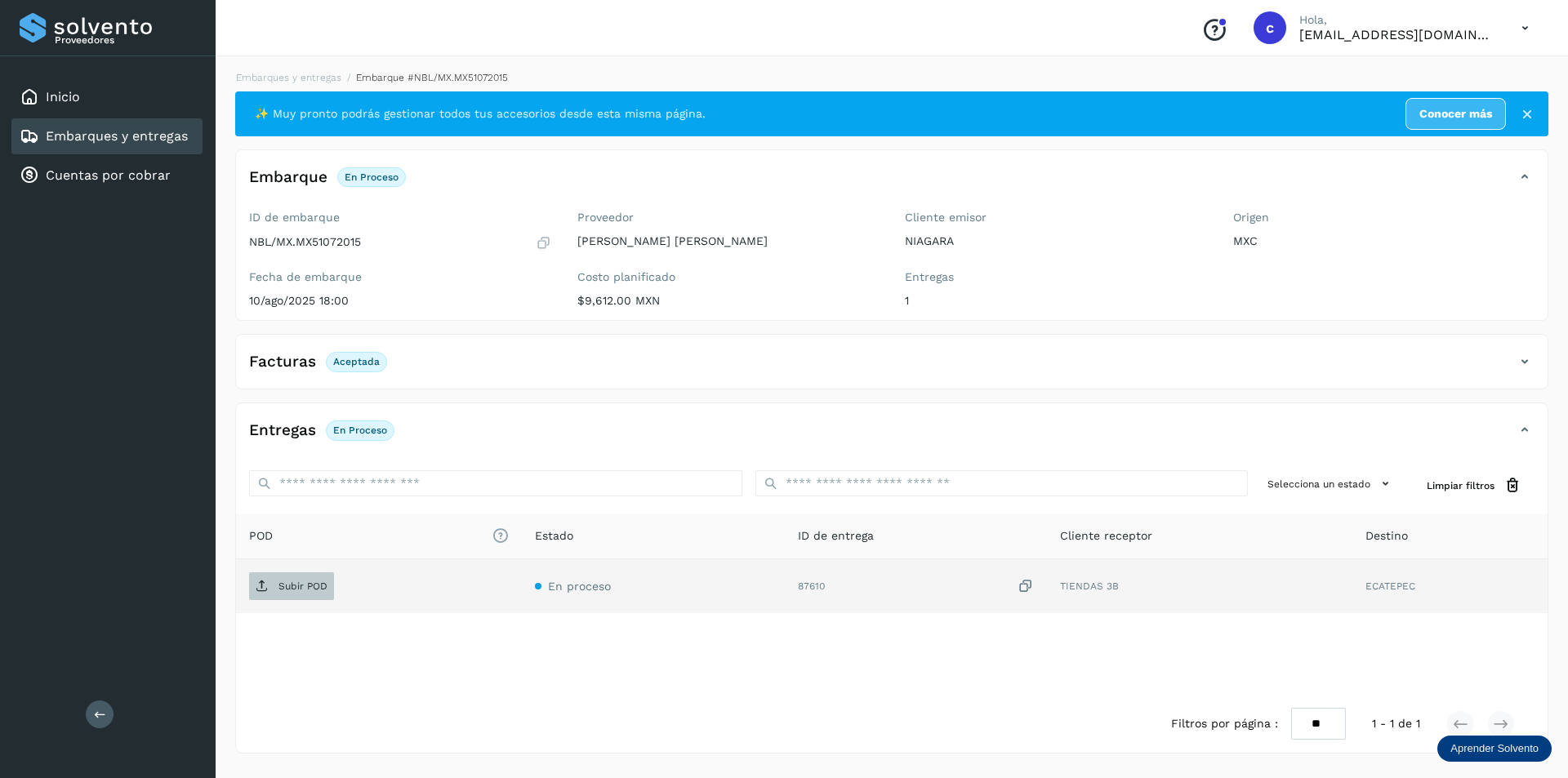
click at [292, 588] on p "Subir POD" at bounding box center [303, 586] width 49 height 12
click at [293, 582] on p "PDF" at bounding box center [288, 586] width 19 height 12
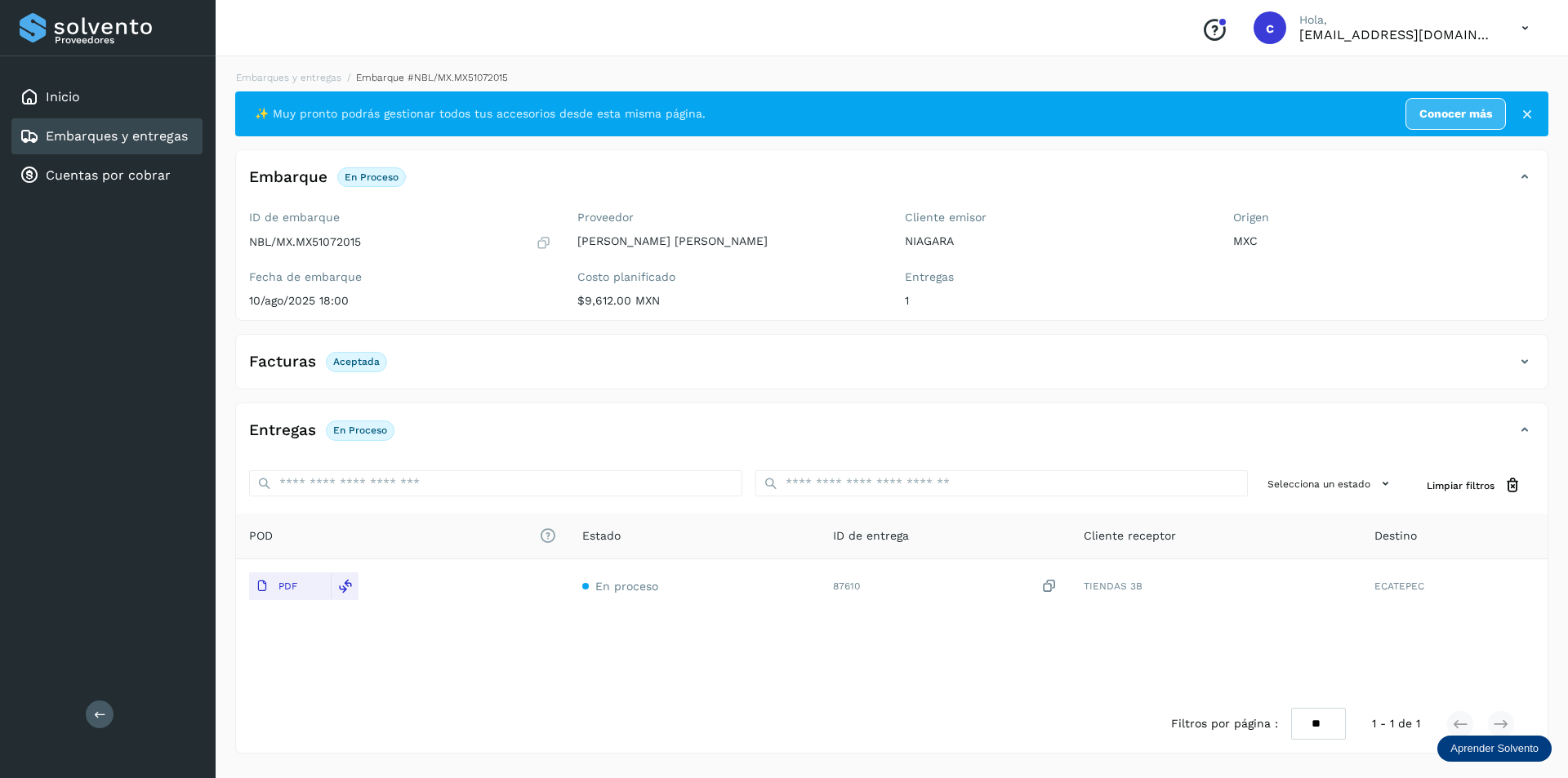
click at [101, 144] on link "Embarques y entregas" at bounding box center [117, 136] width 142 height 16
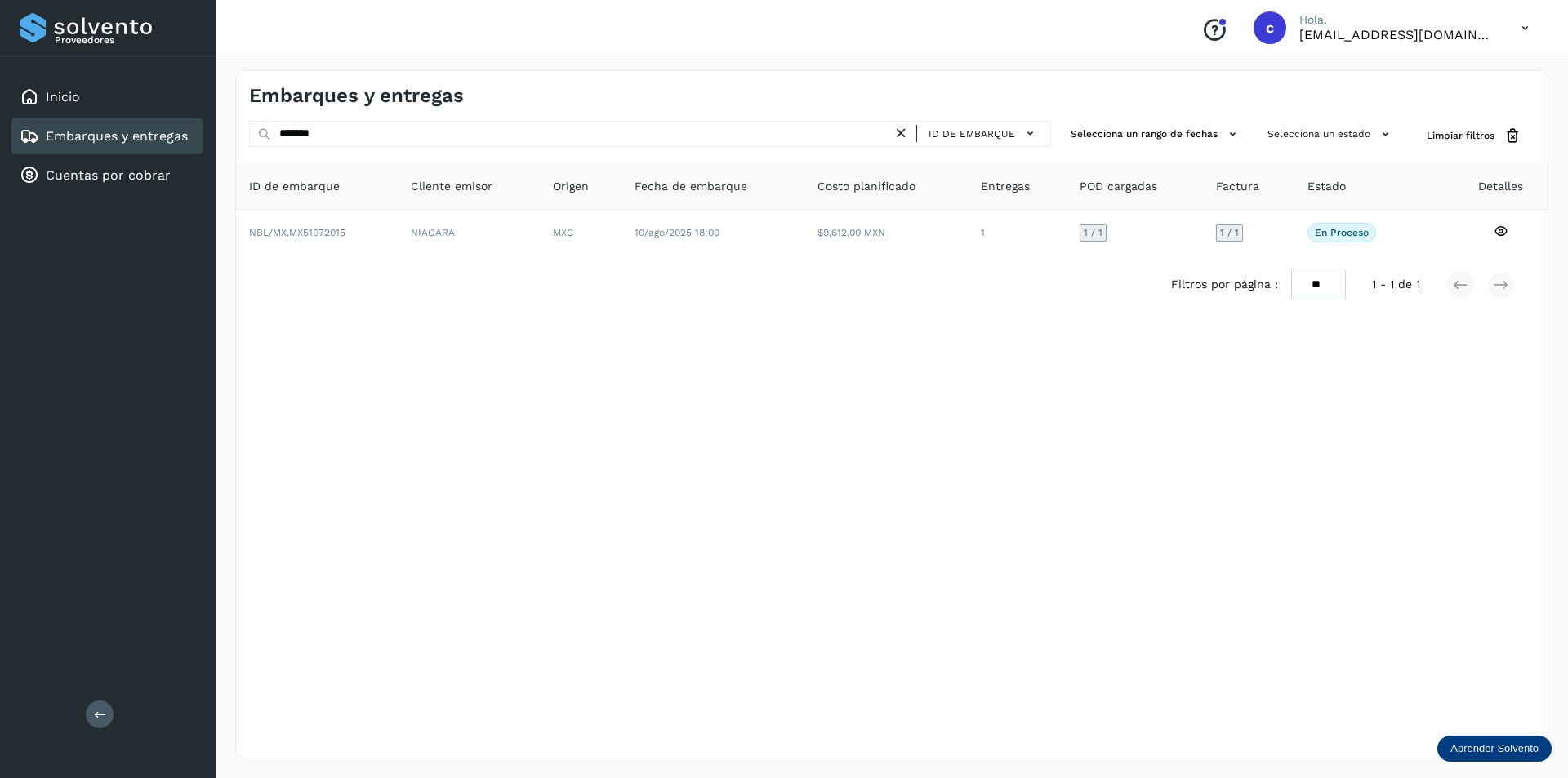
click at [904, 132] on icon at bounding box center [901, 133] width 17 height 17
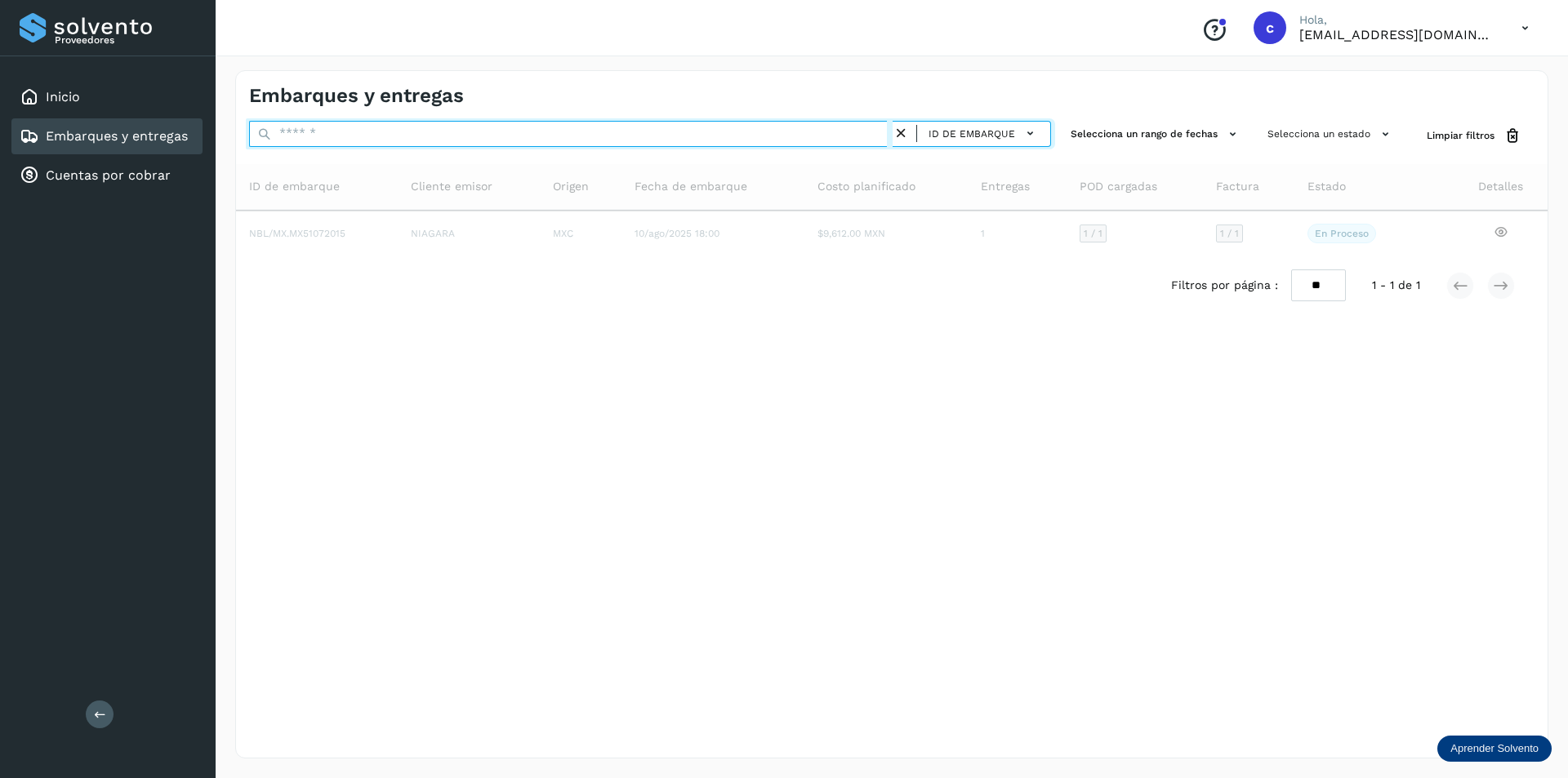
click at [791, 135] on input "text" at bounding box center [570, 134] width 643 height 26
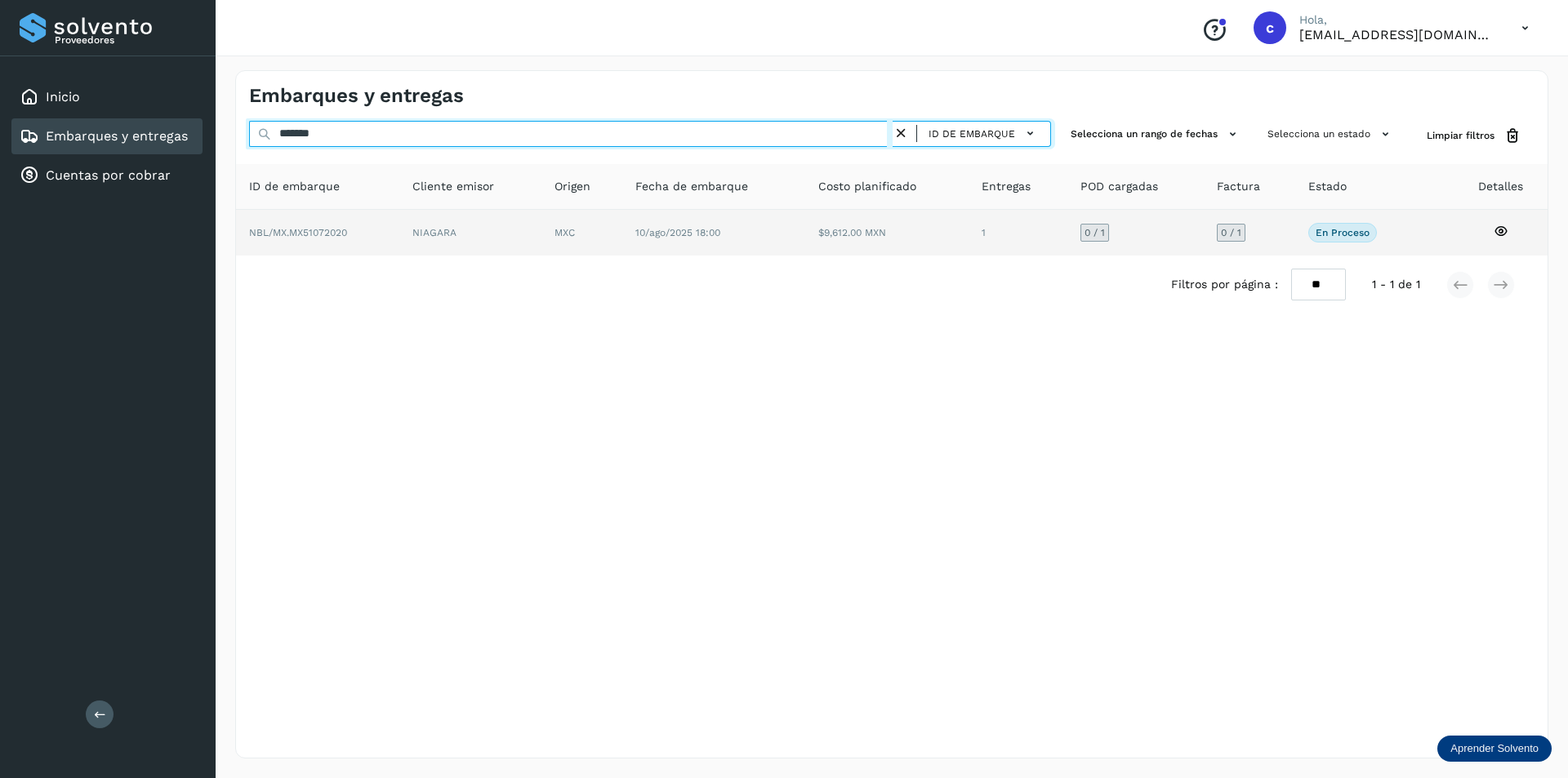
type input "*******"
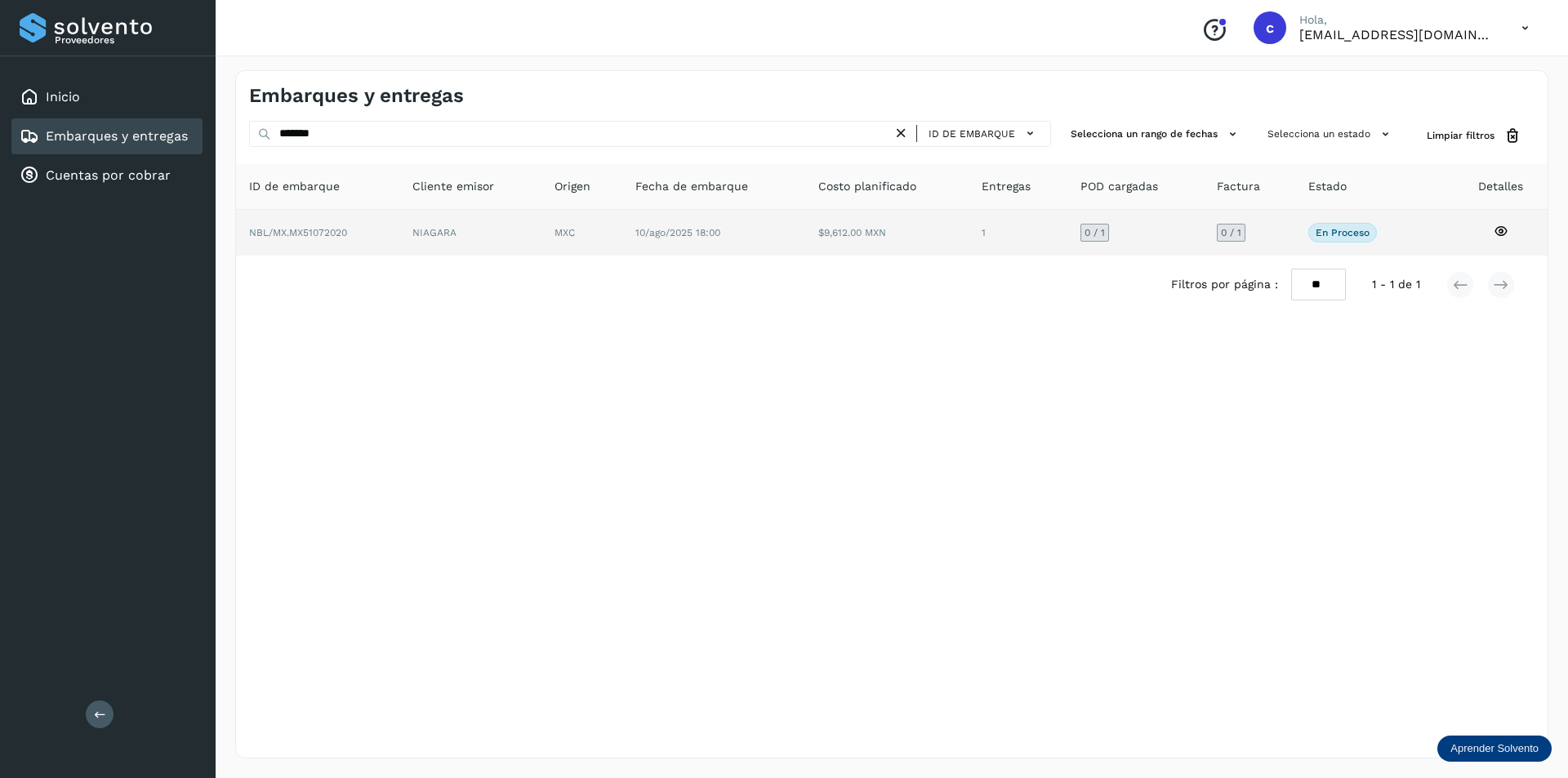
click at [542, 237] on td "NIAGARA" at bounding box center [582, 232] width 81 height 46
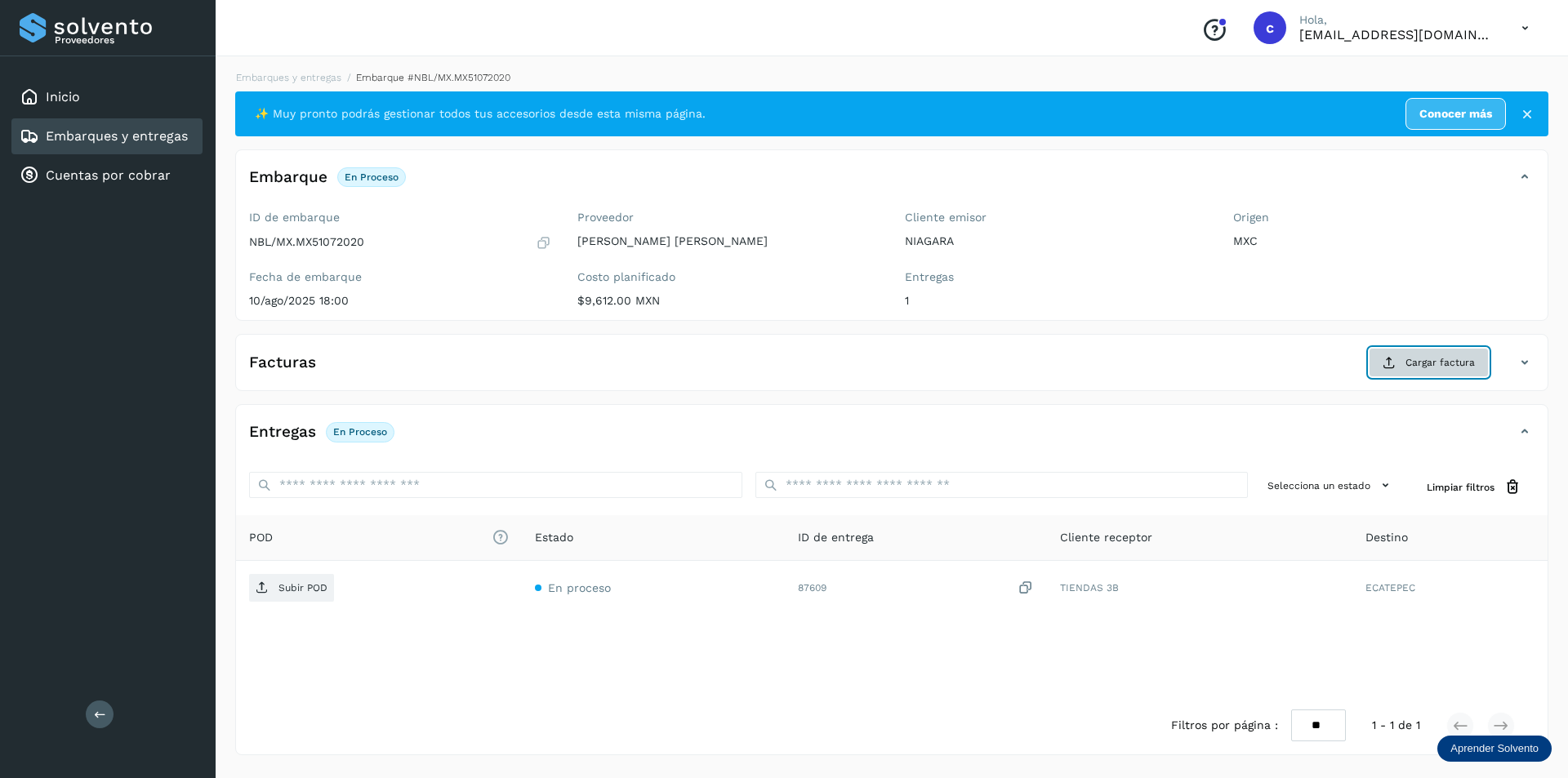
click at [1395, 358] on icon at bounding box center [1389, 362] width 13 height 13
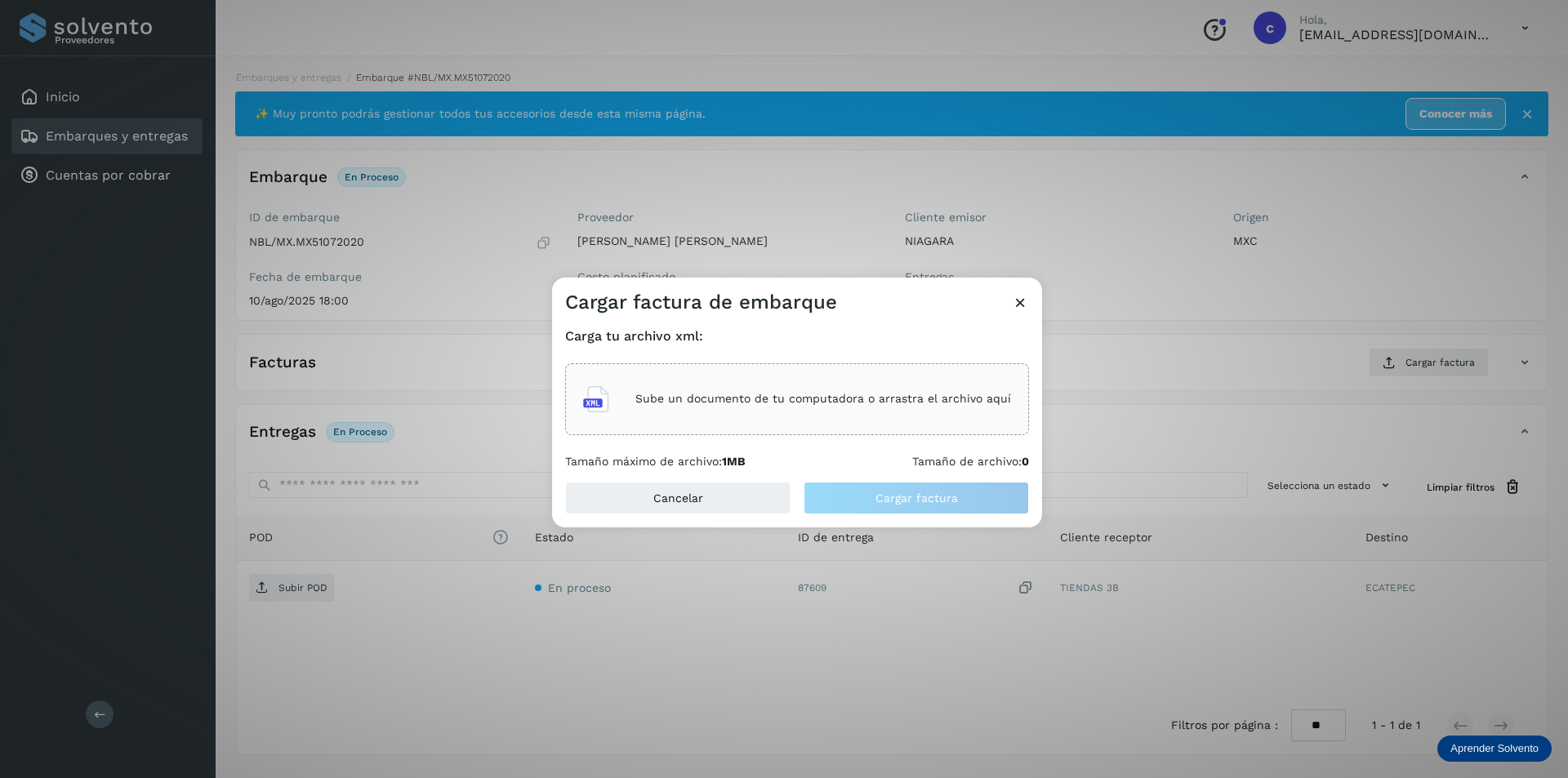
click at [911, 393] on p "Sube un documento de tu computadora o arrastra el archivo aquí" at bounding box center [823, 398] width 376 height 14
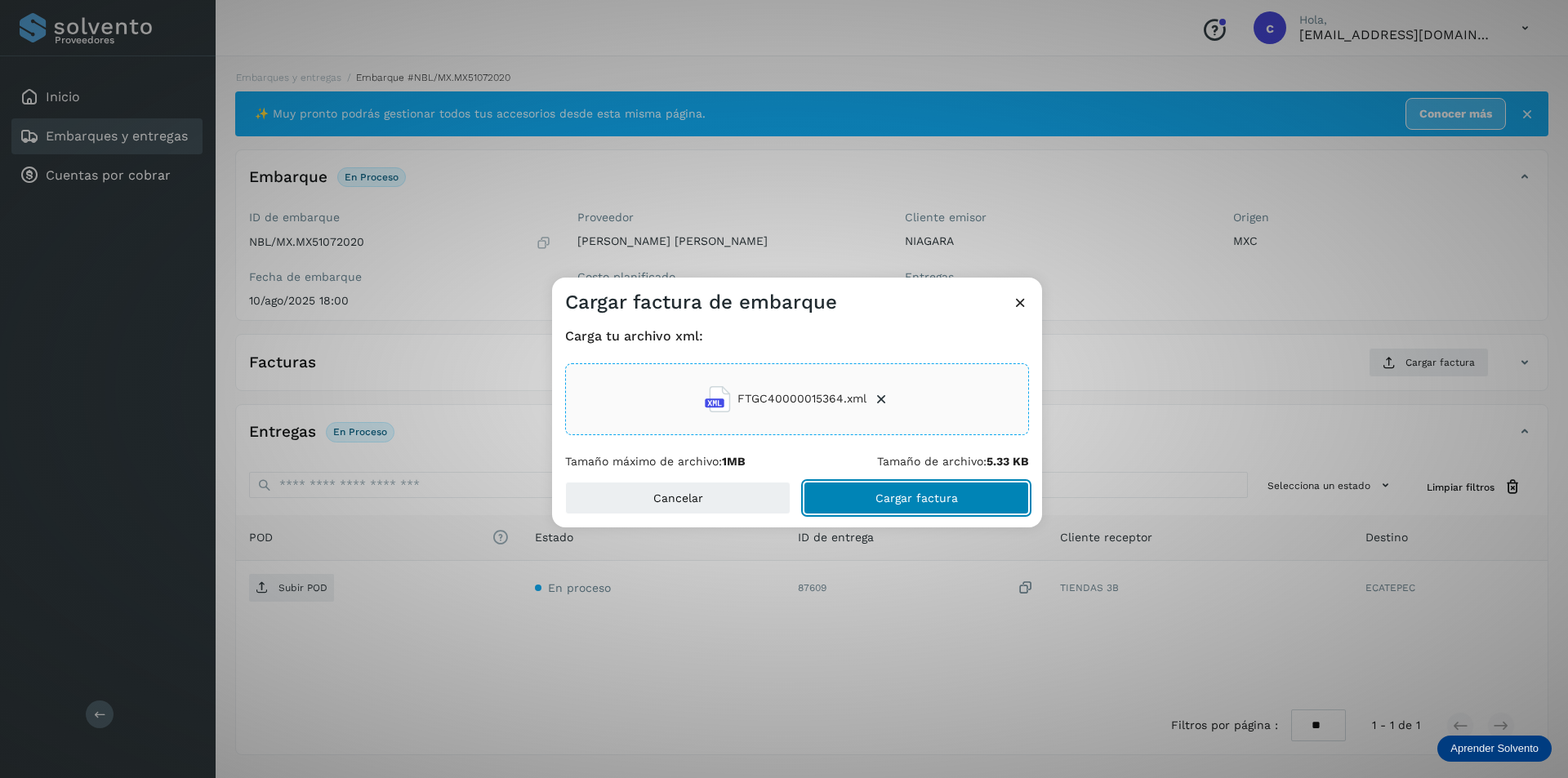
click at [916, 511] on button "Cargar factura" at bounding box center [916, 498] width 225 height 33
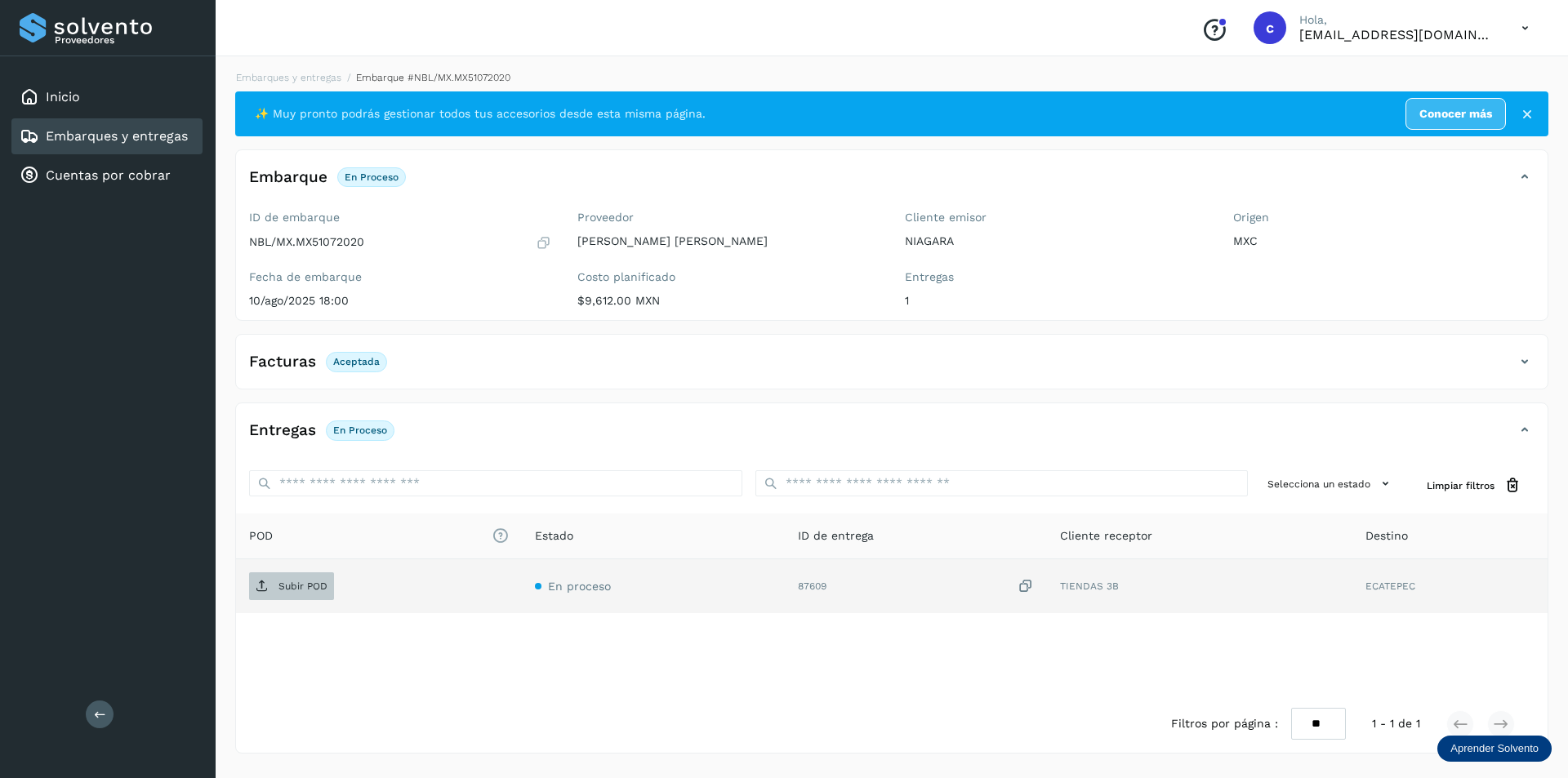
click at [293, 573] on span "Subir POD" at bounding box center [291, 587] width 85 height 26
click at [293, 578] on span "PDF" at bounding box center [276, 587] width 55 height 26
click at [302, 587] on span "PDF" at bounding box center [276, 587] width 55 height 26
click at [271, 592] on span "PDF" at bounding box center [276, 587] width 55 height 26
click at [271, 590] on span "PDF" at bounding box center [276, 587] width 55 height 26
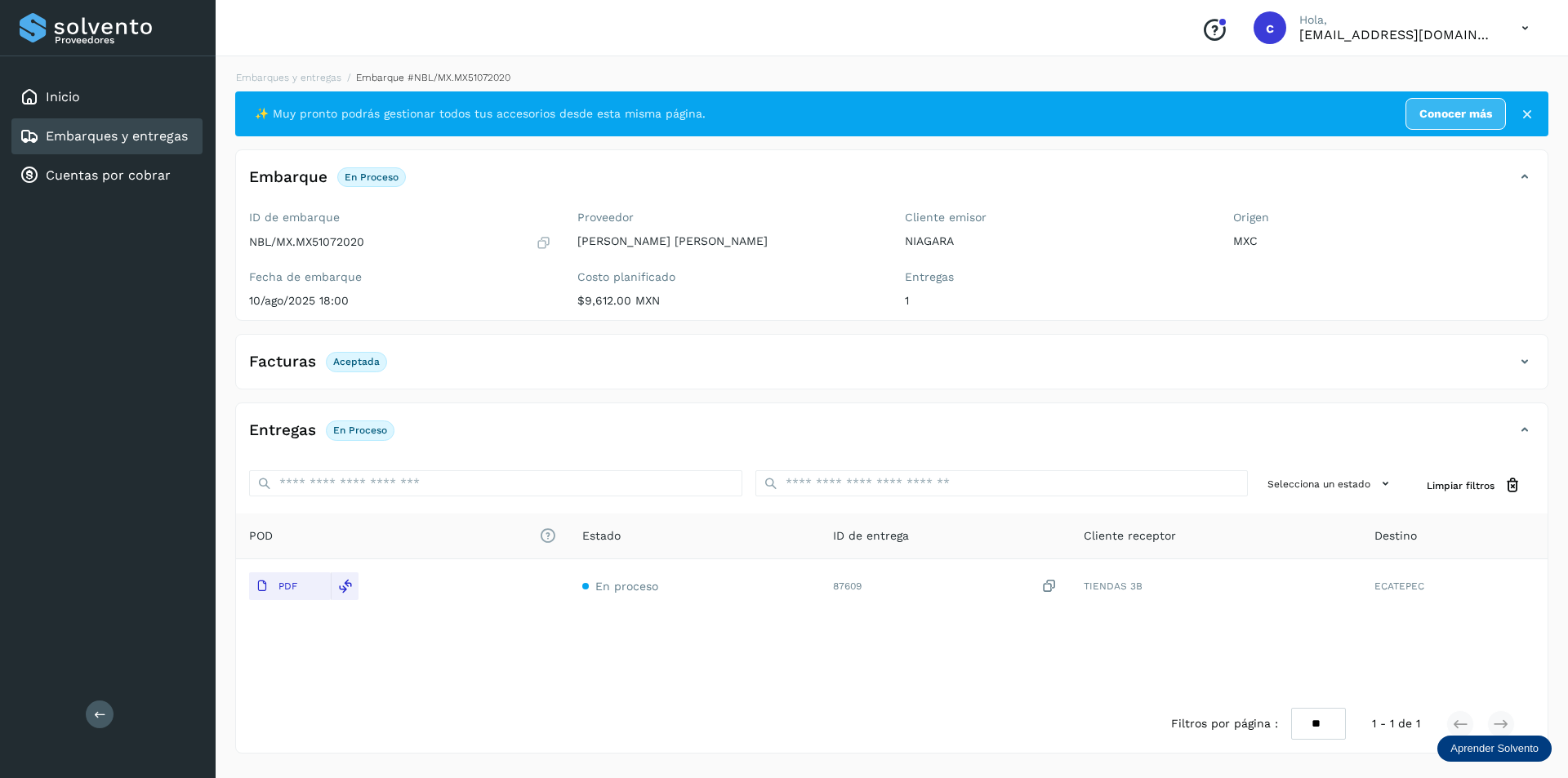
click at [145, 128] on link "Embarques y entregas" at bounding box center [117, 136] width 142 height 16
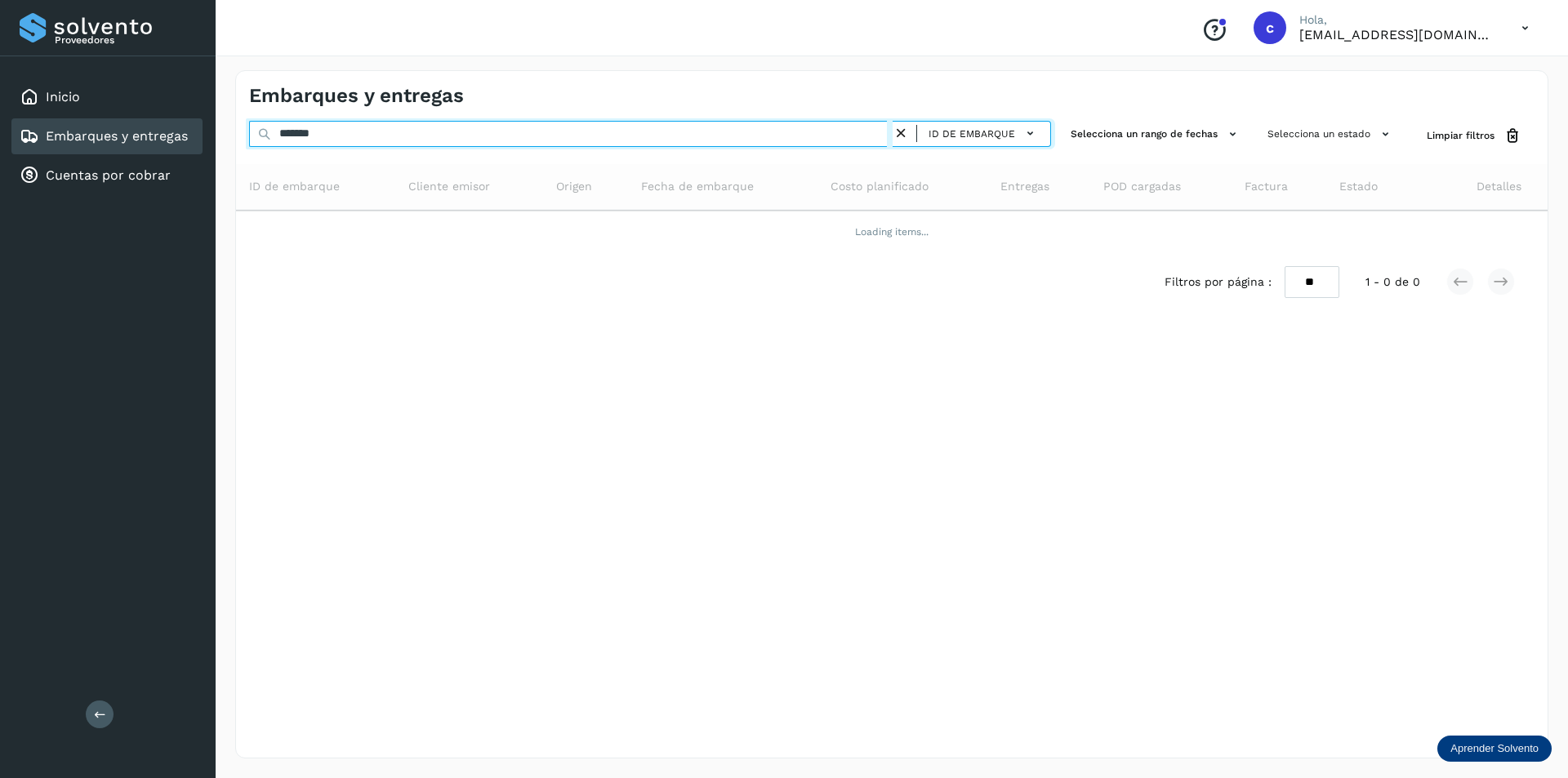
click at [426, 133] on input "*******" at bounding box center [570, 134] width 643 height 26
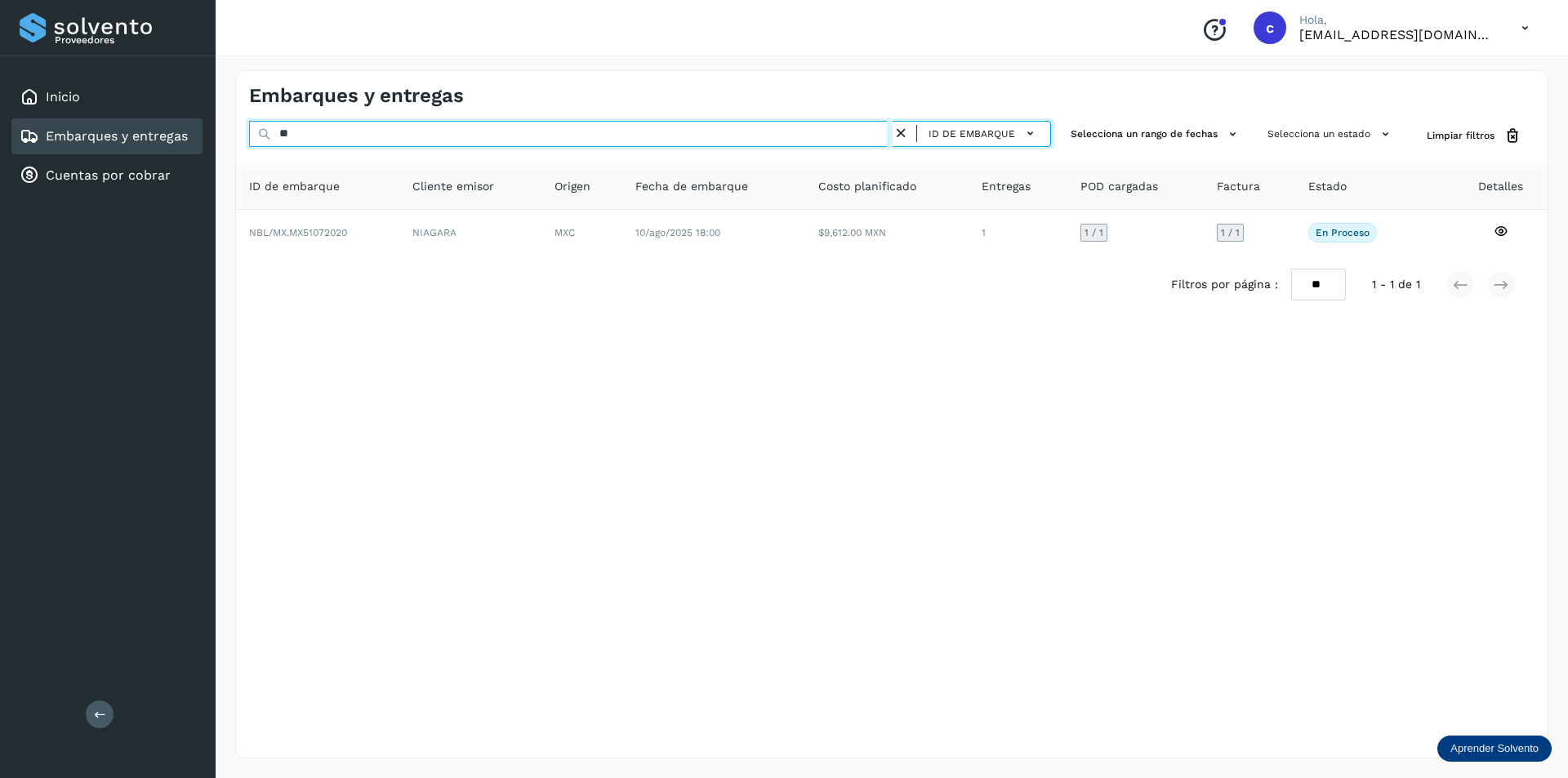
type input "*"
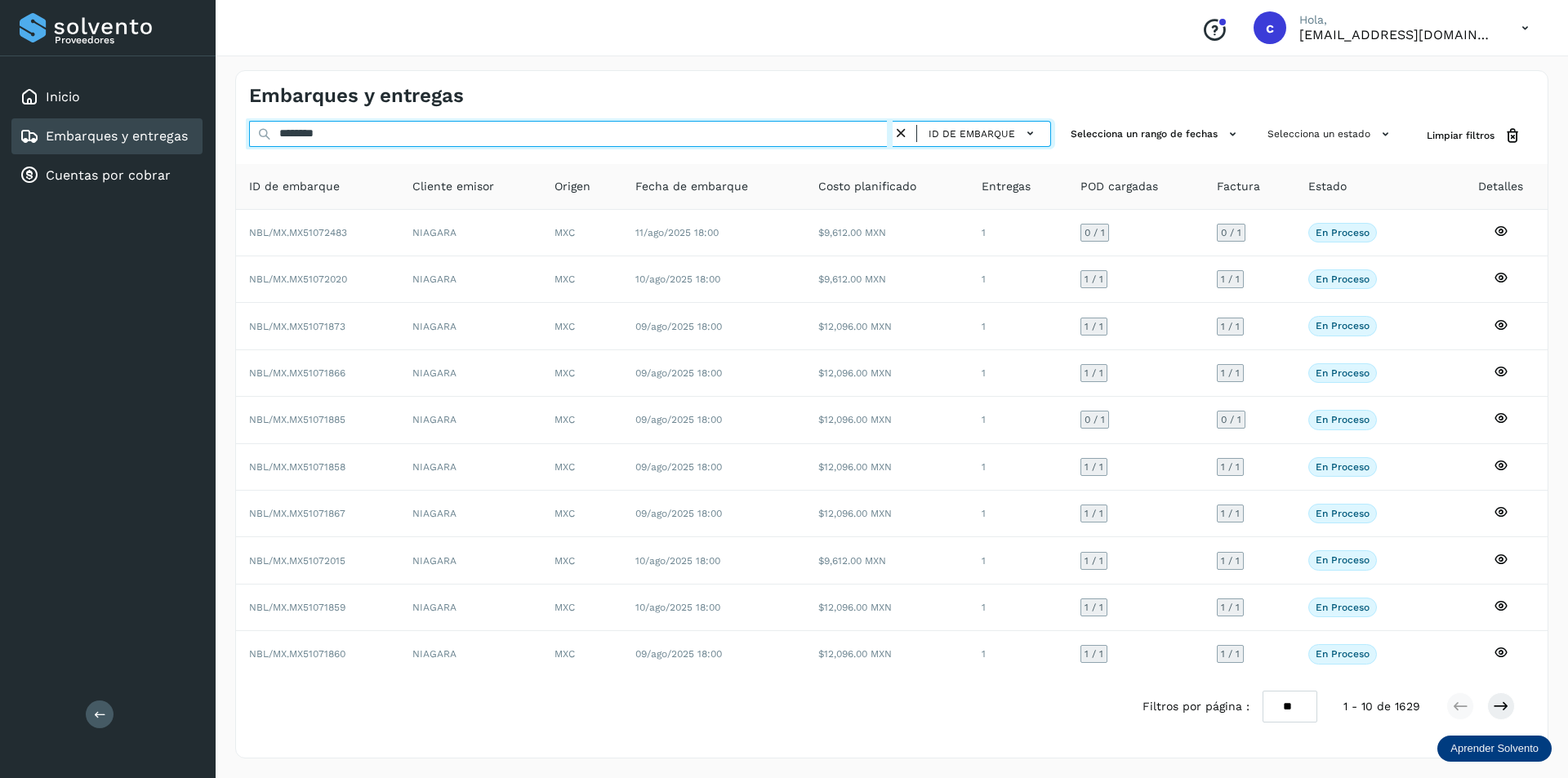
type input "********"
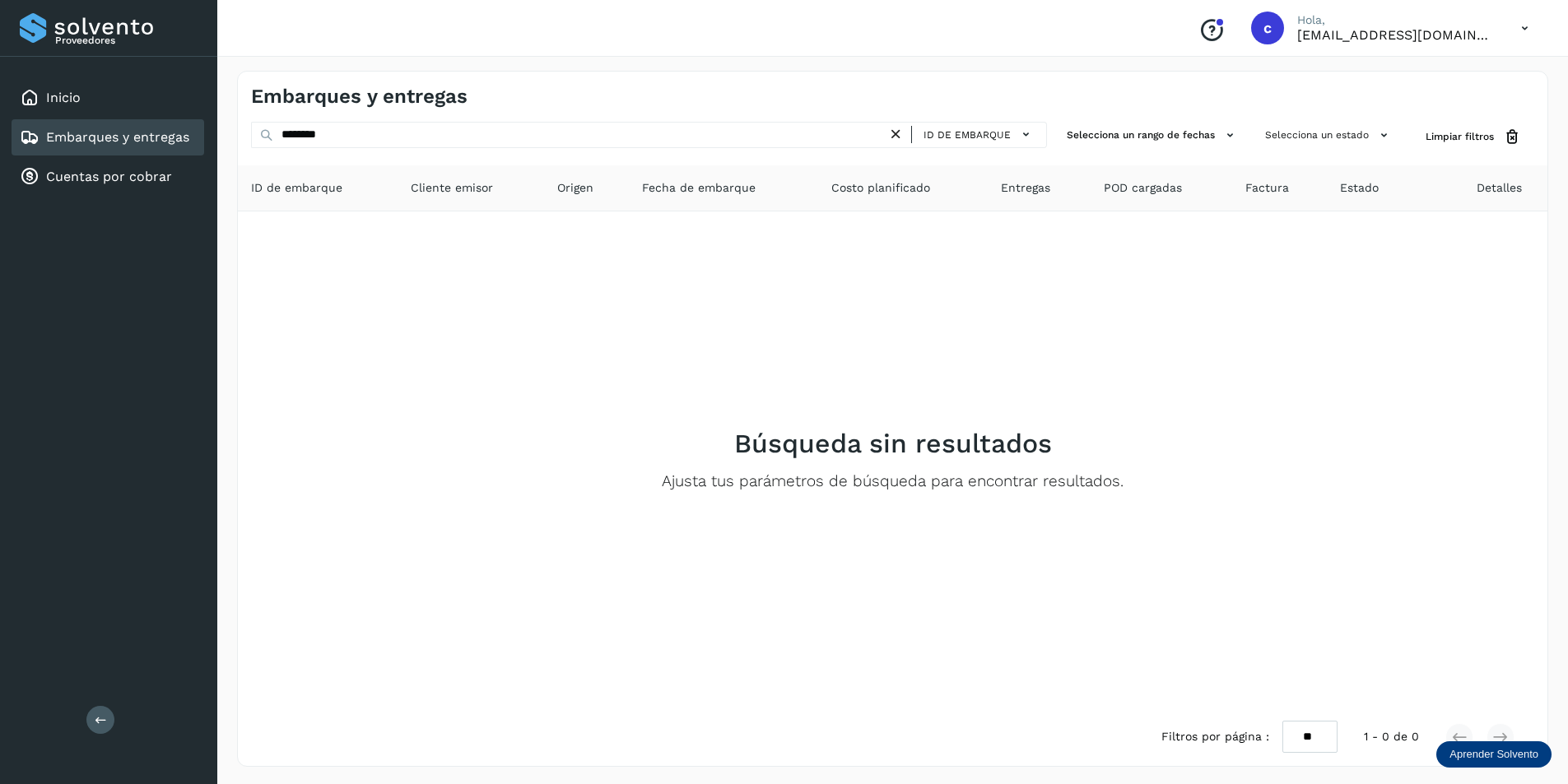
click at [897, 127] on icon at bounding box center [895, 134] width 17 height 17
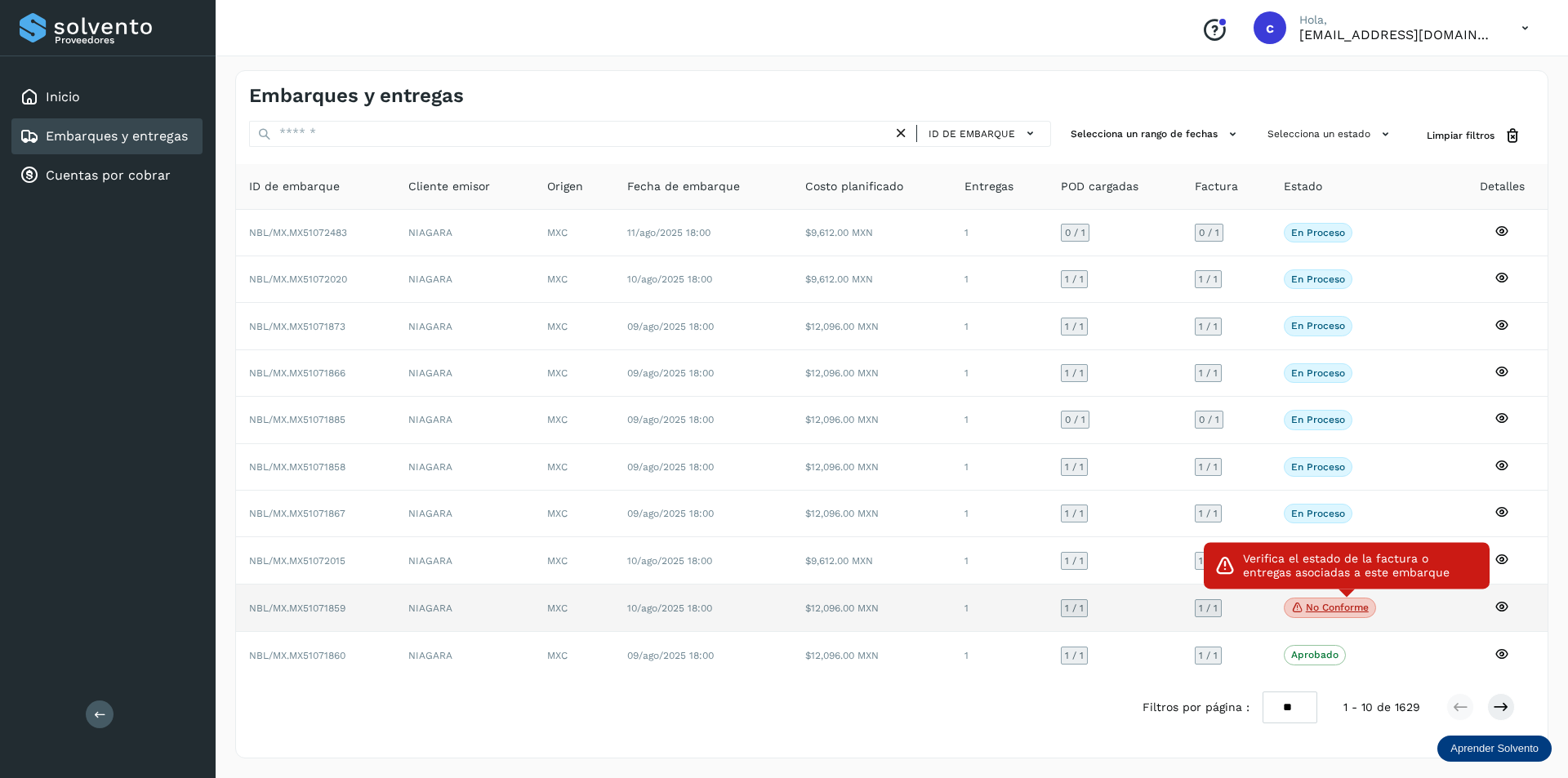
click at [1350, 608] on p "No conforme" at bounding box center [1337, 607] width 63 height 12
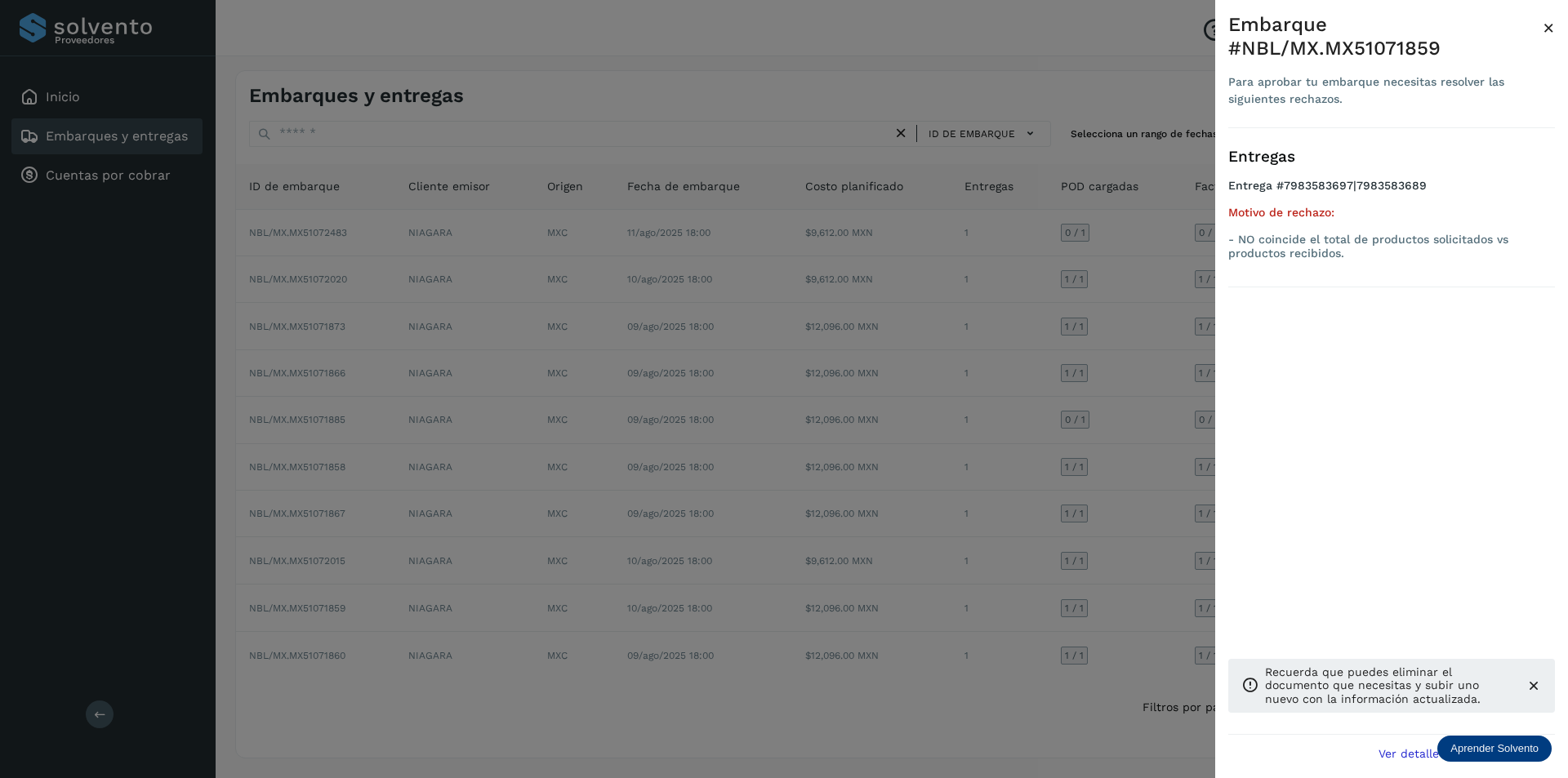
click at [1544, 23] on span "×" at bounding box center [1548, 28] width 12 height 23
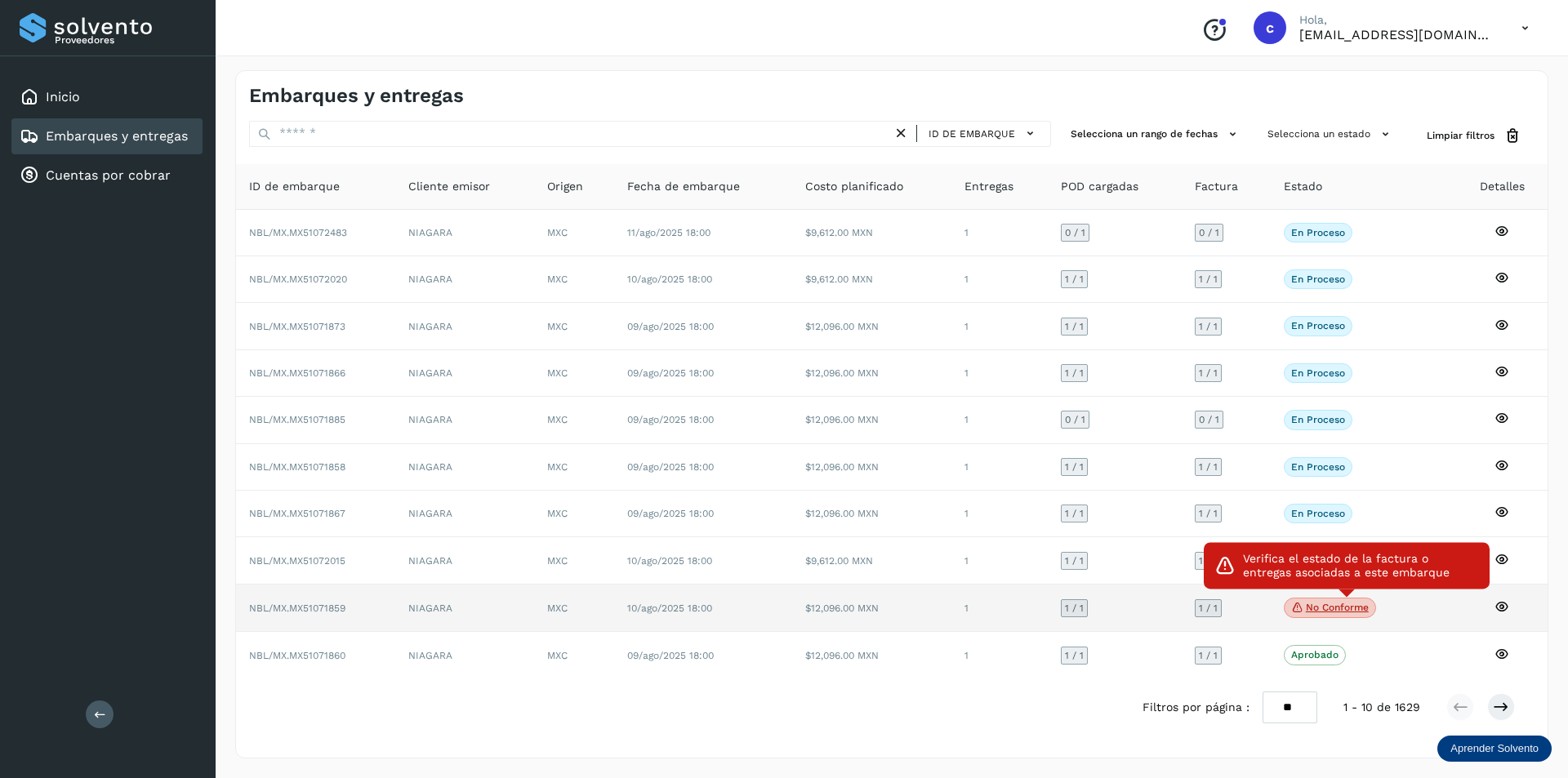
click at [1299, 611] on icon at bounding box center [1298, 607] width 13 height 15
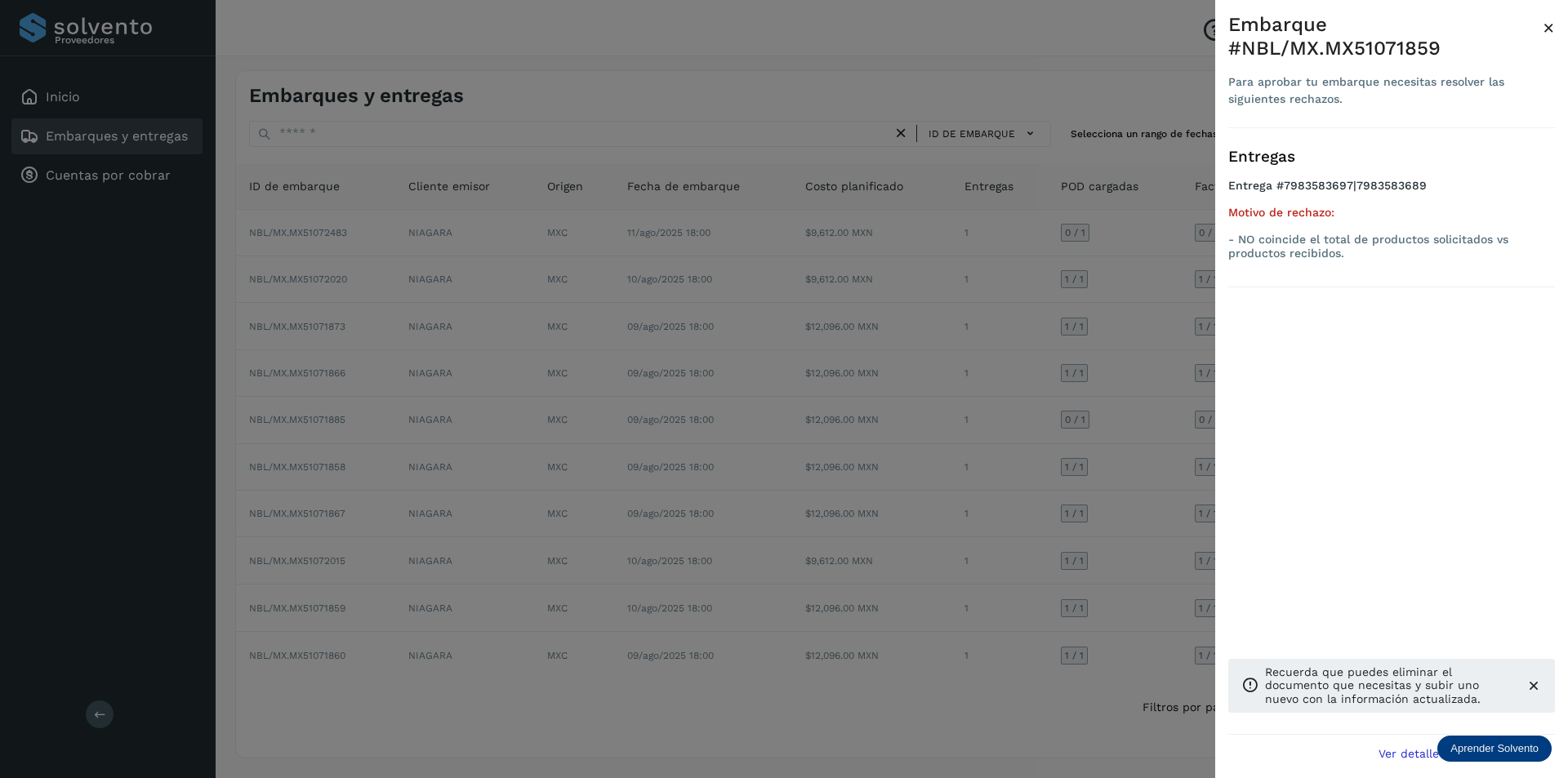
click at [1550, 26] on span "×" at bounding box center [1548, 28] width 12 height 23
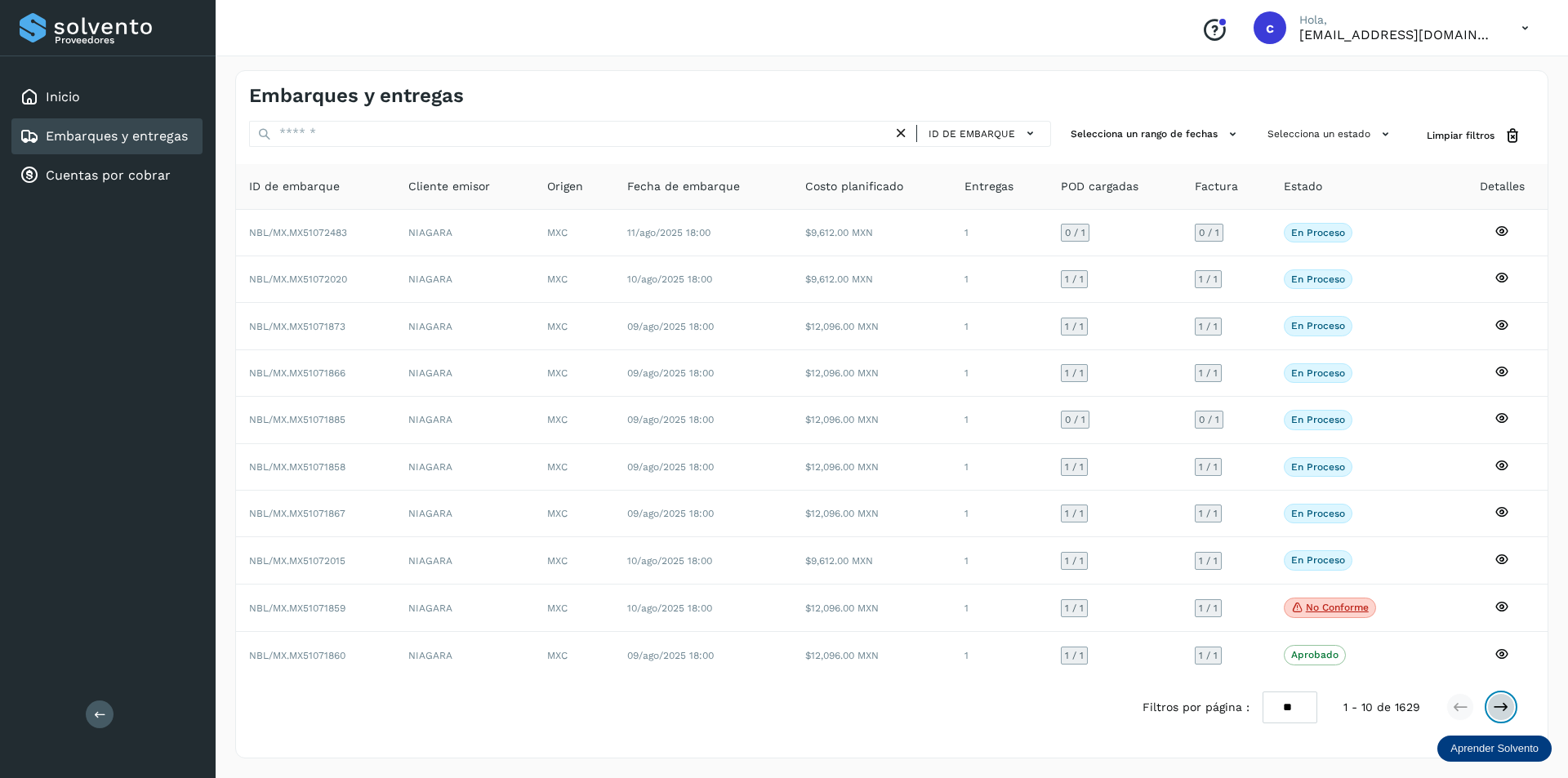
click at [1502, 710] on icon at bounding box center [1501, 707] width 16 height 16
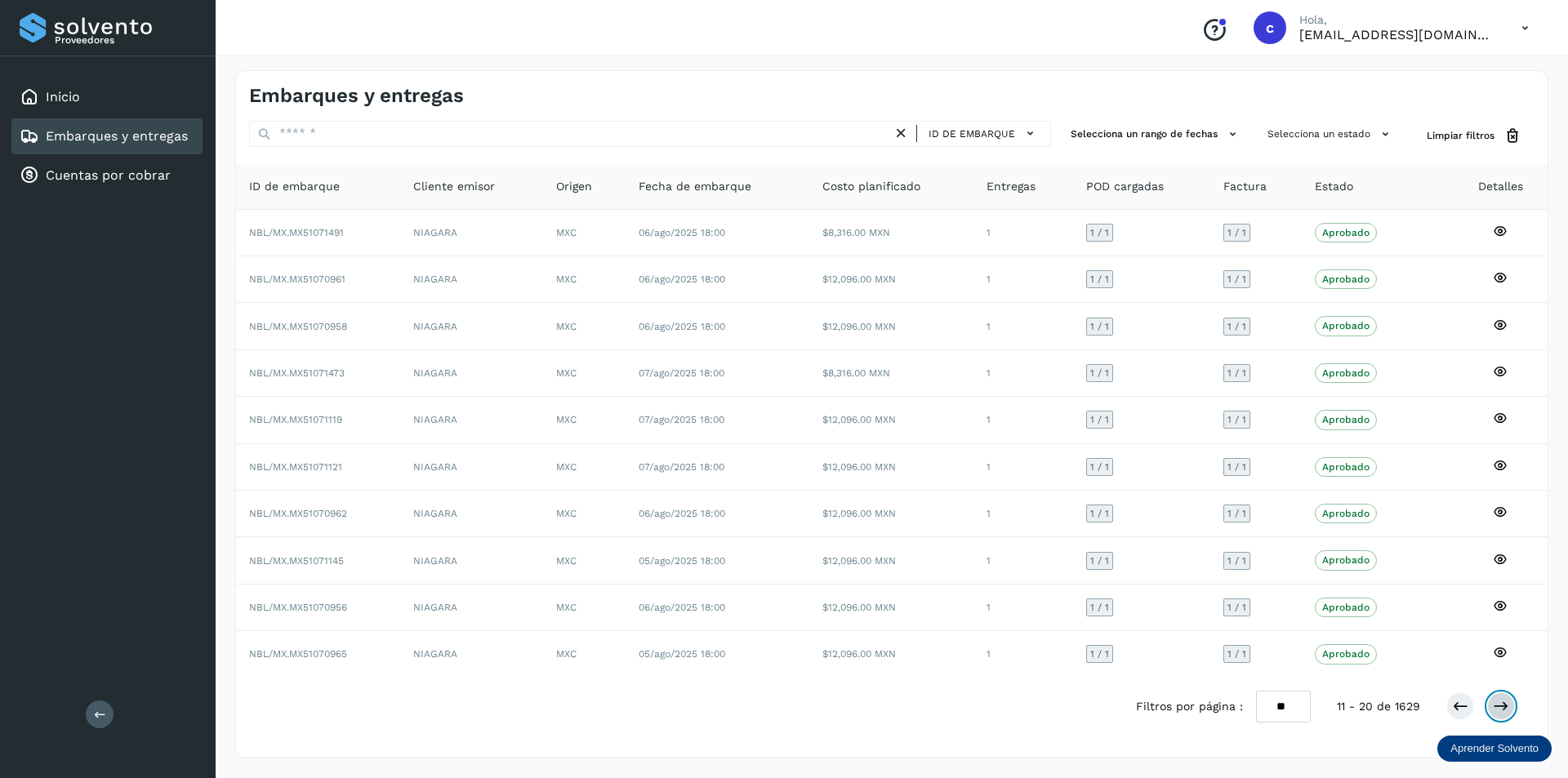
click at [1506, 702] on icon at bounding box center [1501, 707] width 16 height 16
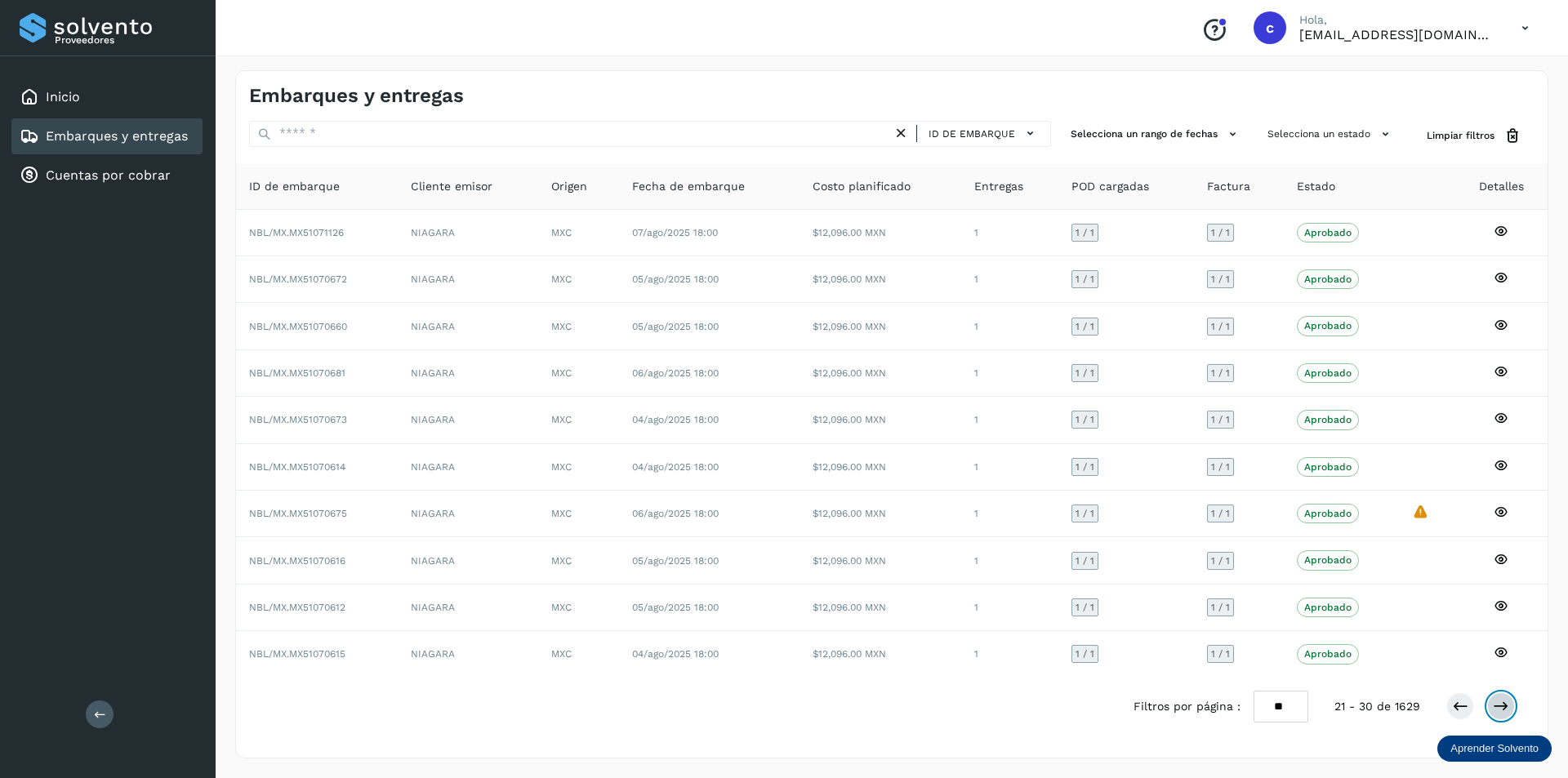
click at [1506, 702] on icon at bounding box center [1501, 707] width 16 height 16
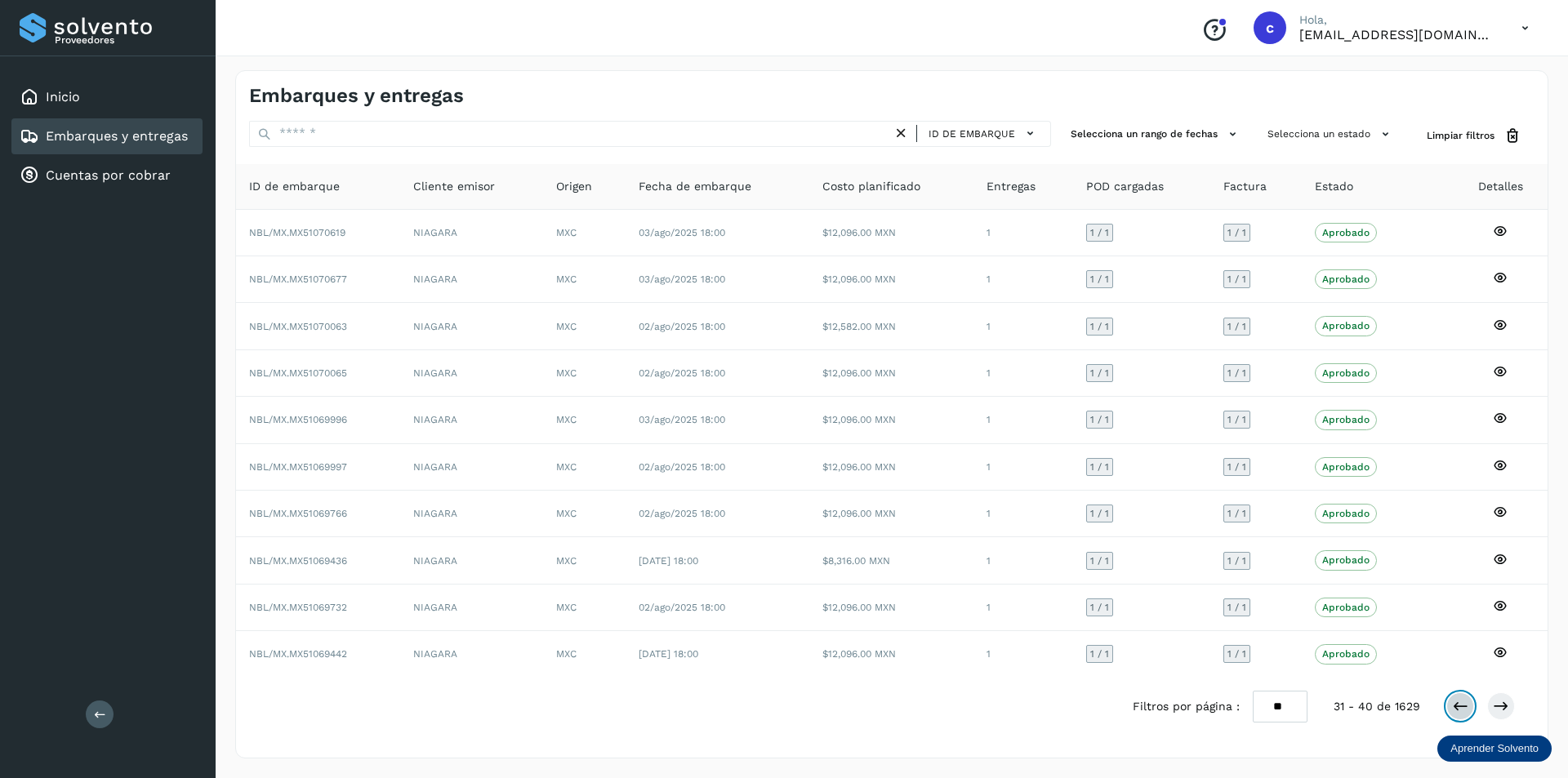
click at [1470, 700] on button at bounding box center [1460, 707] width 28 height 28
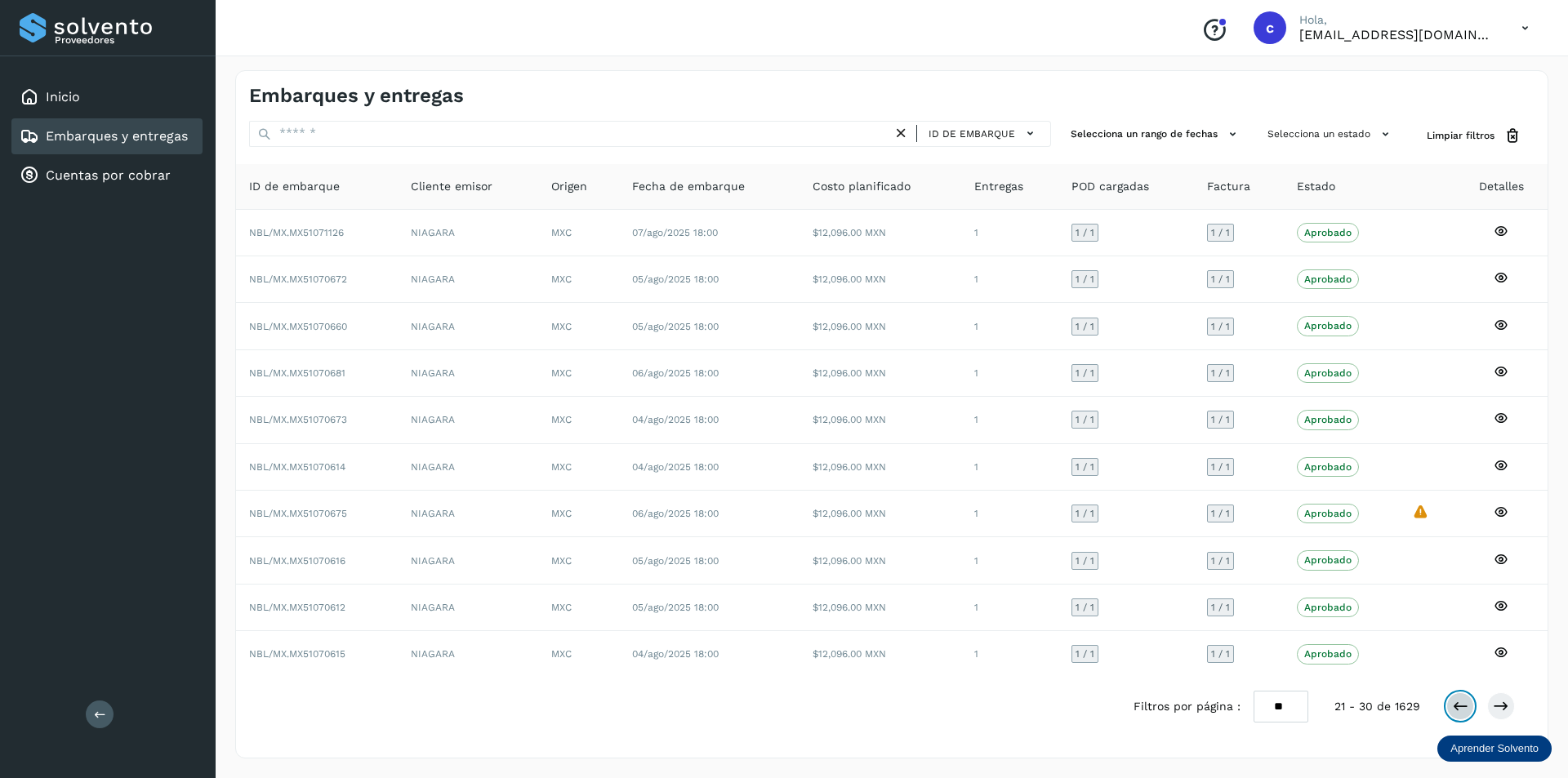
click at [1472, 702] on button at bounding box center [1460, 707] width 28 height 28
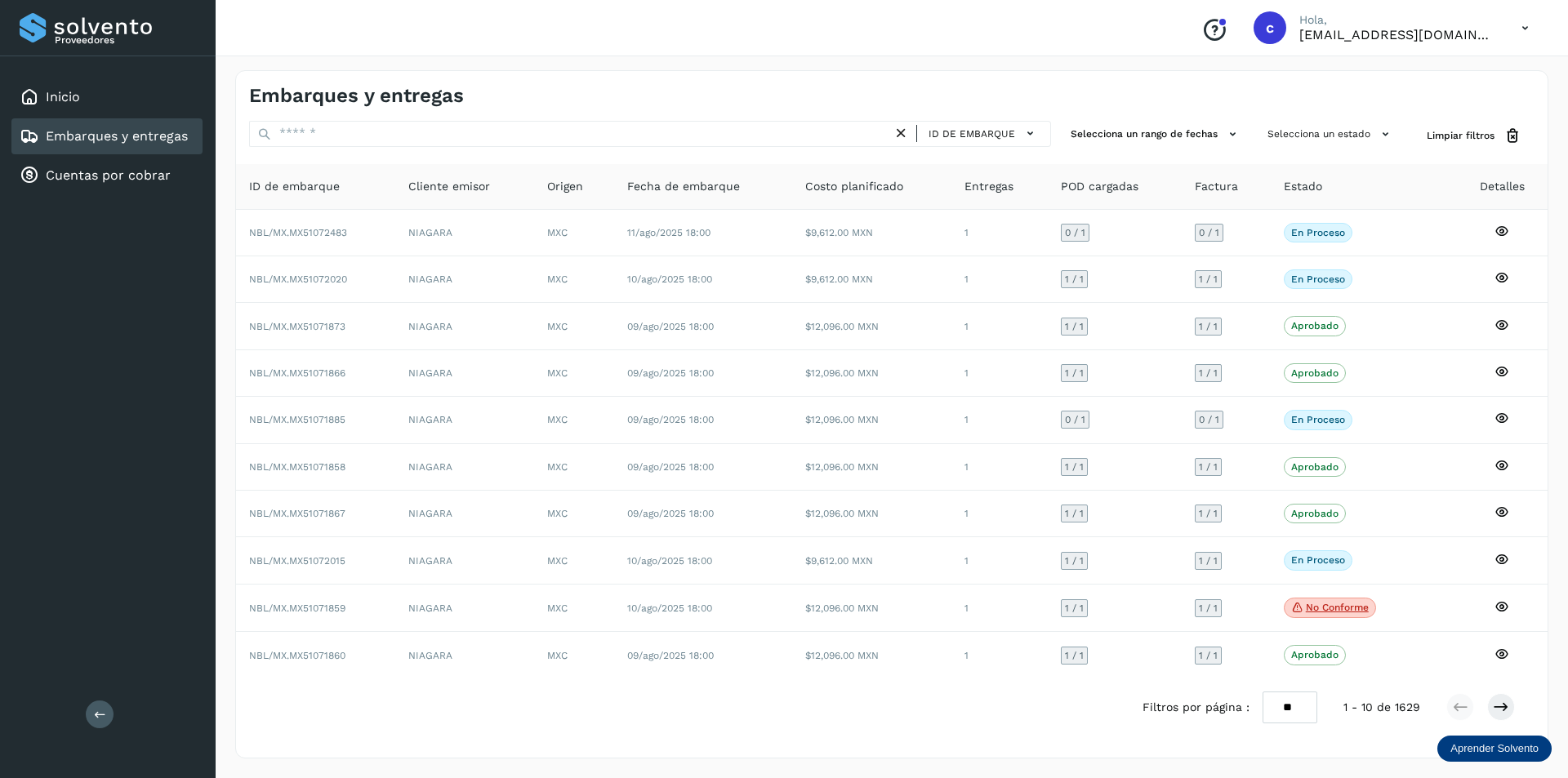
click at [1530, 14] on icon at bounding box center [1524, 28] width 34 height 34
click at [1520, 24] on div at bounding box center [784, 389] width 1568 height 778
click at [1520, 24] on icon at bounding box center [1524, 28] width 34 height 34
click at [1468, 82] on div "Cerrar sesión" at bounding box center [1443, 74] width 194 height 31
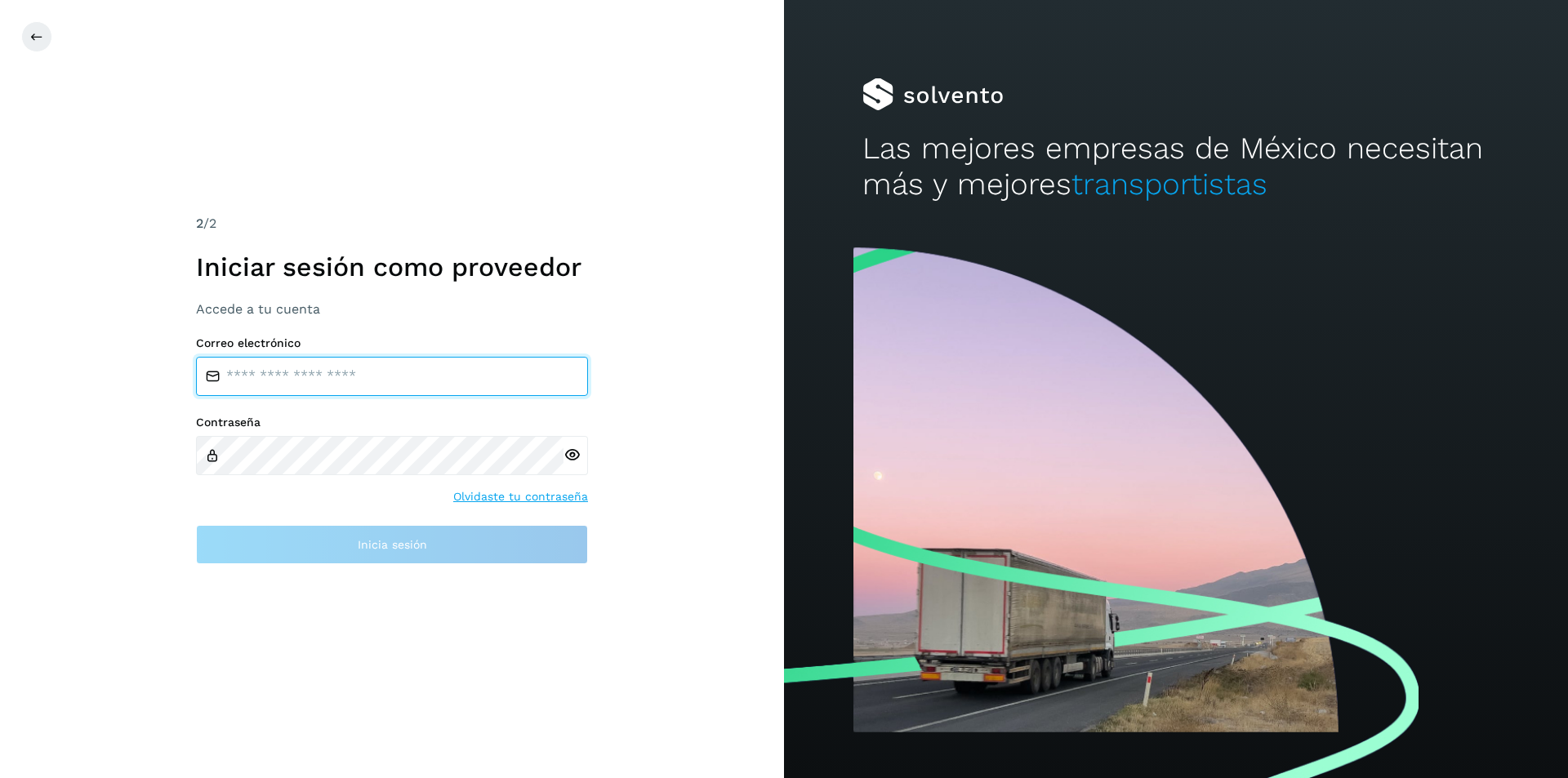
type input "**********"
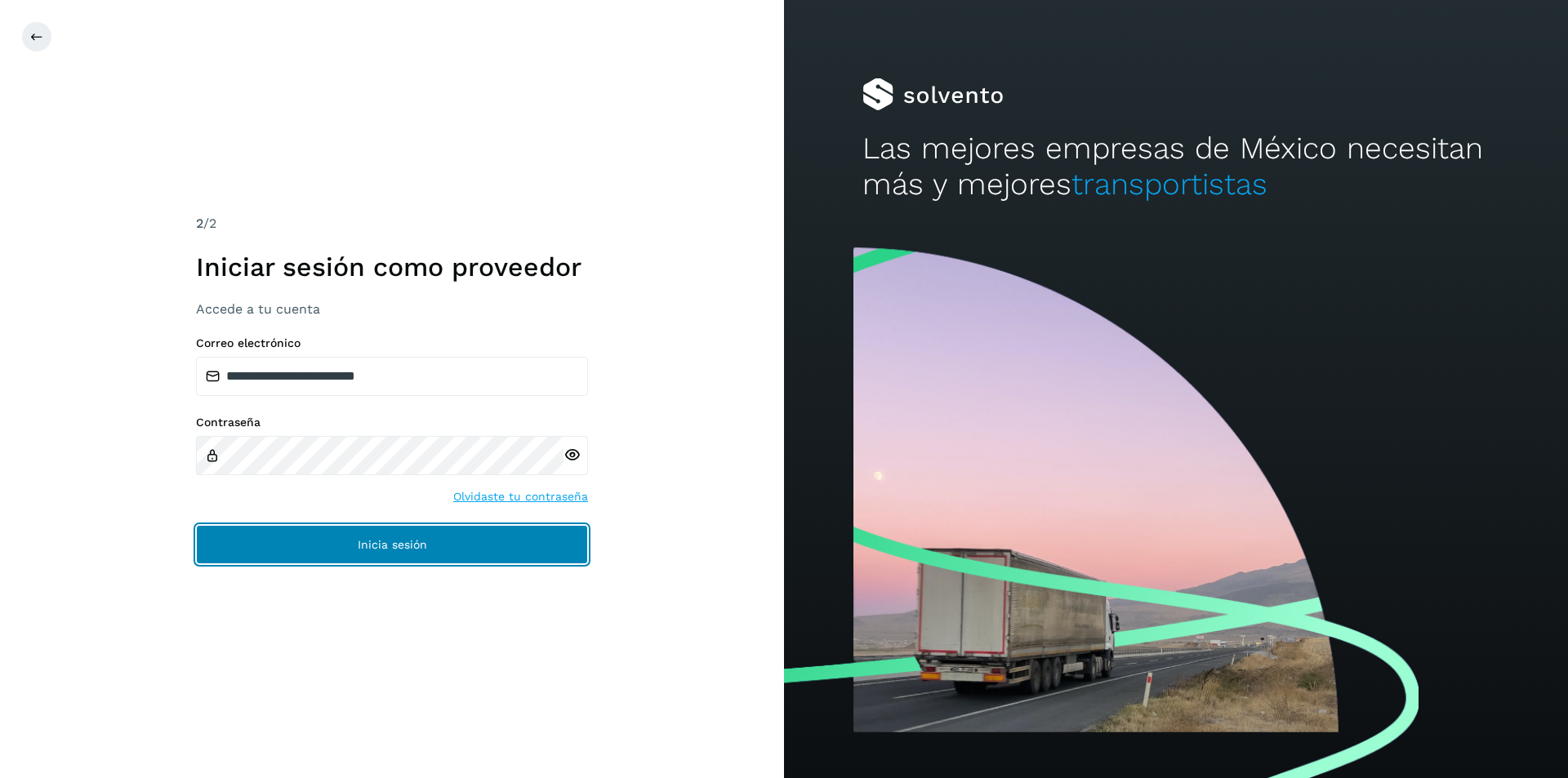
click at [468, 541] on button "Inicia sesión" at bounding box center [391, 545] width 392 height 39
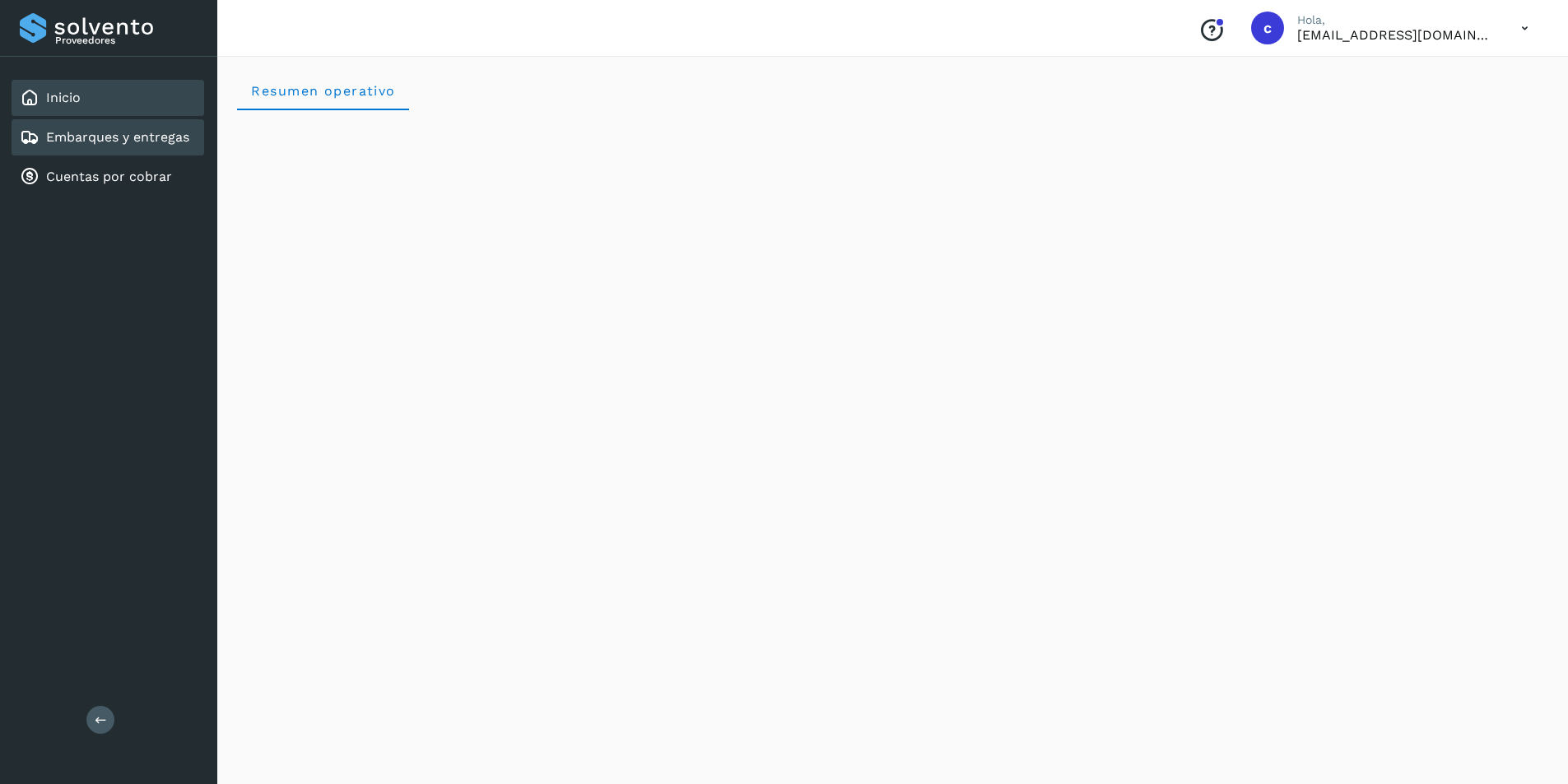
click at [79, 123] on div "Embarques y entregas" at bounding box center [108, 137] width 193 height 36
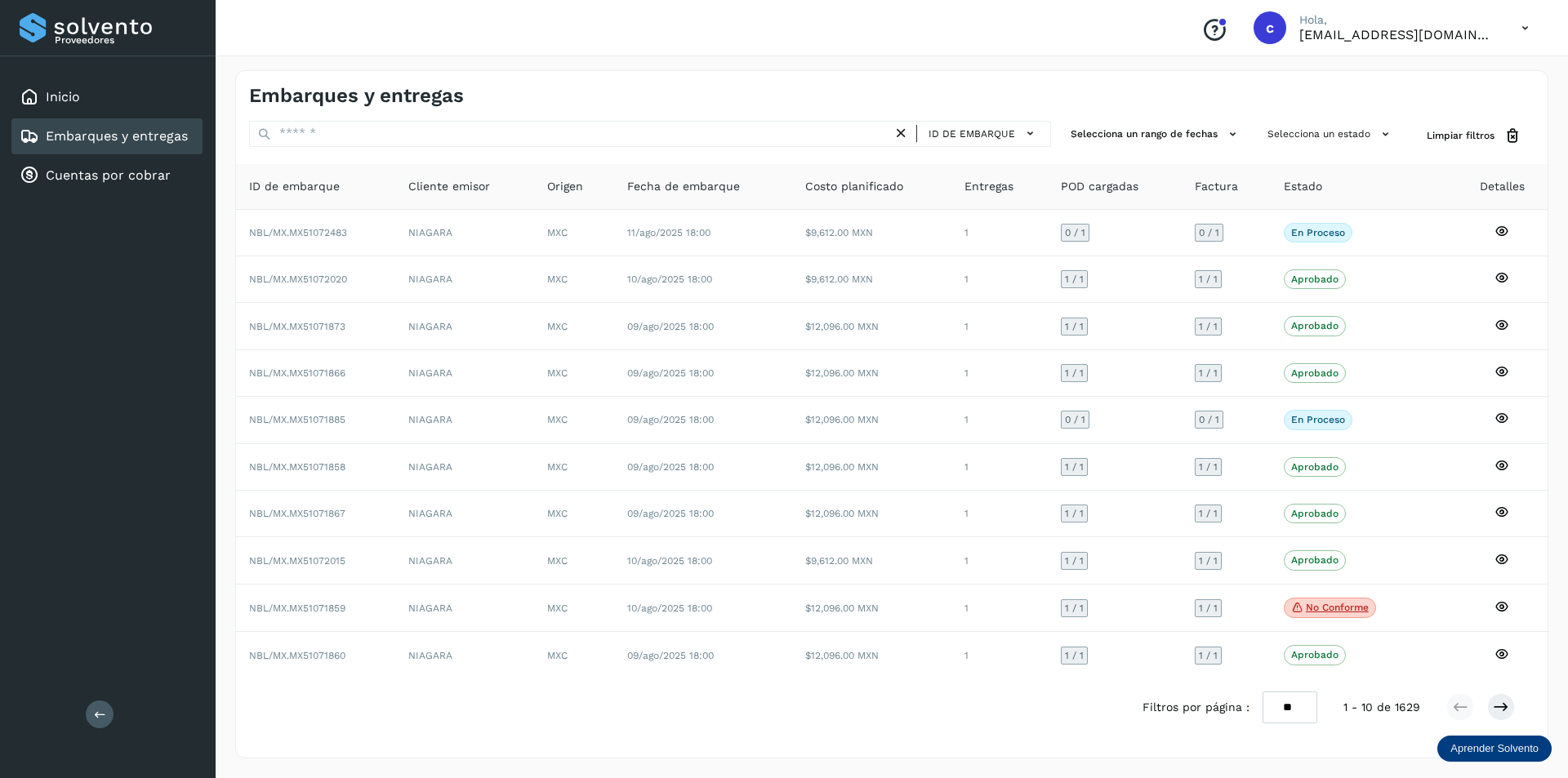
click at [67, 132] on link "Embarques y entregas" at bounding box center [117, 136] width 142 height 16
click at [1527, 26] on icon at bounding box center [1524, 28] width 34 height 34
click at [1429, 81] on div "Cerrar sesión" at bounding box center [1443, 74] width 194 height 31
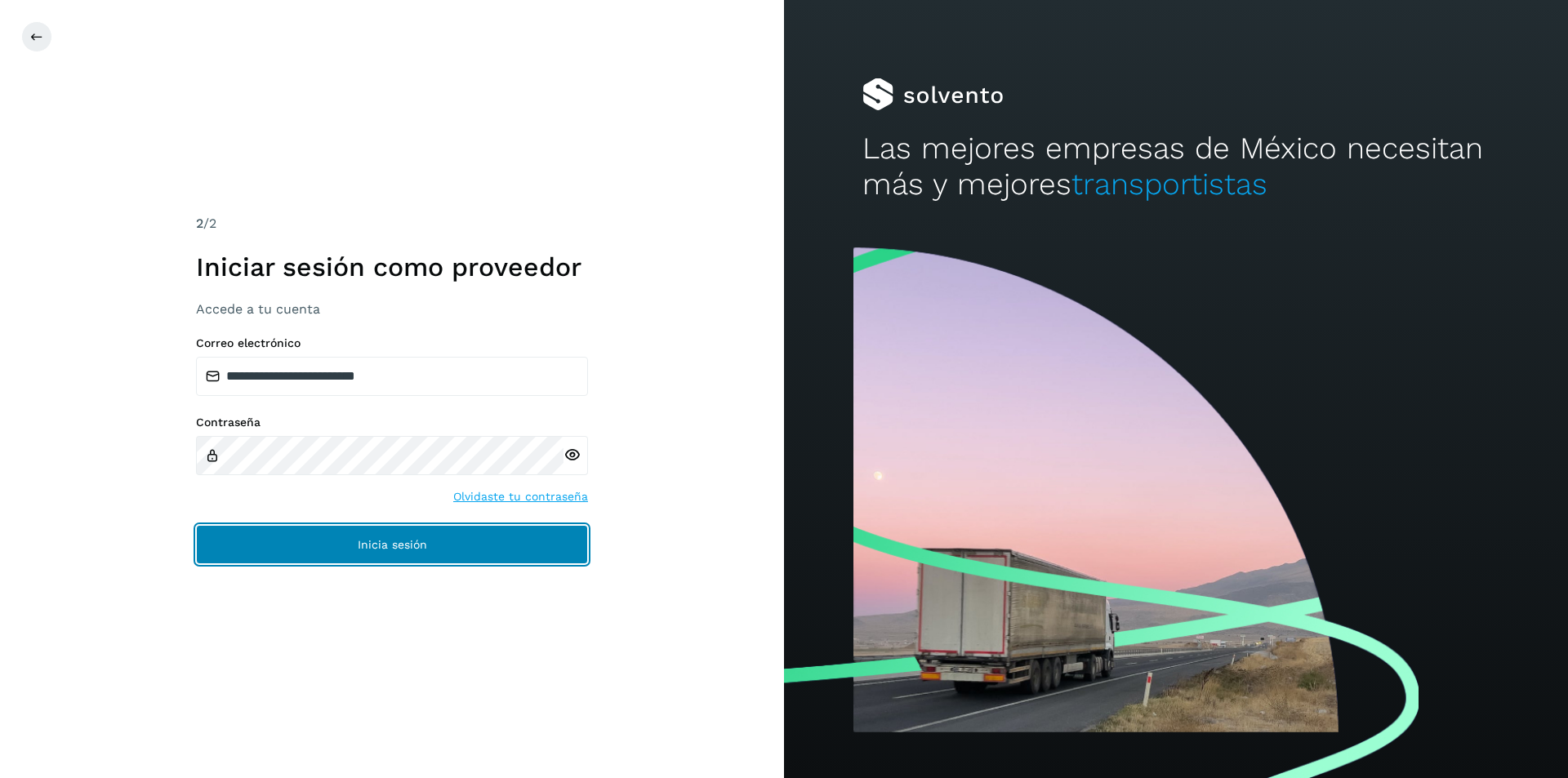
click at [393, 542] on span "Inicia sesión" at bounding box center [392, 545] width 69 height 12
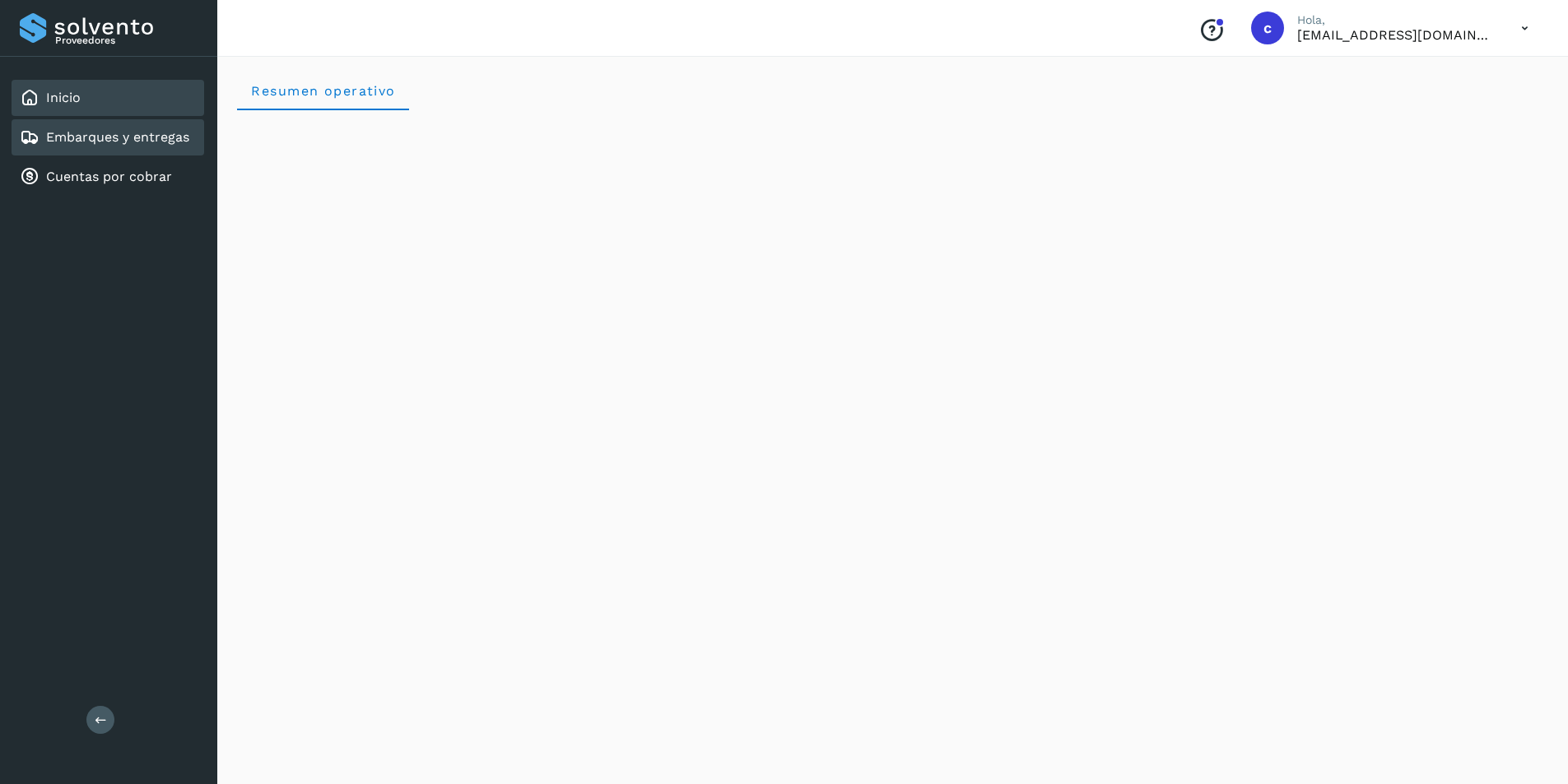
click at [159, 131] on link "Embarques y entregas" at bounding box center [118, 137] width 143 height 16
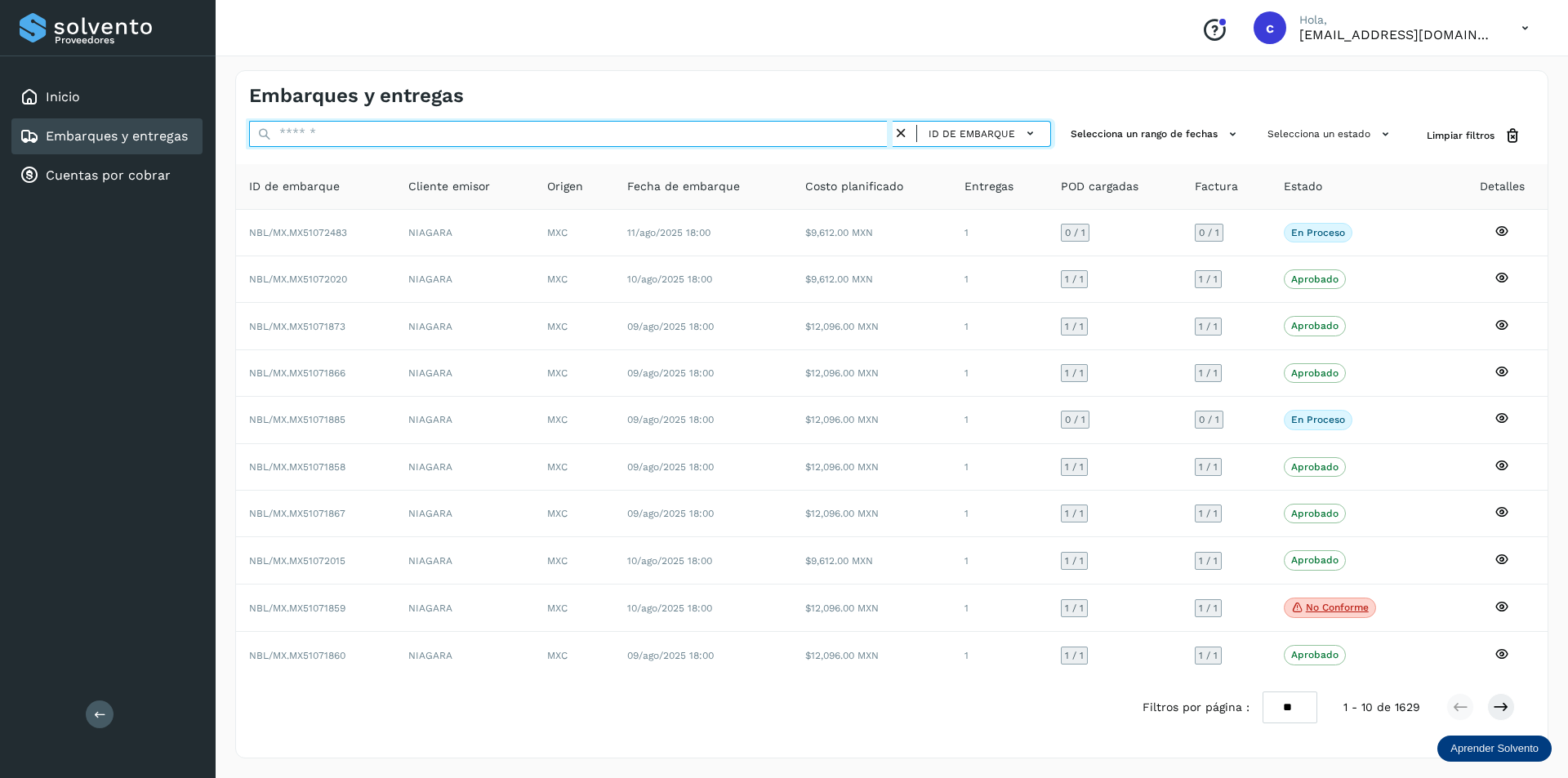
click at [726, 131] on input "text" at bounding box center [570, 134] width 643 height 26
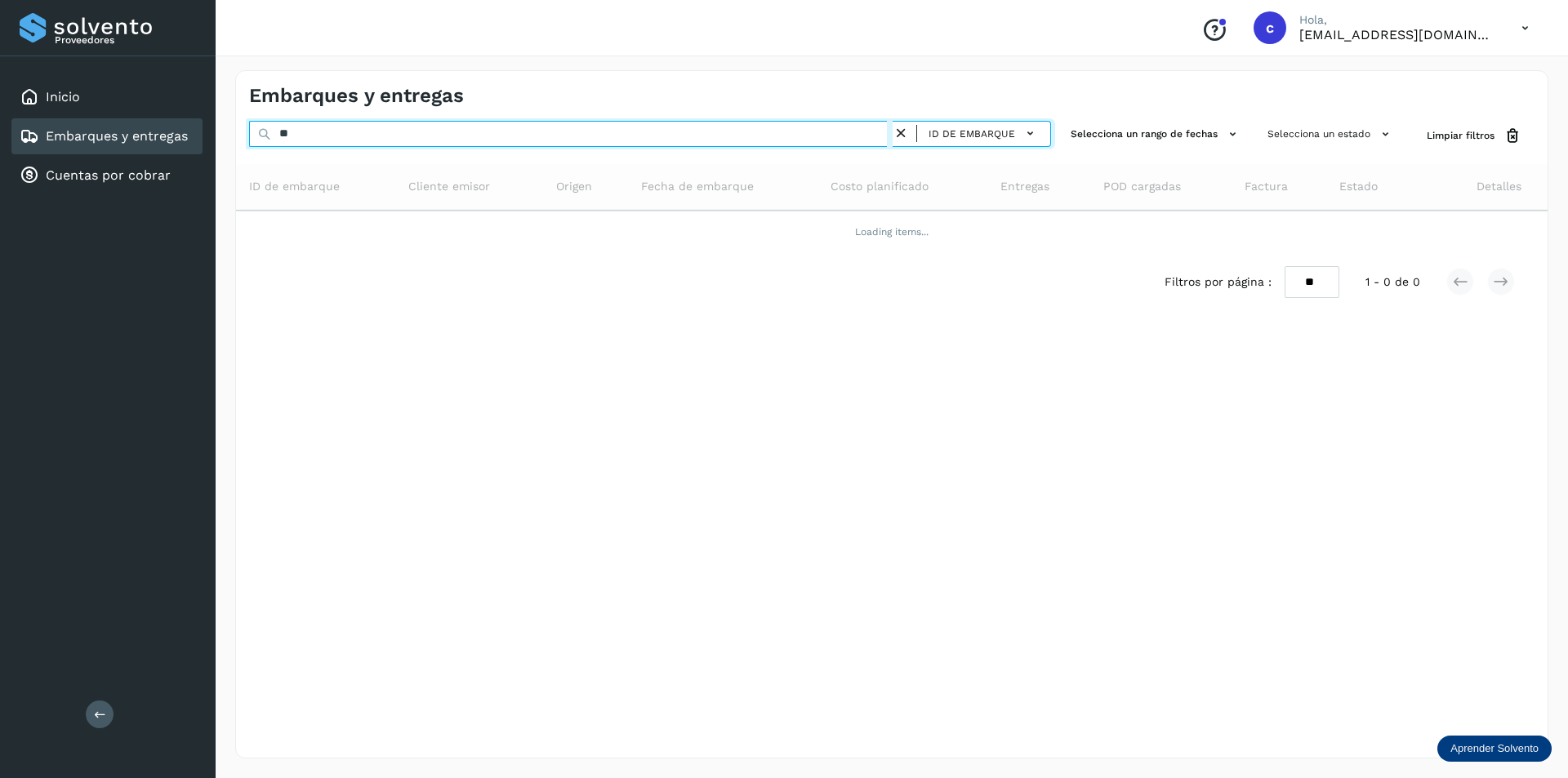
type input "*"
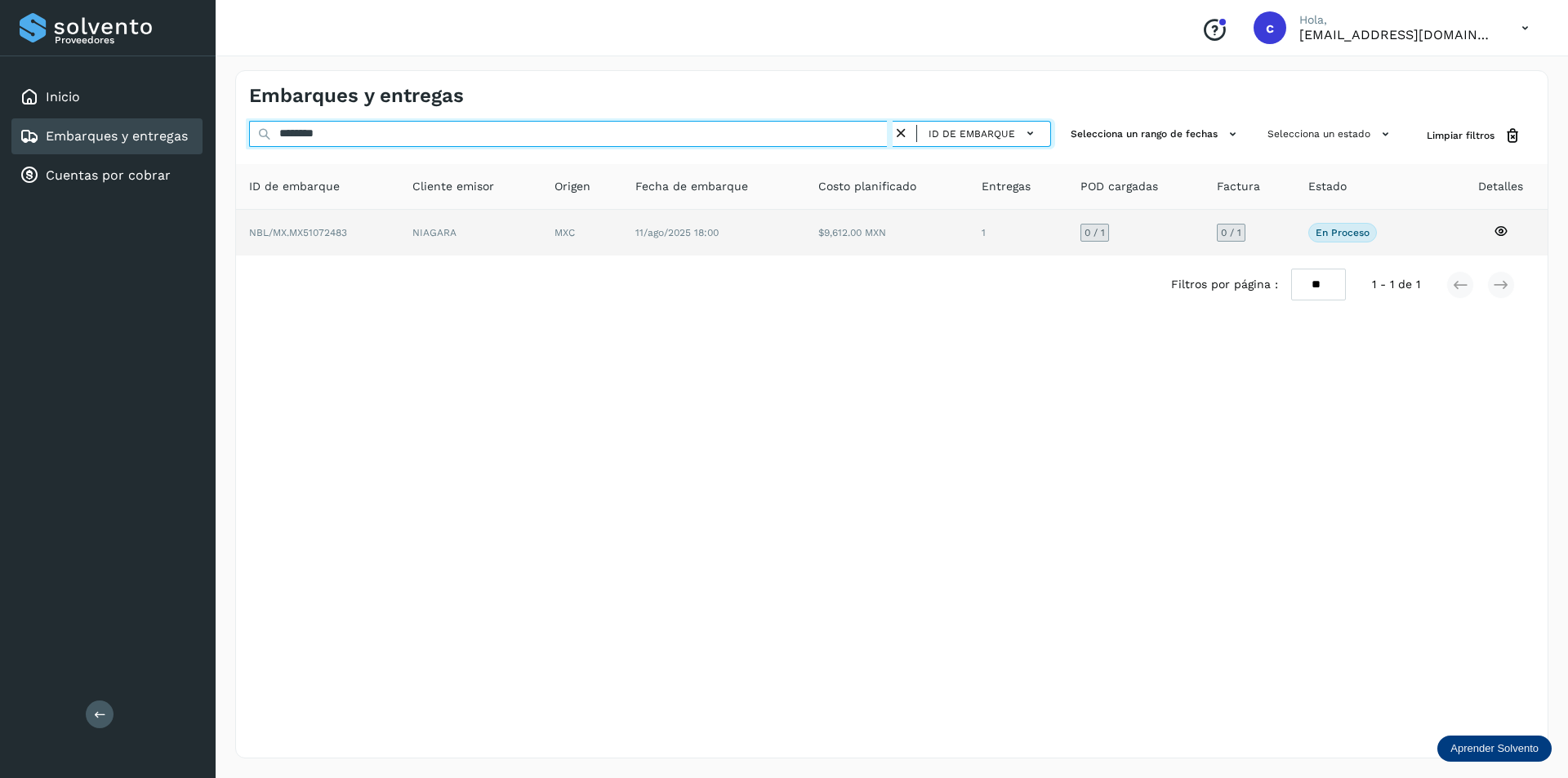
type input "********"
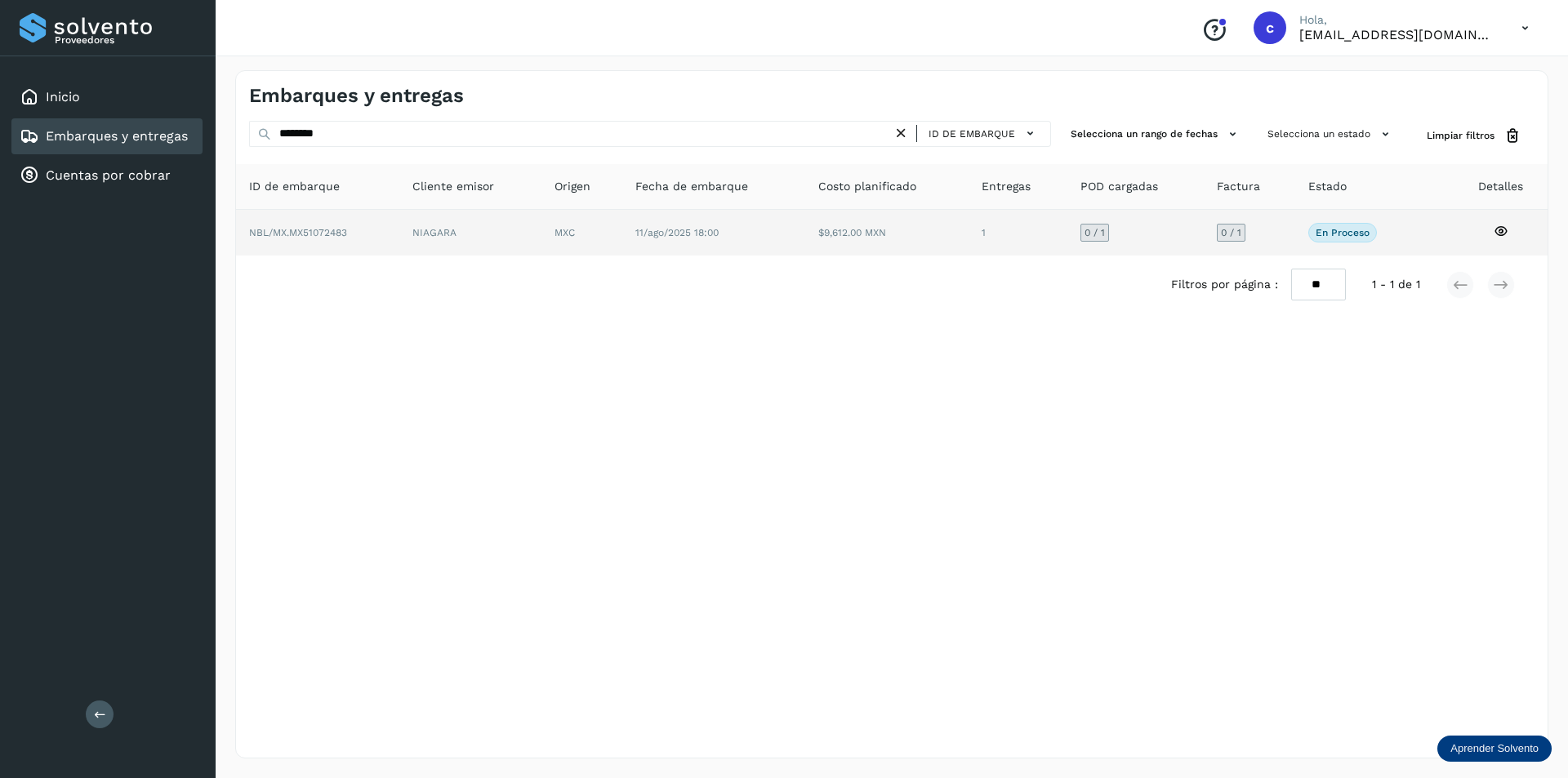
click at [622, 210] on td "MXC" at bounding box center [713, 232] width 183 height 46
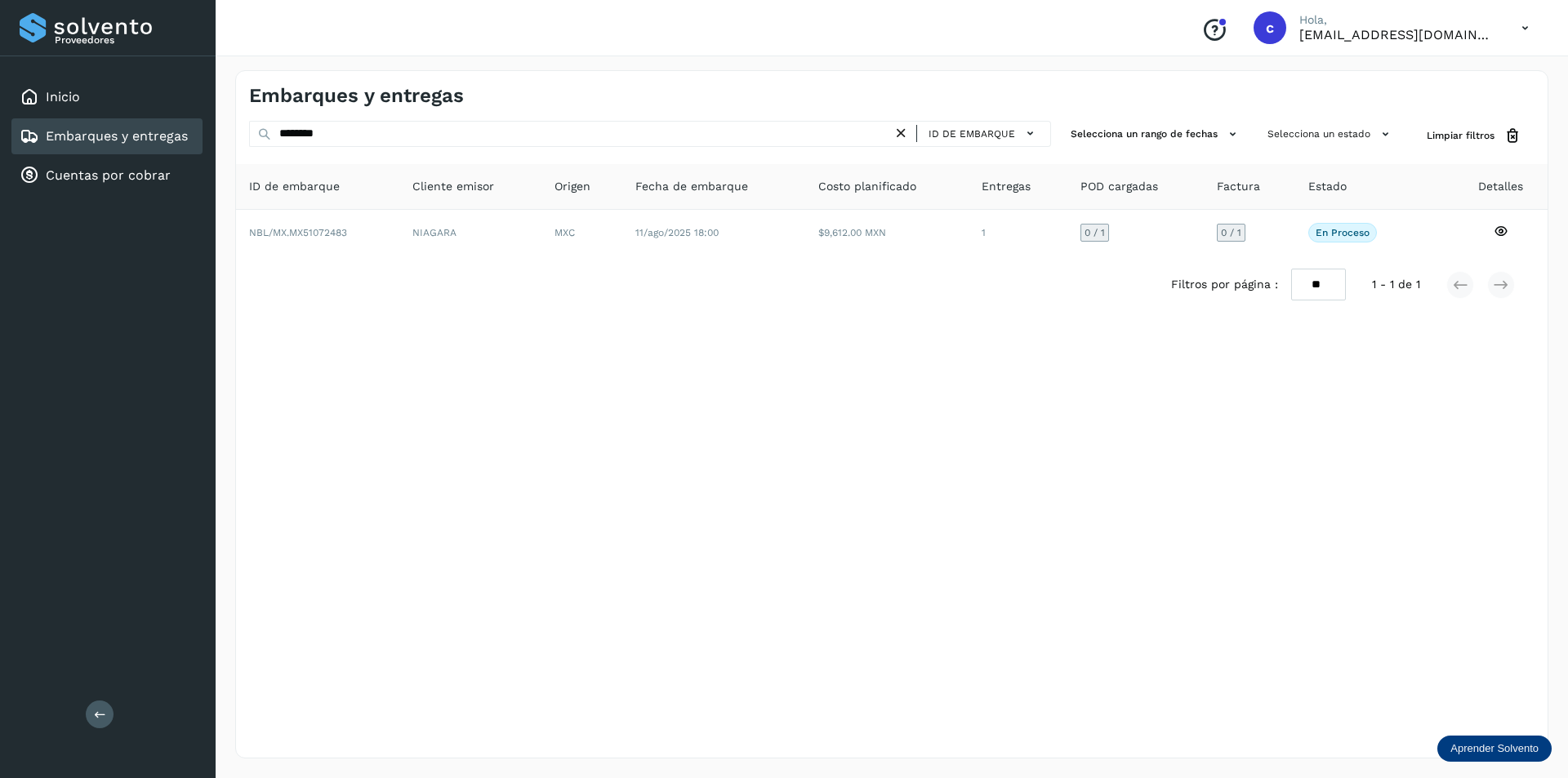
click at [906, 131] on icon at bounding box center [901, 133] width 17 height 17
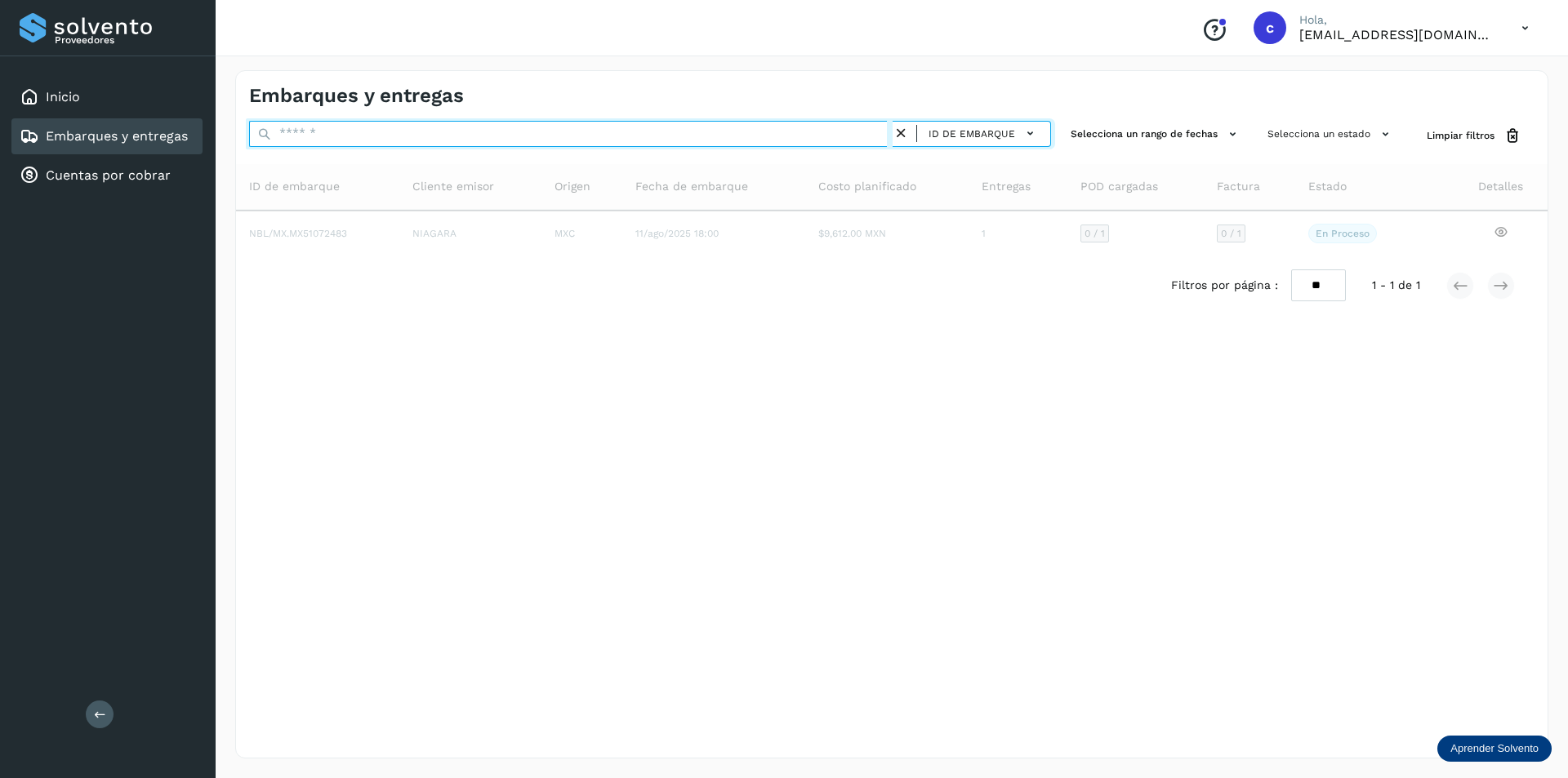
click at [790, 131] on input "text" at bounding box center [570, 134] width 643 height 26
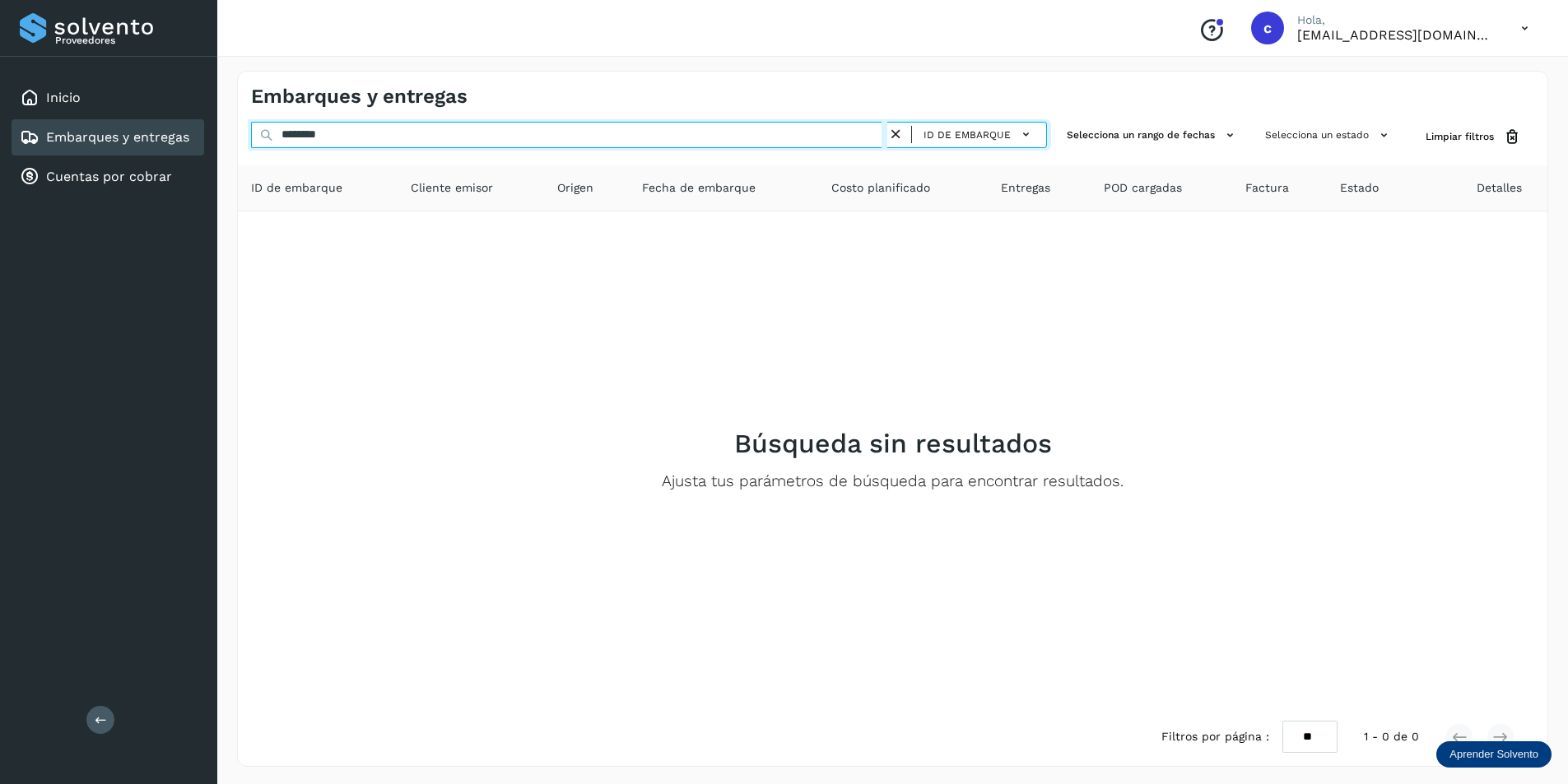
type input "********"
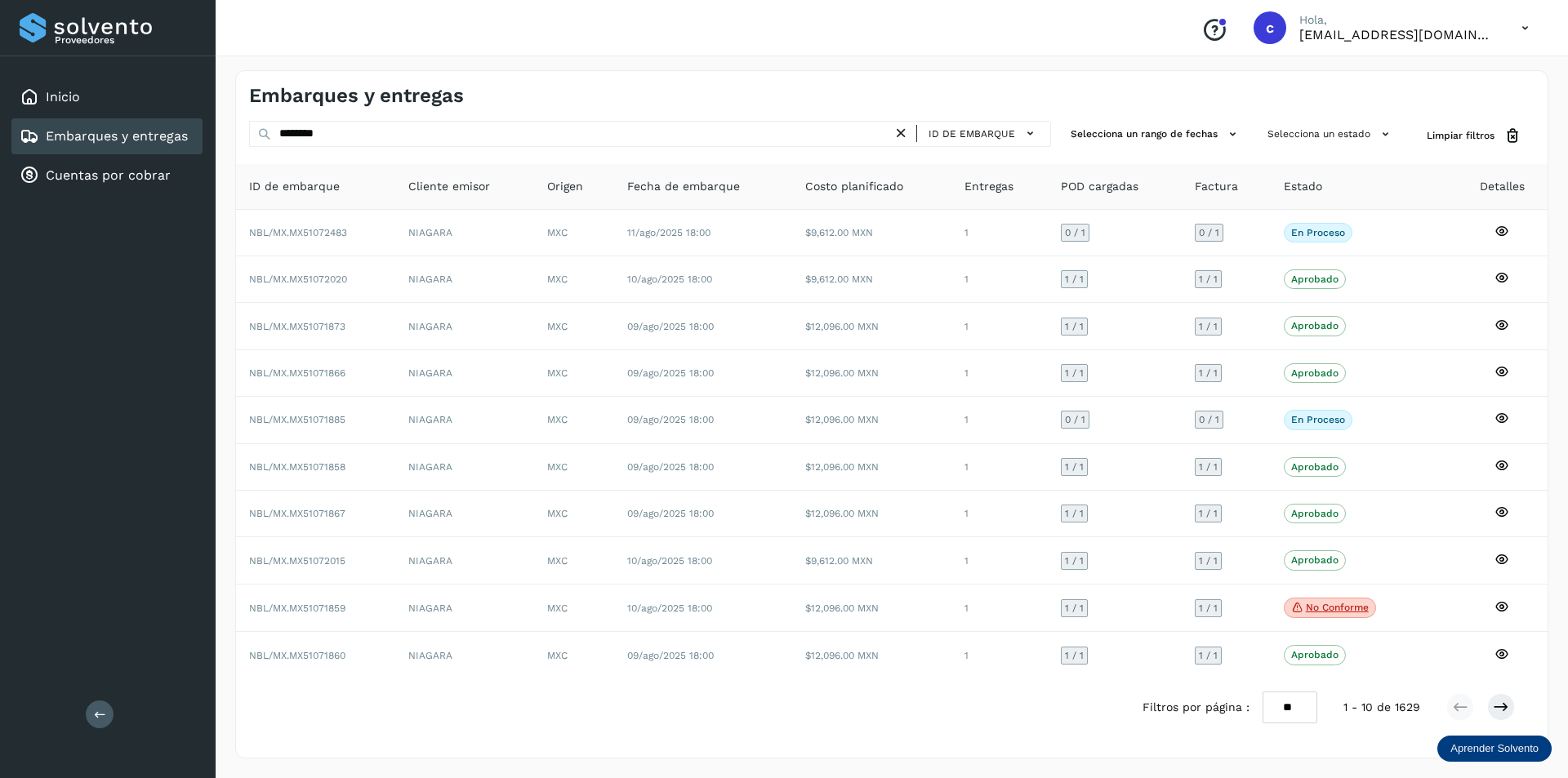
click at [909, 129] on icon at bounding box center [901, 133] width 17 height 17
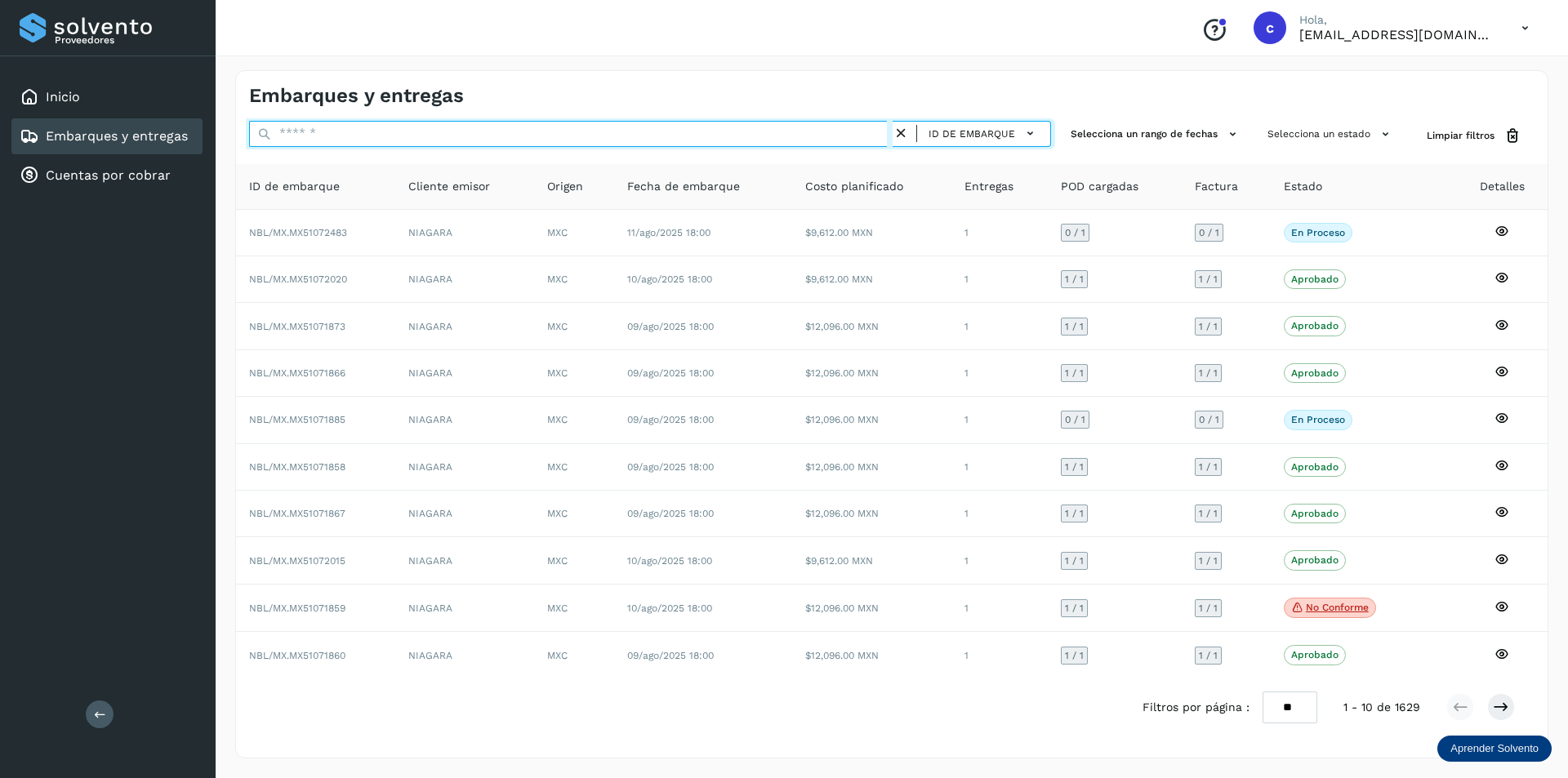
click at [577, 135] on input "text" at bounding box center [570, 134] width 643 height 26
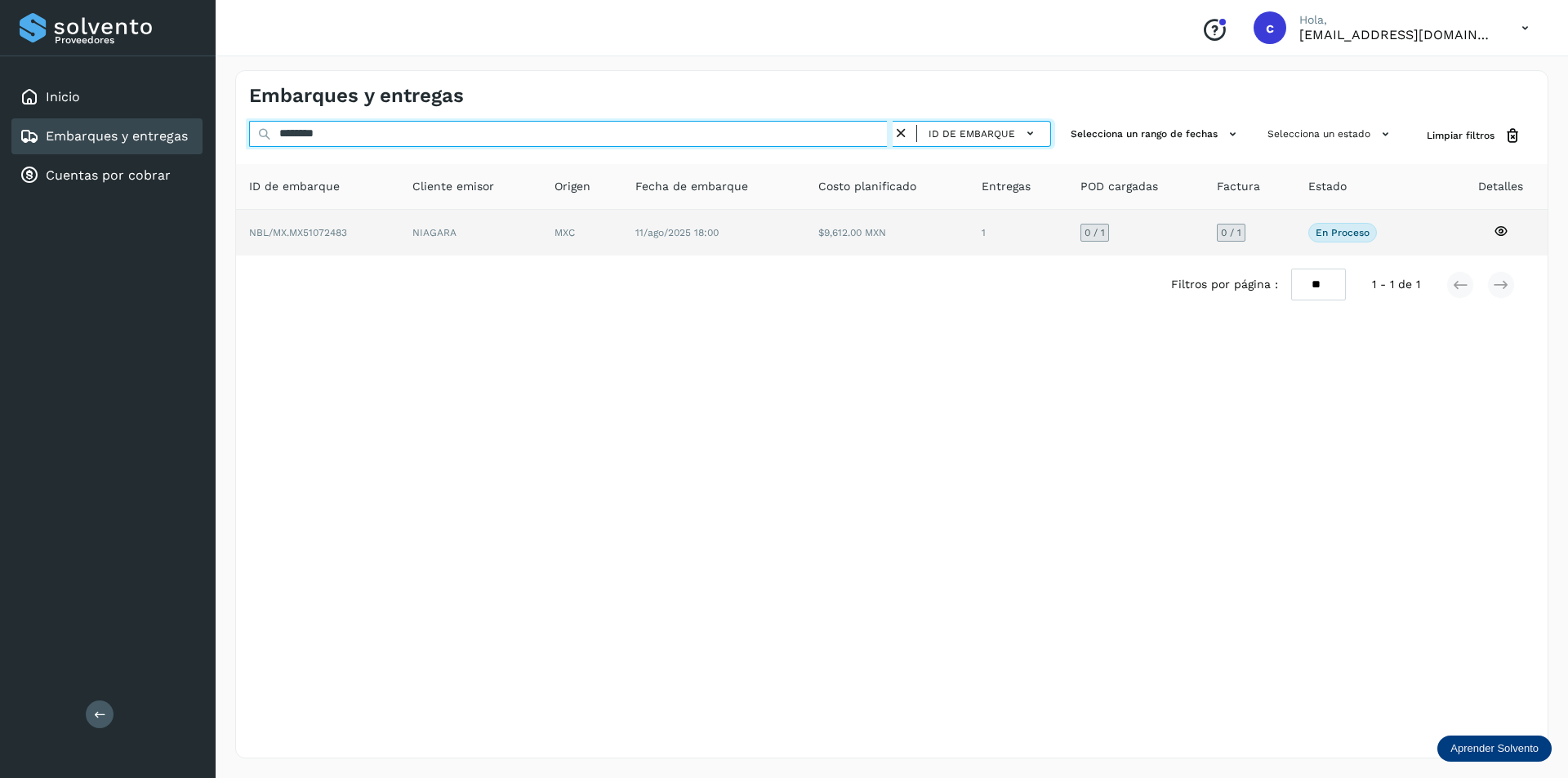
type input "********"
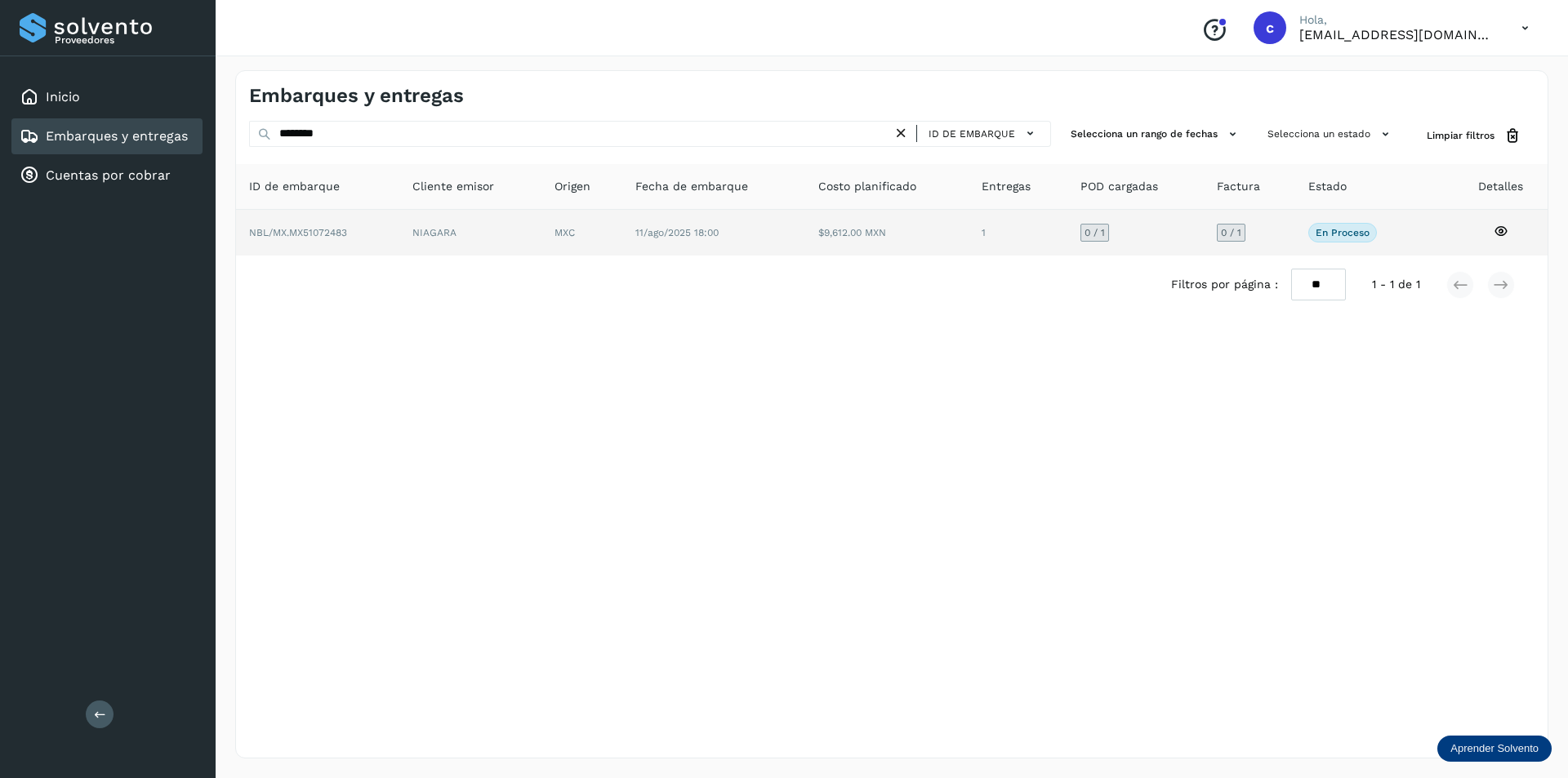
click at [399, 237] on td "NBL/MX.MX51072483" at bounding box center [470, 232] width 142 height 46
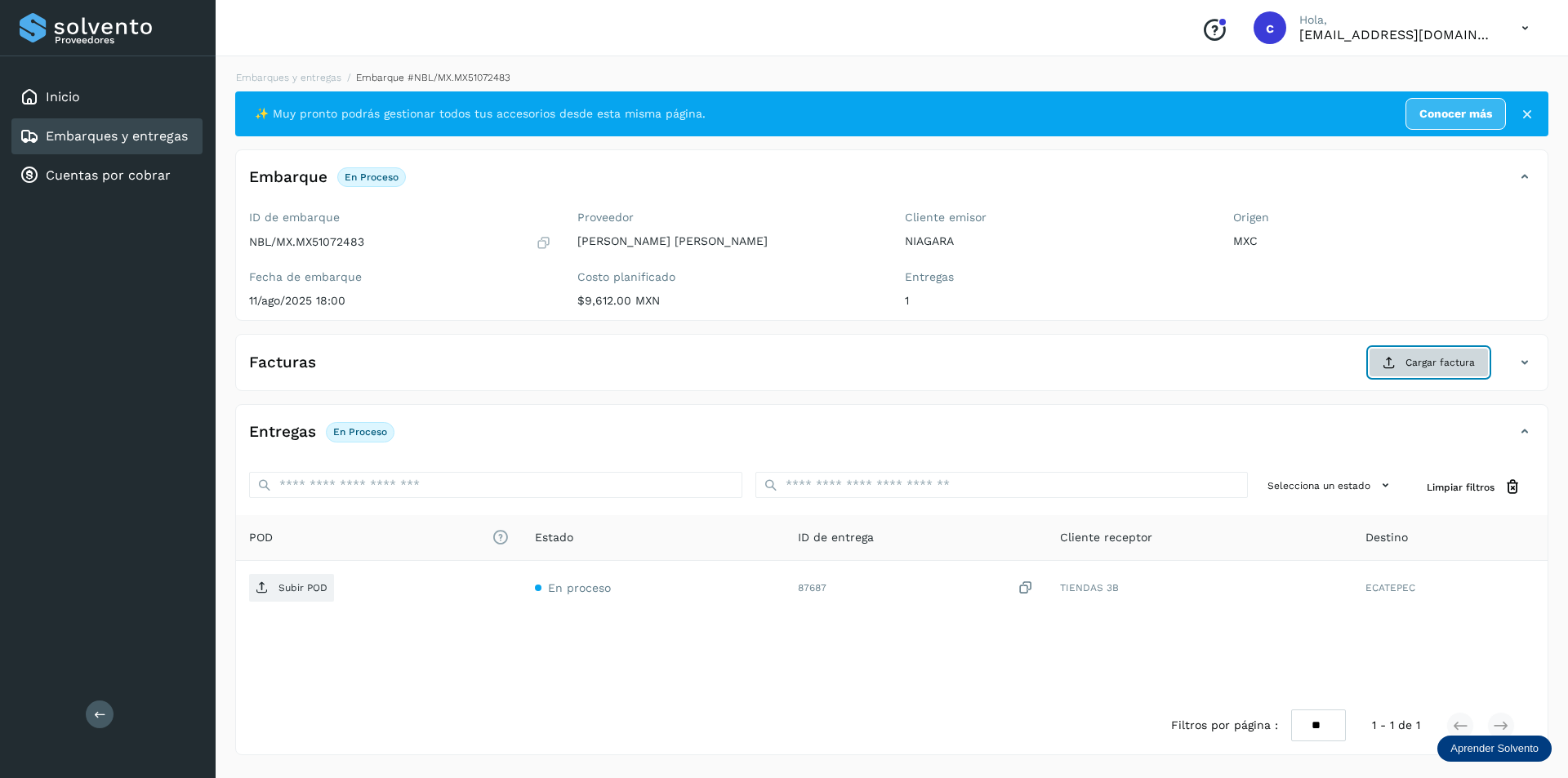
click at [1382, 366] on button "Cargar factura" at bounding box center [1428, 362] width 120 height 30
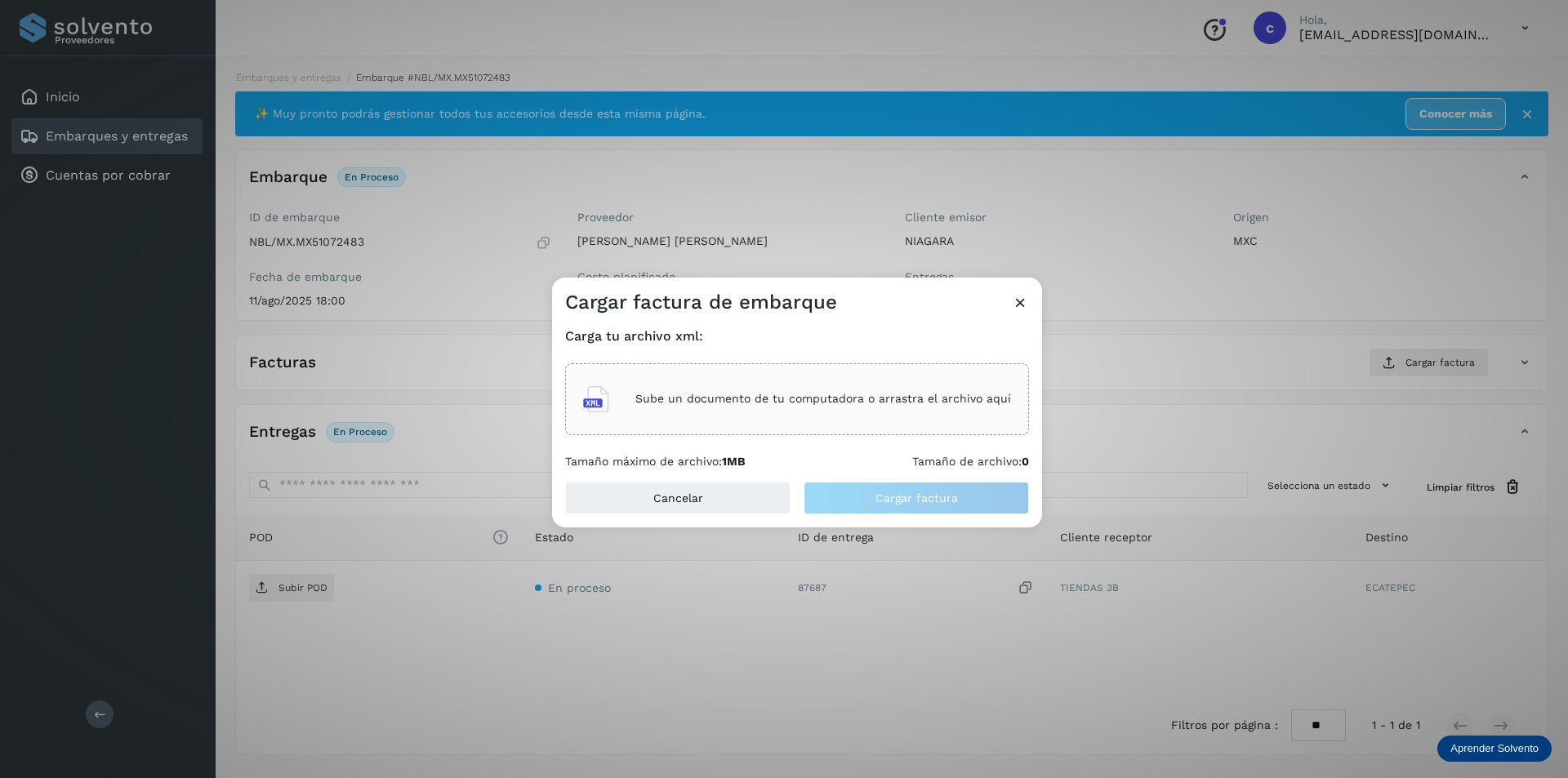
click at [859, 403] on p "Sube un documento de tu computadora o arrastra el archivo aquí" at bounding box center [823, 398] width 376 height 14
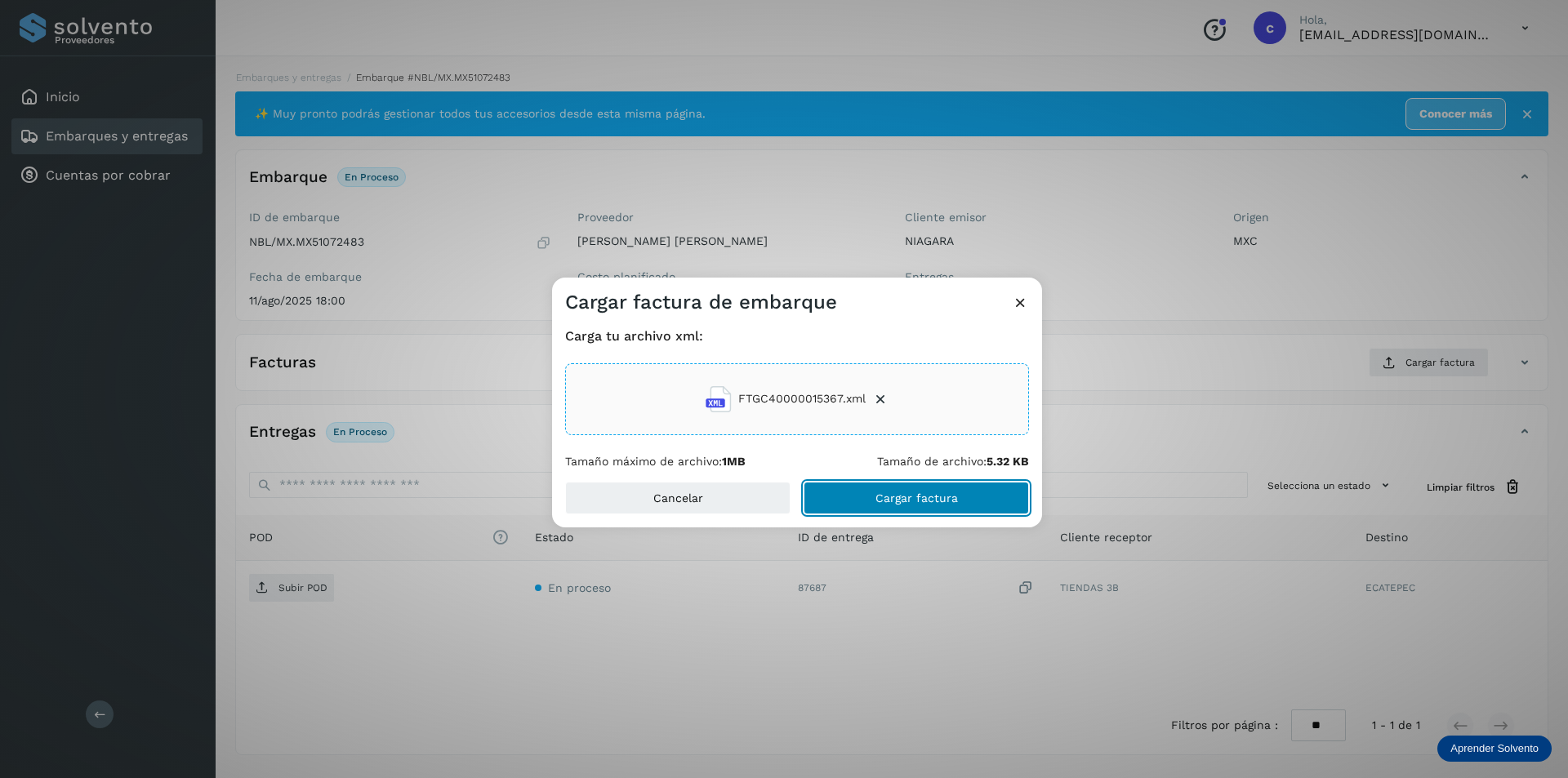
click at [958, 511] on button "Cargar factura" at bounding box center [916, 498] width 225 height 33
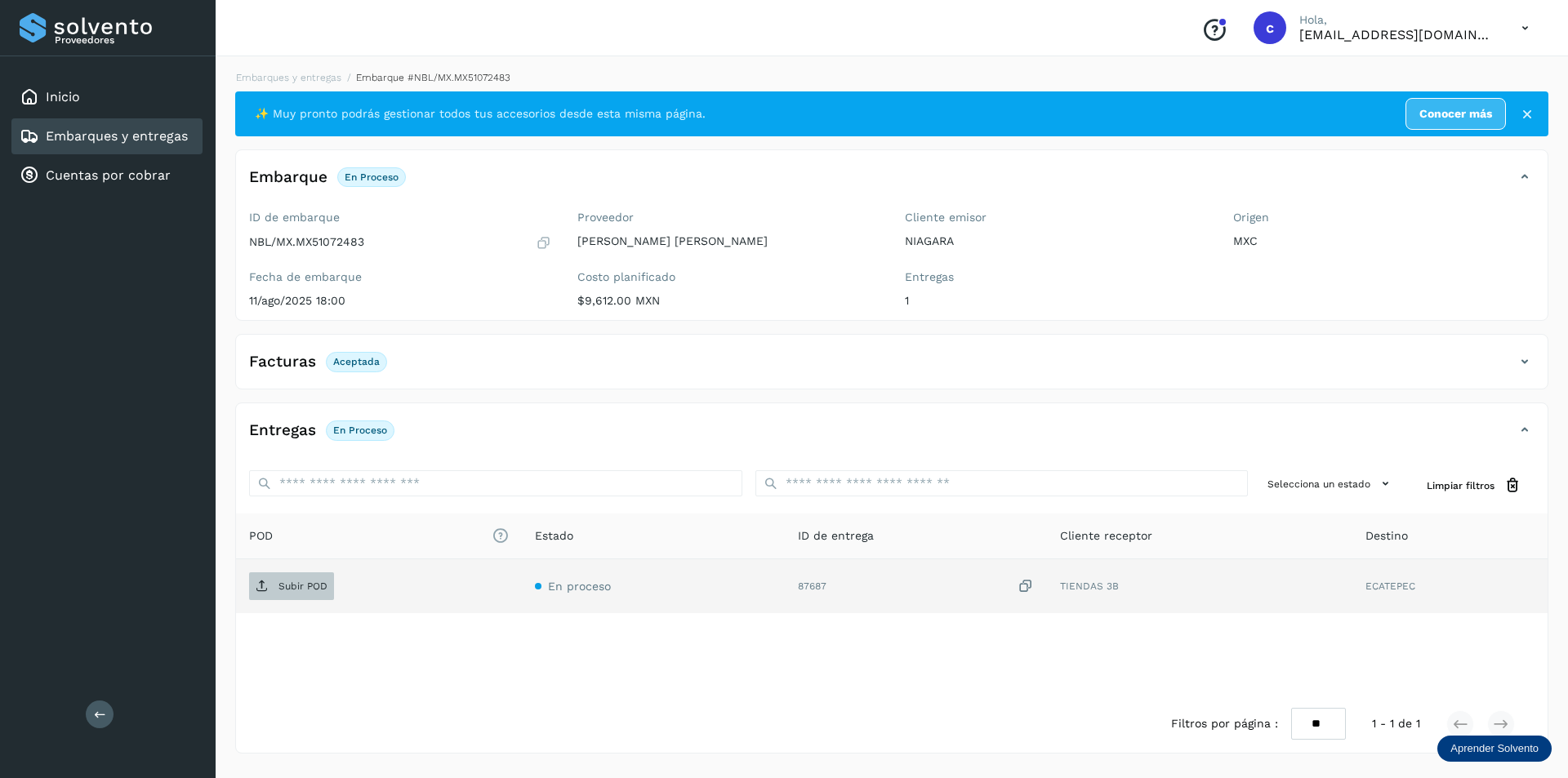
click at [297, 578] on span "Subir POD" at bounding box center [291, 587] width 85 height 26
click at [302, 593] on span "PDF" at bounding box center [276, 587] width 55 height 26
click at [290, 578] on span "PDF" at bounding box center [276, 587] width 55 height 26
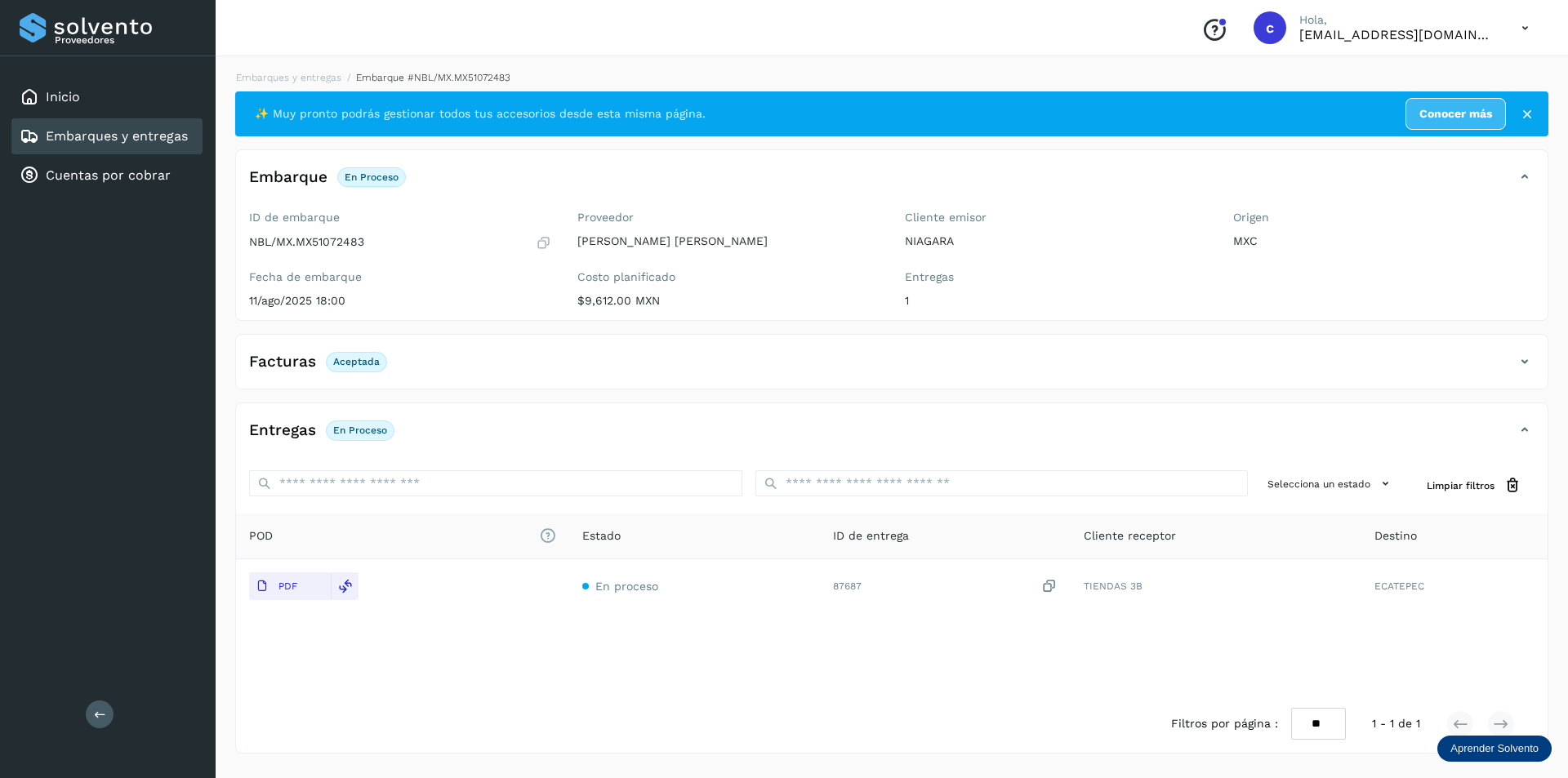
click at [150, 127] on div "Embarques y entregas" at bounding box center [104, 136] width 168 height 20
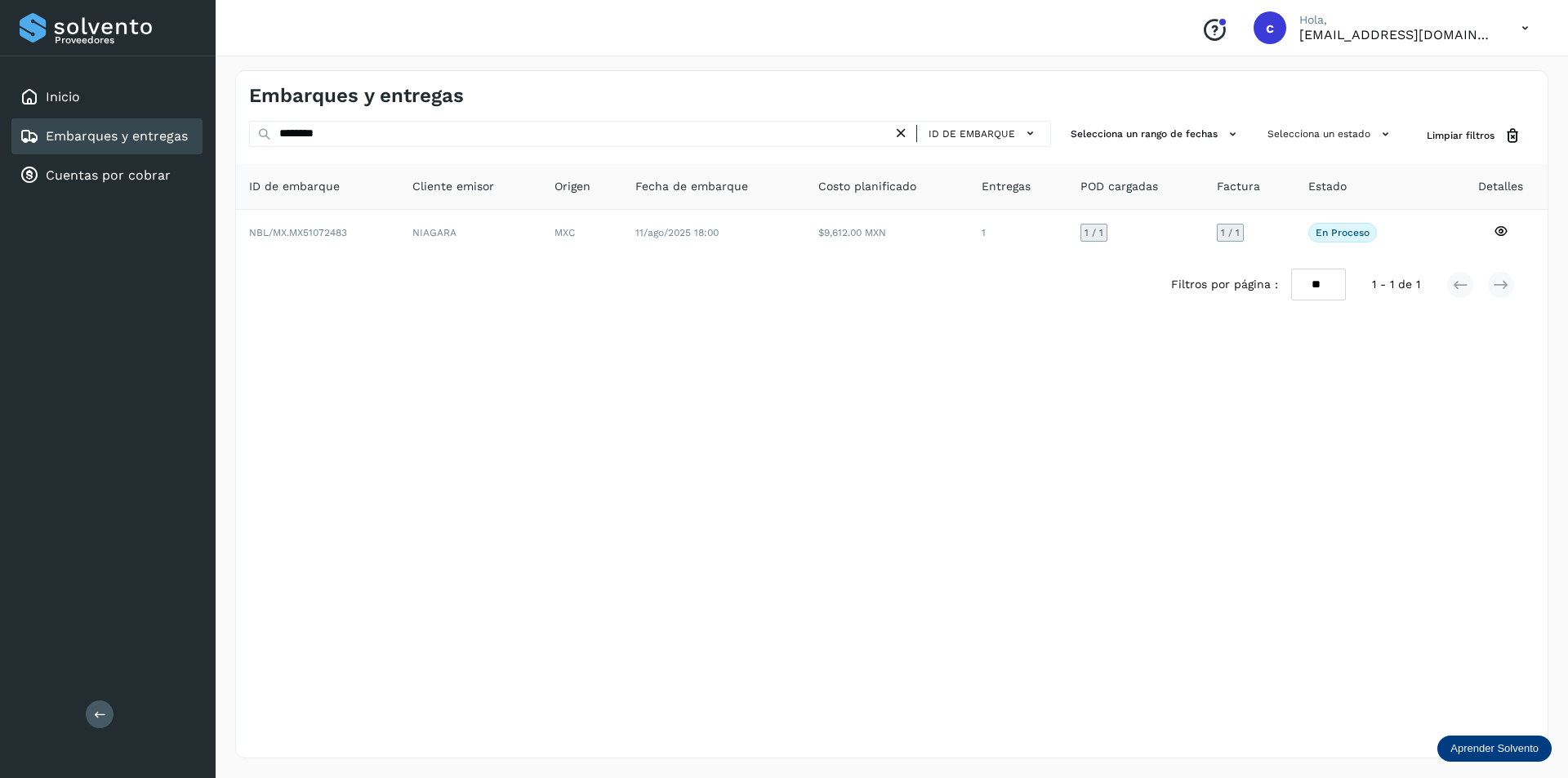
click at [34, 132] on icon at bounding box center [30, 136] width 20 height 20
click at [64, 110] on div "Inicio" at bounding box center [107, 97] width 191 height 36
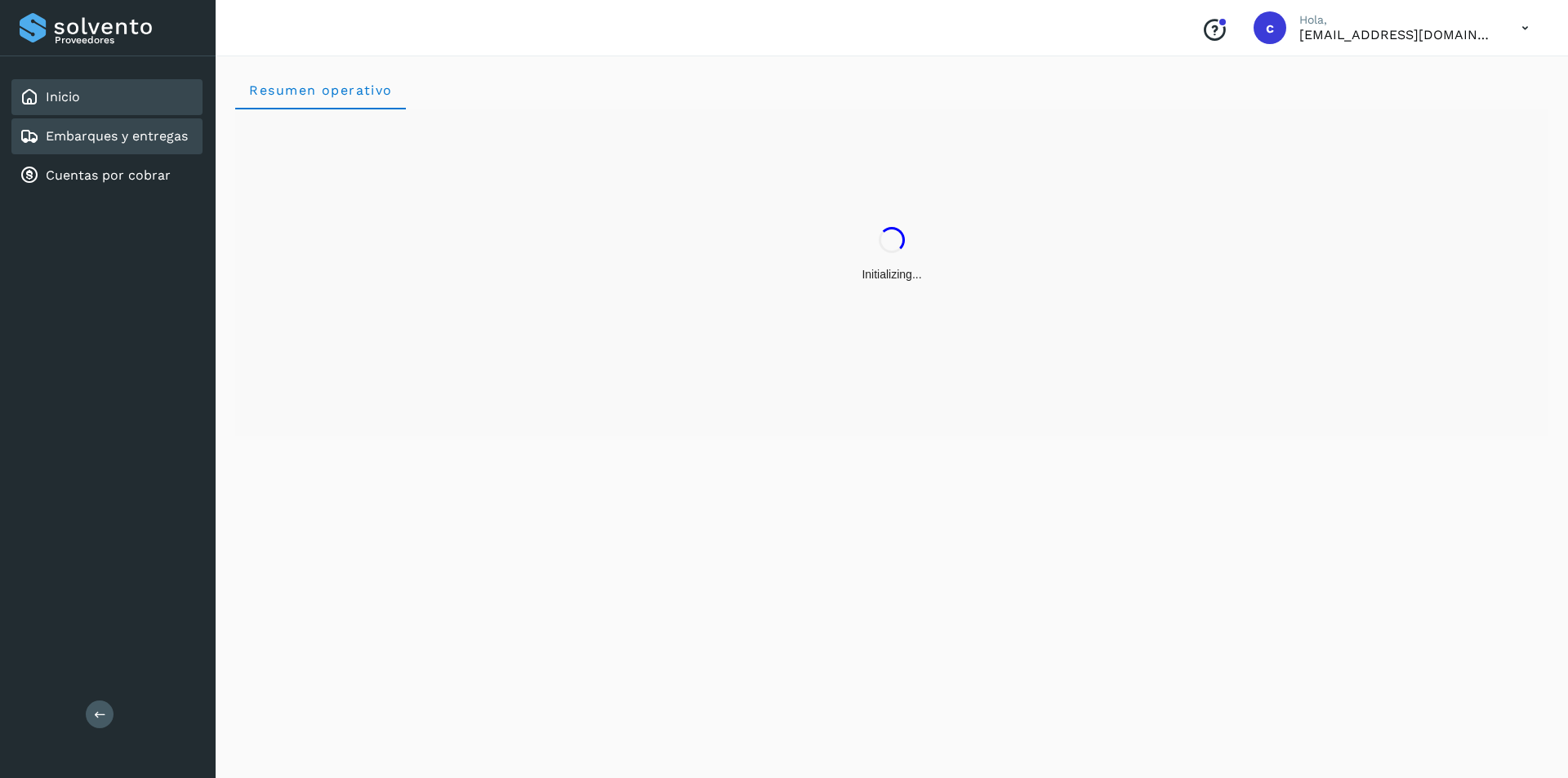
click at [78, 137] on link "Embarques y entregas" at bounding box center [117, 136] width 142 height 16
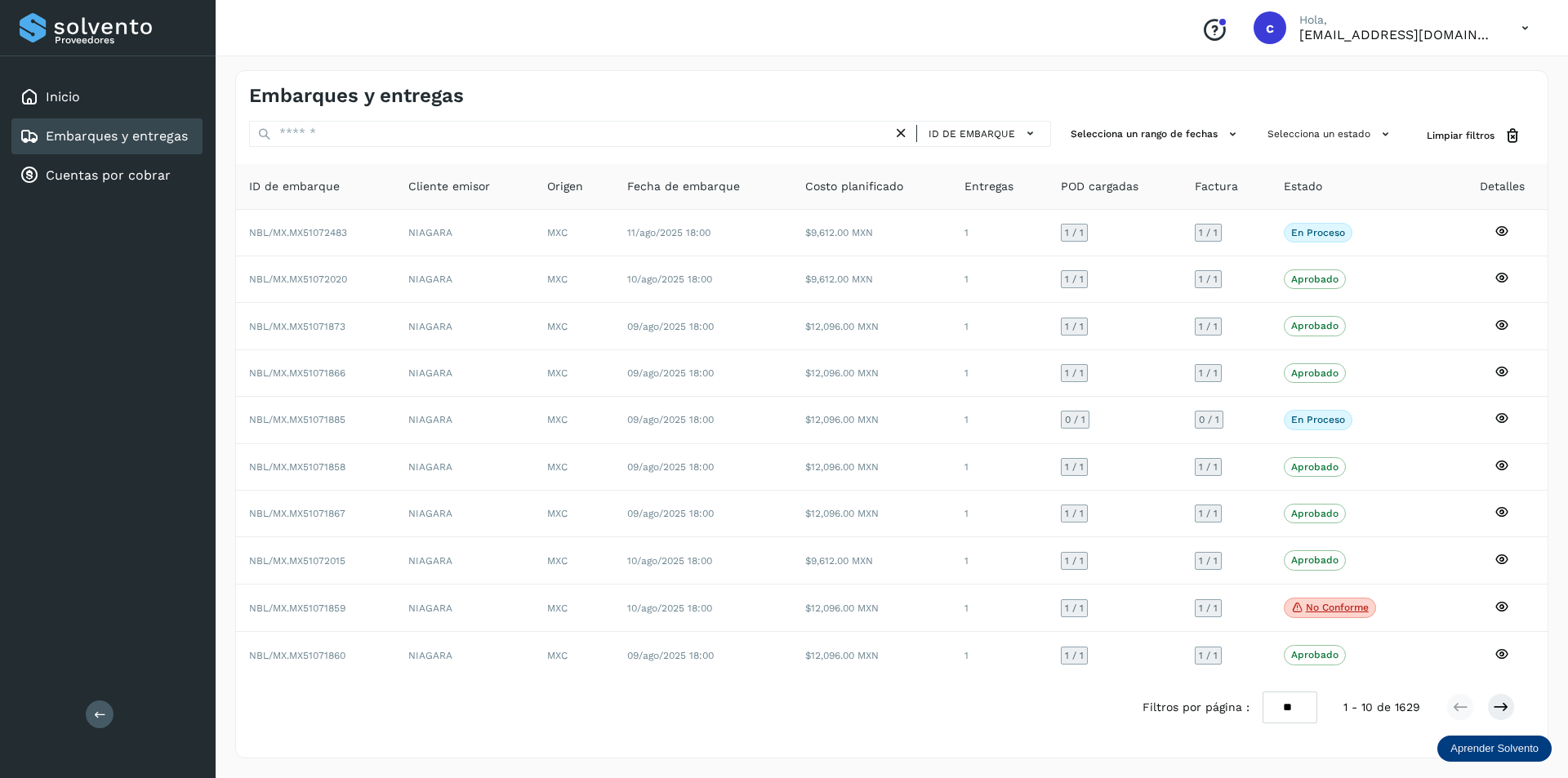
click at [1531, 21] on icon at bounding box center [1524, 28] width 34 height 34
click at [1437, 76] on div "Cerrar sesión" at bounding box center [1443, 74] width 194 height 31
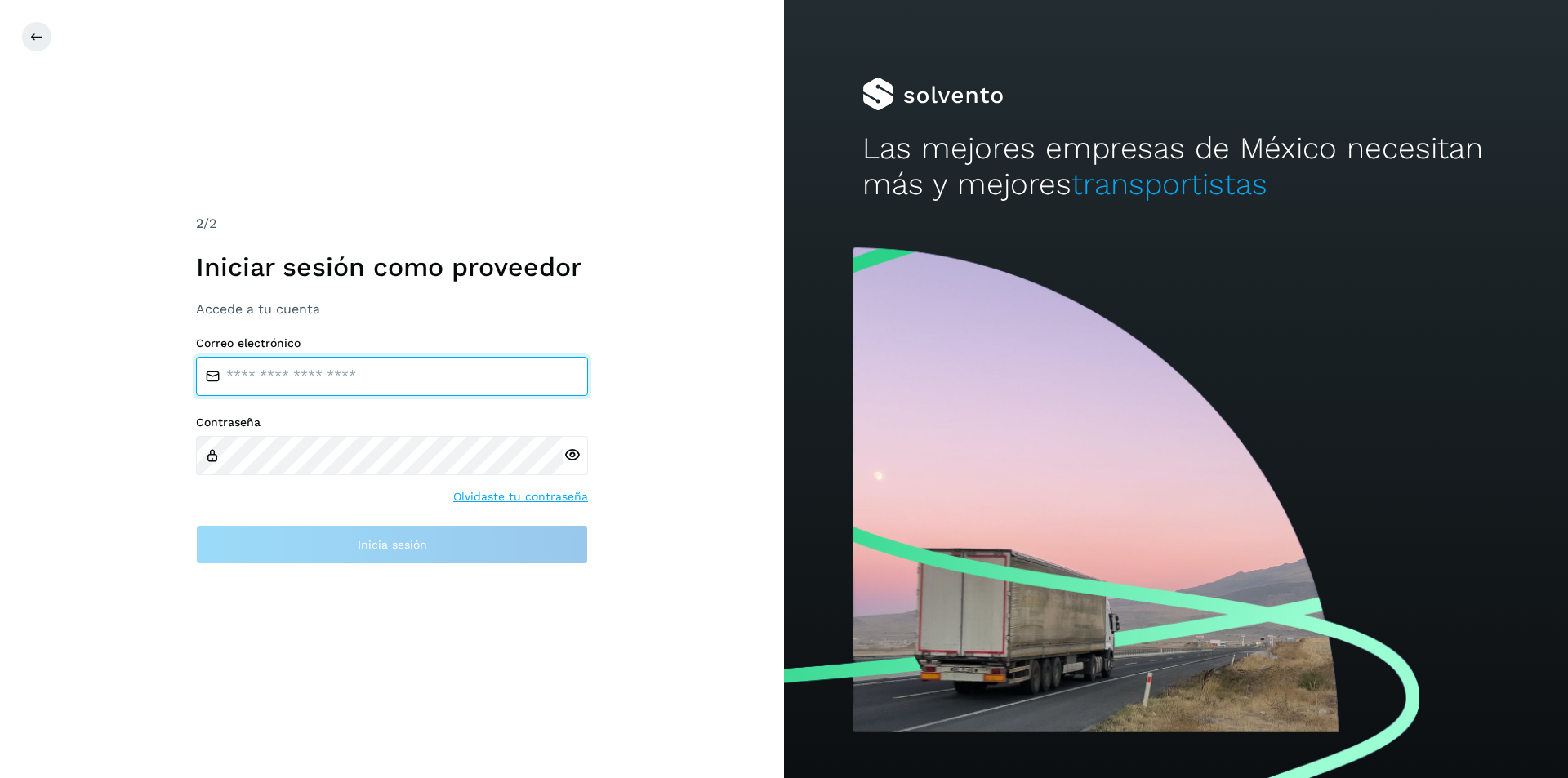
type input "**********"
